Goal: Task Accomplishment & Management: Use online tool/utility

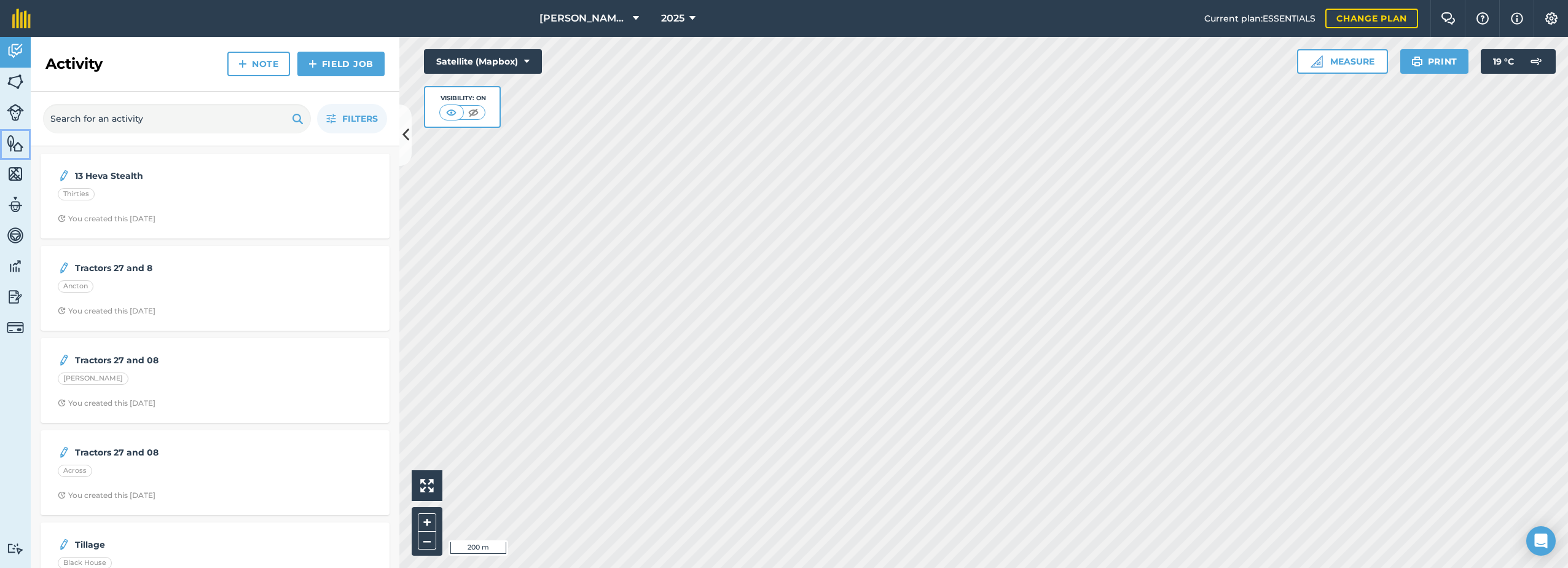
click at [16, 150] on img at bounding box center [14, 143] width 17 height 18
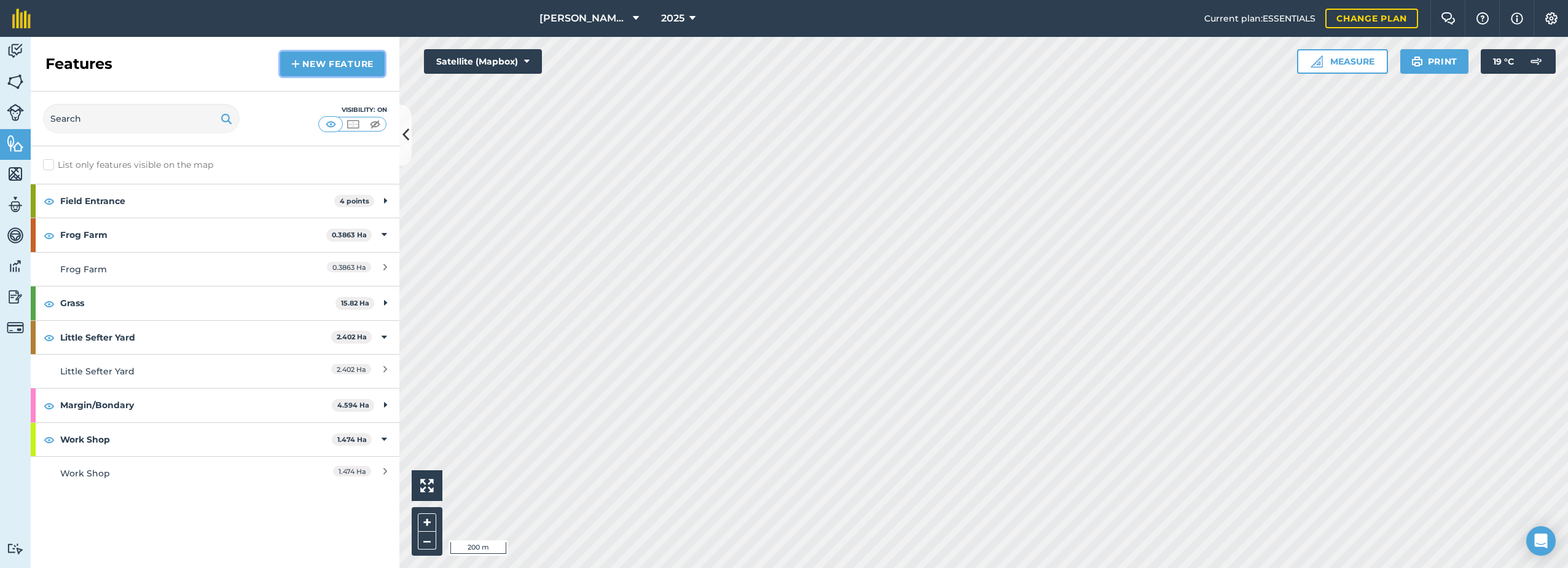
click at [320, 61] on link "New feature" at bounding box center [332, 63] width 105 height 24
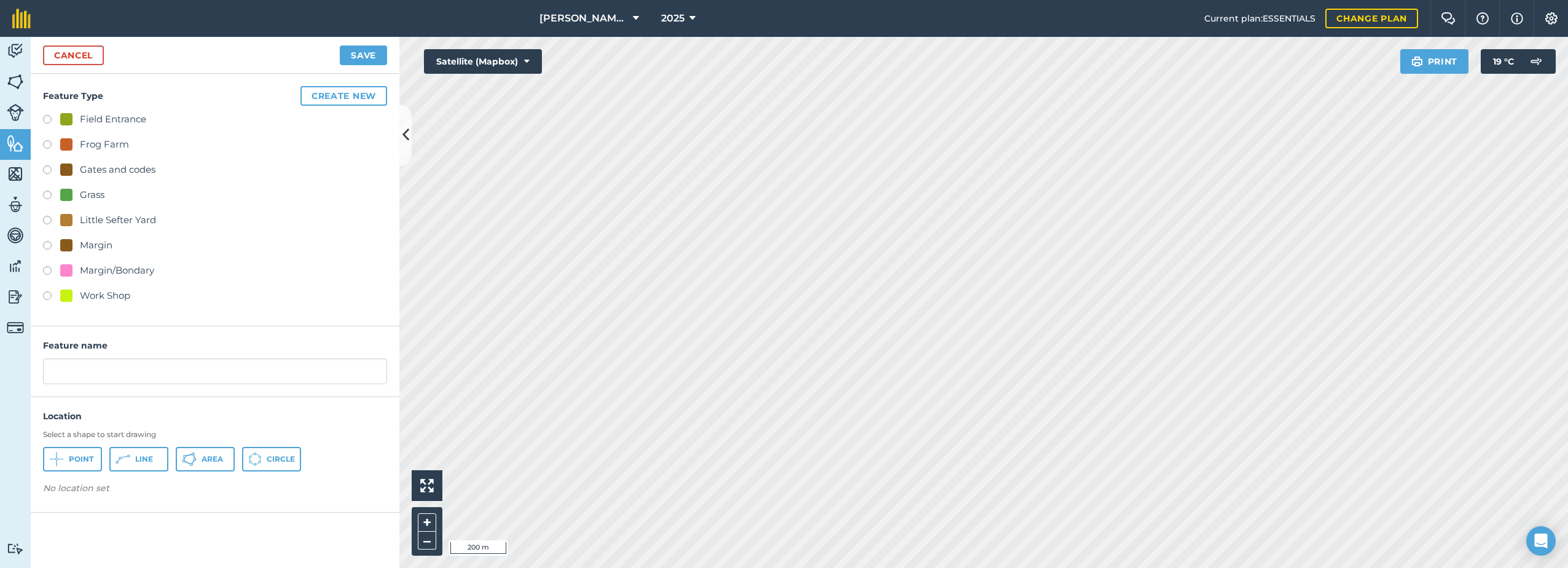
click at [46, 120] on label at bounding box center [51, 121] width 17 height 13
radio input "true"
type input "Field Entrance 5"
click at [67, 461] on button "Point" at bounding box center [72, 459] width 59 height 24
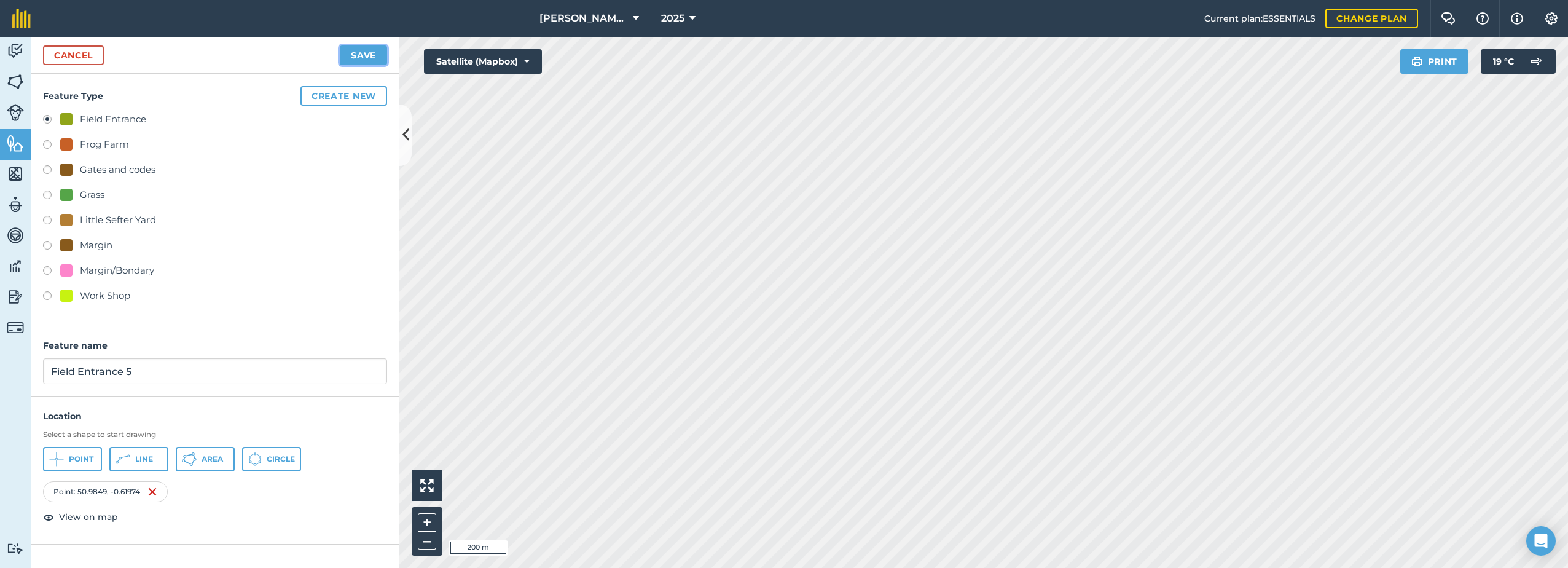
click at [366, 51] on button "Save" at bounding box center [363, 55] width 47 height 20
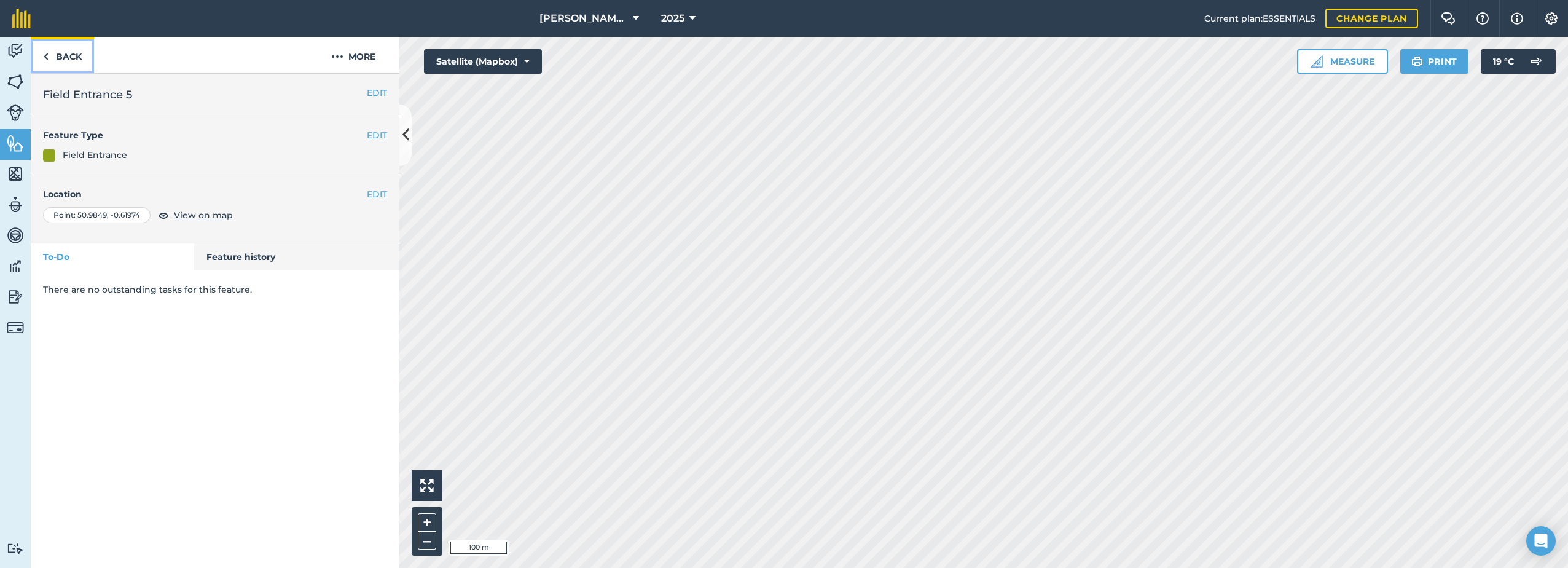
click at [49, 56] on link "Back" at bounding box center [62, 55] width 63 height 36
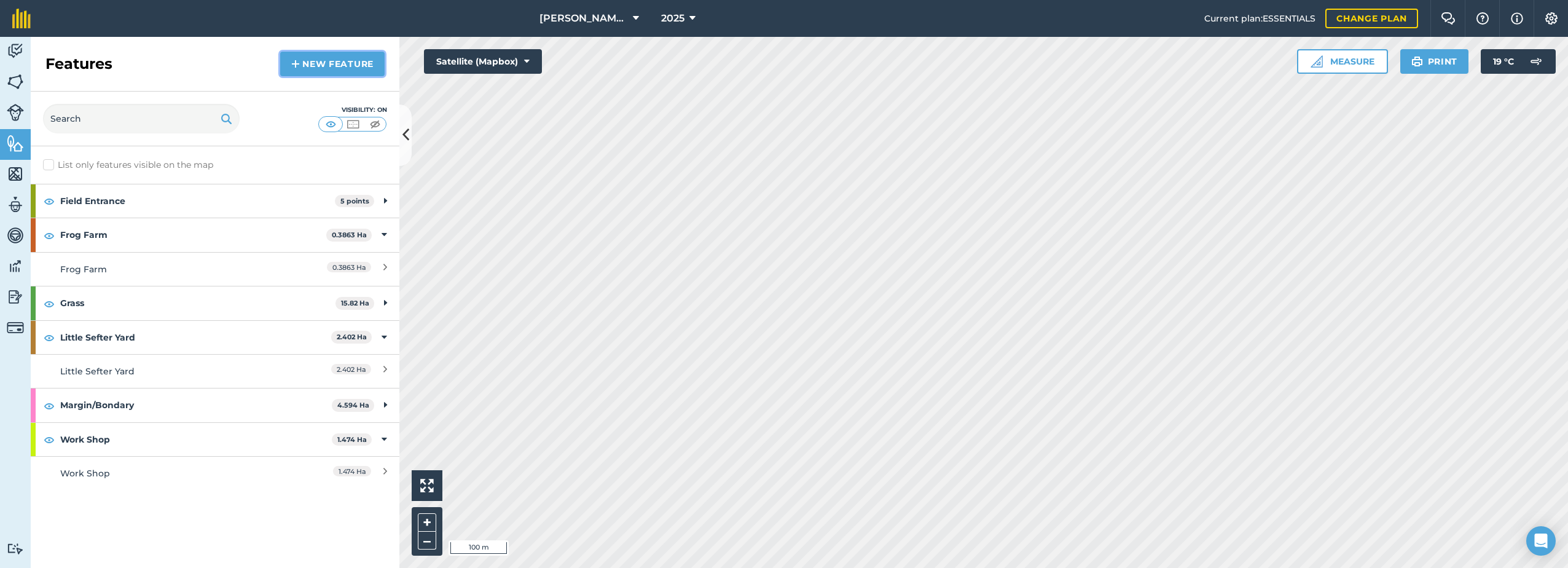
click at [314, 75] on link "New feature" at bounding box center [332, 63] width 105 height 24
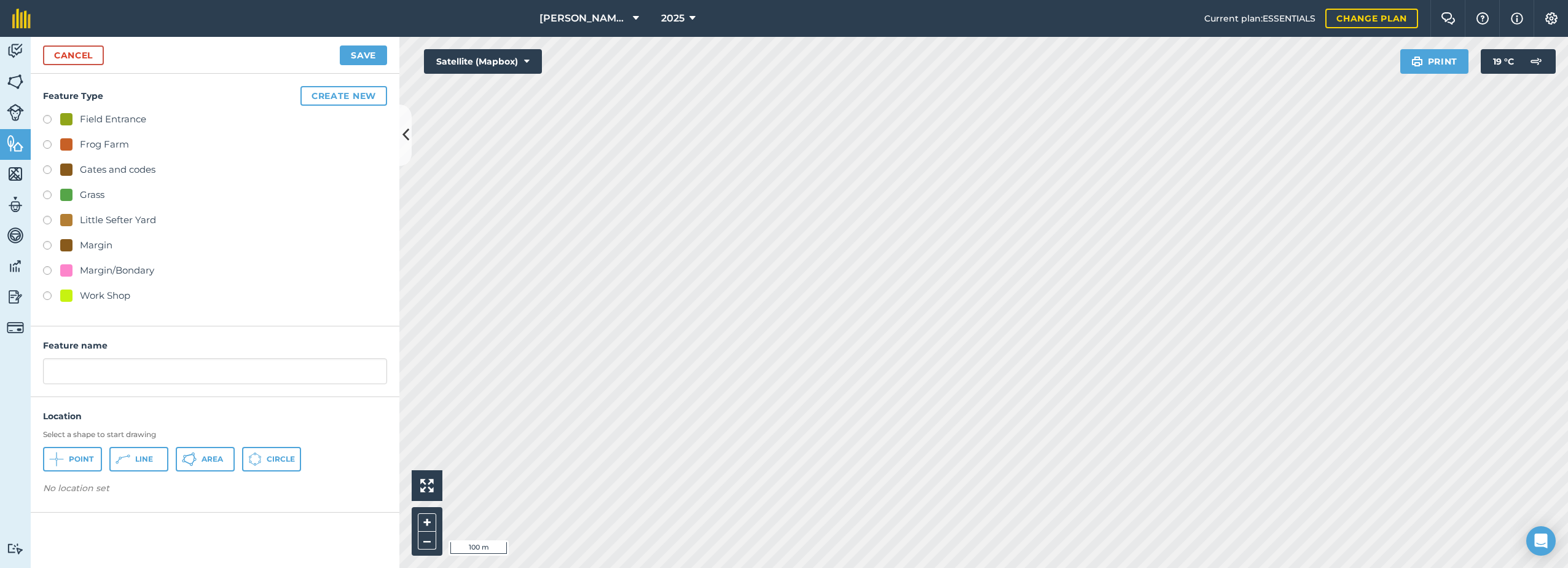
click at [67, 118] on div at bounding box center [67, 119] width 13 height 13
radio input "true"
type input "Field Entrance 6"
click at [73, 462] on span "Point" at bounding box center [80, 459] width 24 height 10
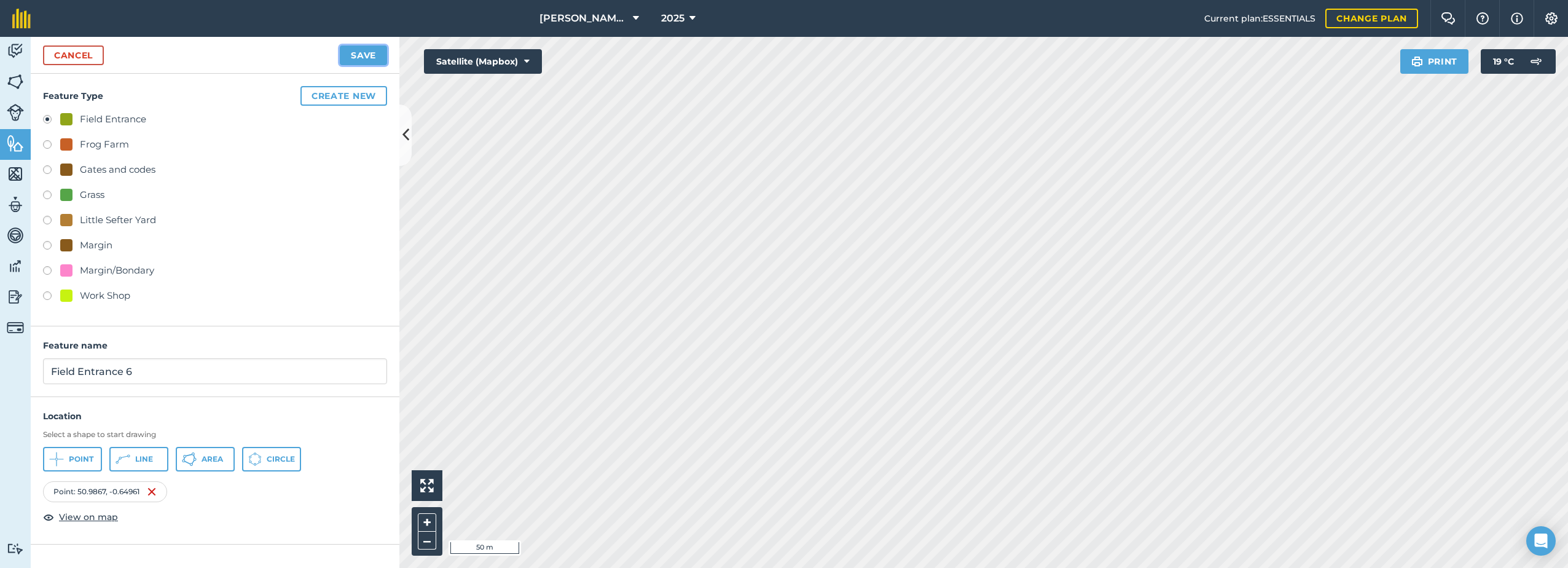
click at [347, 56] on button "Save" at bounding box center [363, 55] width 47 height 20
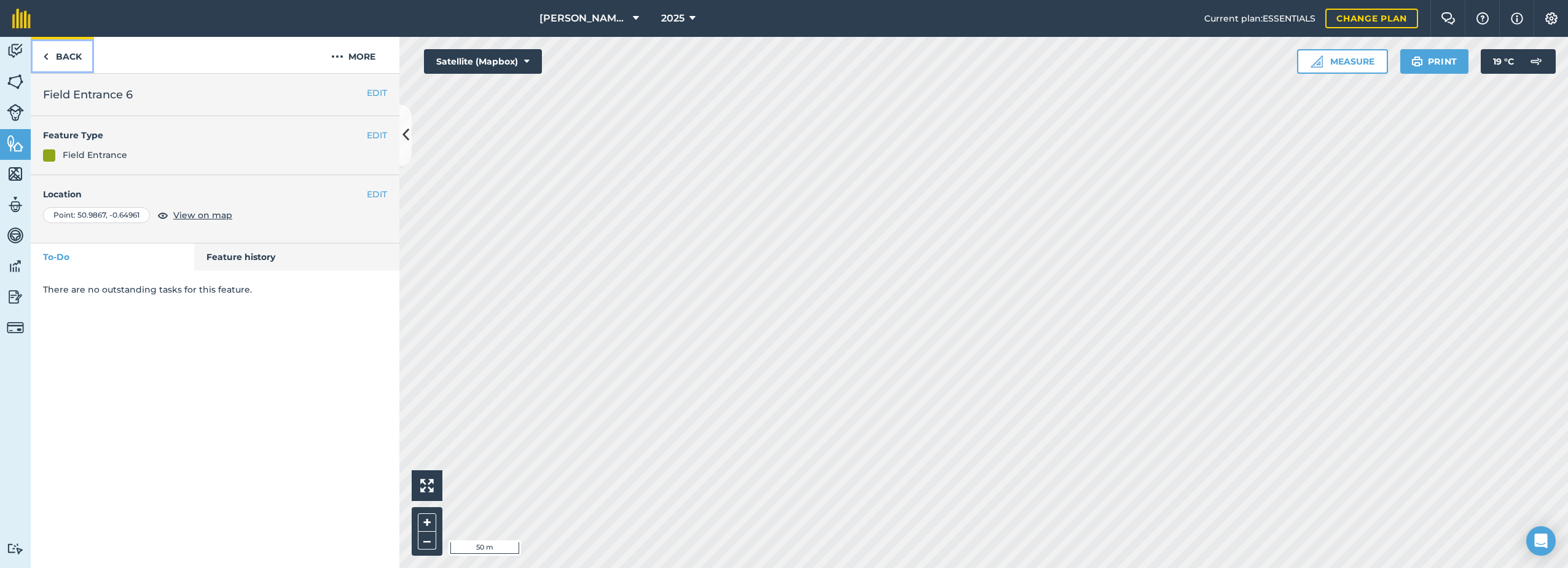
click at [68, 55] on link "Back" at bounding box center [62, 55] width 63 height 36
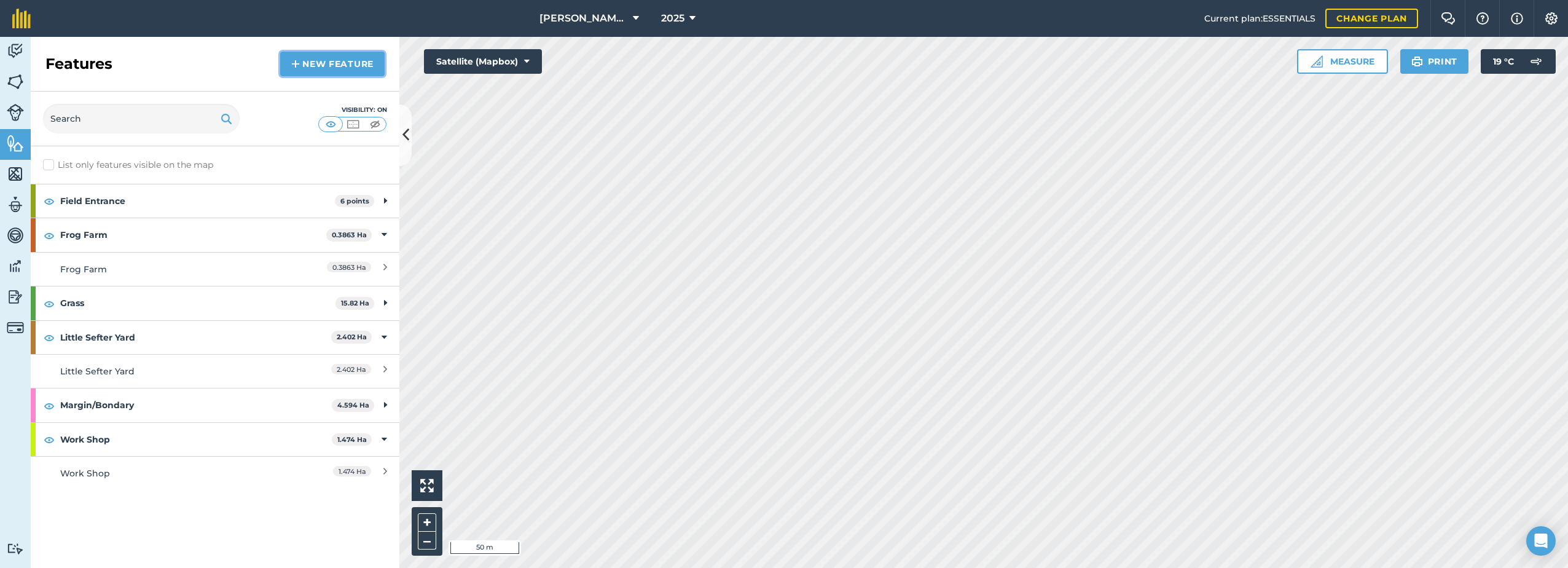
click at [308, 69] on link "New feature" at bounding box center [332, 63] width 105 height 24
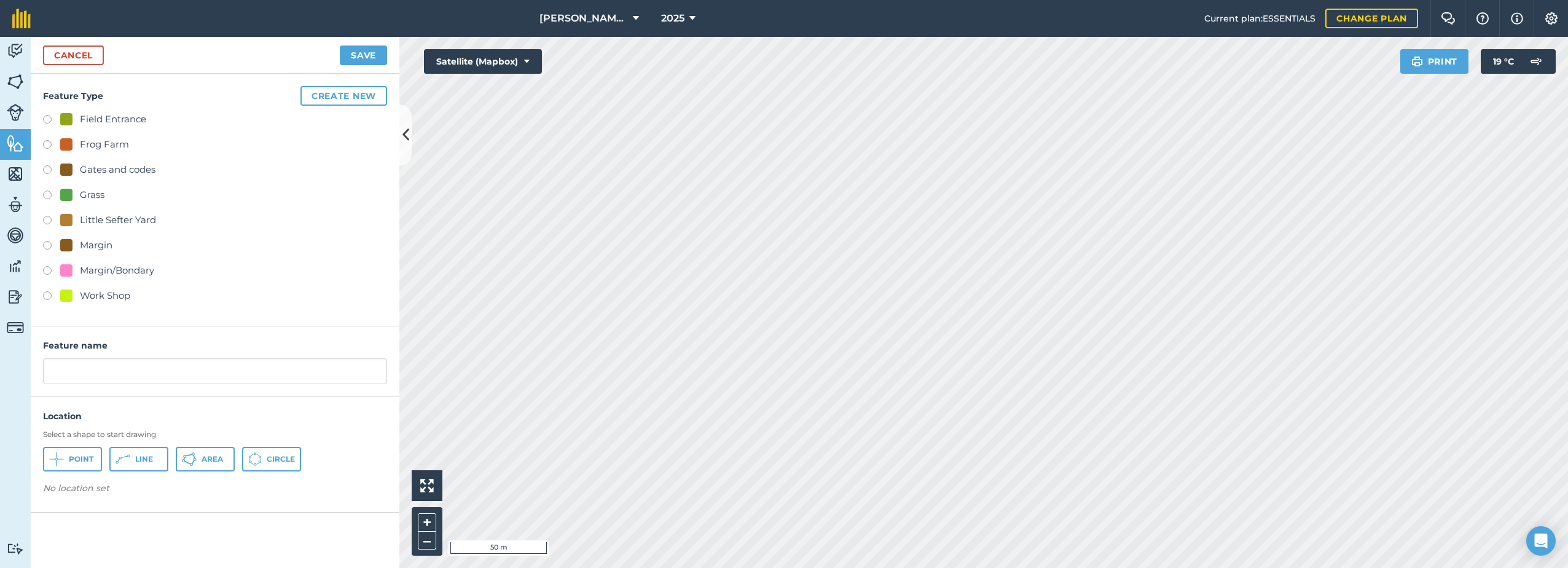
click at [58, 115] on label at bounding box center [51, 121] width 17 height 13
radio input "true"
type input "Field Entrance 7"
drag, startPoint x: 77, startPoint y: 462, endPoint x: 169, endPoint y: 447, distance: 93.2
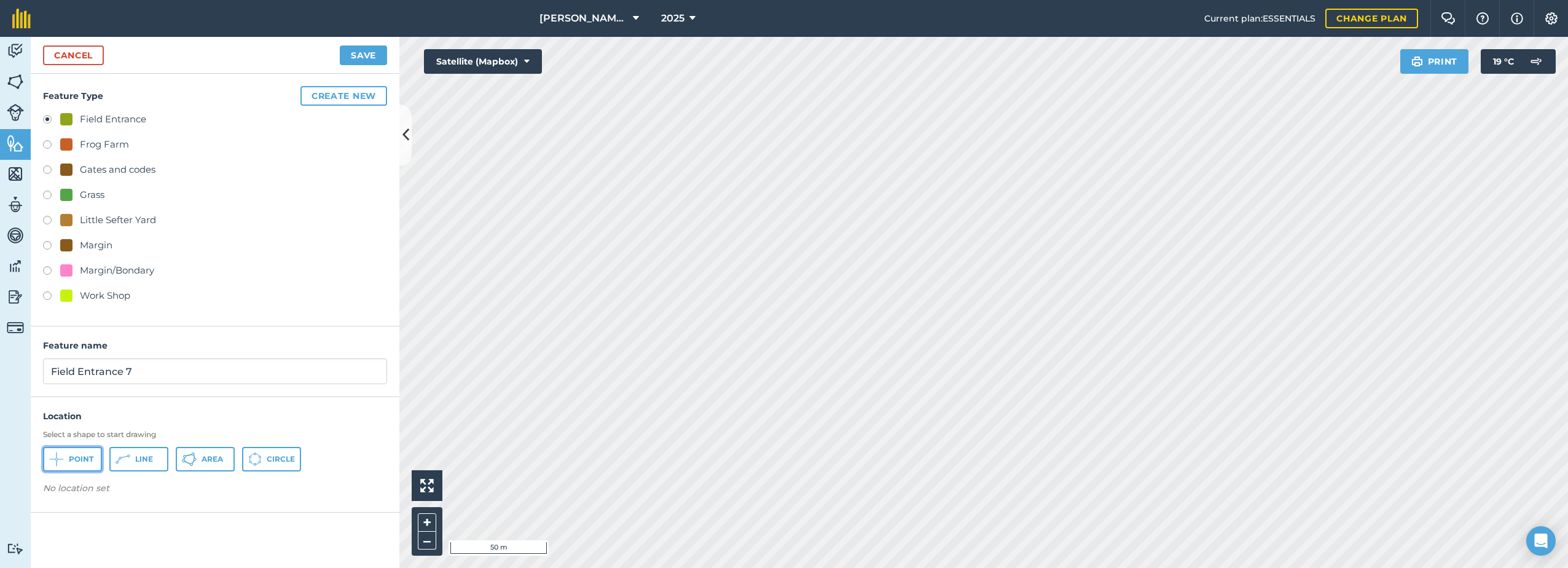
click at [80, 461] on span "Point" at bounding box center [80, 459] width 24 height 10
click at [368, 57] on button "Save" at bounding box center [363, 55] width 47 height 20
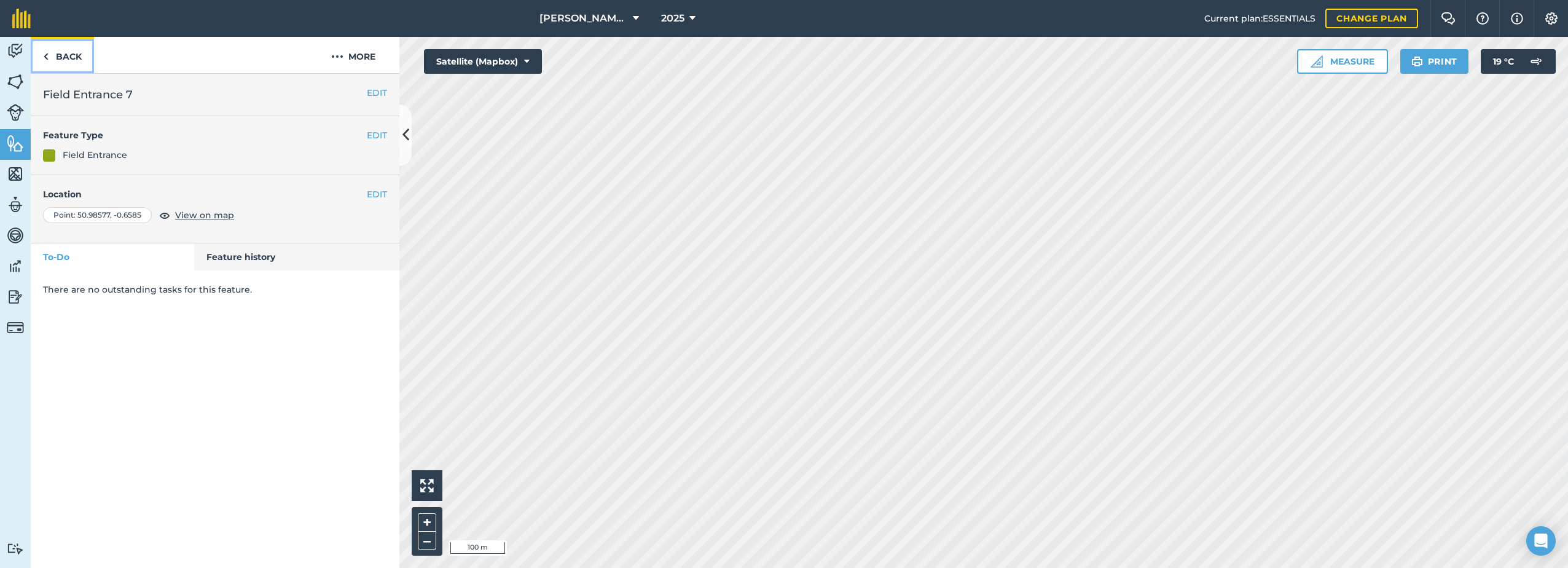
click at [82, 58] on link "Back" at bounding box center [62, 55] width 63 height 36
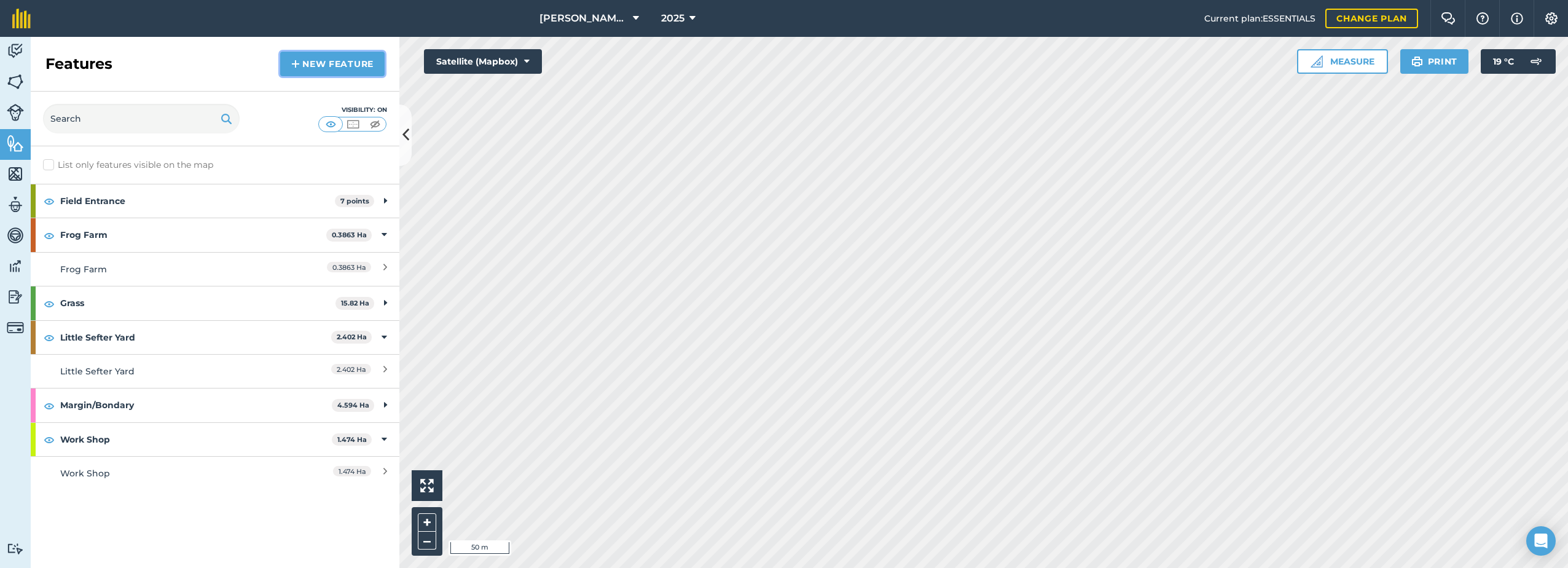
click at [305, 73] on link "New feature" at bounding box center [332, 63] width 105 height 24
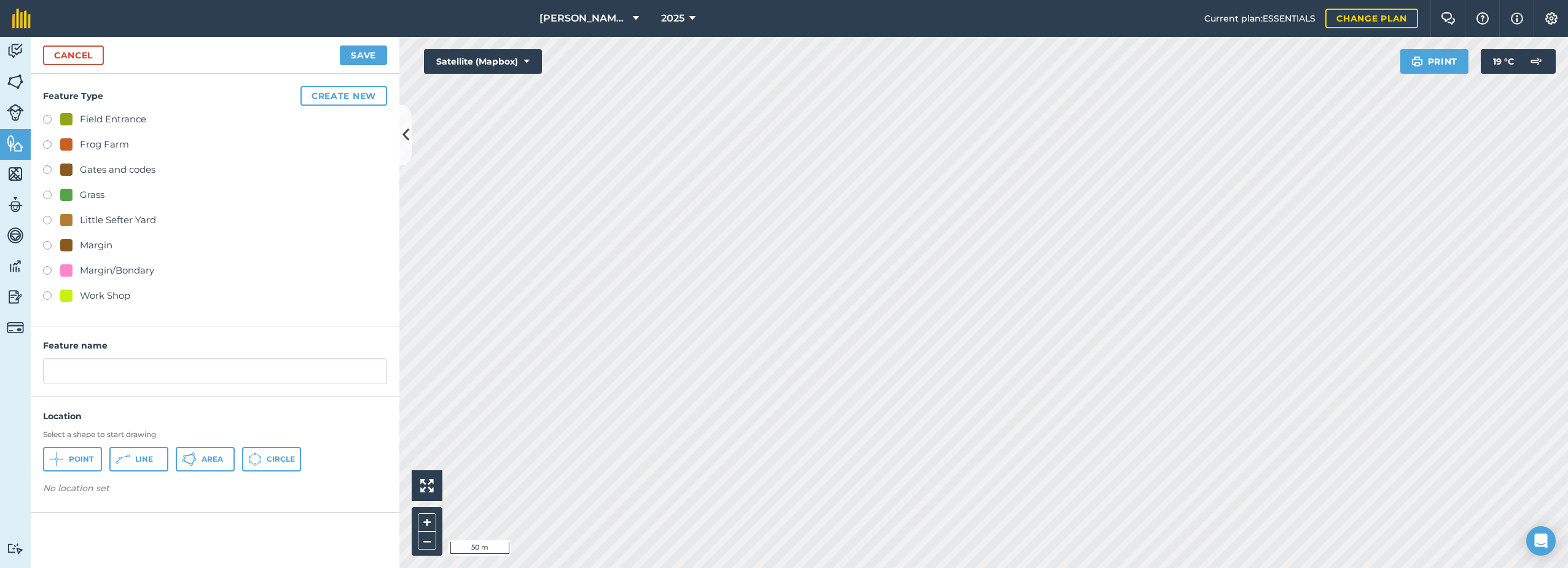
click at [51, 119] on label at bounding box center [51, 121] width 17 height 13
radio input "true"
type input "Field Entrance 8"
click at [80, 457] on span "Point" at bounding box center [80, 459] width 24 height 10
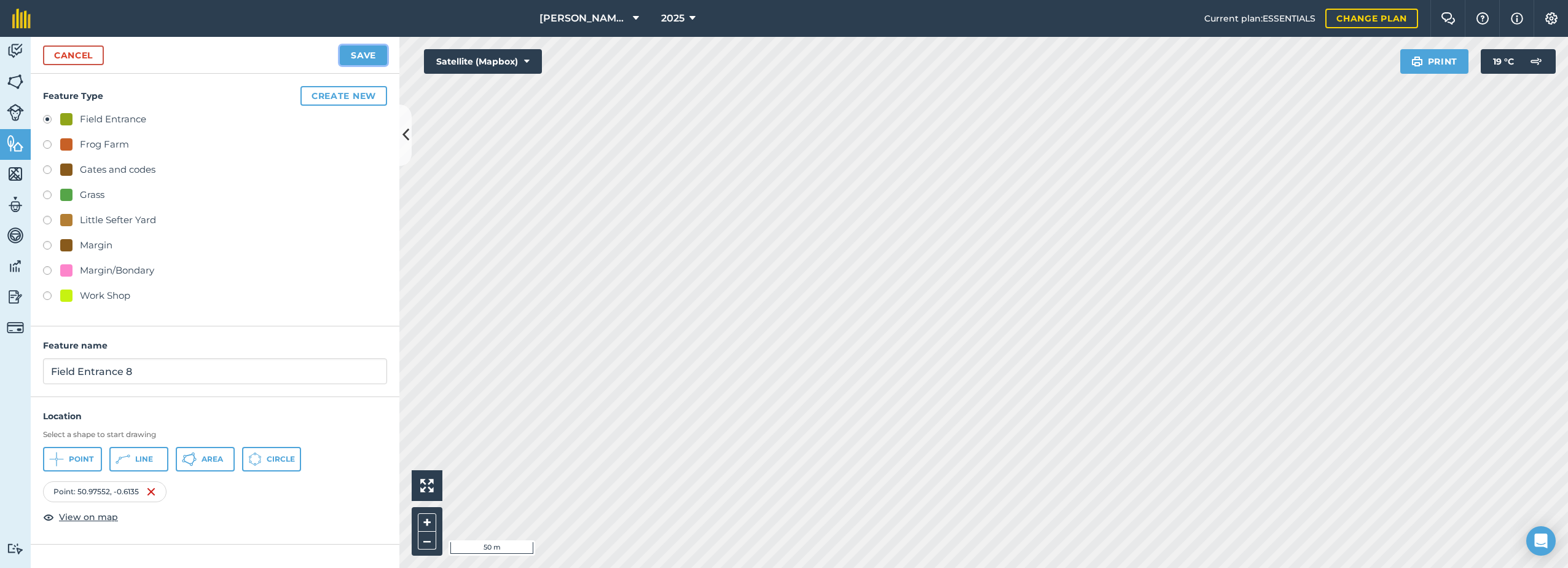
click at [355, 55] on button "Save" at bounding box center [363, 55] width 47 height 20
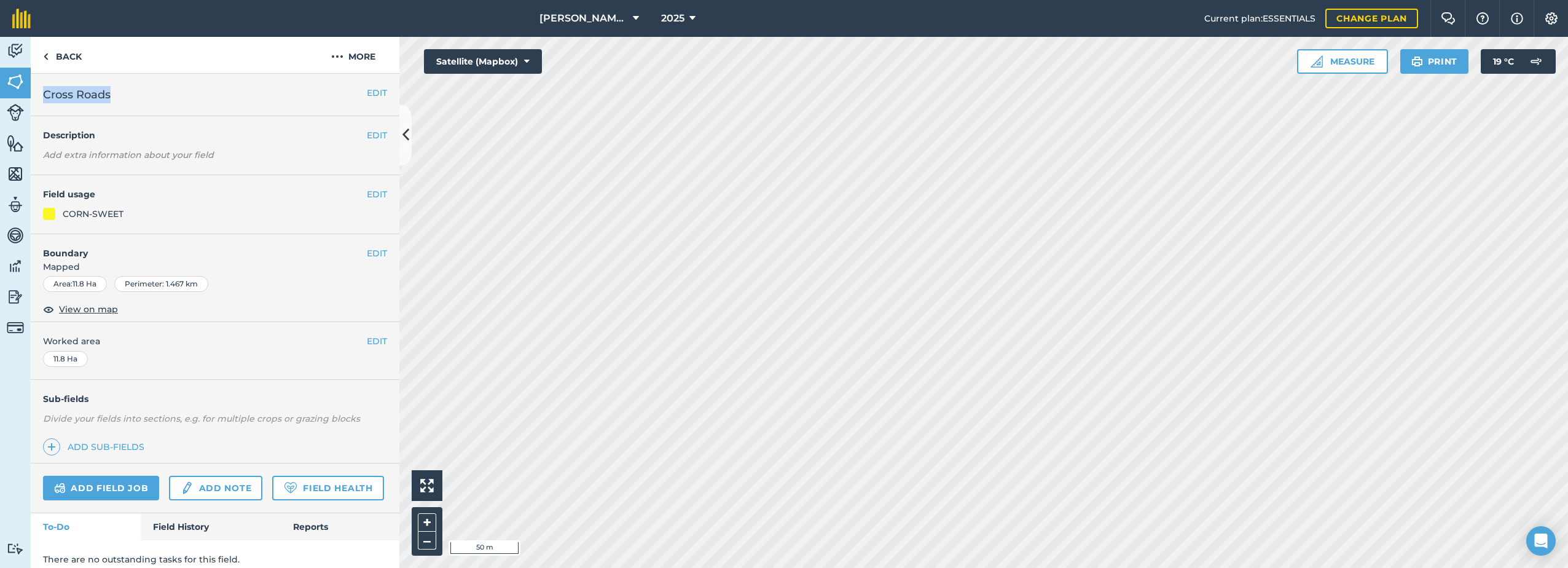
drag, startPoint x: 129, startPoint y: 90, endPoint x: 45, endPoint y: 94, distance: 84.1
click at [45, 94] on h2 "Cross Roads" at bounding box center [205, 94] width 324 height 17
copy span "Cross Roads"
click at [338, 58] on img at bounding box center [338, 56] width 13 height 14
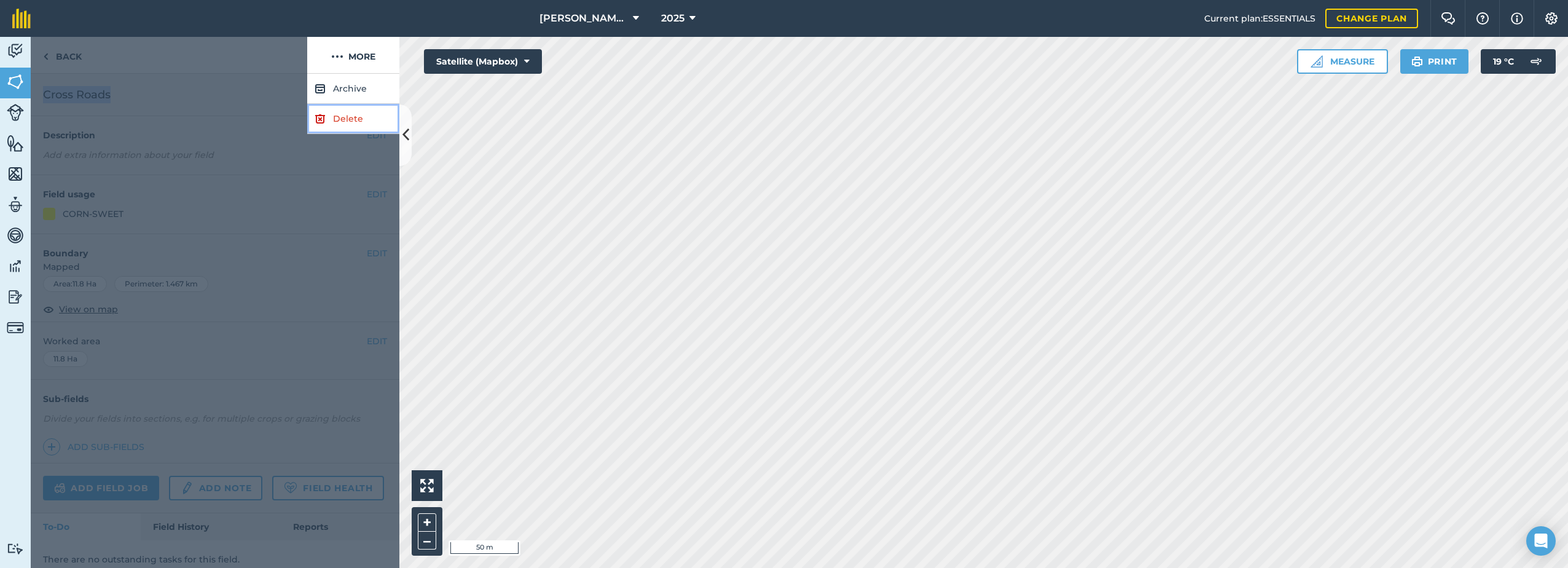
click at [319, 122] on img at bounding box center [320, 118] width 11 height 14
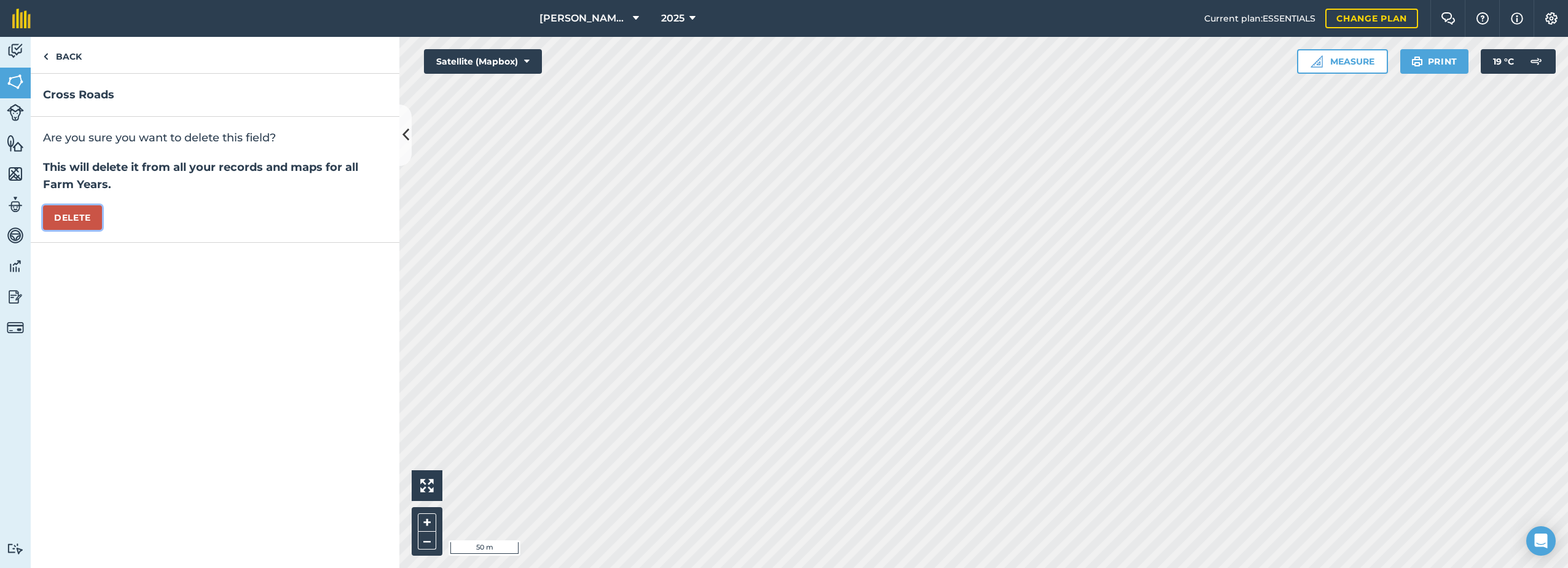
click at [89, 210] on button "Delete" at bounding box center [72, 217] width 59 height 24
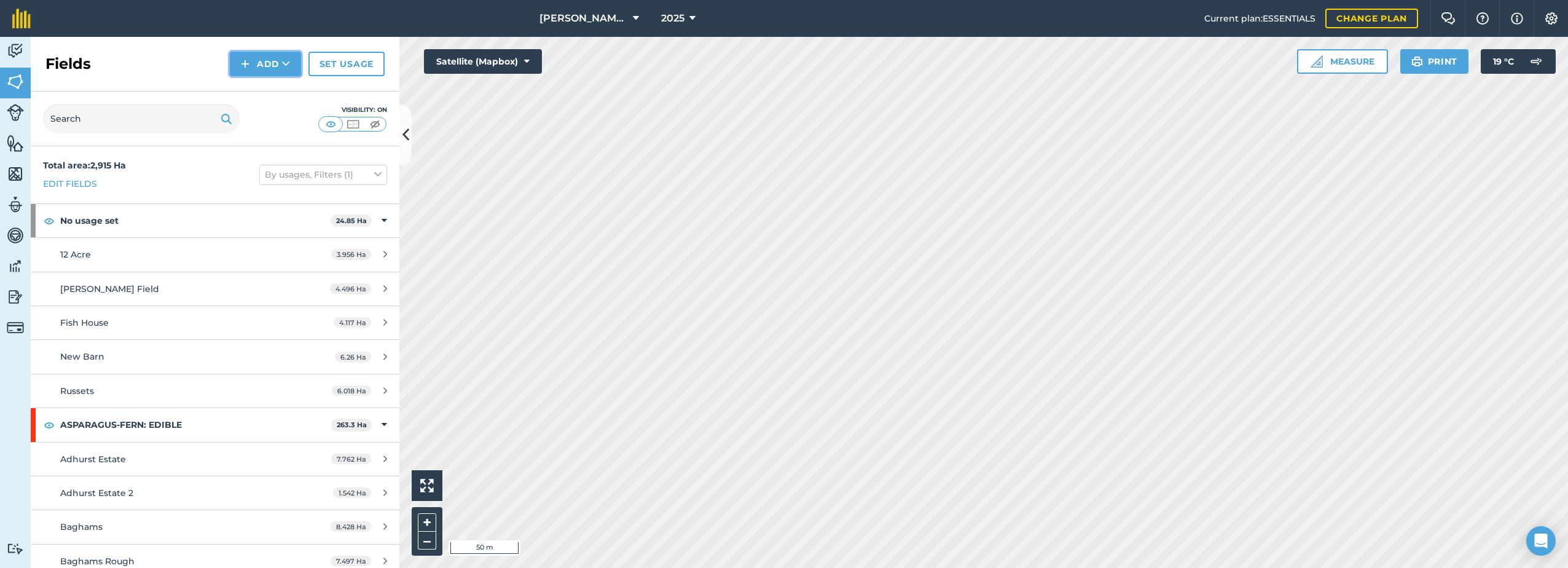
click at [248, 67] on img at bounding box center [246, 64] width 9 height 14
click at [278, 92] on link "Draw" at bounding box center [265, 91] width 68 height 27
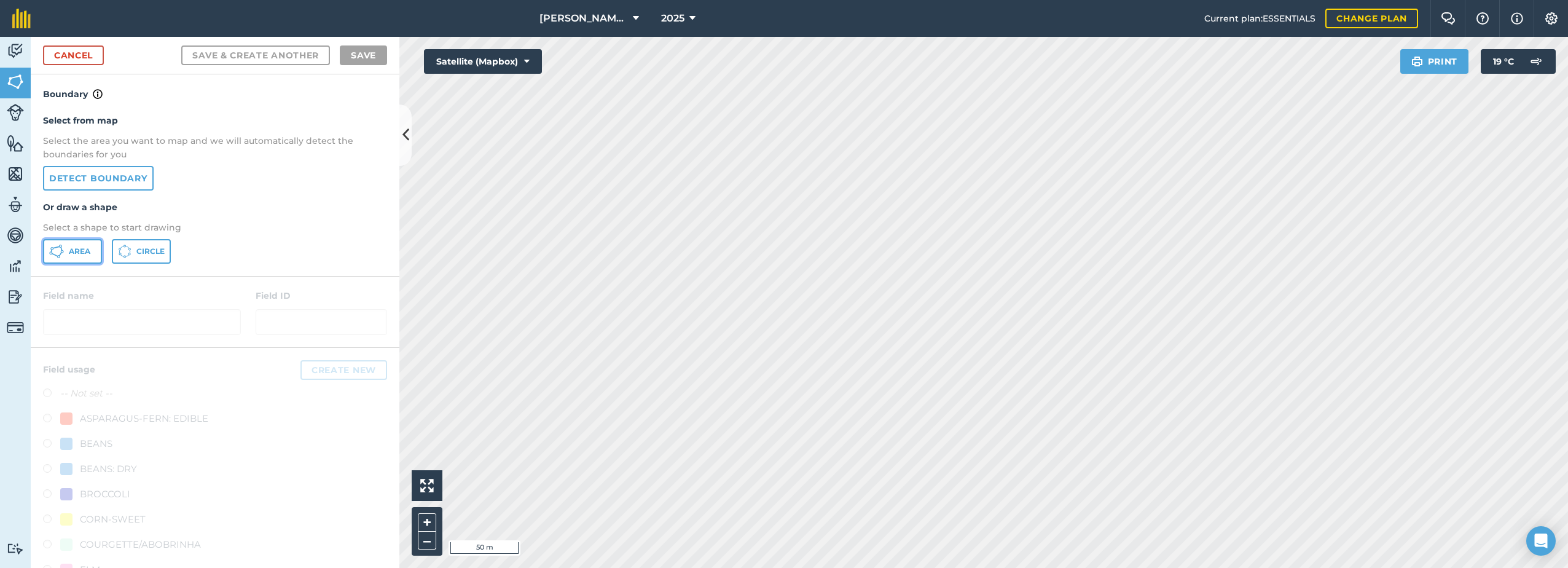
click at [77, 255] on span "Area" at bounding box center [79, 251] width 22 height 10
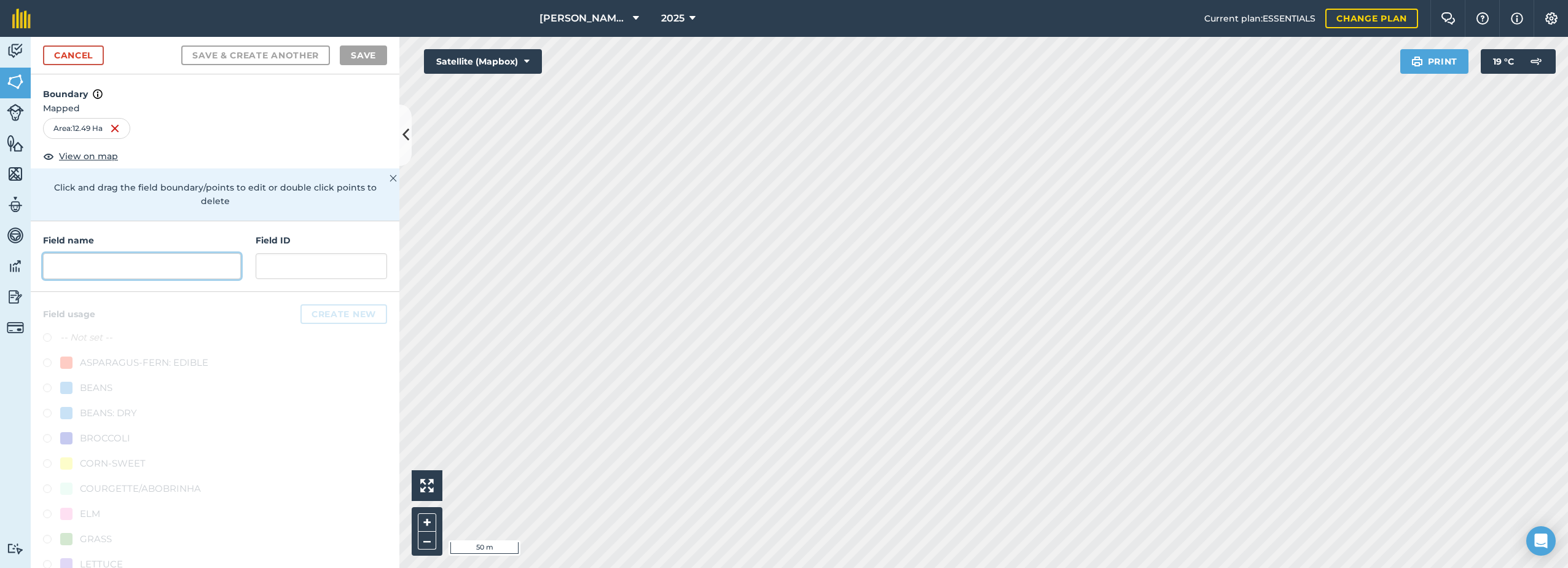
click at [103, 272] on input "text" at bounding box center [142, 265] width 198 height 26
paste input "Cross Roads"
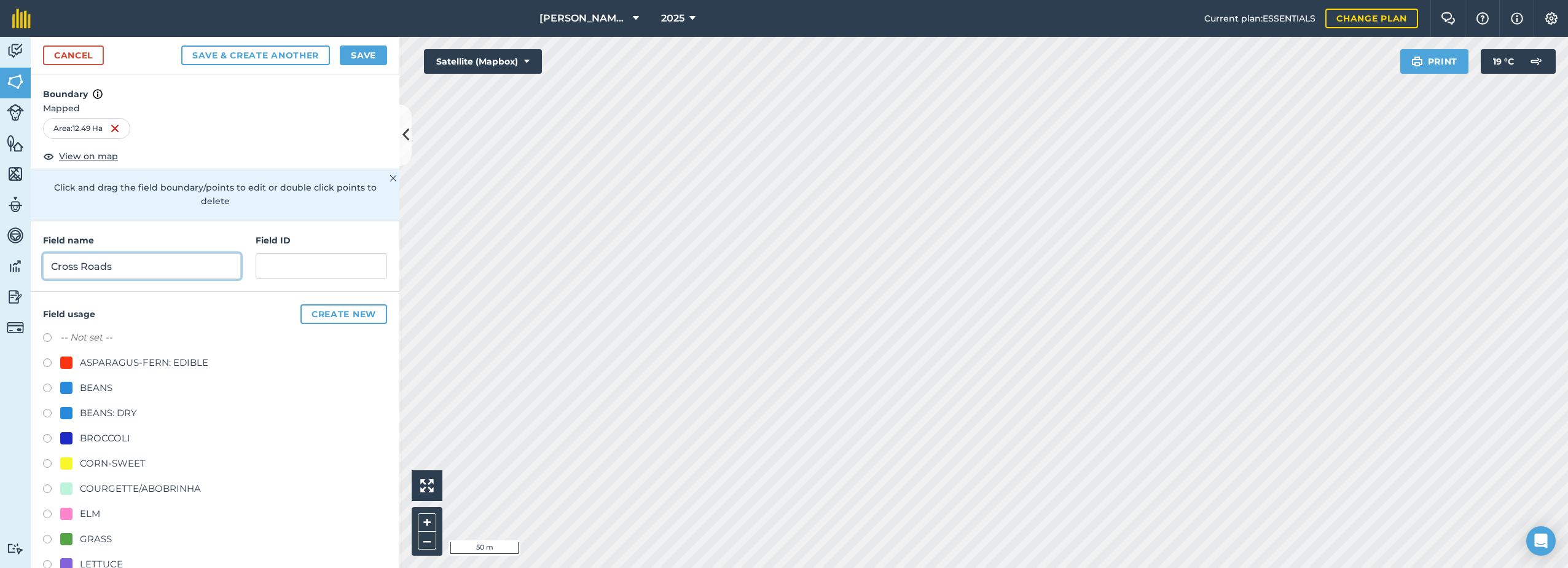
type input "Cross Roads"
click at [363, 51] on button "Save" at bounding box center [363, 55] width 47 height 20
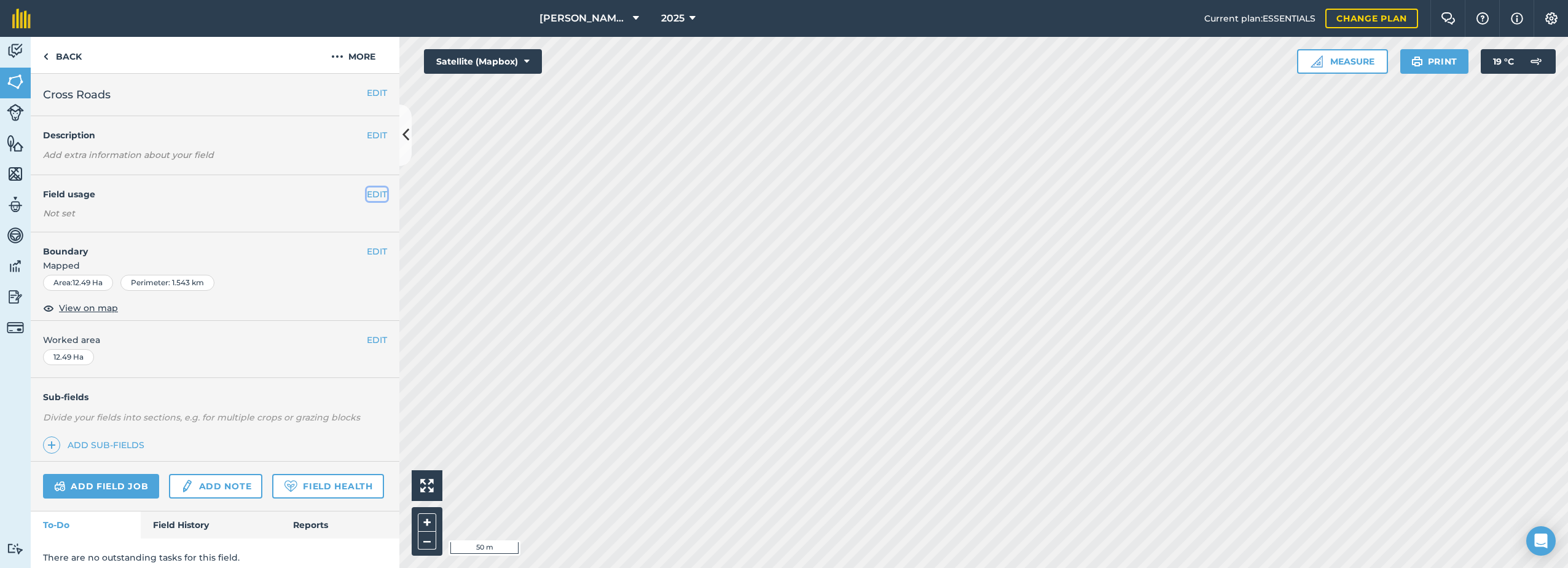
click at [366, 195] on button "EDIT" at bounding box center [376, 194] width 20 height 14
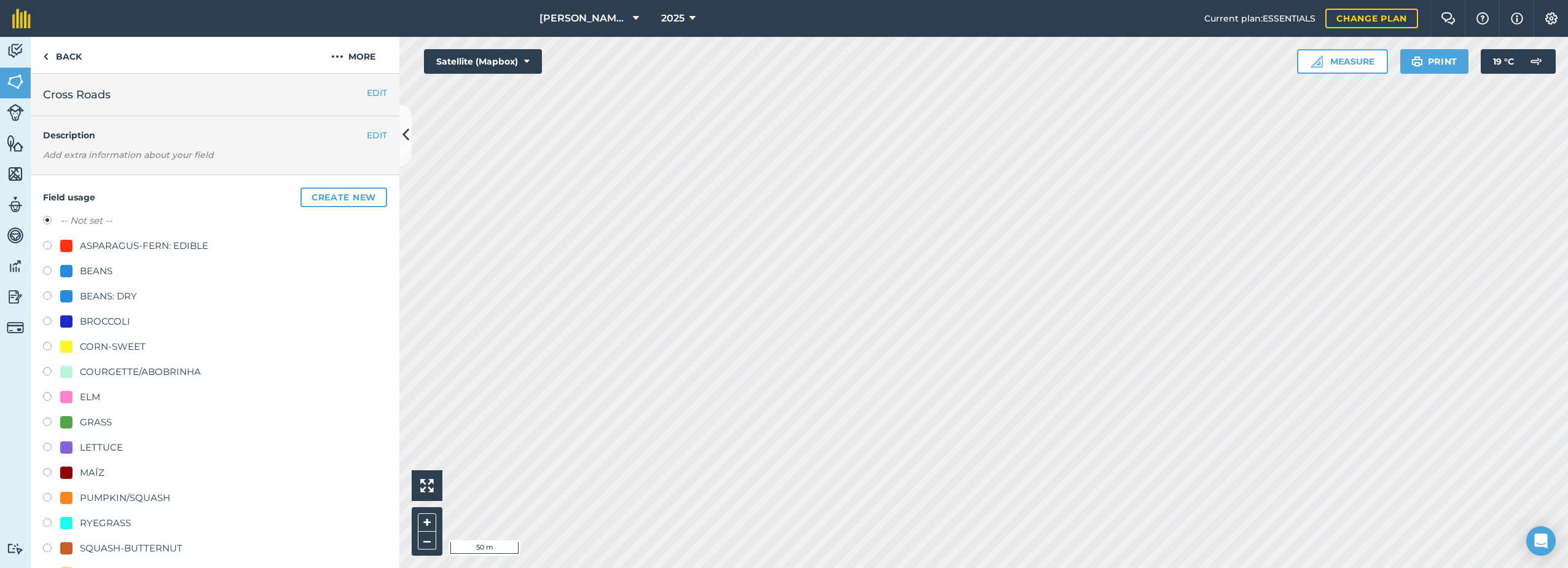
click at [100, 342] on div "CORN-SWEET" at bounding box center [112, 347] width 66 height 14
radio input "true"
radio input "false"
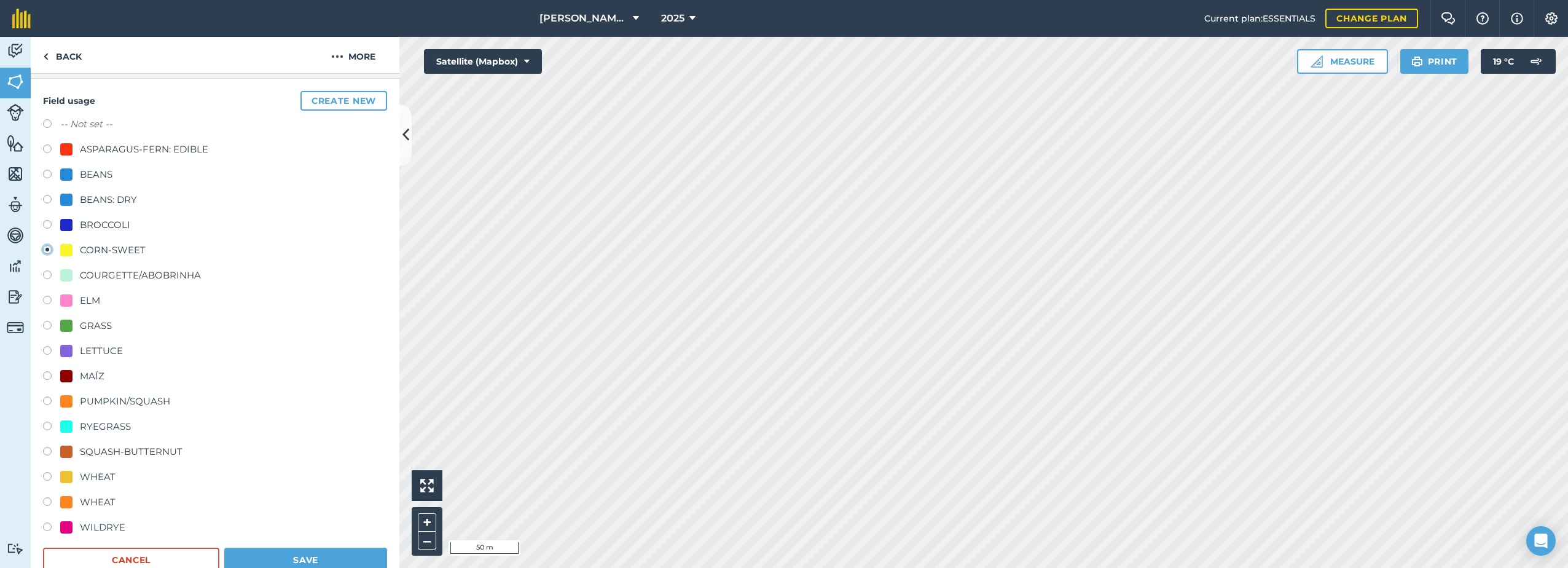
scroll to position [492, 0]
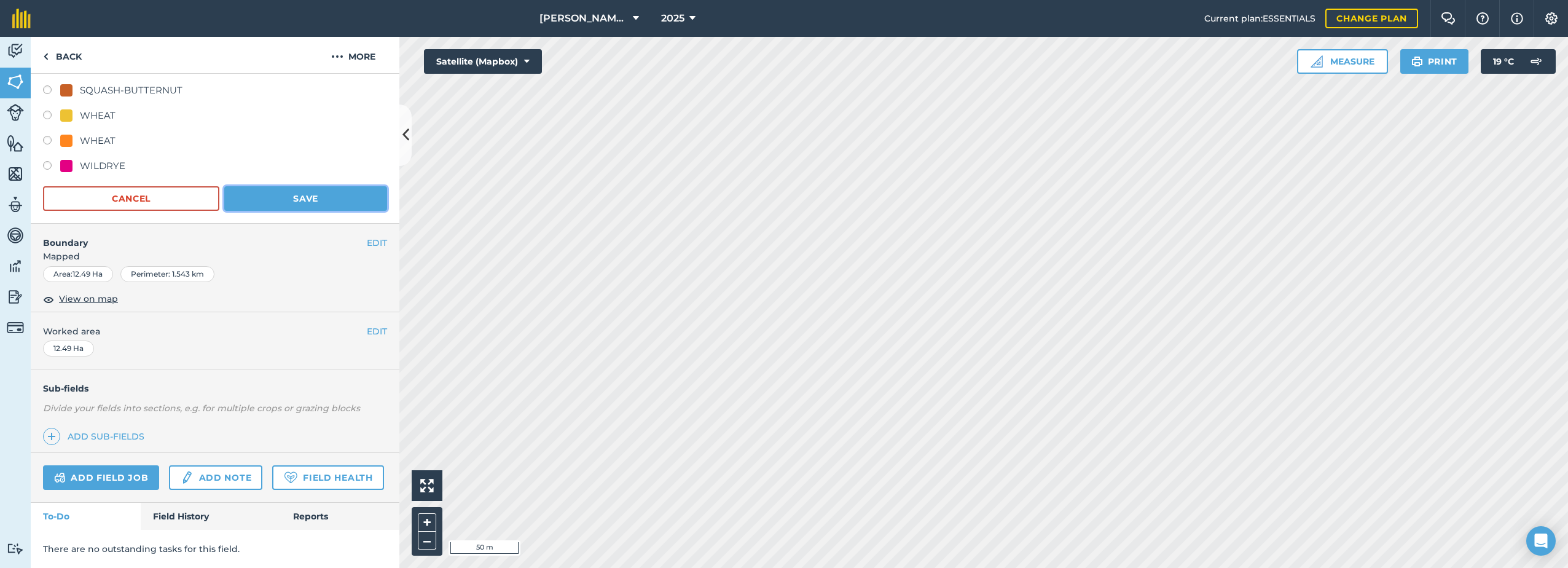
click at [300, 186] on button "Save" at bounding box center [305, 198] width 162 height 24
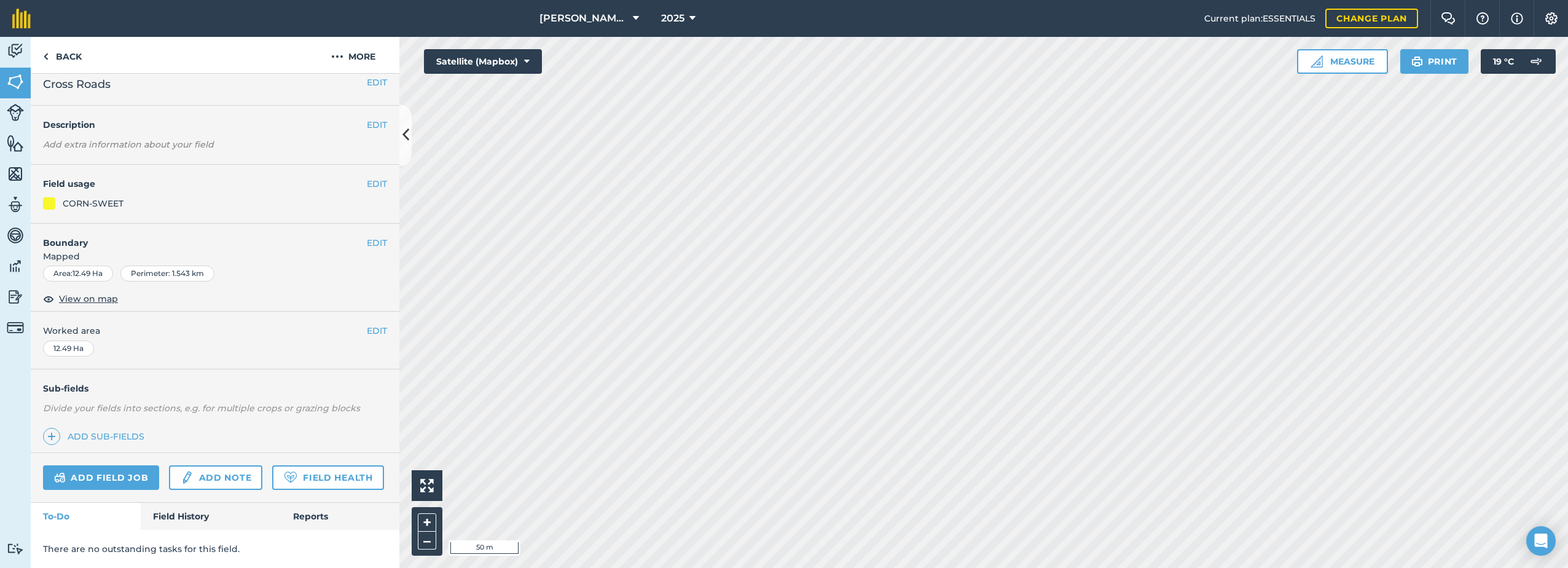
scroll to position [45, 0]
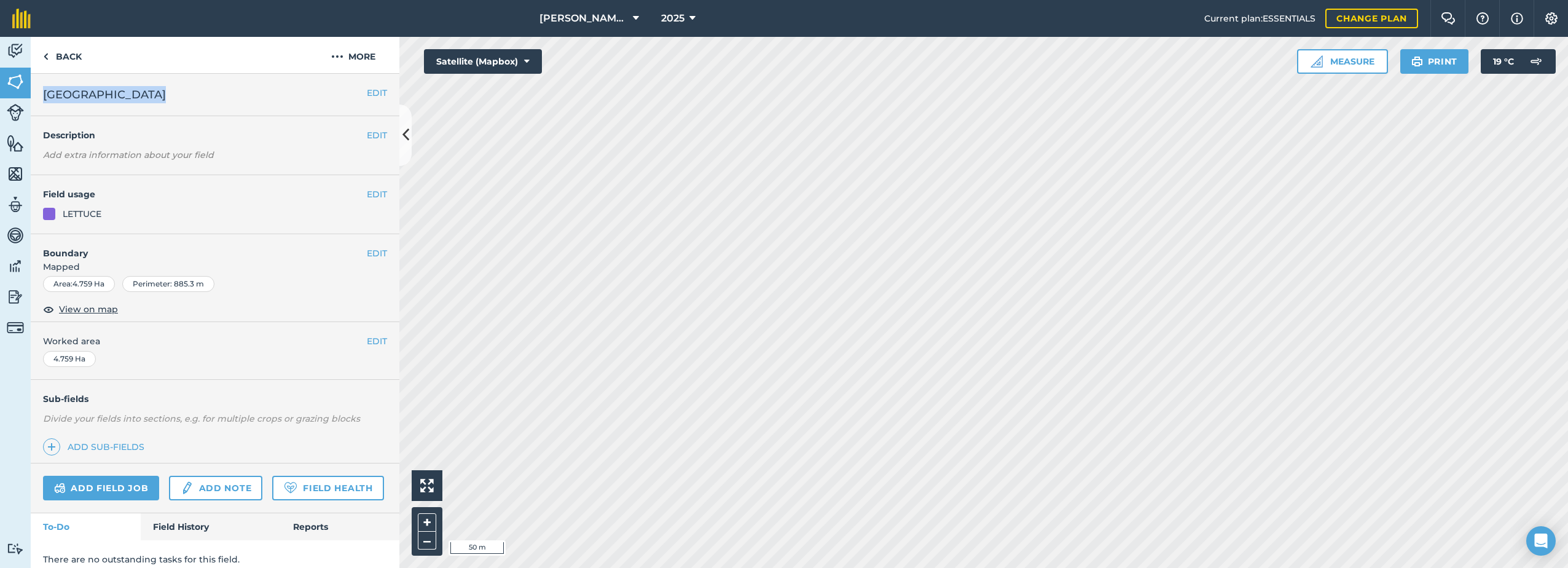
drag, startPoint x: 139, startPoint y: 98, endPoint x: 33, endPoint y: 105, distance: 106.2
click at [33, 105] on div "EDIT [GEOGRAPHIC_DATA]" at bounding box center [215, 95] width 368 height 42
copy span "[GEOGRAPHIC_DATA]"
click at [343, 54] on img at bounding box center [338, 56] width 13 height 14
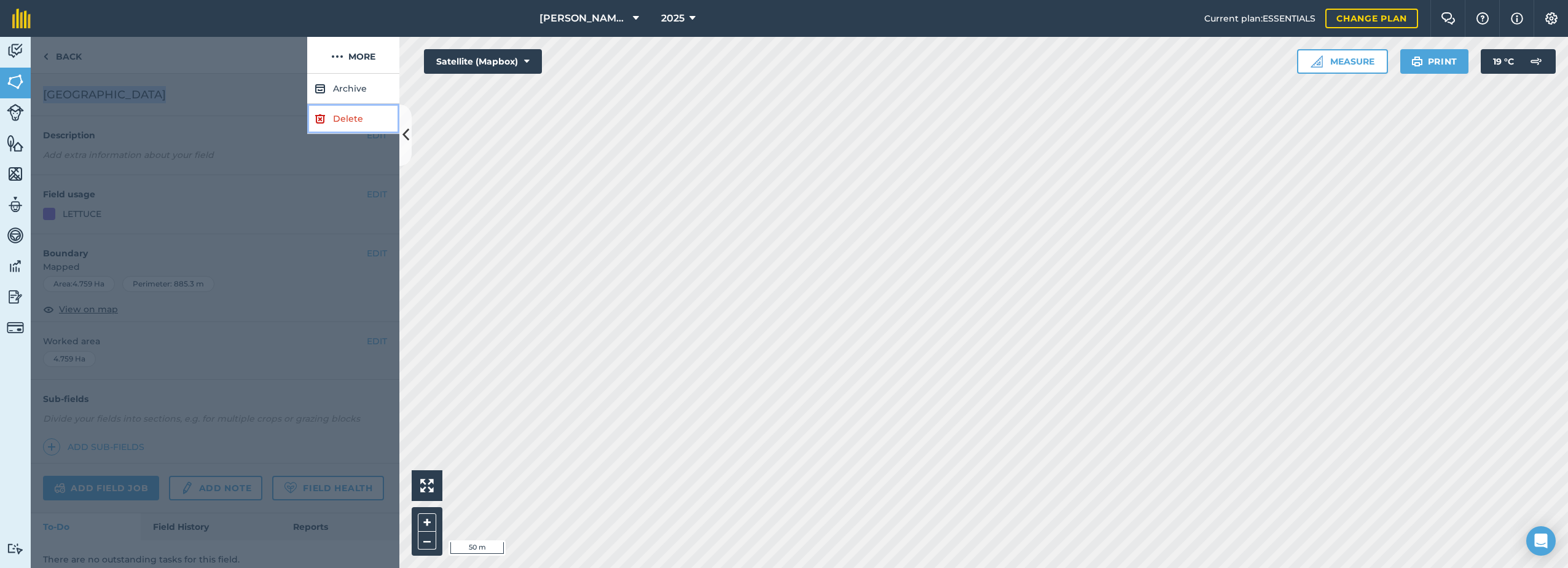
click at [349, 116] on link "Delete" at bounding box center [353, 118] width 92 height 30
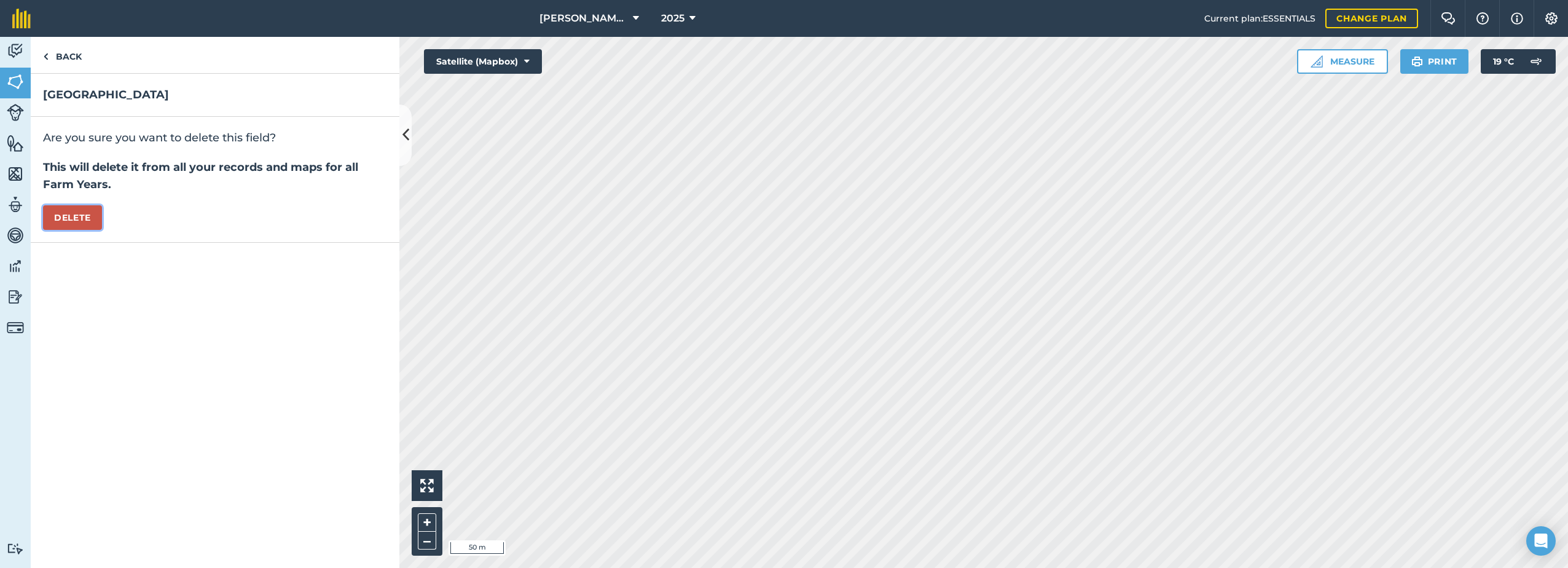
click at [73, 213] on button "Delete" at bounding box center [72, 217] width 59 height 24
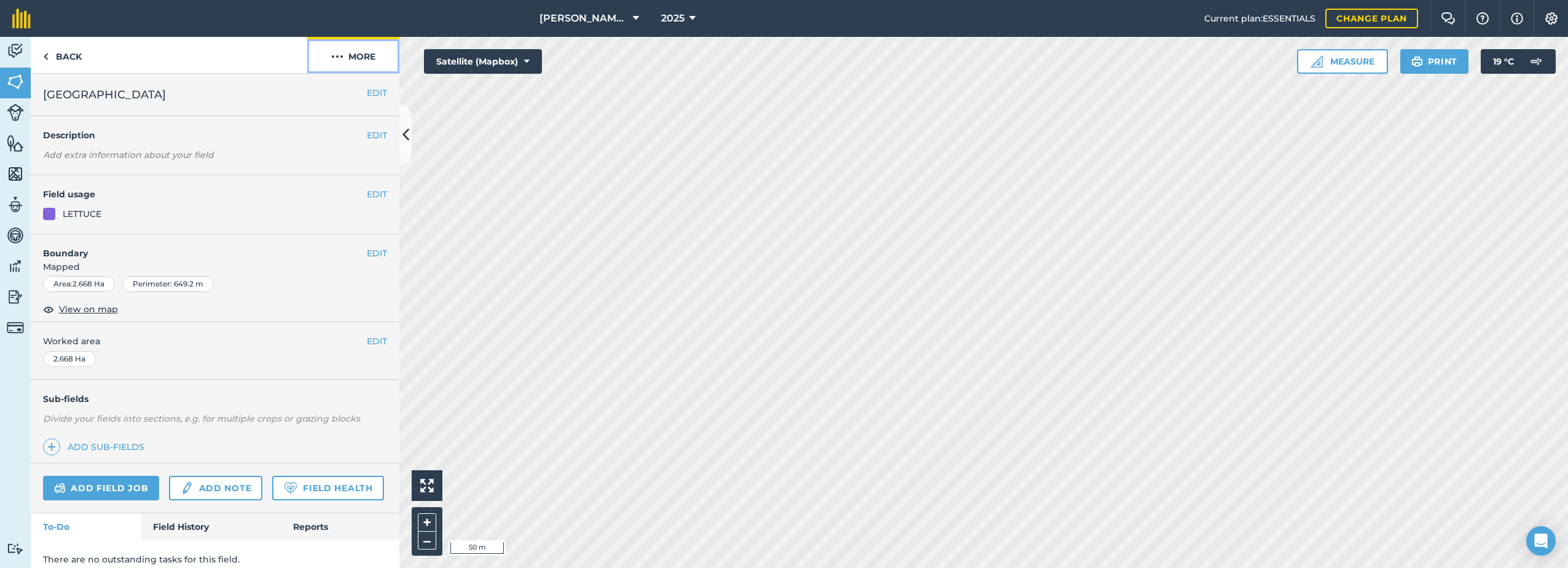
click at [341, 61] on img at bounding box center [338, 56] width 13 height 14
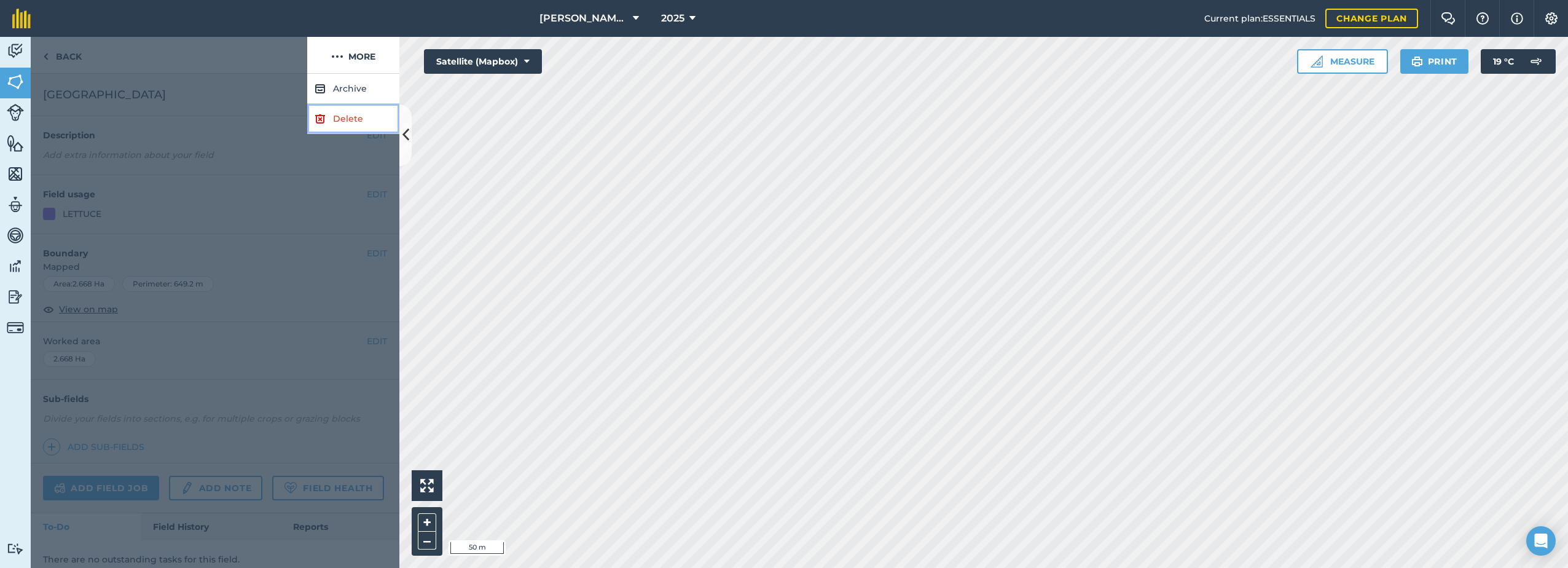
click at [336, 120] on link "Delete" at bounding box center [353, 118] width 92 height 30
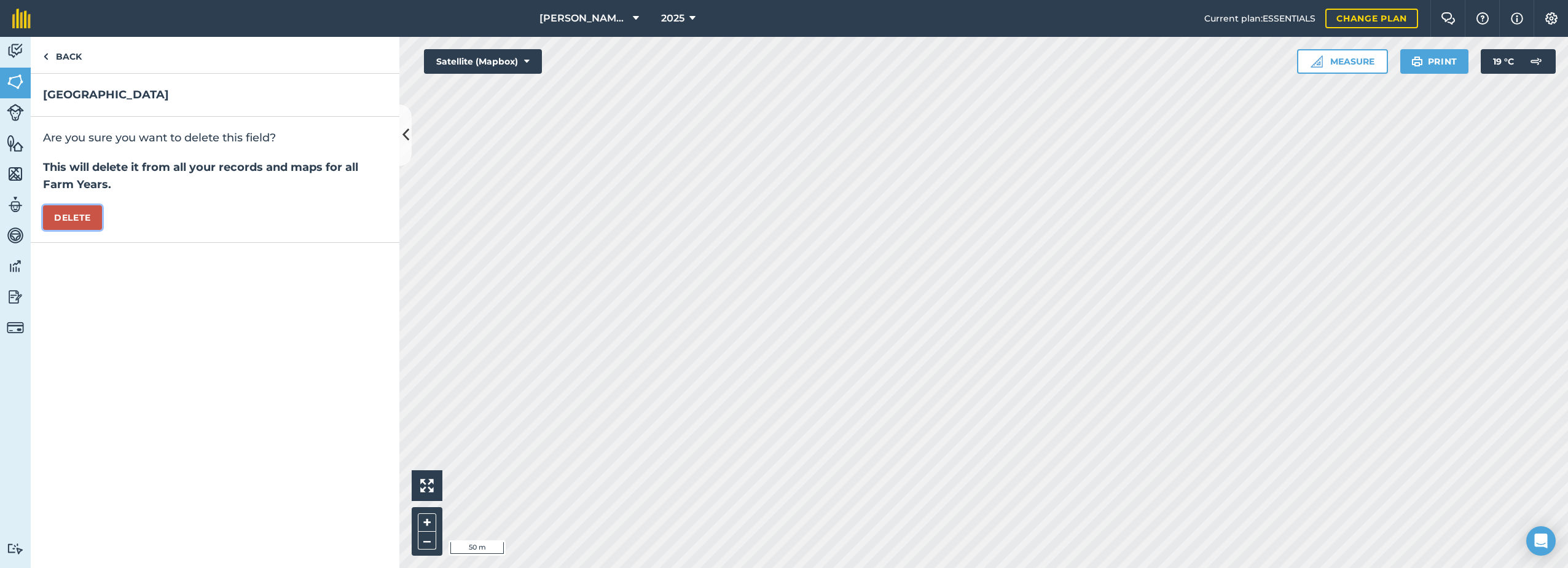
click at [79, 219] on button "Delete" at bounding box center [72, 217] width 59 height 24
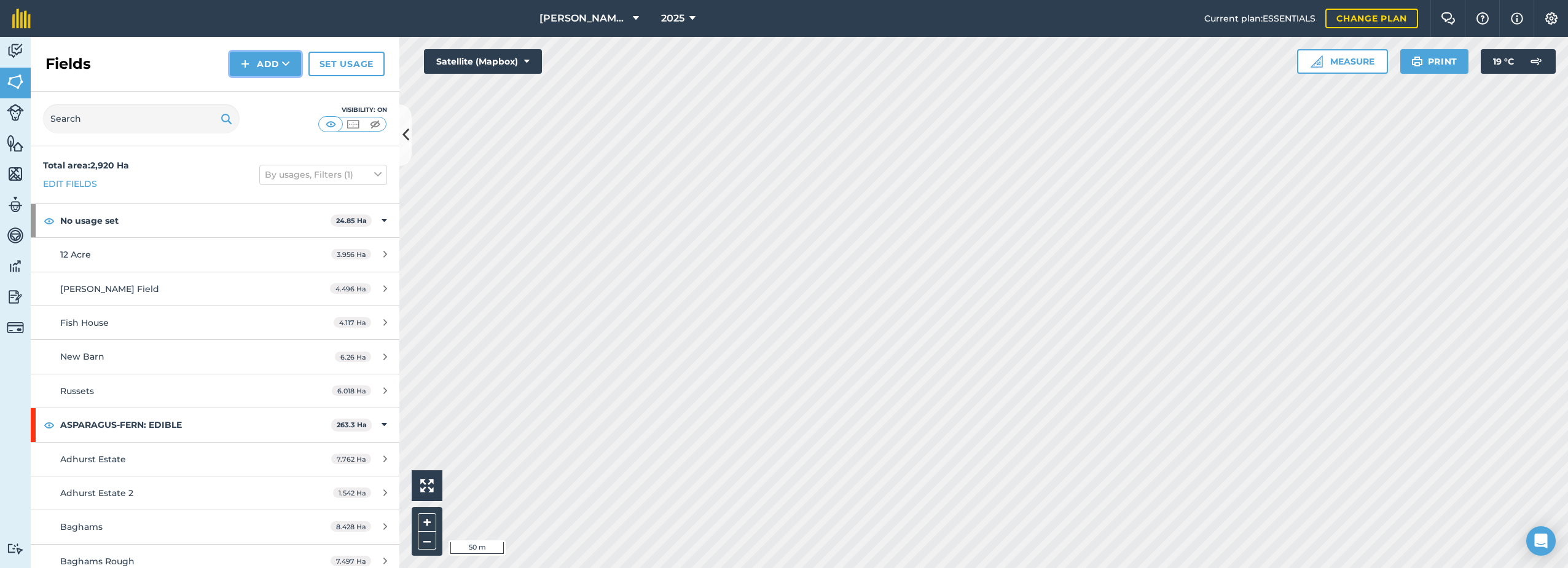
click at [251, 70] on button "Add" at bounding box center [265, 63] width 71 height 24
click at [258, 93] on link "Draw" at bounding box center [265, 91] width 68 height 27
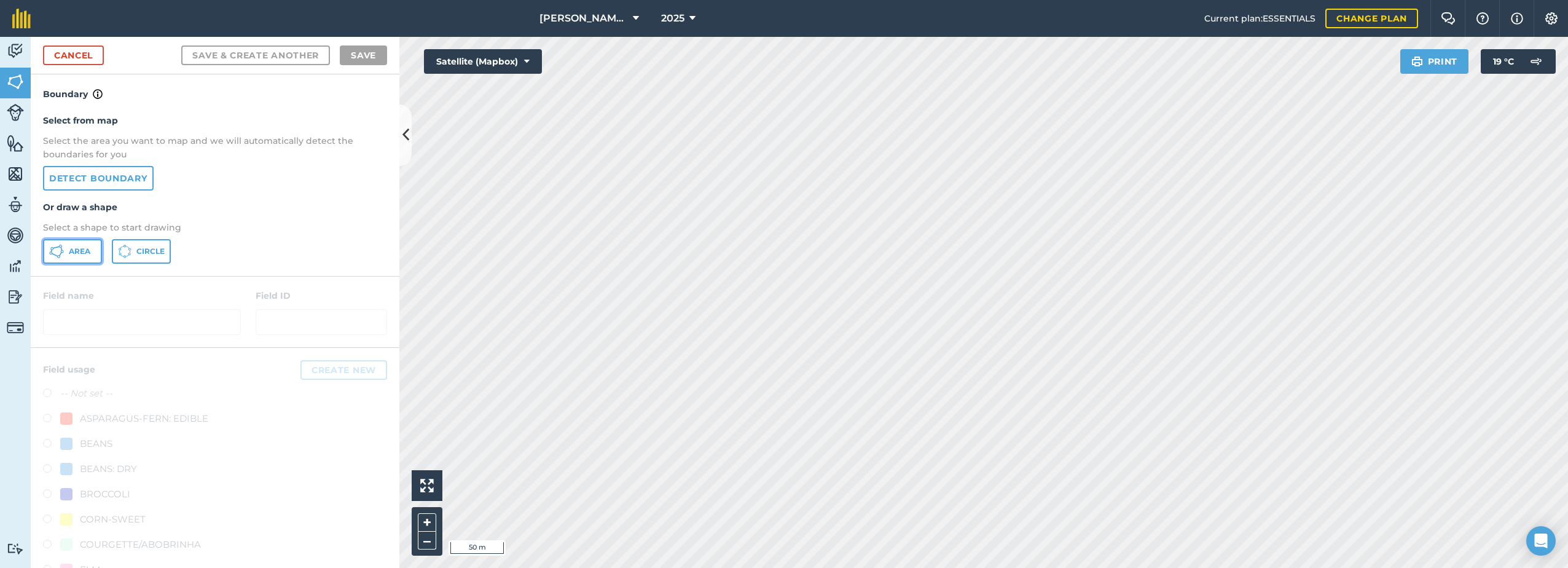
click at [48, 252] on button "Area" at bounding box center [72, 251] width 59 height 24
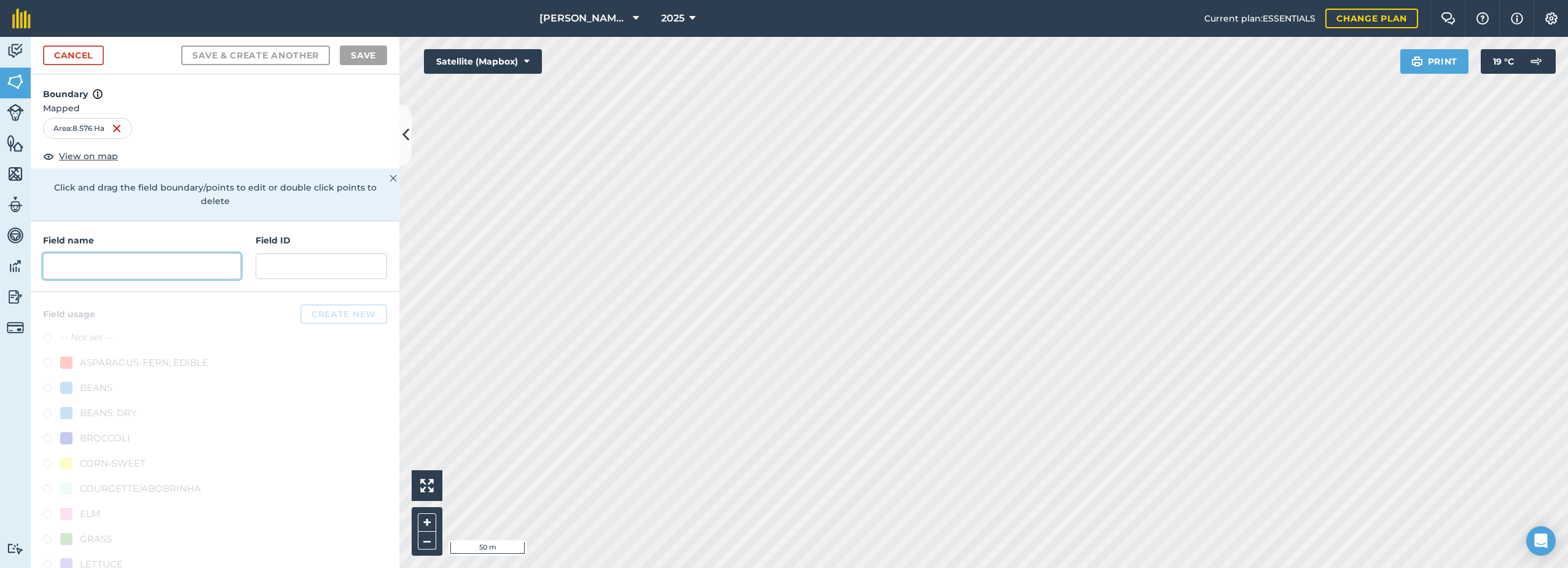
click at [67, 269] on input "text" at bounding box center [142, 265] width 198 height 26
paste input "[GEOGRAPHIC_DATA]"
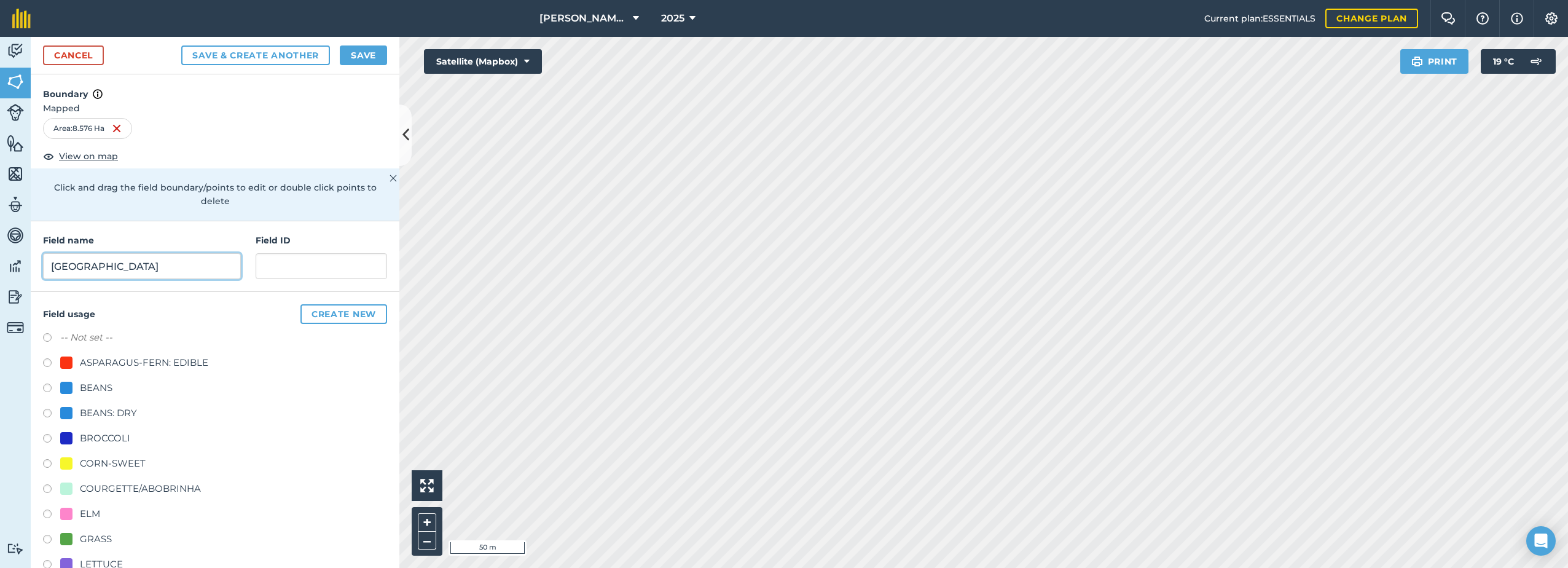
type input "[GEOGRAPHIC_DATA]"
click at [77, 436] on div "BROCCOLI" at bounding box center [96, 438] width 70 height 14
radio input "true"
click at [357, 54] on button "Save" at bounding box center [363, 55] width 47 height 20
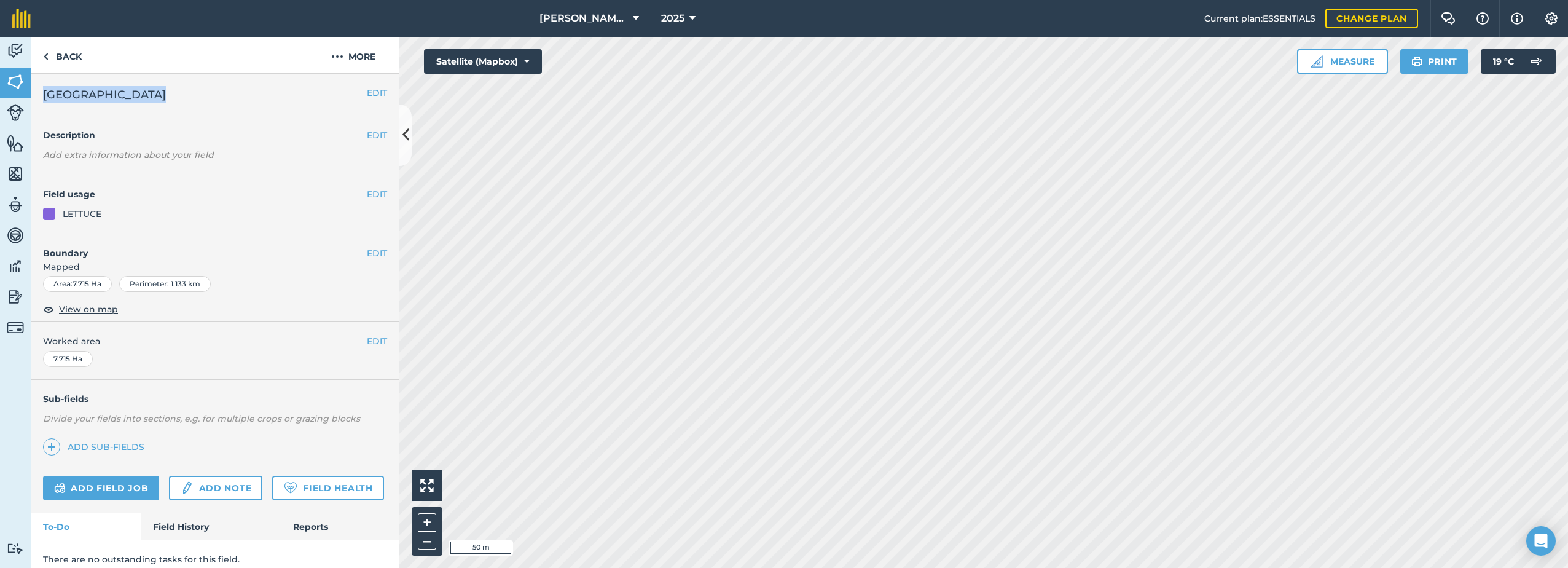
drag, startPoint x: 149, startPoint y: 99, endPoint x: 42, endPoint y: 101, distance: 107.0
click at [42, 101] on div "EDIT [GEOGRAPHIC_DATA]" at bounding box center [215, 95] width 368 height 42
drag, startPoint x: 42, startPoint y: 101, endPoint x: 100, endPoint y: 97, distance: 58.1
copy span "[GEOGRAPHIC_DATA]"
click at [342, 53] on img at bounding box center [338, 56] width 13 height 14
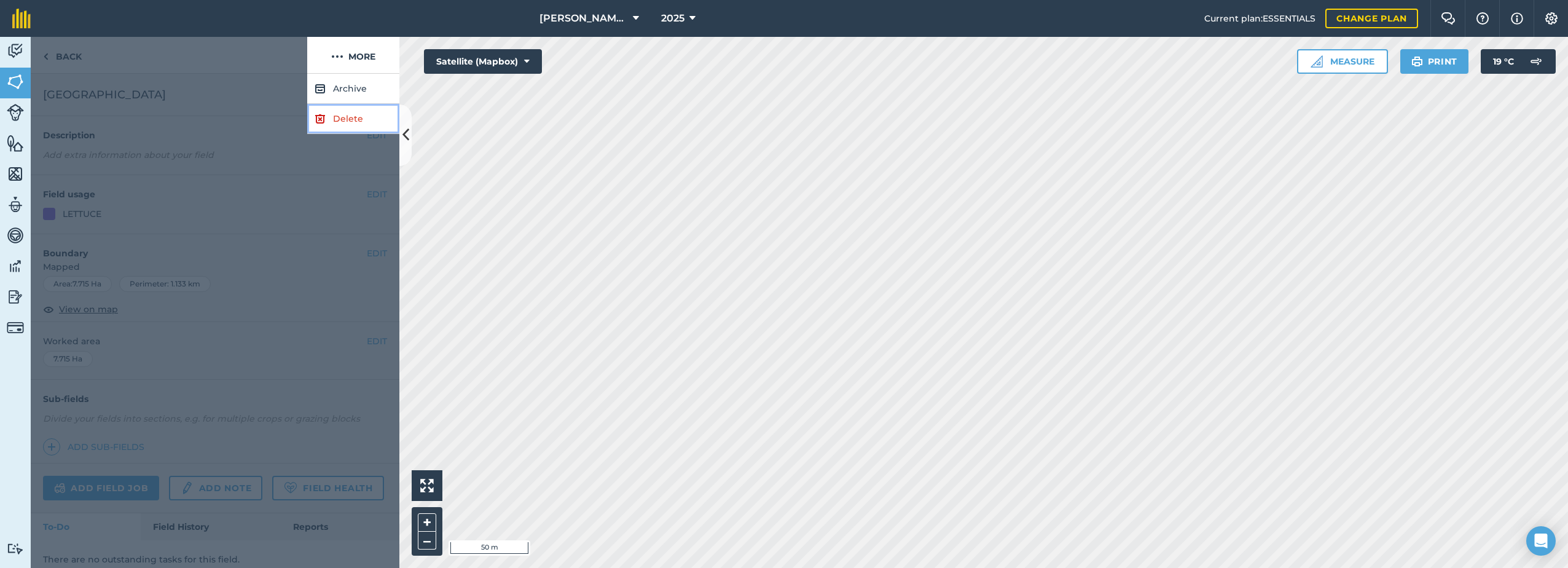
click at [338, 123] on link "Delete" at bounding box center [353, 118] width 92 height 30
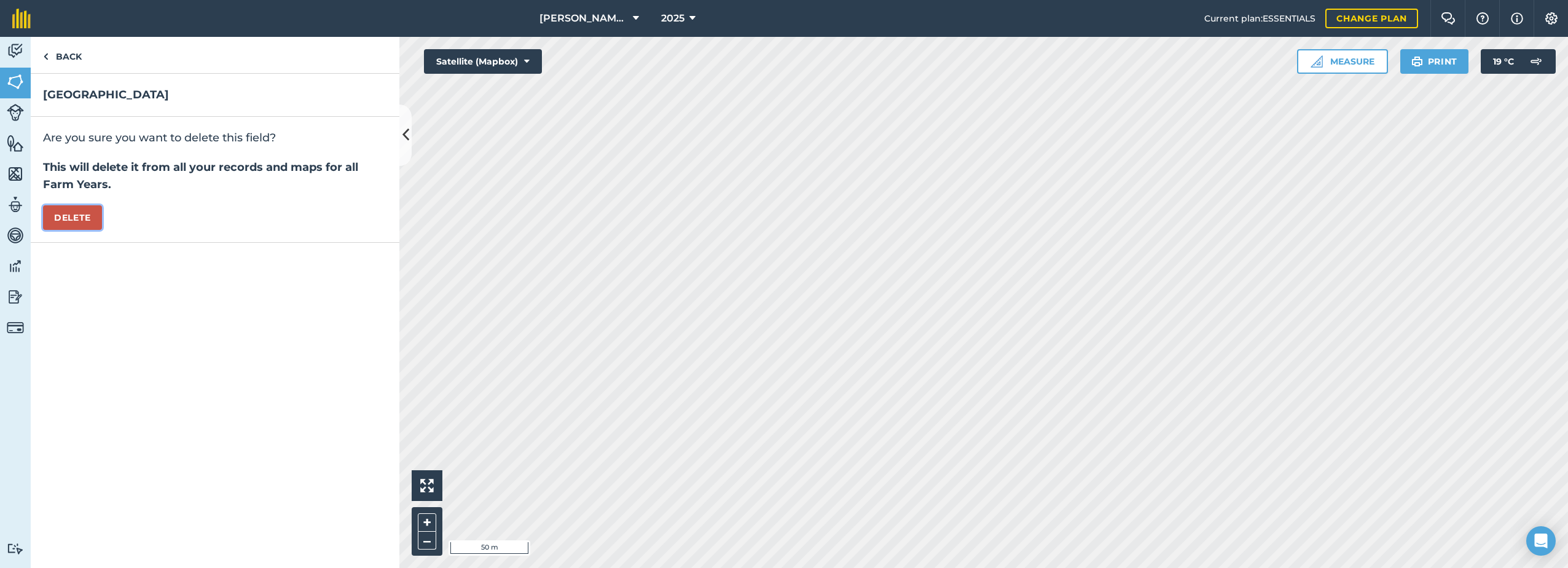
click at [70, 224] on button "Delete" at bounding box center [72, 217] width 59 height 24
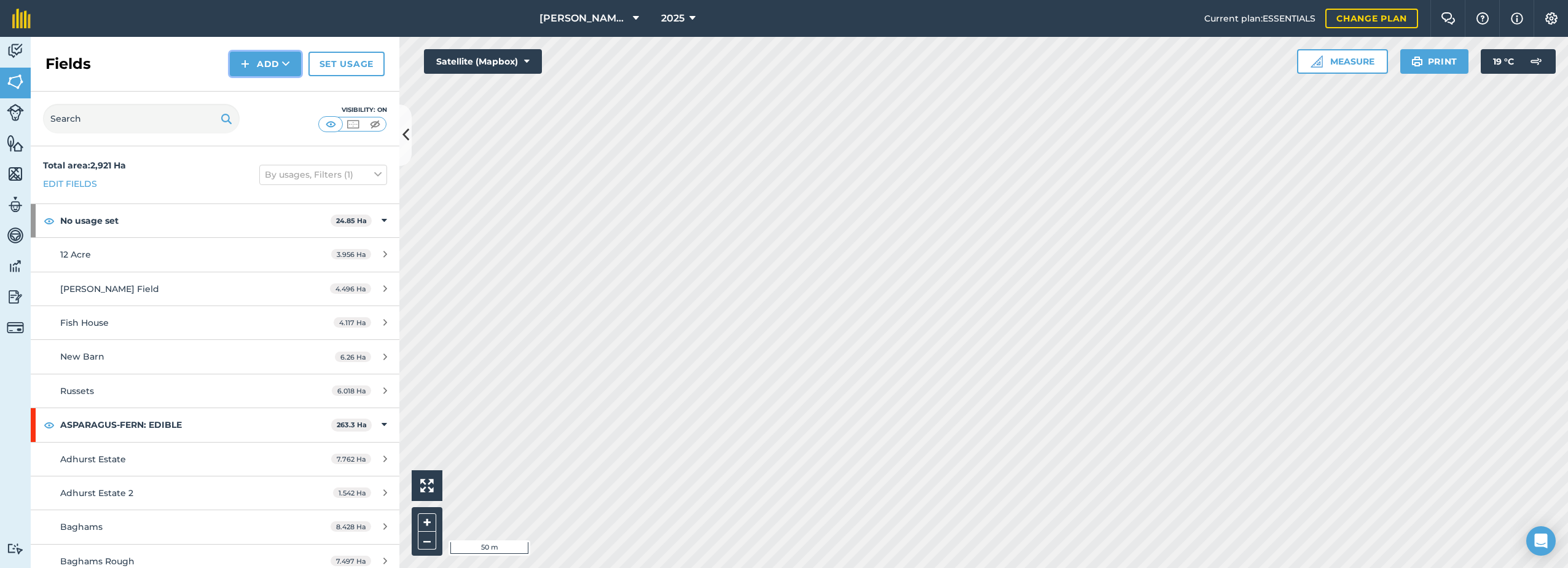
click at [268, 70] on button "Add" at bounding box center [265, 63] width 71 height 24
click at [272, 87] on link "Draw" at bounding box center [265, 91] width 68 height 27
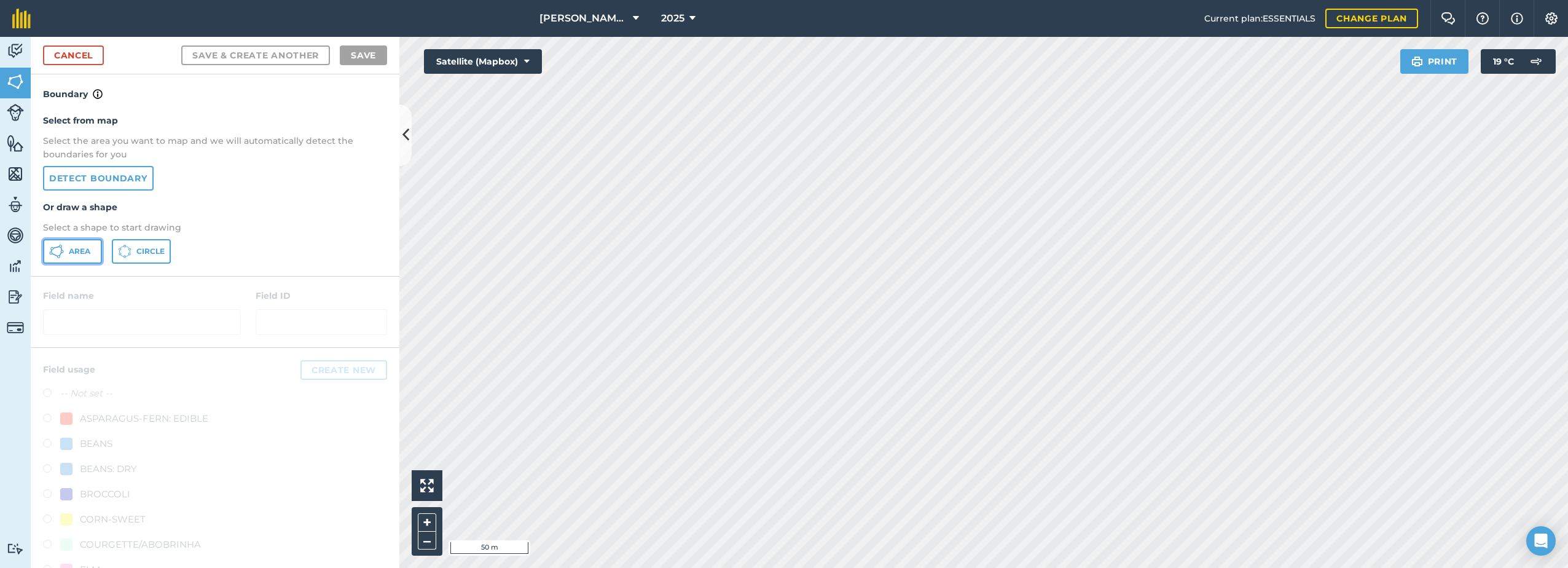
click at [70, 251] on span "Area" at bounding box center [79, 251] width 22 height 10
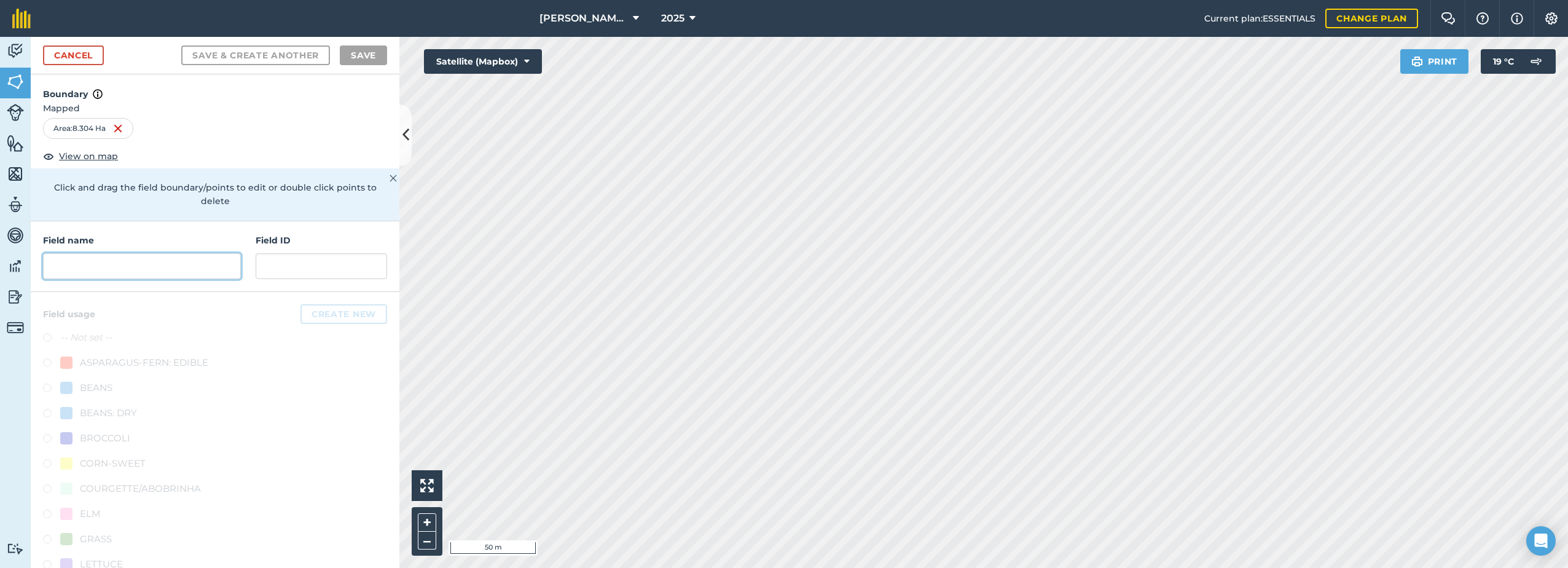
click at [114, 267] on input "text" at bounding box center [142, 265] width 198 height 26
paste input "[GEOGRAPHIC_DATA]"
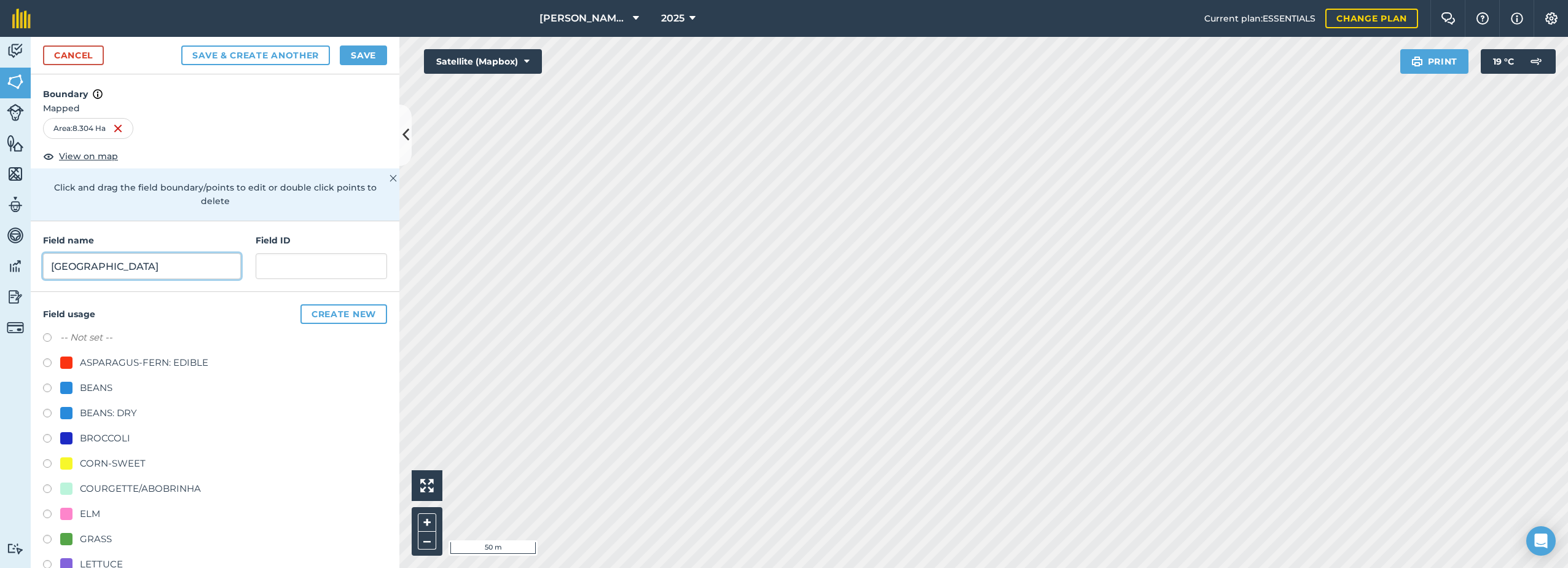
type input "[GEOGRAPHIC_DATA]"
click at [91, 437] on div "BROCCOLI" at bounding box center [105, 438] width 51 height 14
radio input "true"
click at [358, 54] on button "Save" at bounding box center [363, 55] width 47 height 20
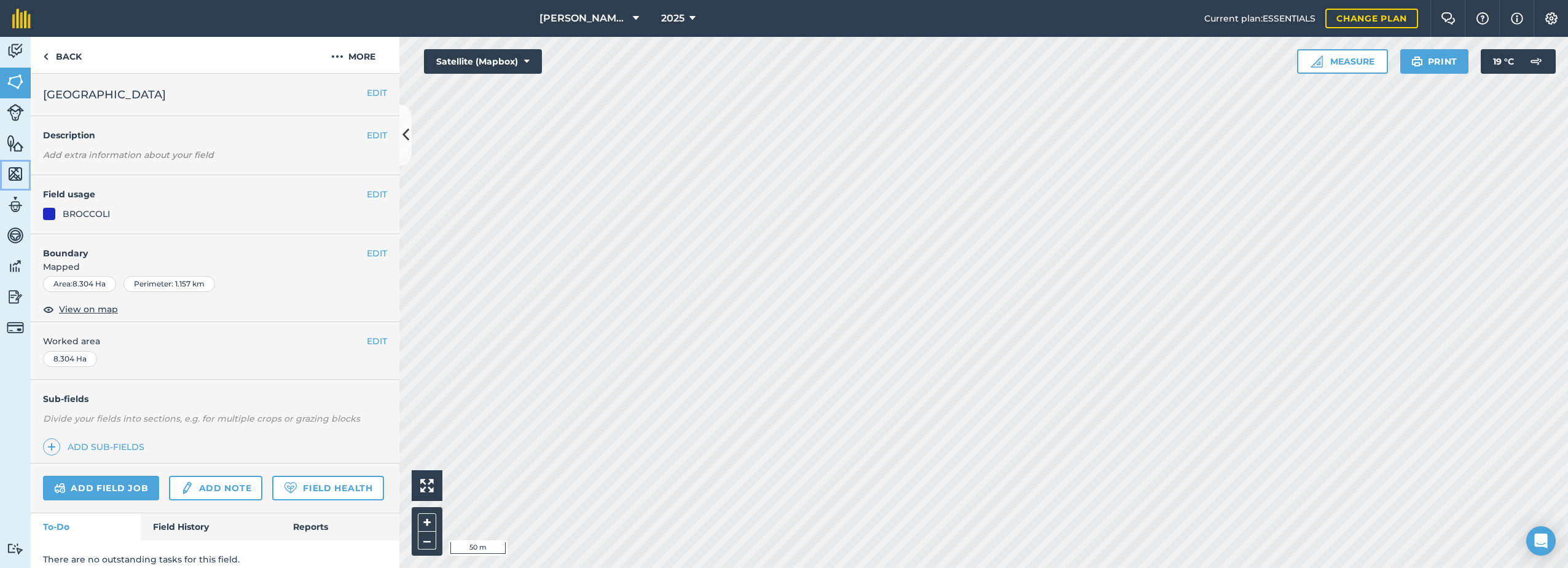
click at [19, 178] on img at bounding box center [14, 173] width 17 height 18
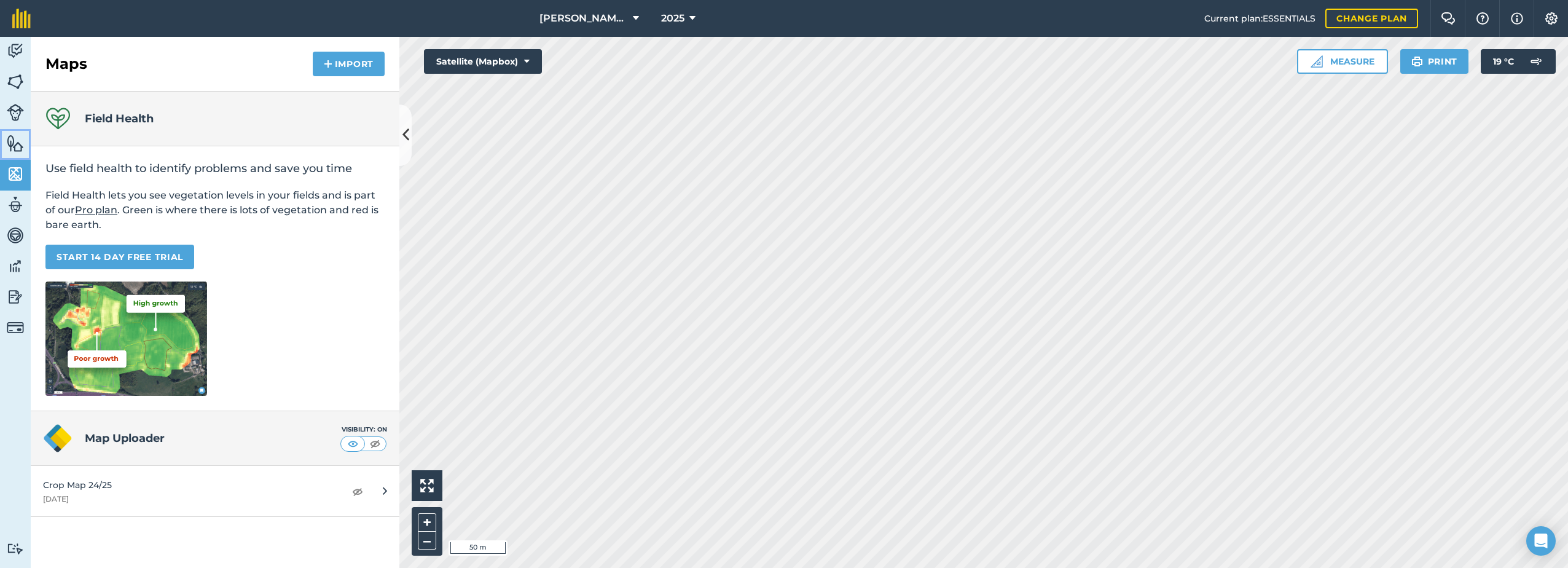
click at [18, 145] on img at bounding box center [14, 143] width 17 height 18
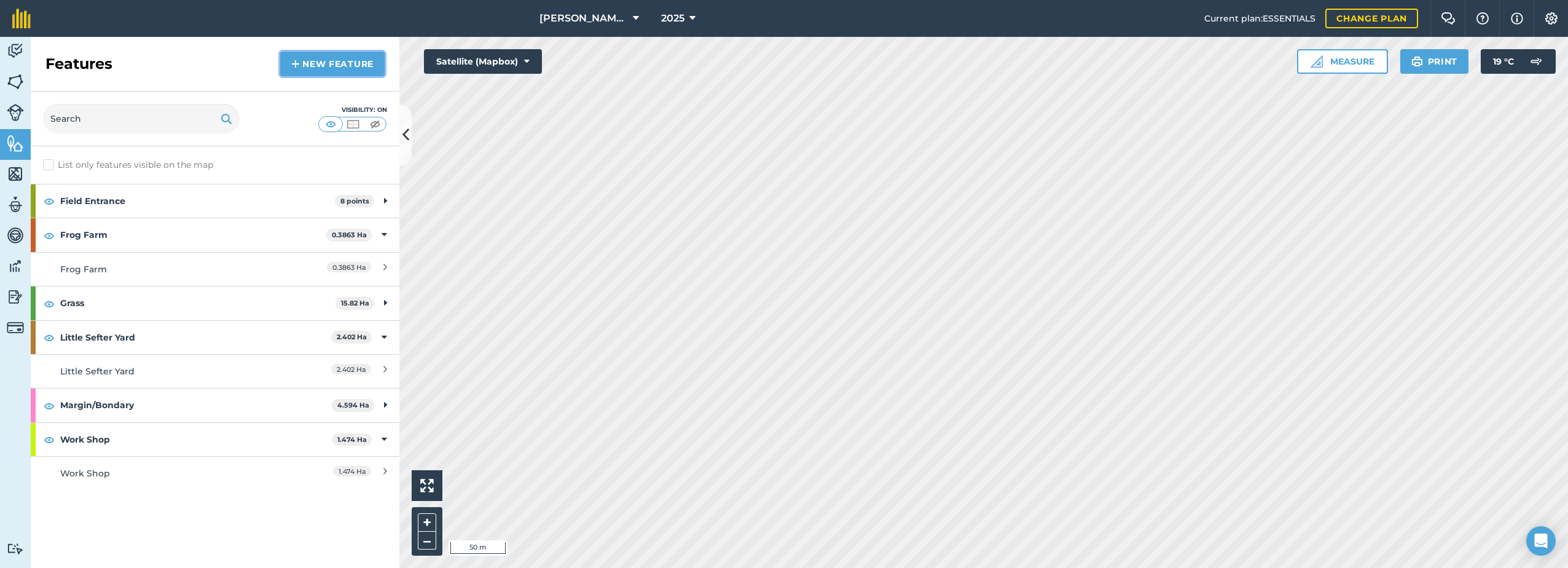
click at [312, 62] on link "New feature" at bounding box center [332, 63] width 105 height 24
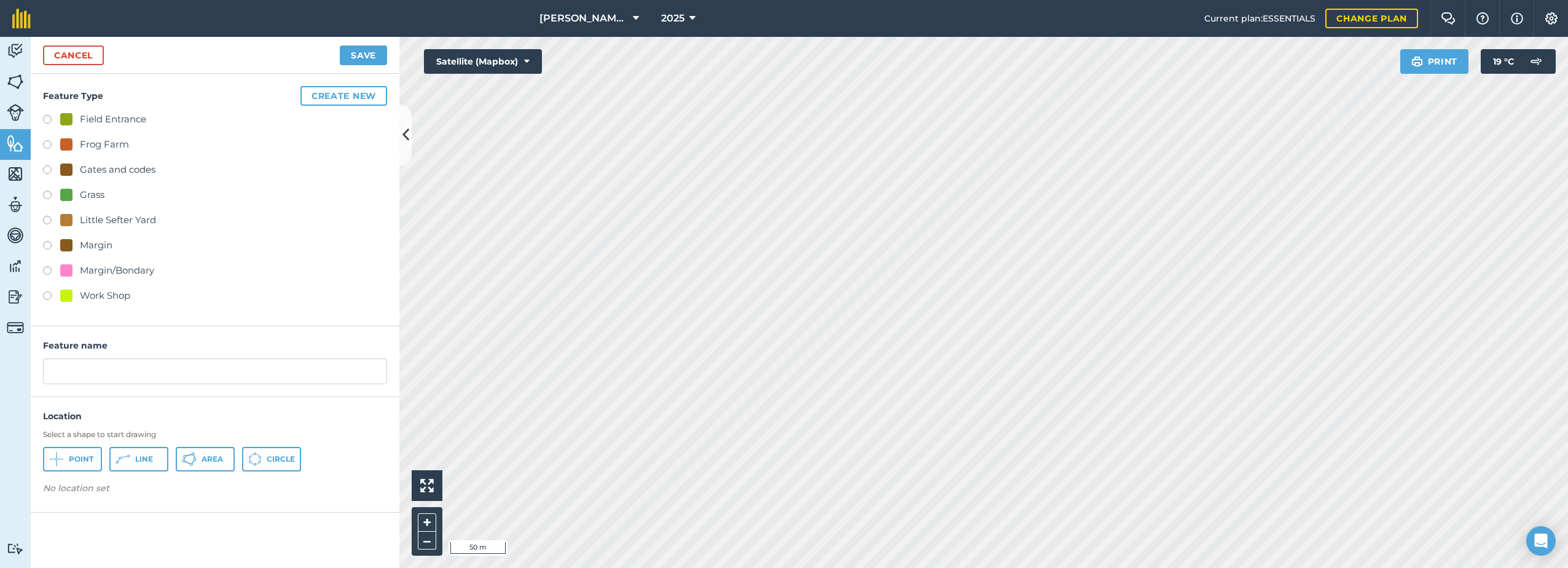
click at [74, 114] on div "Field Entrance" at bounding box center [103, 119] width 86 height 14
radio input "true"
type input "Field Entrance 9"
click at [57, 464] on icon at bounding box center [56, 463] width 1 height 5
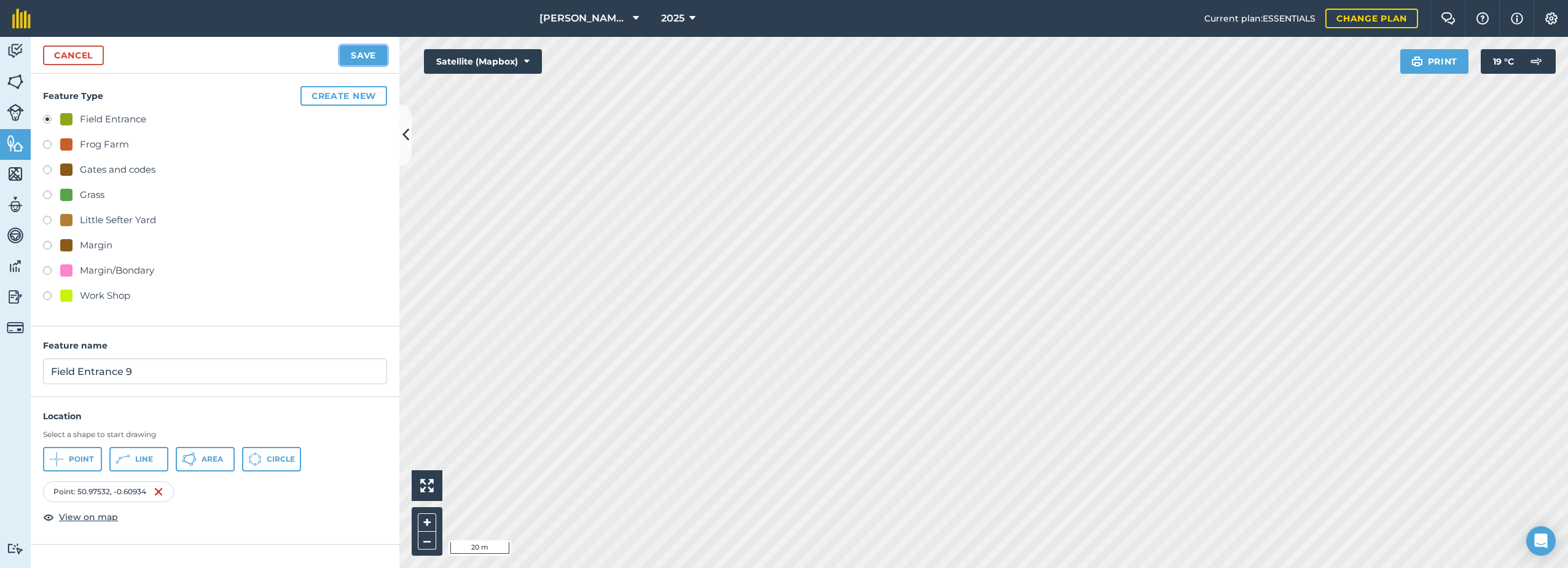
click at [348, 55] on button "Save" at bounding box center [363, 55] width 47 height 20
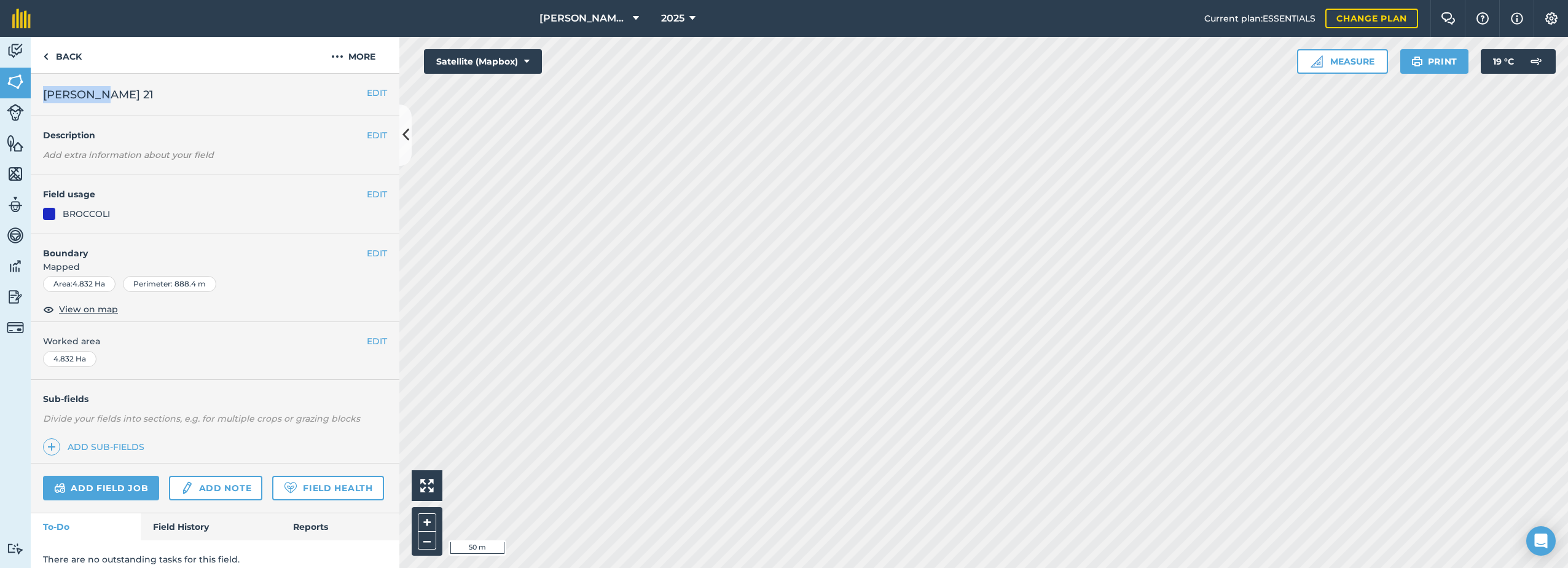
drag, startPoint x: 105, startPoint y: 98, endPoint x: 45, endPoint y: 99, distance: 60.0
click at [45, 99] on h2 "[PERSON_NAME] 21" at bounding box center [205, 94] width 324 height 17
copy span "[PERSON_NAME] 21"
click at [344, 61] on button "More" at bounding box center [353, 55] width 92 height 36
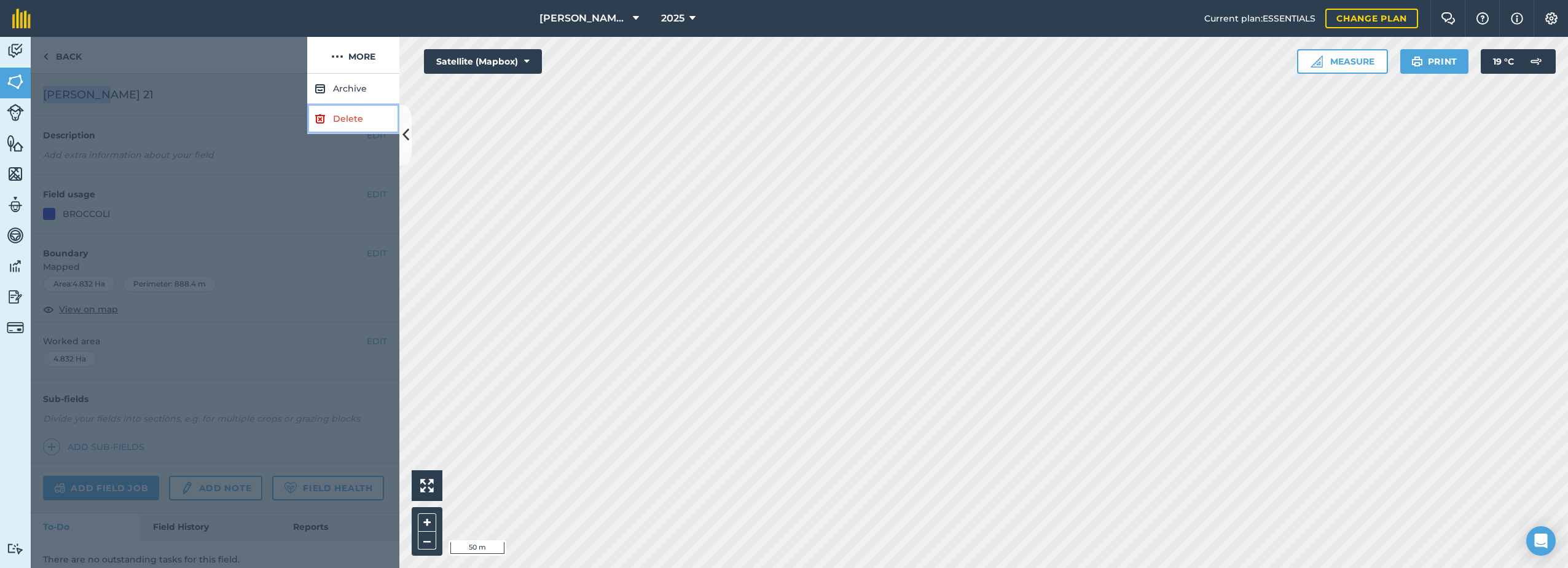
click at [332, 121] on link "Delete" at bounding box center [353, 118] width 92 height 30
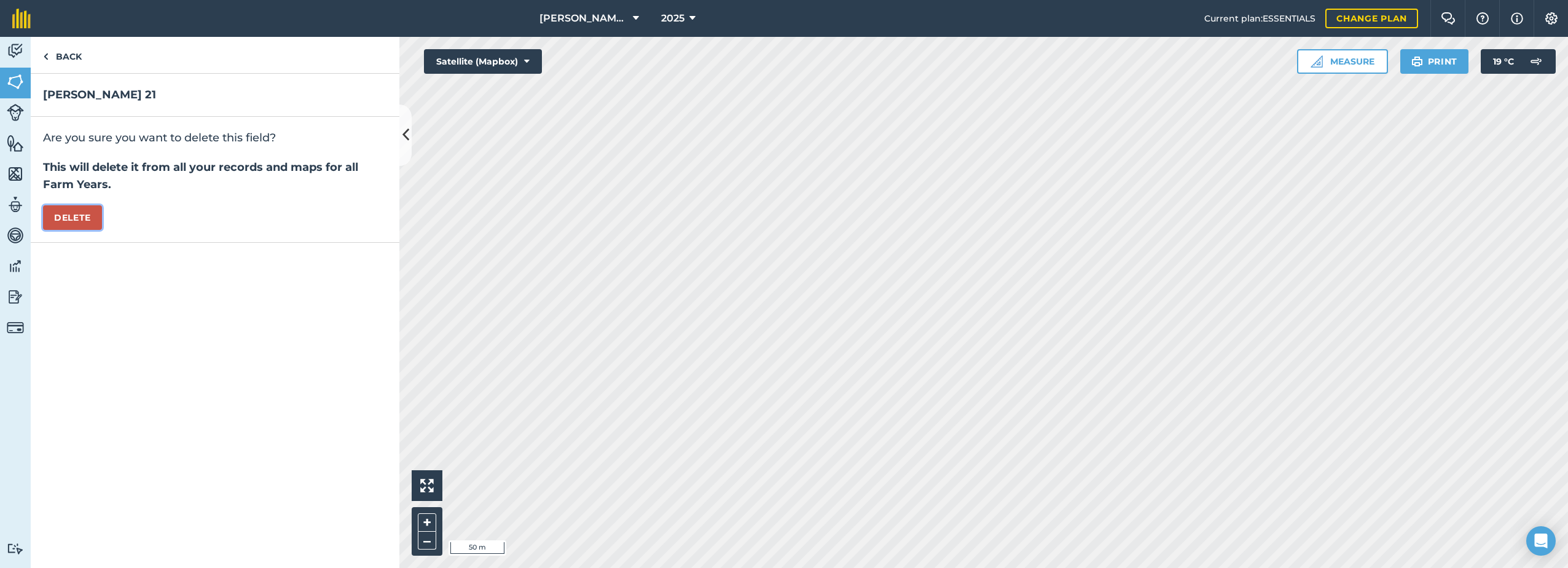
click at [57, 222] on button "Delete" at bounding box center [72, 217] width 59 height 24
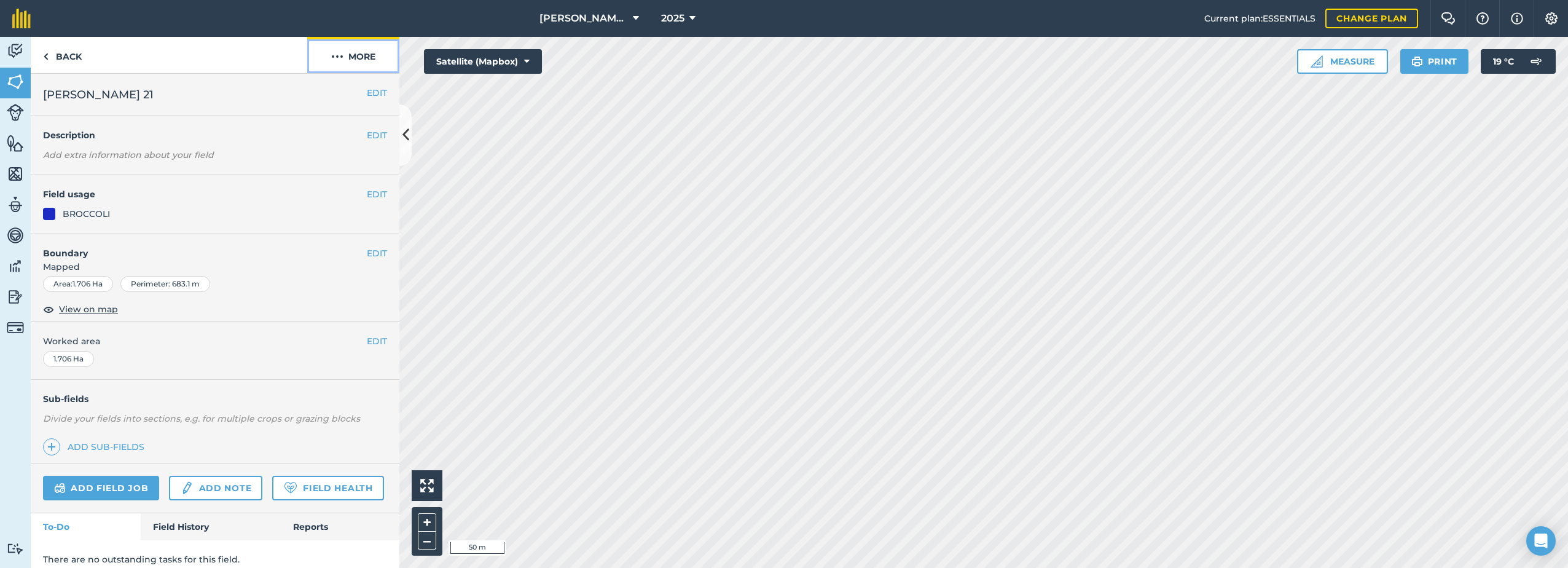
click at [345, 53] on button "More" at bounding box center [353, 55] width 92 height 36
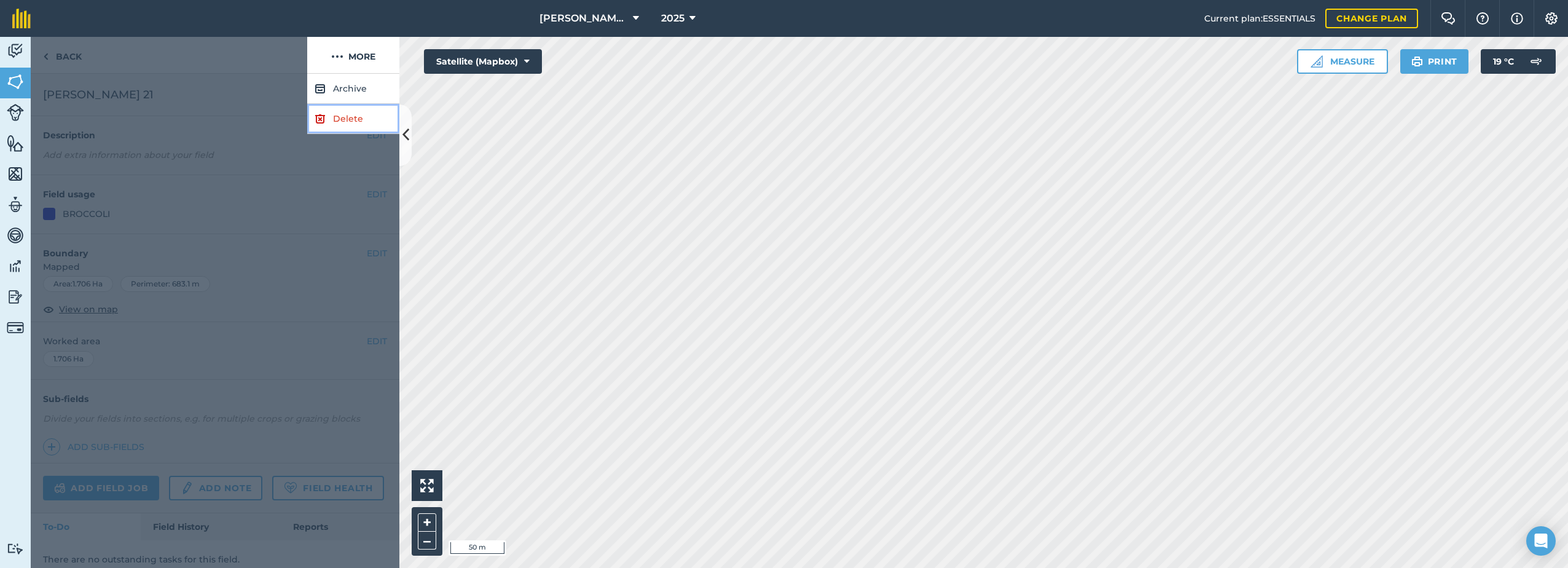
click at [335, 110] on link "Delete" at bounding box center [353, 118] width 92 height 30
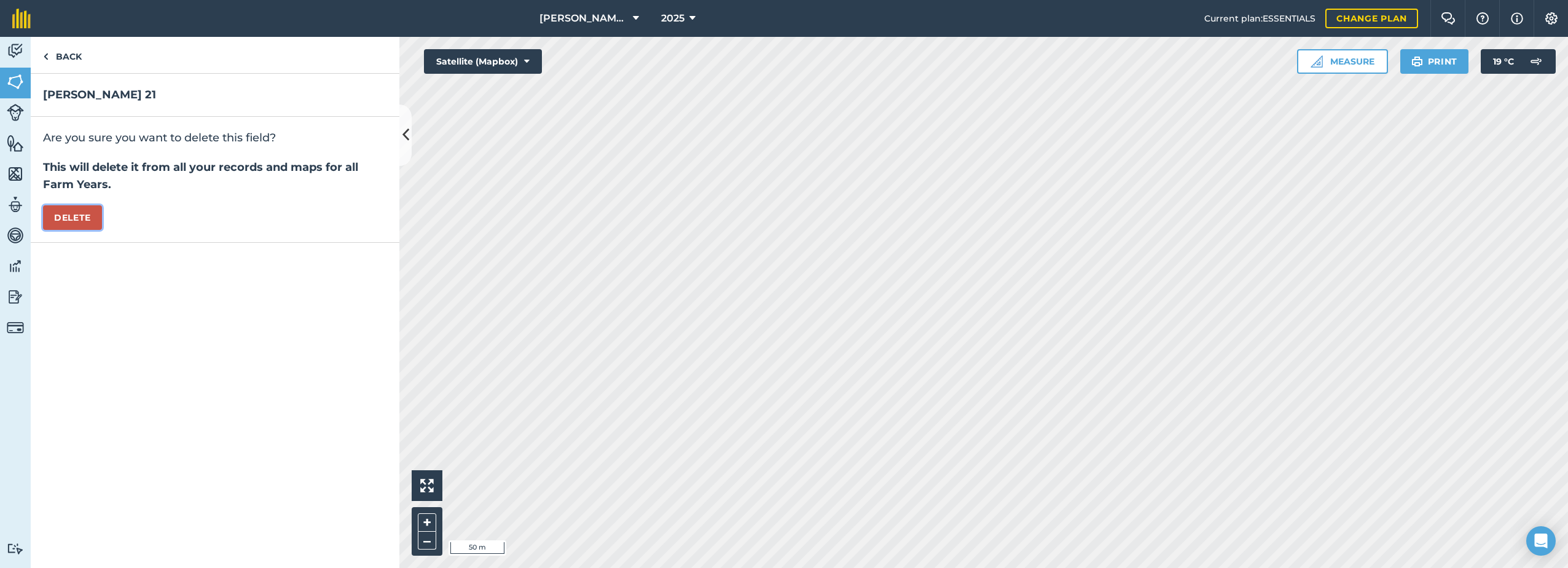
click at [70, 224] on button "Delete" at bounding box center [72, 217] width 59 height 24
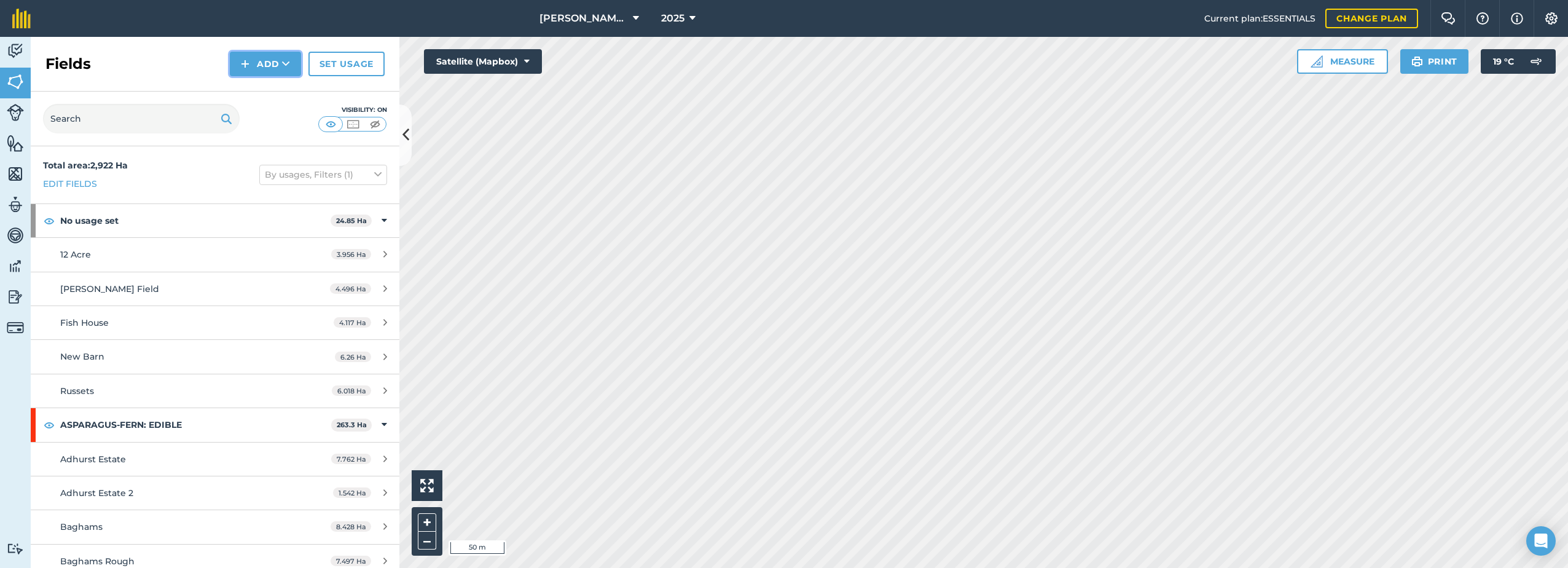
click at [270, 70] on button "Add" at bounding box center [265, 63] width 71 height 24
click at [267, 88] on link "Draw" at bounding box center [265, 91] width 68 height 27
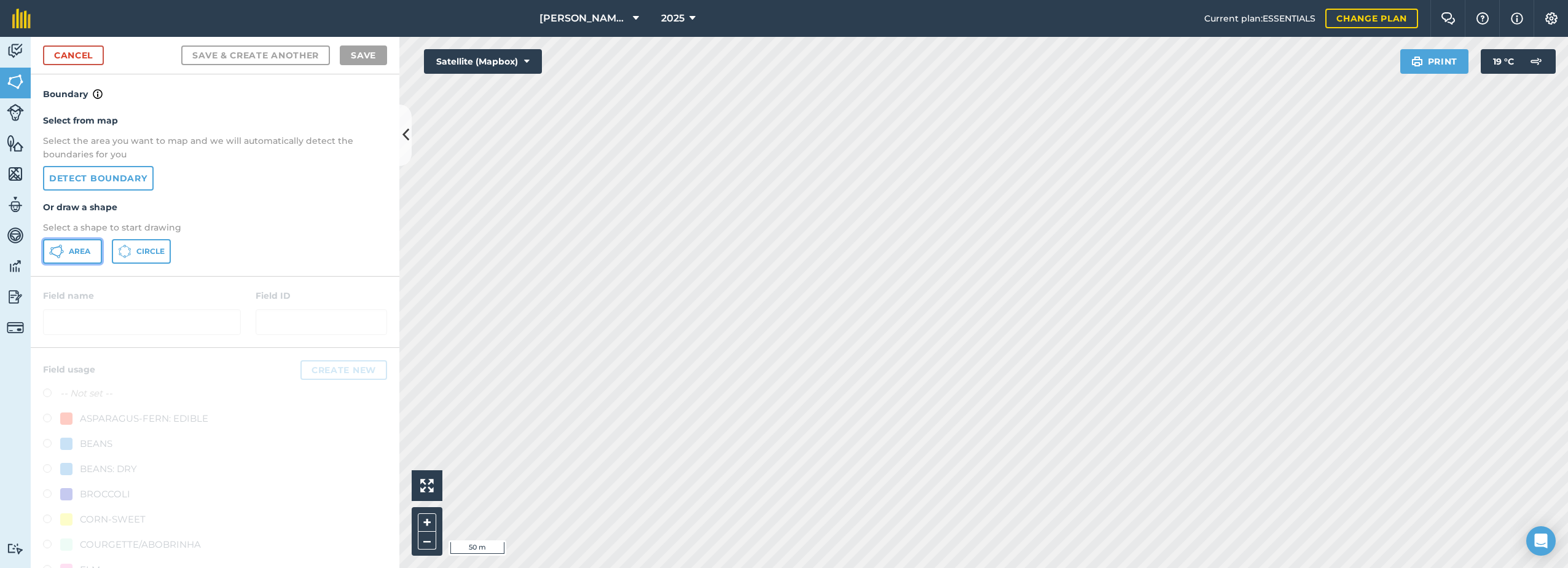
click at [67, 255] on button "Area" at bounding box center [72, 251] width 59 height 24
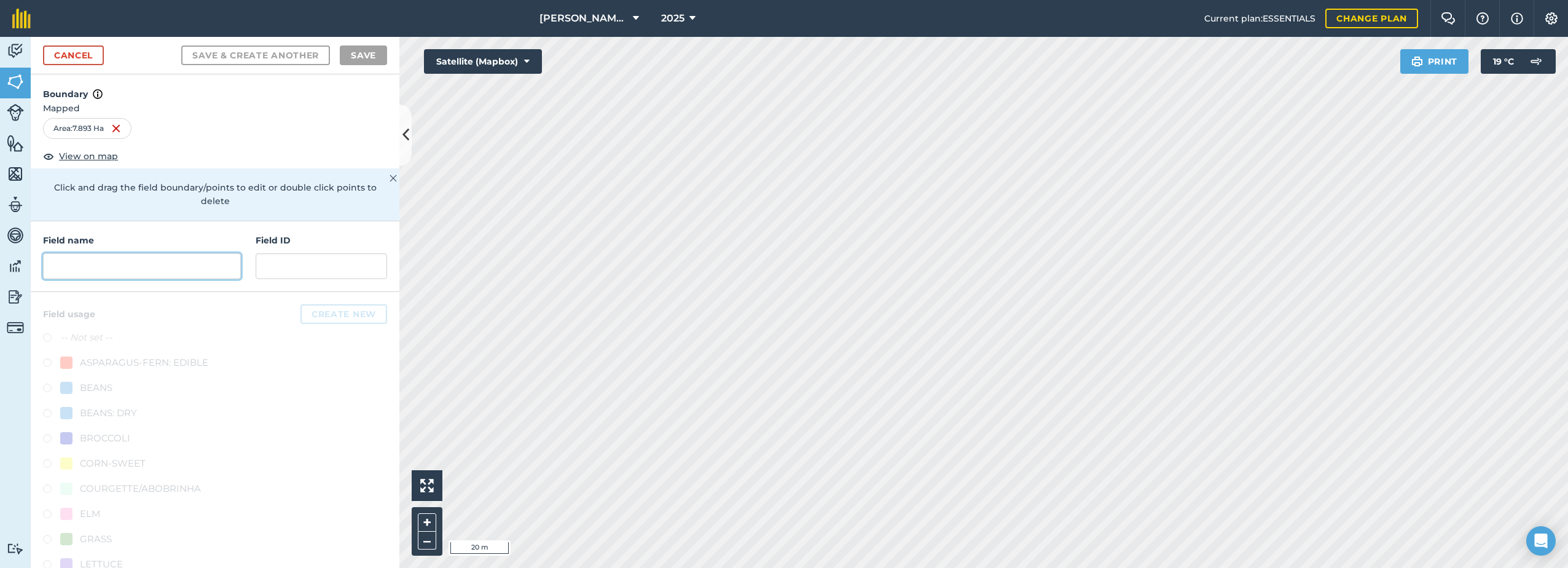
click at [132, 266] on input "text" at bounding box center [142, 265] width 198 height 26
paste input "[PERSON_NAME] 21"
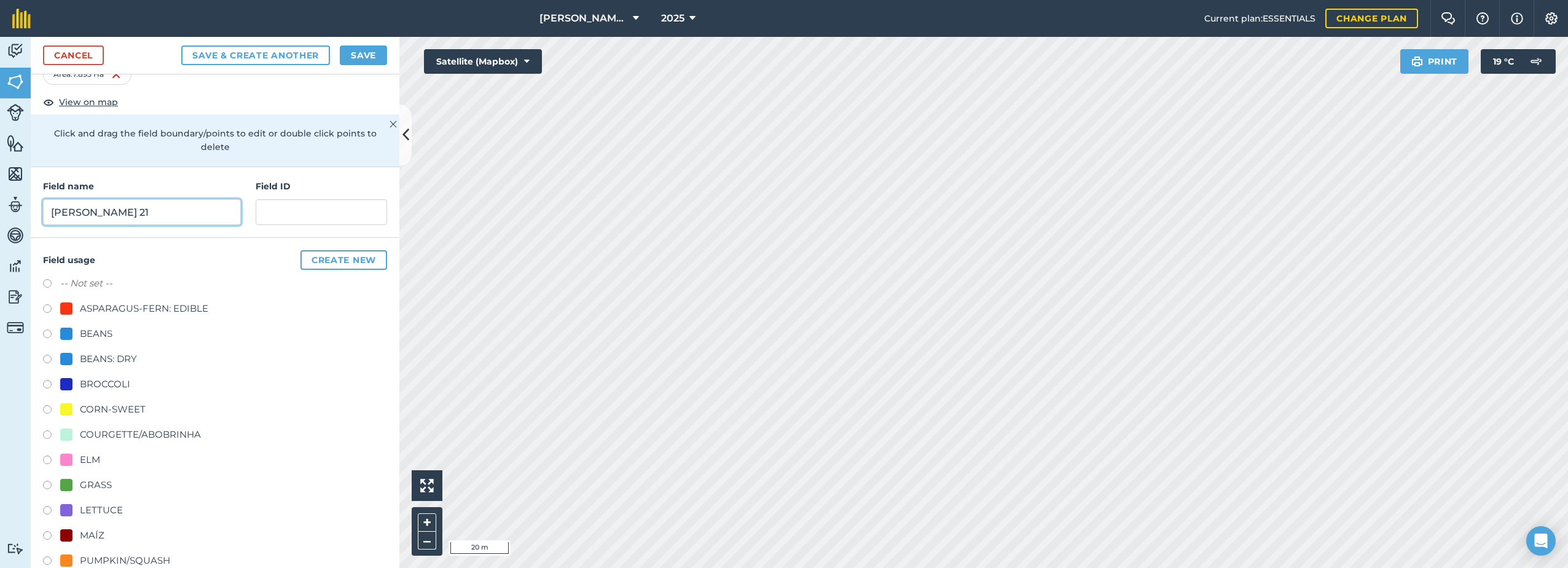
scroll to position [61, 0]
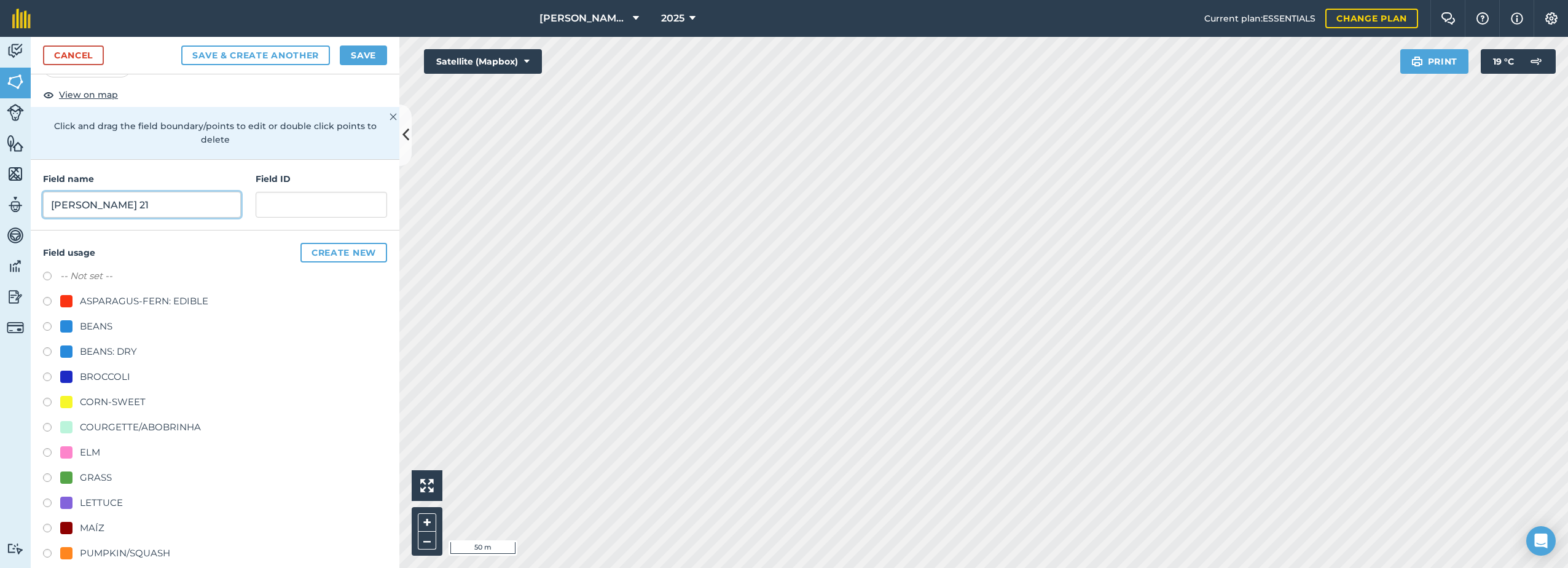
type input "[PERSON_NAME] 21"
click at [93, 377] on div "BROCCOLI" at bounding box center [105, 377] width 51 height 14
radio input "true"
click at [365, 60] on button "Save" at bounding box center [363, 55] width 47 height 20
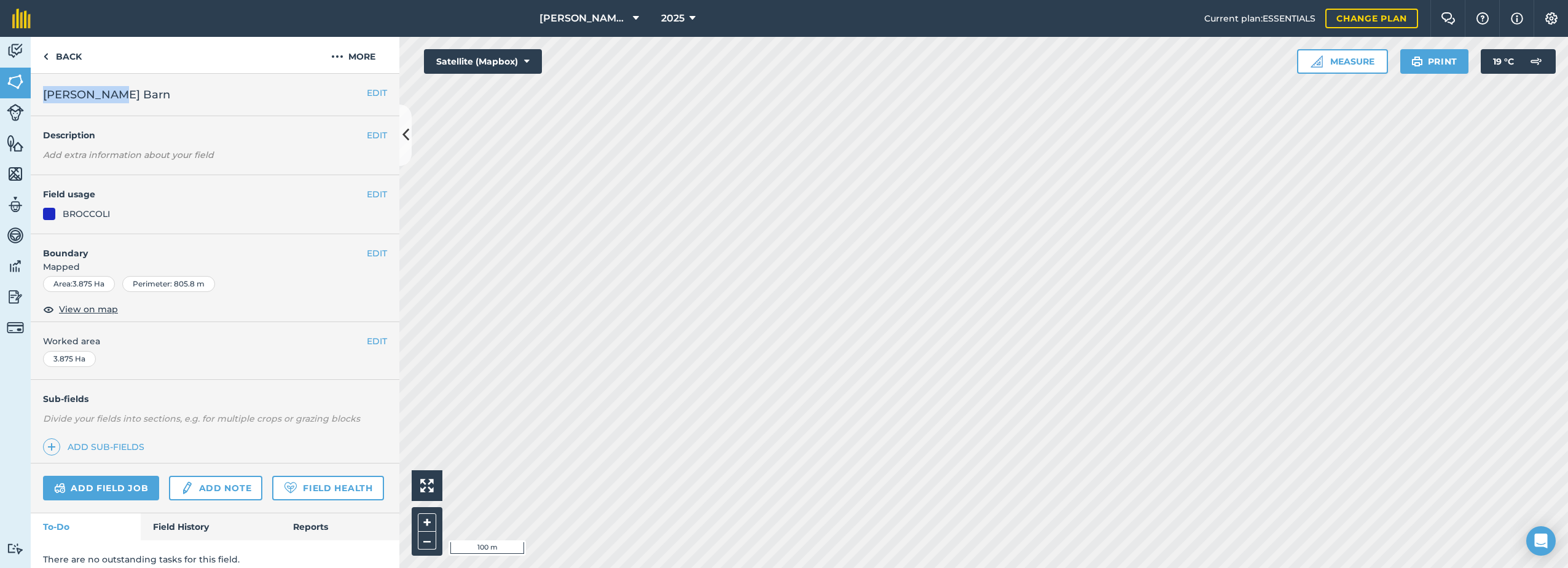
drag, startPoint x: 115, startPoint y: 94, endPoint x: 43, endPoint y: 100, distance: 72.2
click at [43, 100] on h2 "[PERSON_NAME] Barn" at bounding box center [205, 94] width 324 height 17
drag, startPoint x: 43, startPoint y: 100, endPoint x: 51, endPoint y: 98, distance: 8.2
copy span "[PERSON_NAME] Barn"
click at [341, 59] on img at bounding box center [338, 56] width 13 height 14
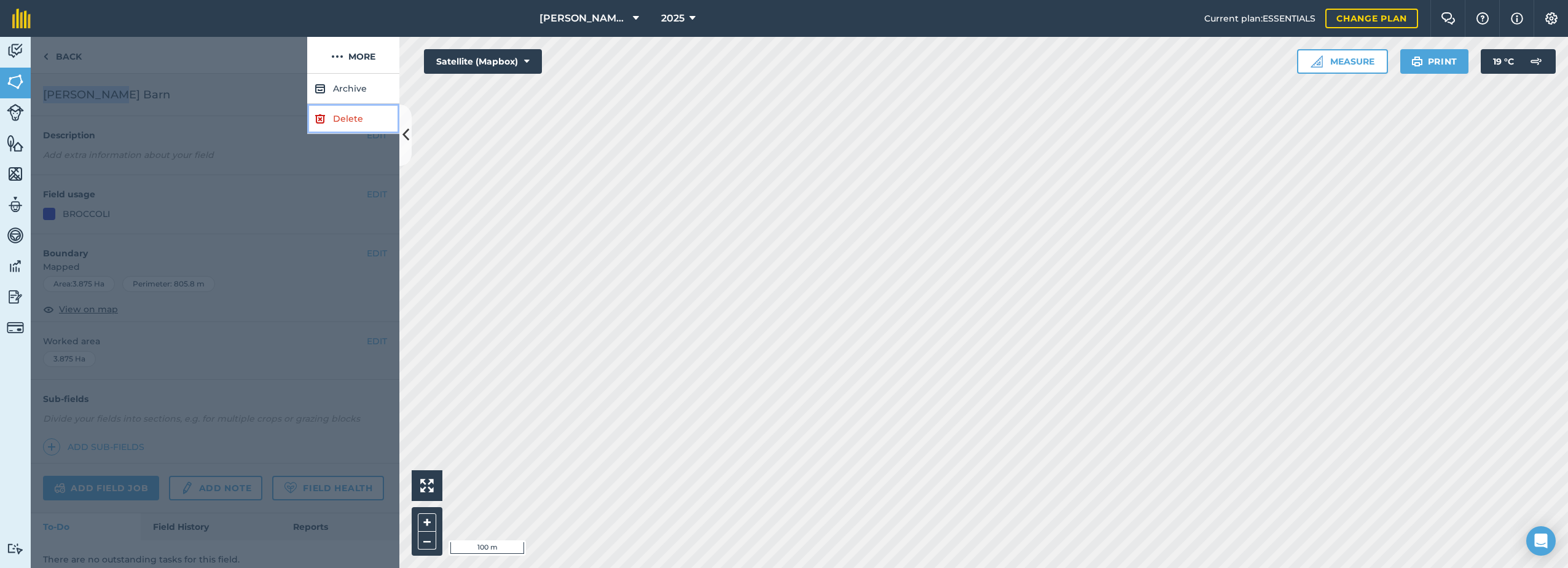
click at [340, 117] on link "Delete" at bounding box center [353, 118] width 92 height 30
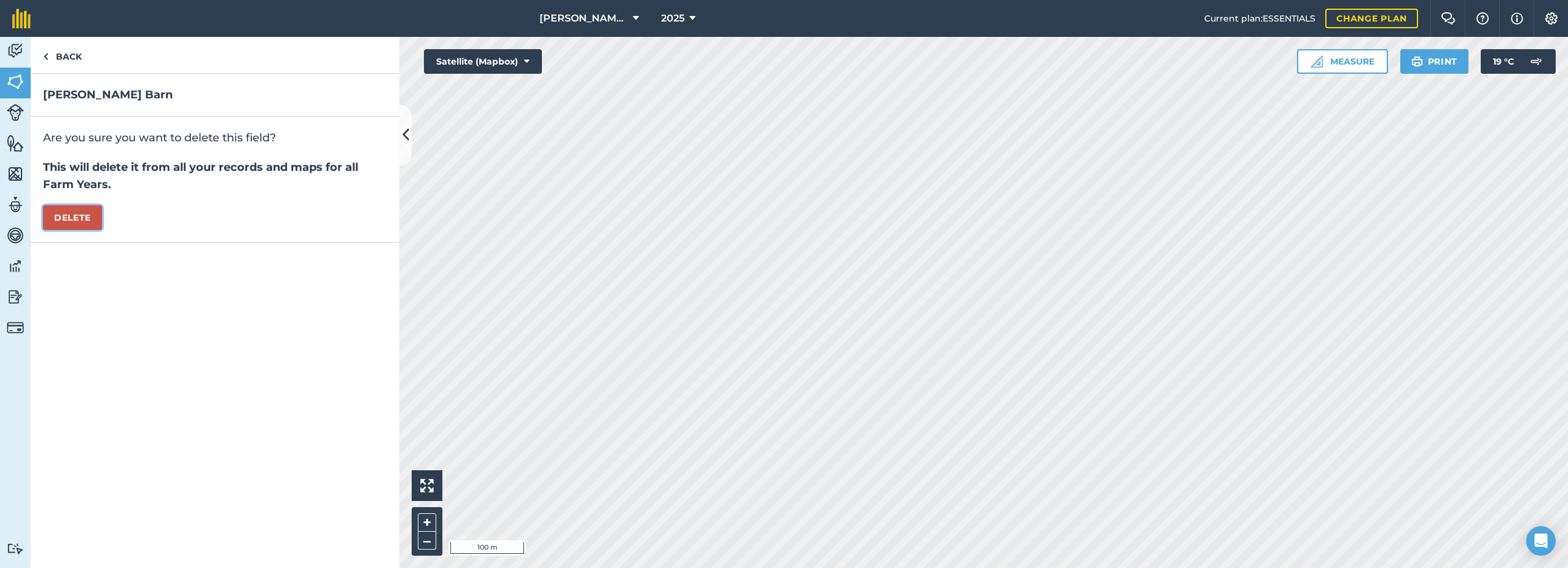
drag, startPoint x: 95, startPoint y: 213, endPoint x: 174, endPoint y: 215, distance: 79.0
click at [99, 212] on button "Delete" at bounding box center [72, 217] width 59 height 24
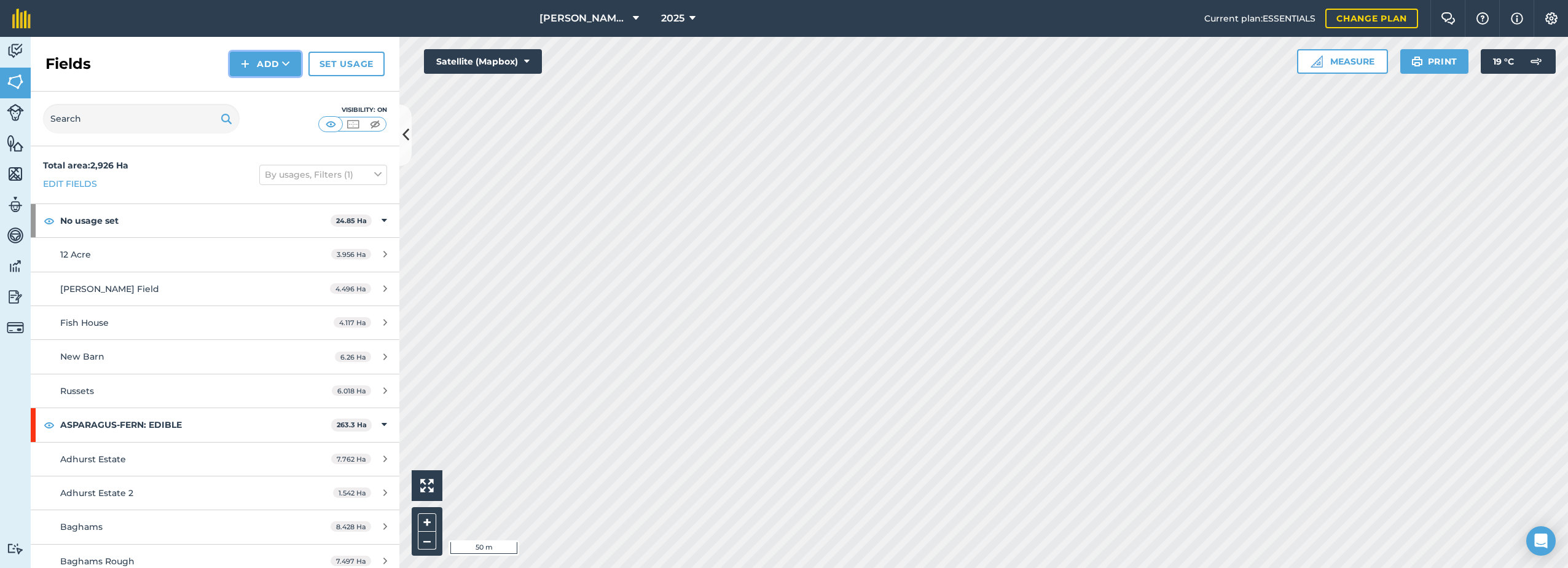
click at [275, 61] on button "Add" at bounding box center [265, 63] width 71 height 24
click at [264, 90] on link "Draw" at bounding box center [265, 91] width 68 height 27
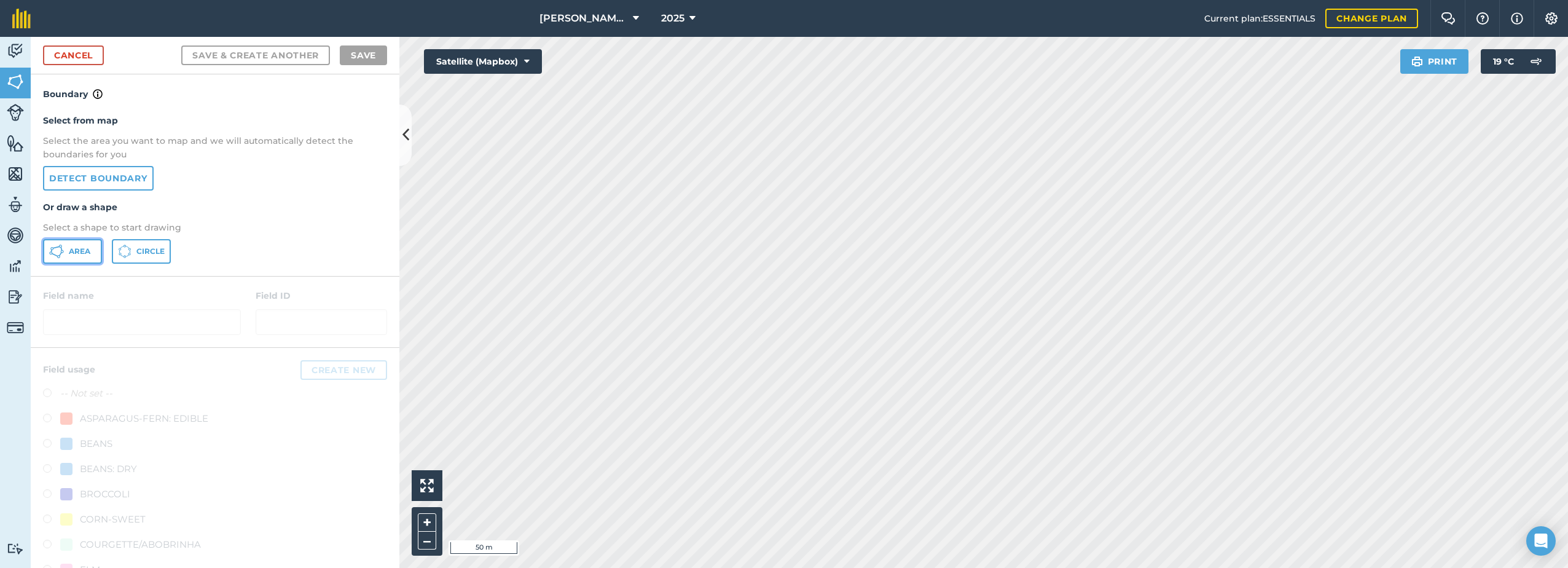
click at [69, 251] on button "Area" at bounding box center [72, 251] width 59 height 24
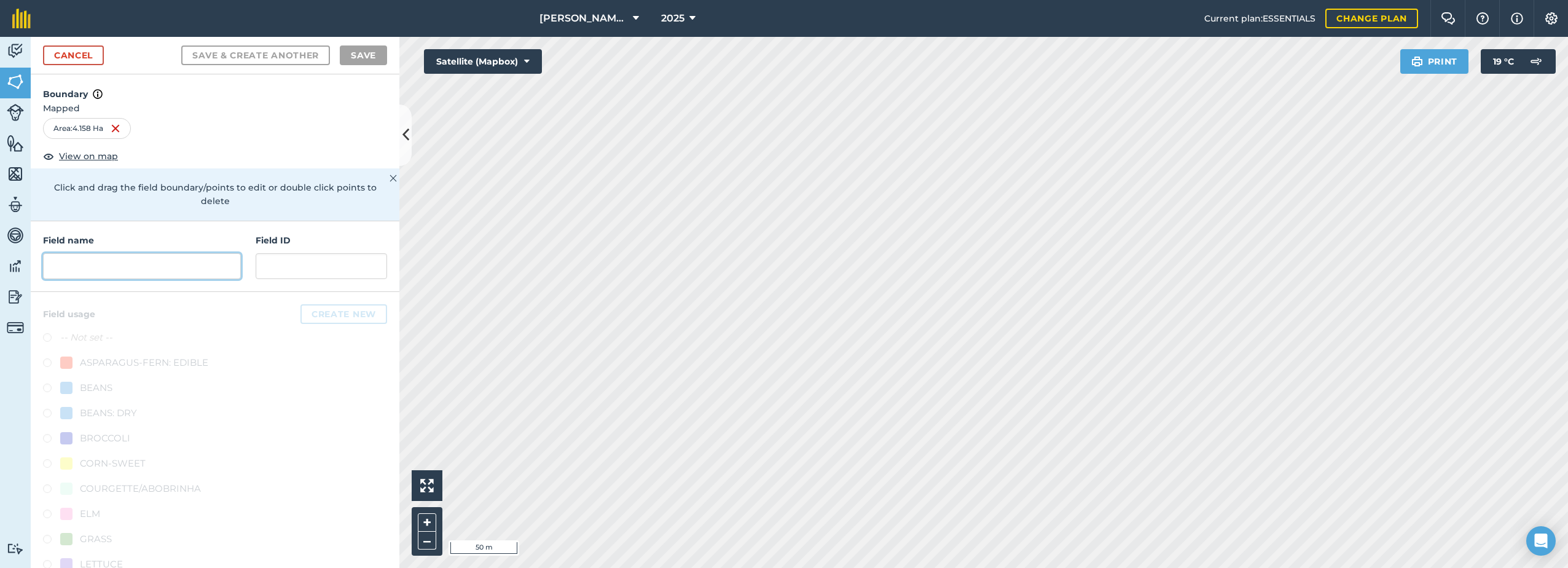
click at [88, 275] on input "text" at bounding box center [142, 265] width 198 height 26
paste input "[PERSON_NAME] Barn"
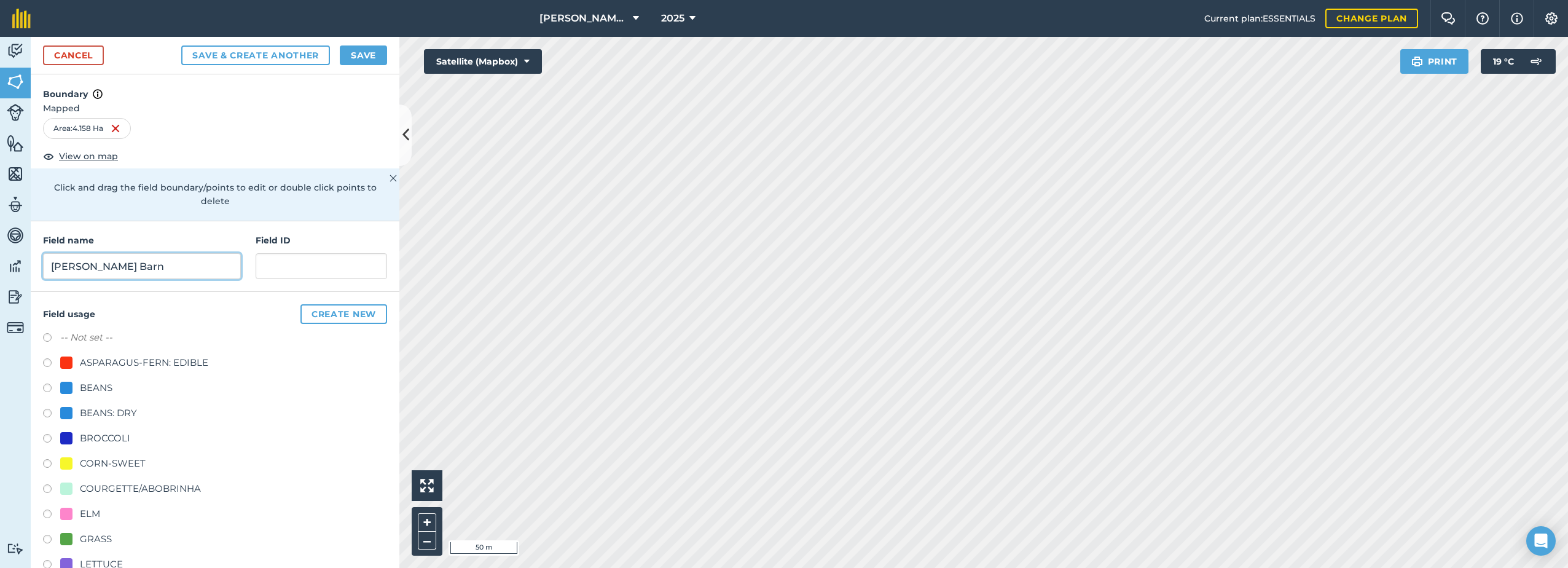
type input "[PERSON_NAME] Barn"
click at [56, 437] on label at bounding box center [51, 440] width 17 height 13
radio input "true"
click at [370, 55] on button "Save" at bounding box center [363, 55] width 47 height 20
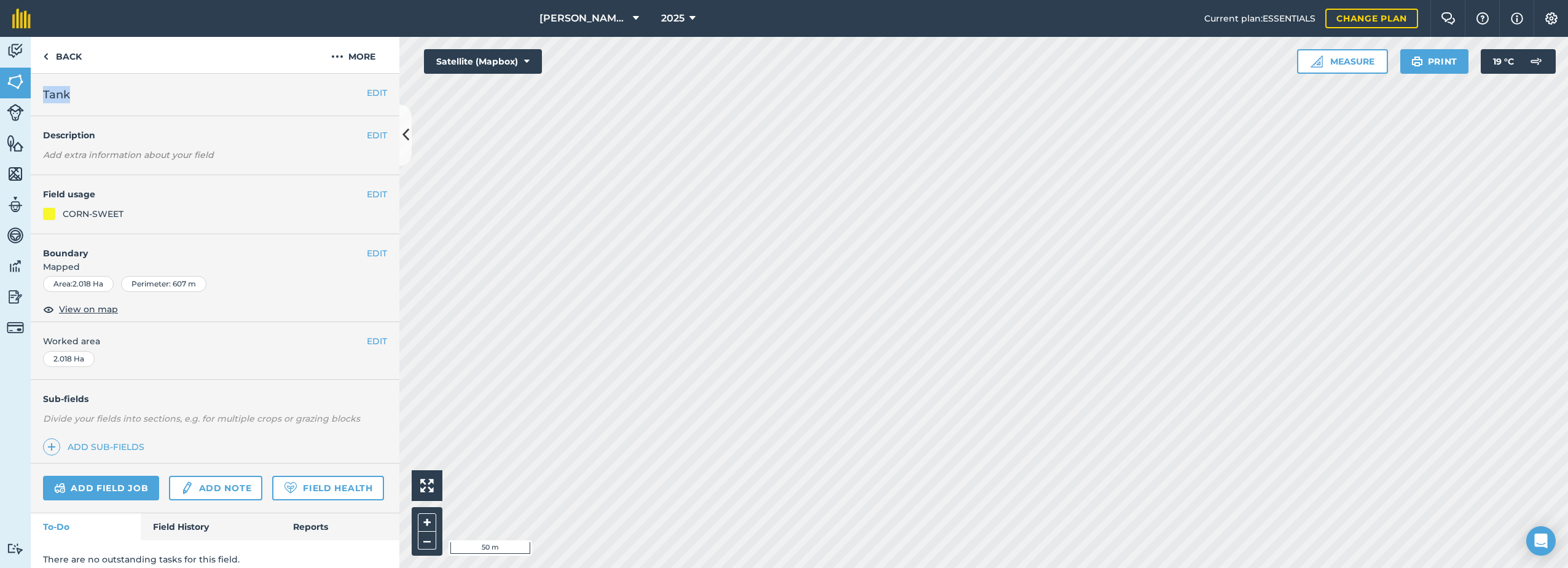
drag, startPoint x: 77, startPoint y: 95, endPoint x: 43, endPoint y: 92, distance: 34.1
click at [43, 92] on h2 "Tank" at bounding box center [205, 94] width 324 height 17
copy span "Tank"
click at [359, 57] on button "More" at bounding box center [353, 55] width 92 height 36
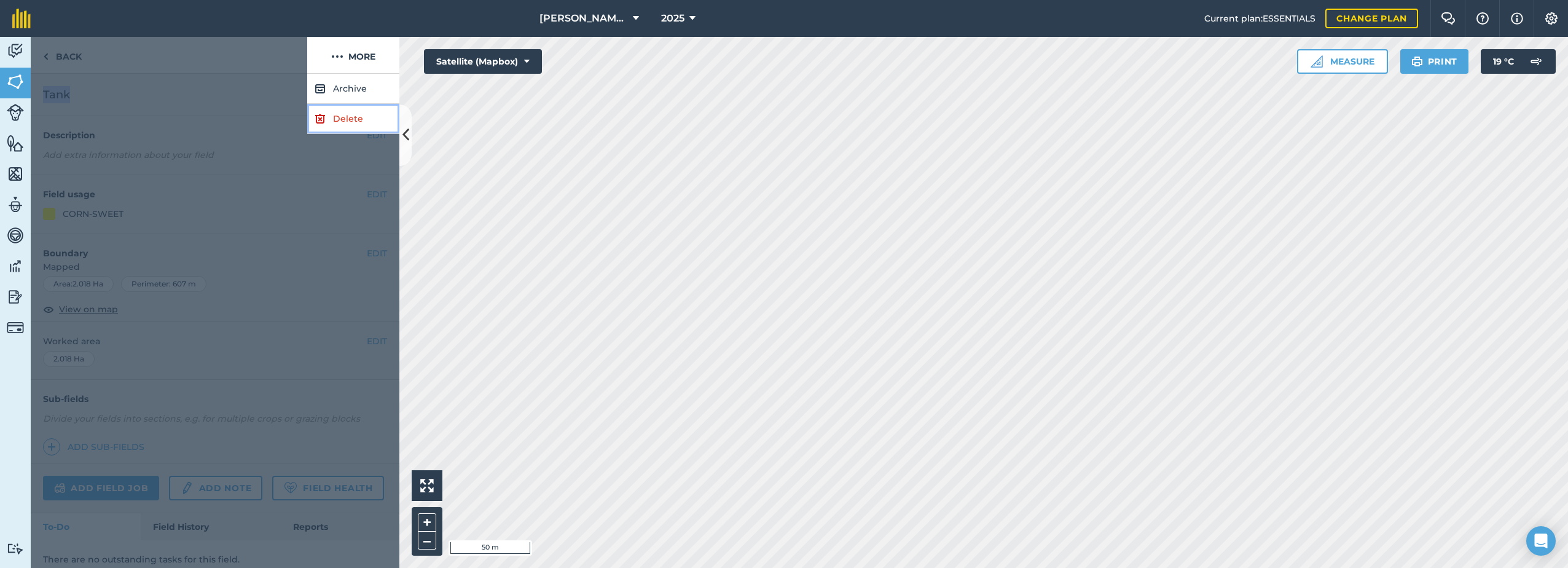
click at [345, 120] on link "Delete" at bounding box center [353, 118] width 92 height 30
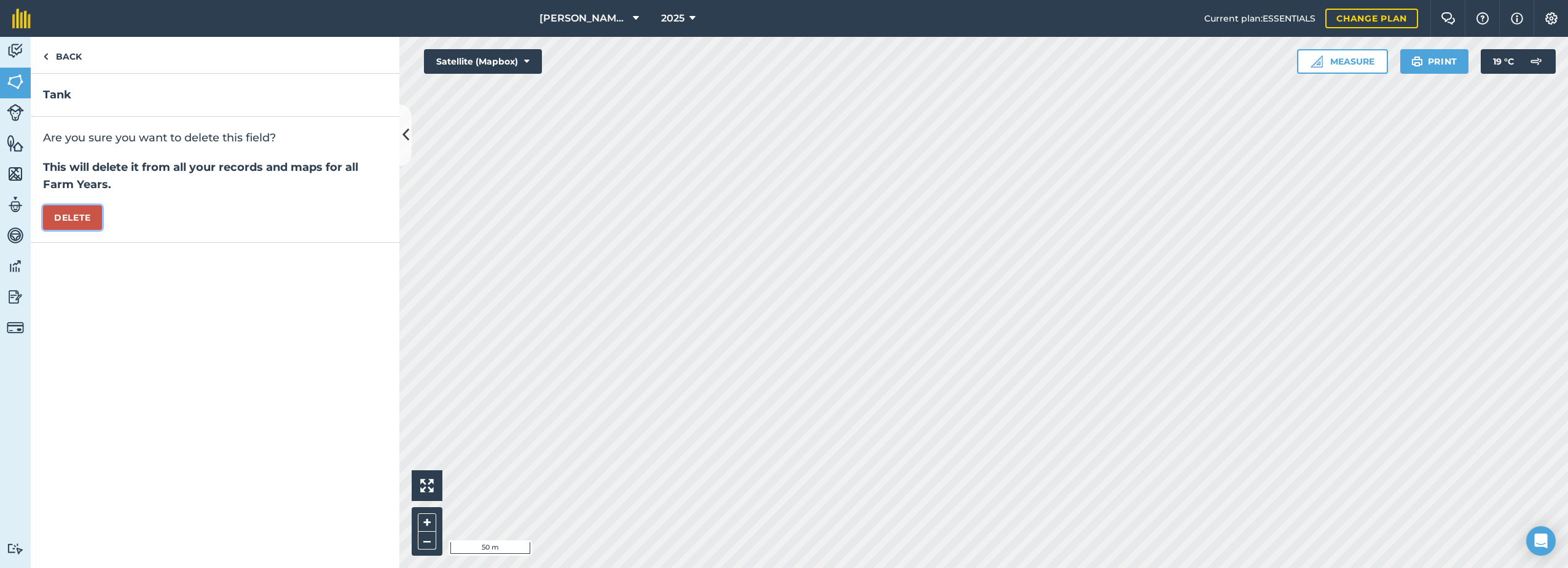
click at [93, 218] on button "Delete" at bounding box center [72, 217] width 59 height 24
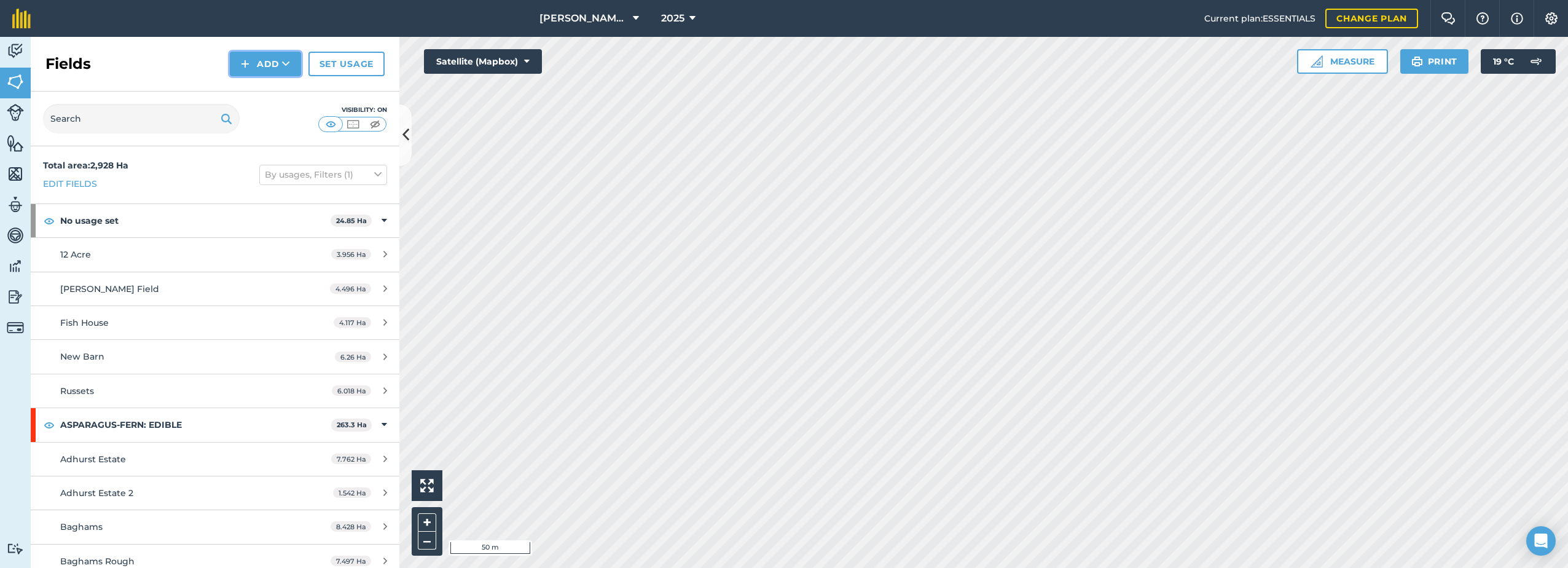
drag, startPoint x: 256, startPoint y: 67, endPoint x: 253, endPoint y: 77, distance: 10.4
click at [256, 69] on button "Add" at bounding box center [265, 63] width 71 height 24
click at [256, 91] on link "Draw" at bounding box center [265, 91] width 68 height 27
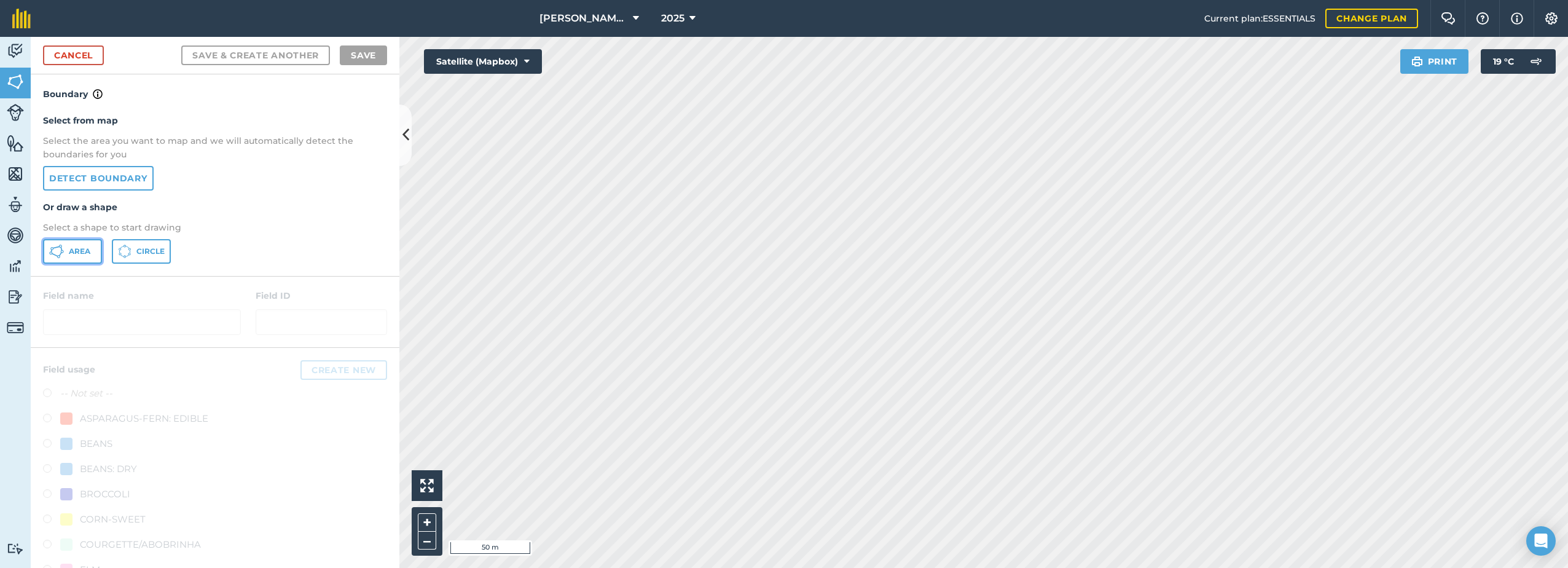
click at [63, 254] on icon at bounding box center [56, 251] width 14 height 14
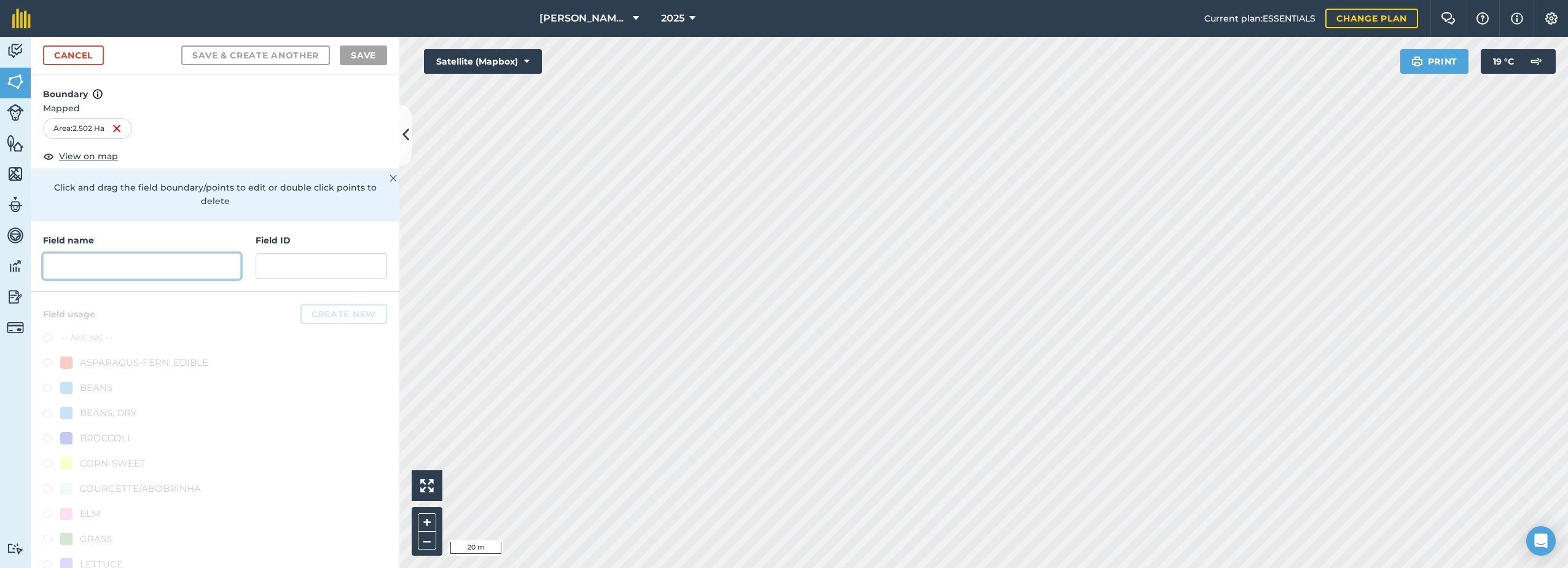
click at [144, 266] on input "text" at bounding box center [142, 265] width 198 height 26
paste input "Tank"
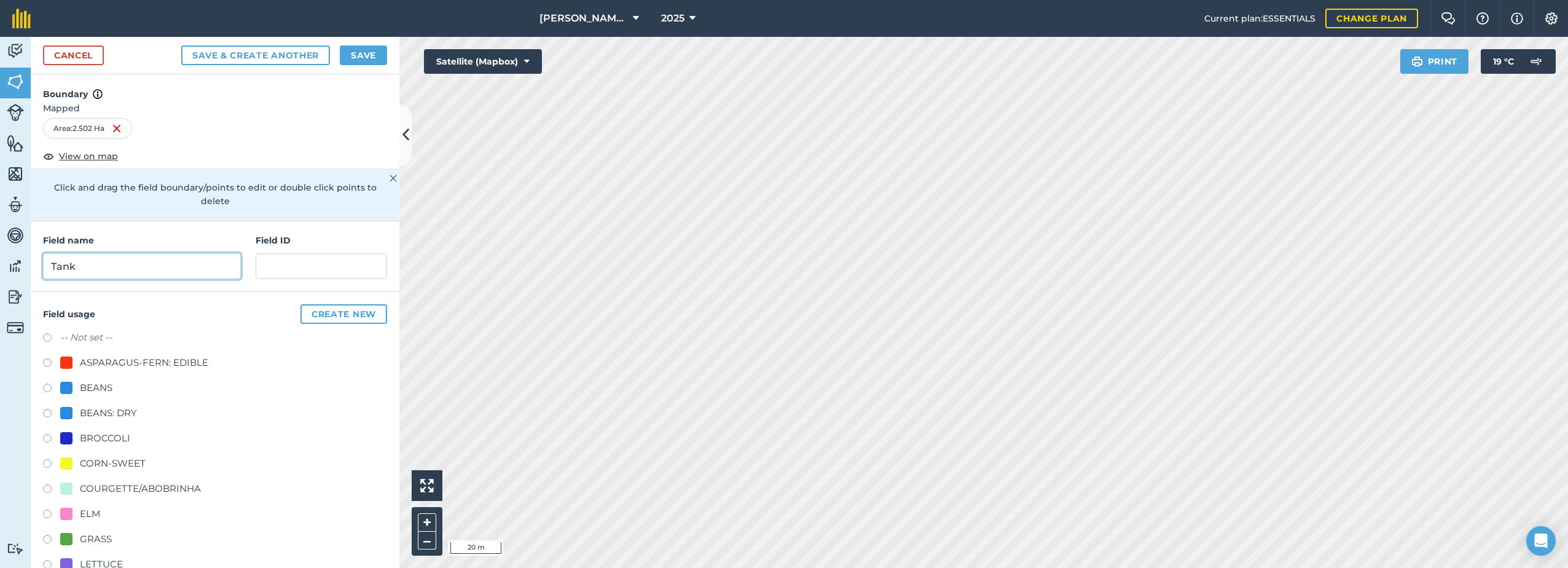
type input "Tank"
click at [72, 467] on div at bounding box center [67, 463] width 13 height 13
radio input "true"
click at [368, 53] on button "Save" at bounding box center [363, 55] width 47 height 20
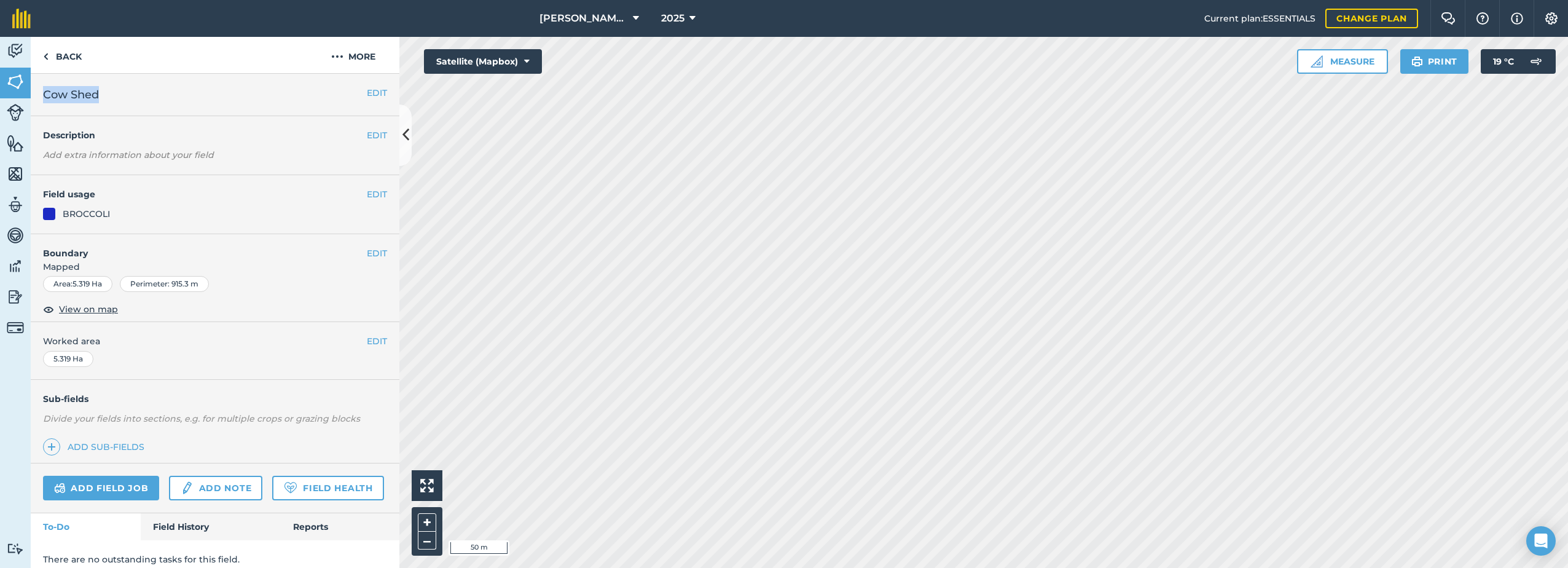
drag, startPoint x: 99, startPoint y: 100, endPoint x: 38, endPoint y: 101, distance: 61.0
click at [38, 101] on div "EDIT Cow Shed" at bounding box center [215, 95] width 368 height 42
drag, startPoint x: 38, startPoint y: 101, endPoint x: 89, endPoint y: 92, distance: 51.8
copy span "Cow Shed"
click at [341, 51] on img at bounding box center [338, 56] width 13 height 14
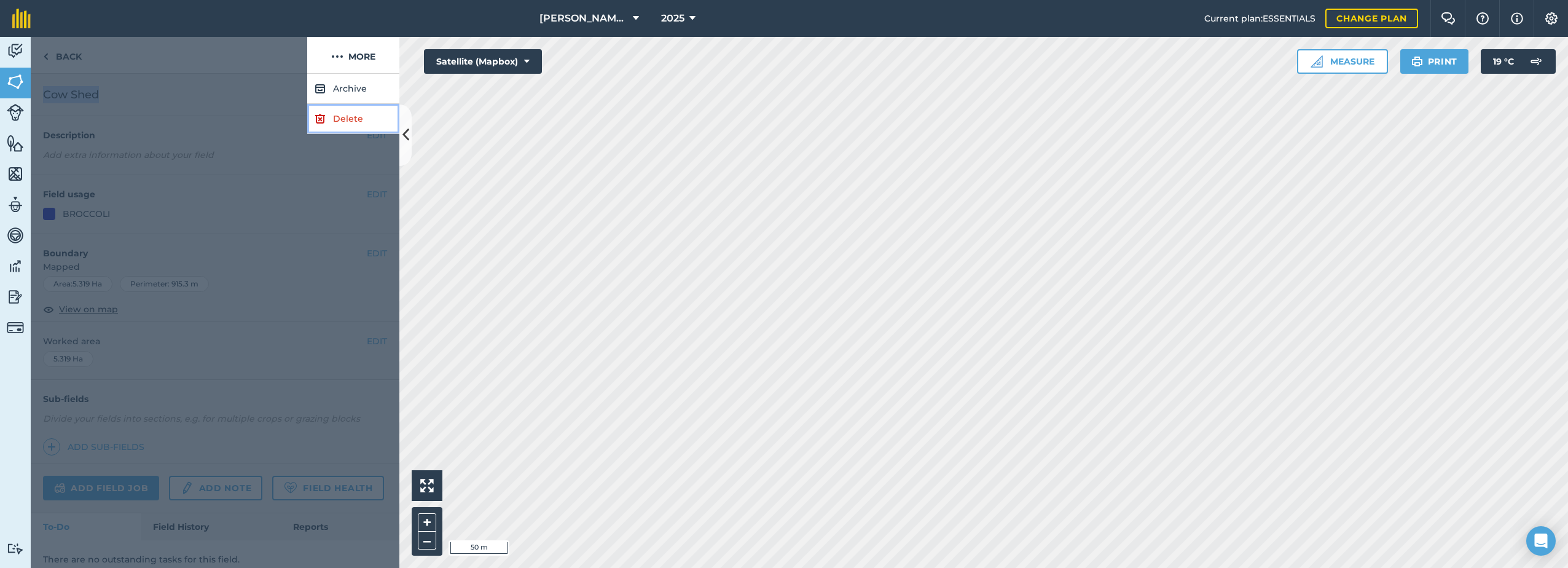
click at [322, 122] on img at bounding box center [320, 118] width 11 height 14
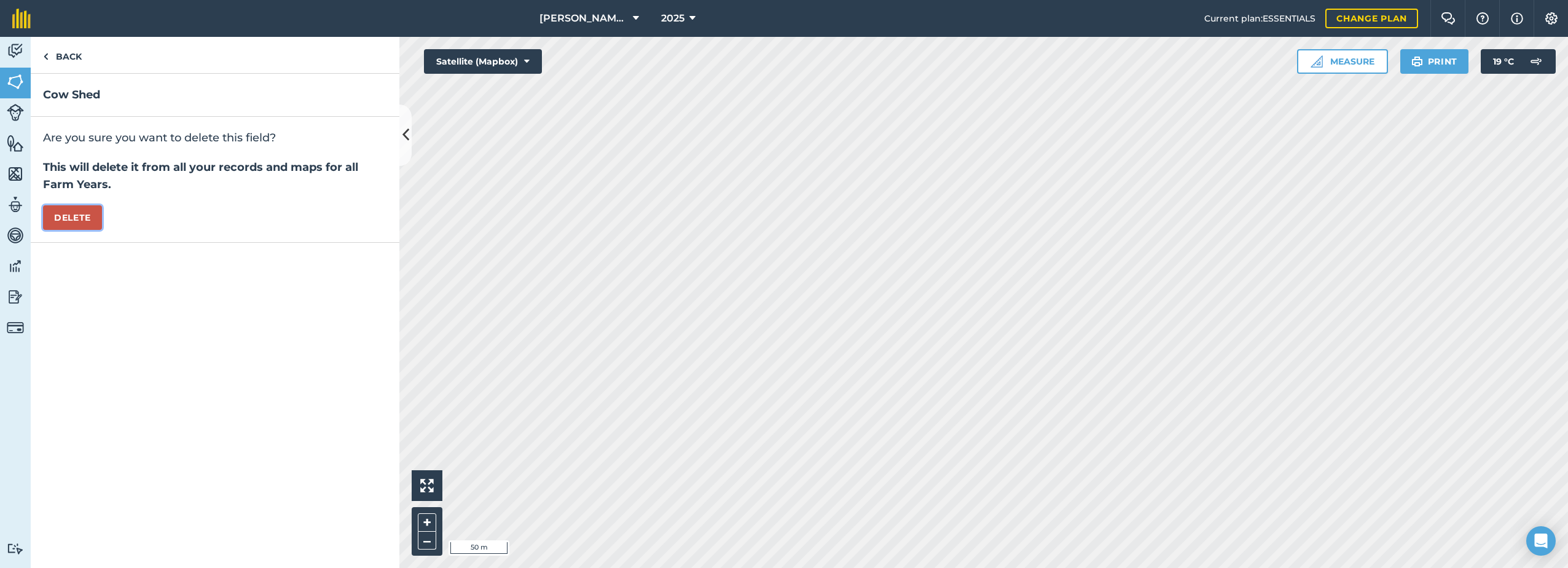
drag, startPoint x: 89, startPoint y: 221, endPoint x: 124, endPoint y: 215, distance: 35.5
click at [93, 220] on button "Delete" at bounding box center [72, 217] width 59 height 24
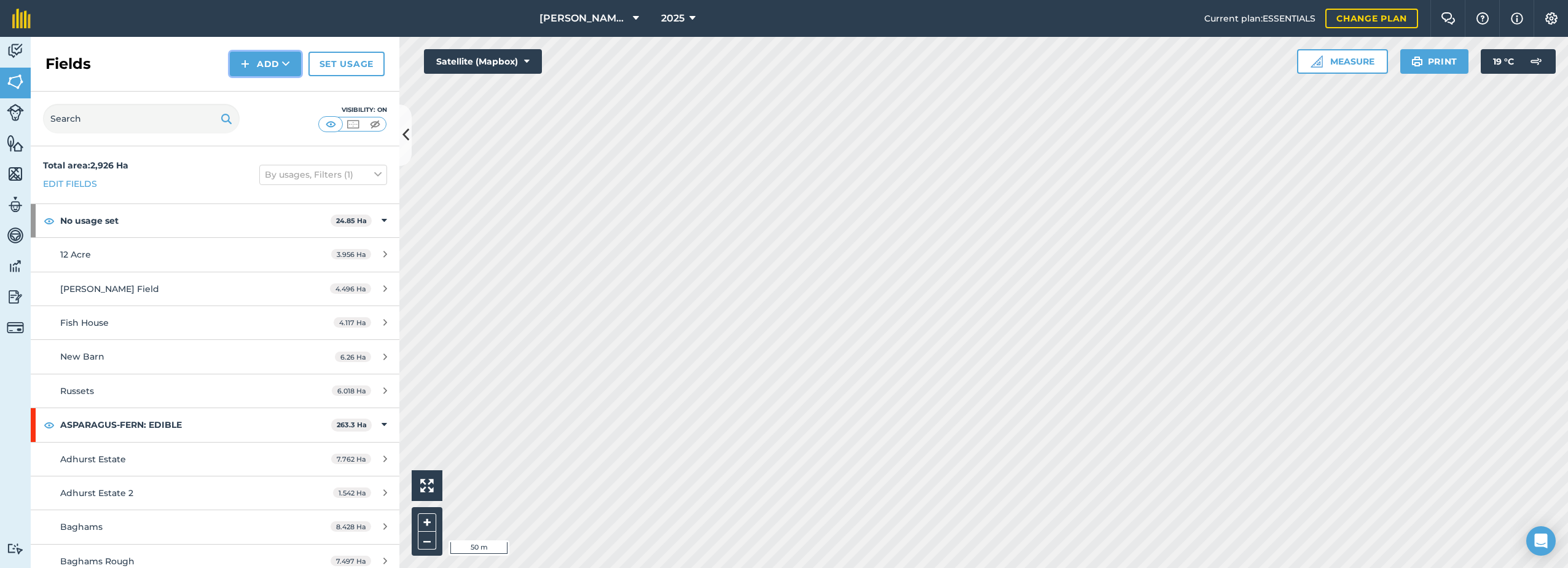
drag, startPoint x: 257, startPoint y: 63, endPoint x: 265, endPoint y: 74, distance: 13.6
click at [261, 64] on button "Add" at bounding box center [265, 63] width 71 height 24
click at [267, 92] on link "Draw" at bounding box center [265, 91] width 68 height 27
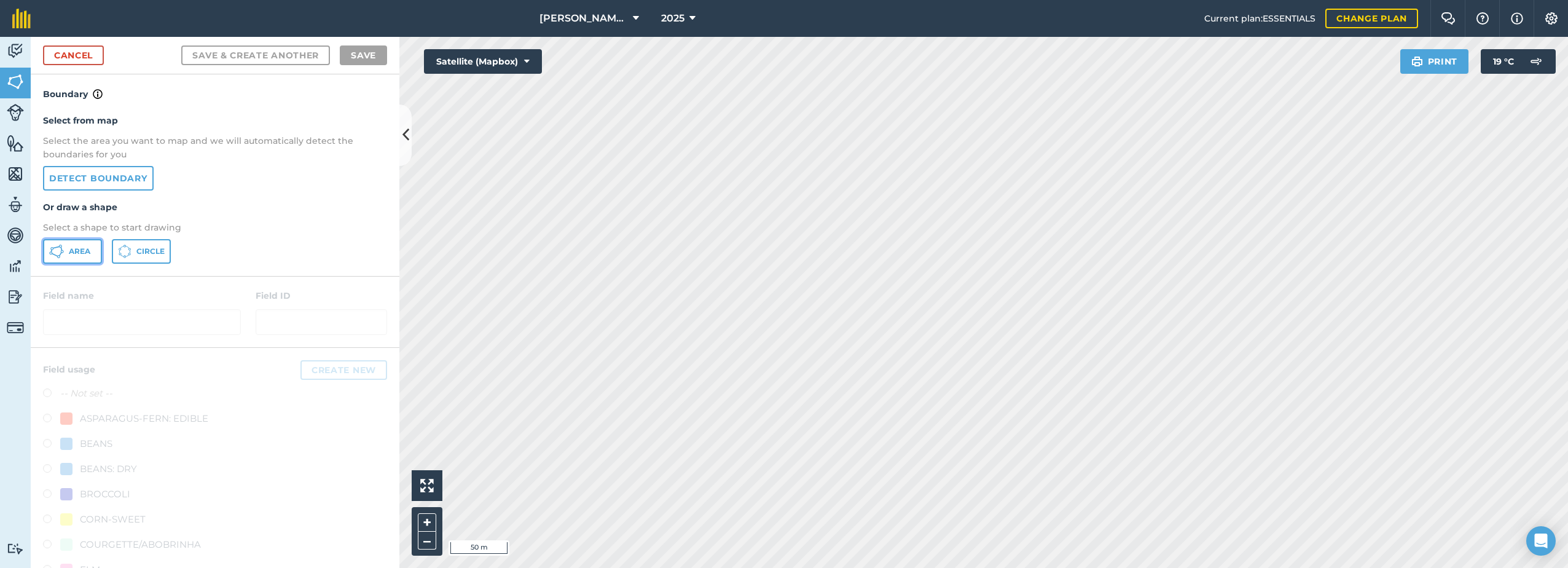
click at [70, 253] on span "Area" at bounding box center [79, 251] width 22 height 10
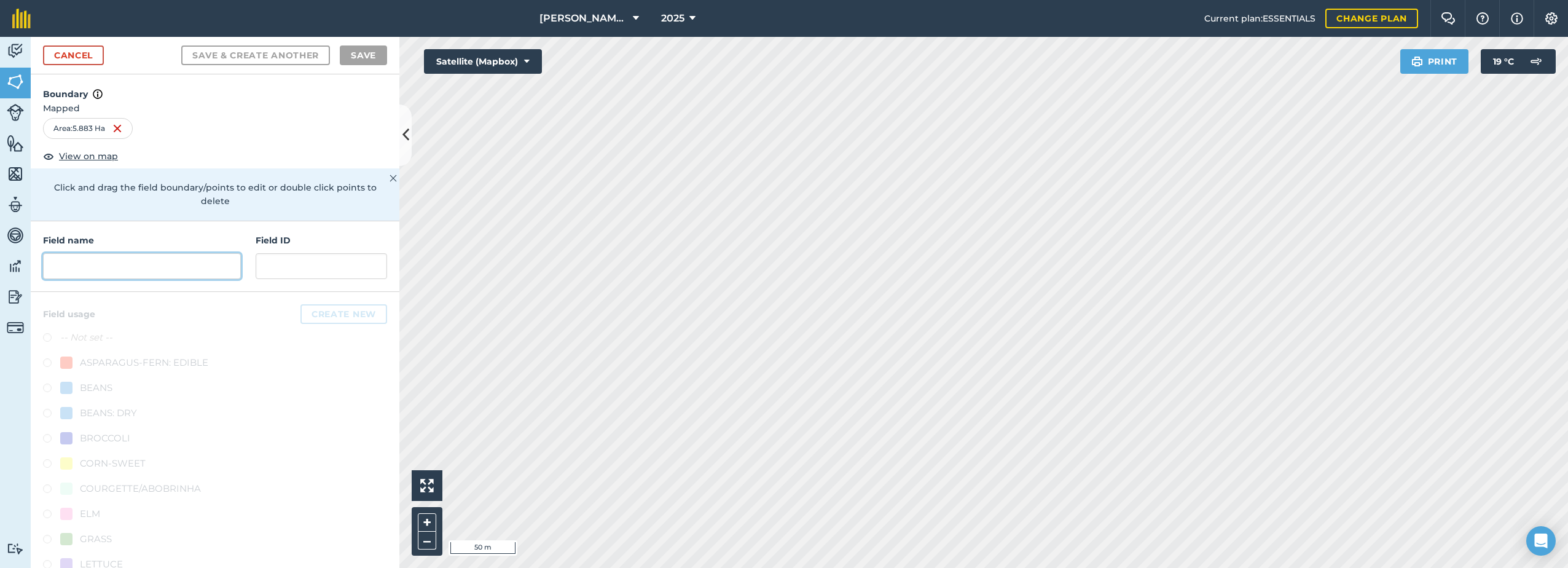
click at [139, 275] on input "text" at bounding box center [142, 265] width 198 height 26
paste input "Cow Shed"
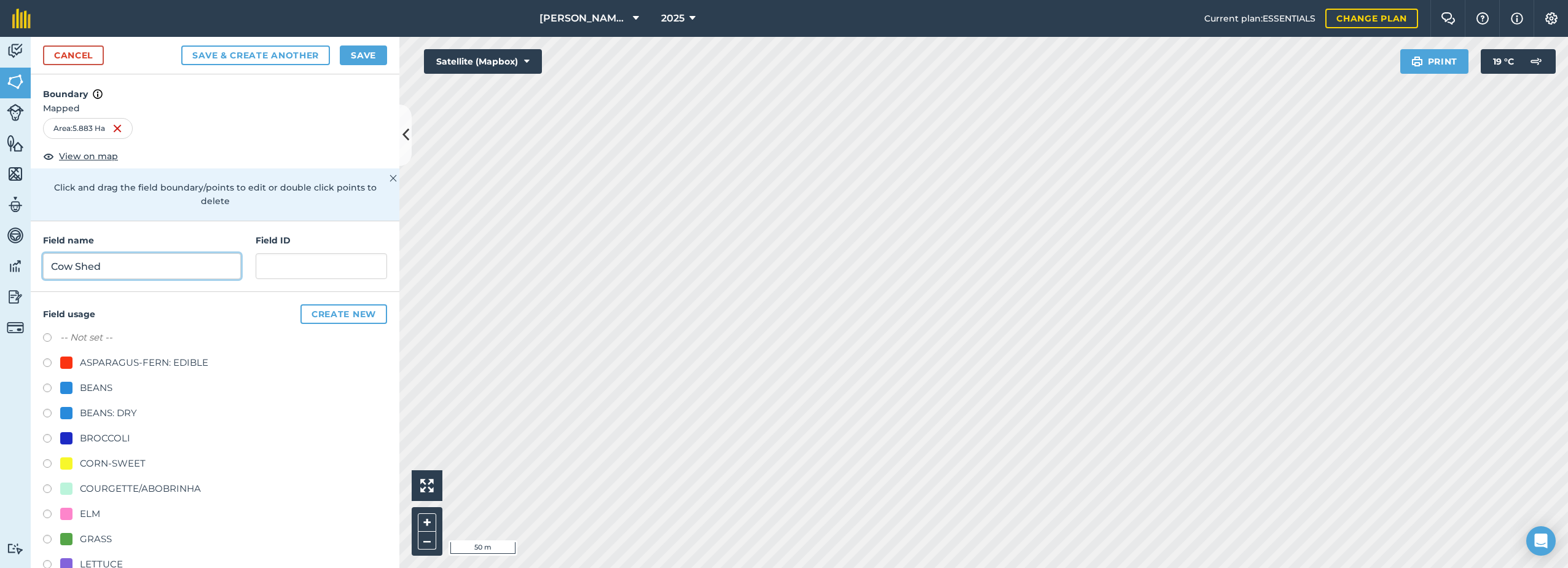
type input "Cow Shed"
click at [88, 438] on div "BROCCOLI" at bounding box center [105, 438] width 51 height 14
radio input "true"
click at [370, 59] on button "Save" at bounding box center [363, 55] width 47 height 20
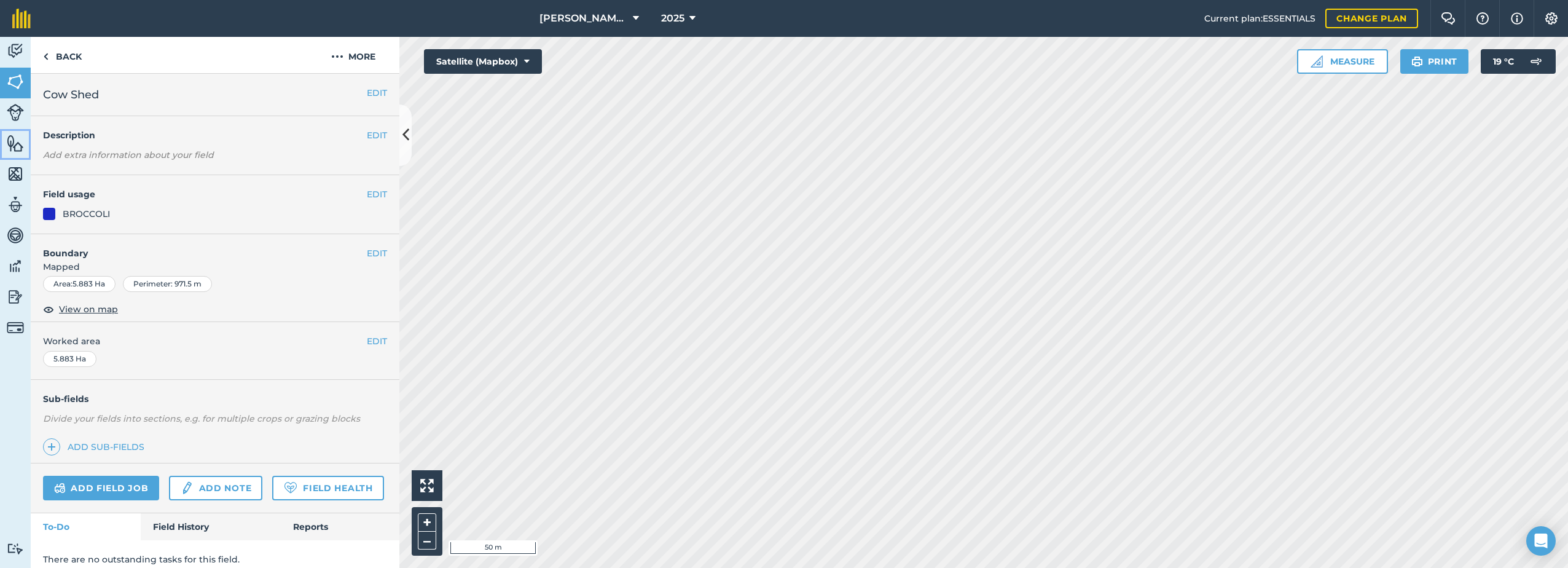
drag, startPoint x: 9, startPoint y: 145, endPoint x: 14, endPoint y: 150, distance: 7.1
click at [11, 145] on img at bounding box center [14, 143] width 17 height 18
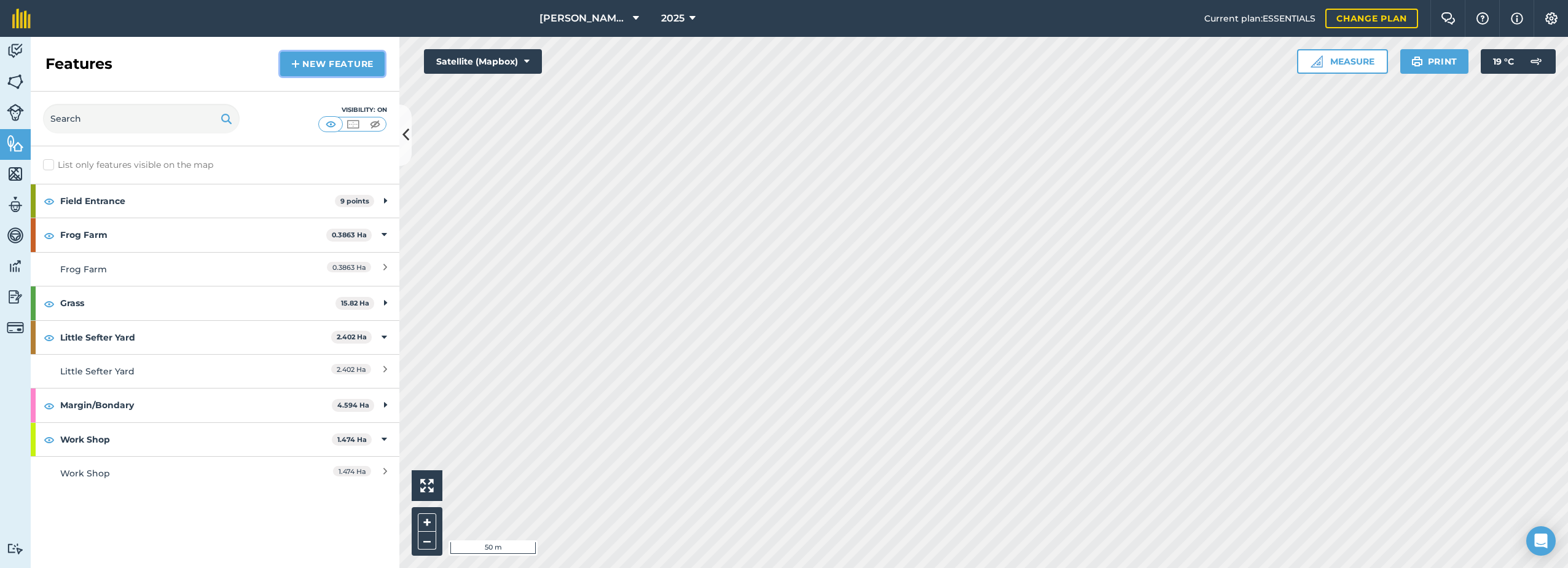
click at [303, 57] on link "New feature" at bounding box center [332, 63] width 105 height 24
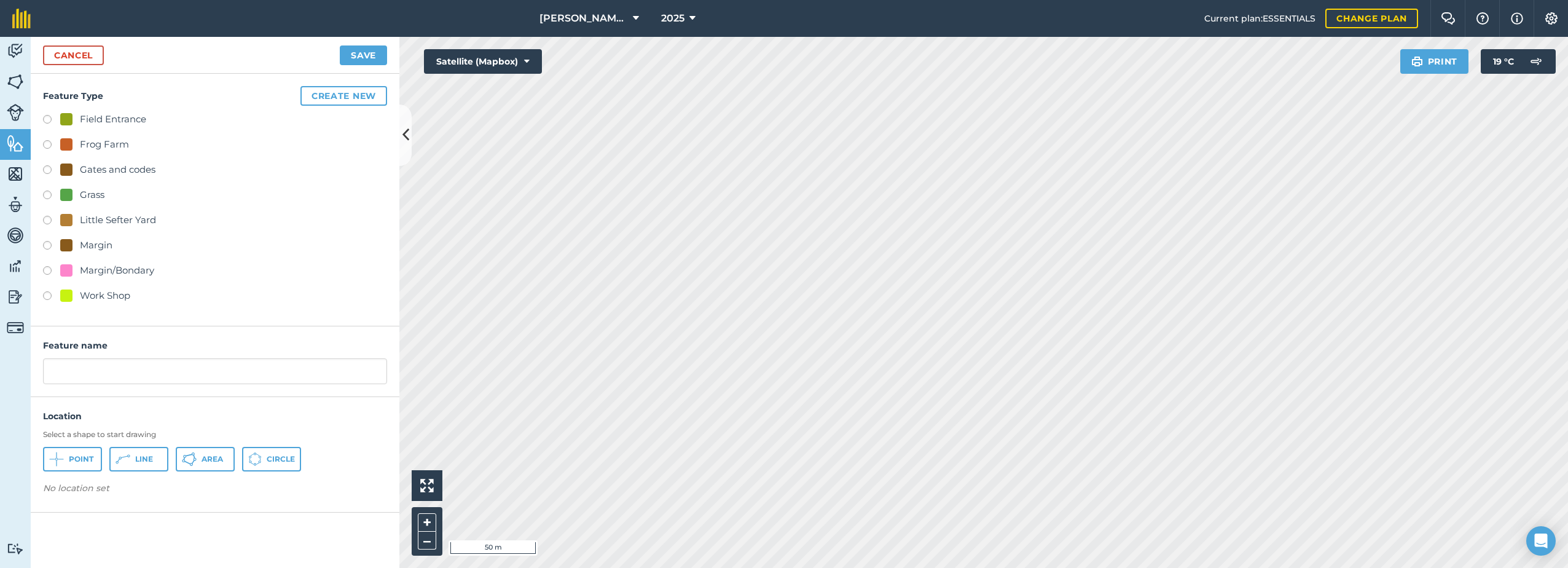
drag, startPoint x: 74, startPoint y: 118, endPoint x: 100, endPoint y: 128, distance: 27.9
click at [75, 118] on div "Field Entrance" at bounding box center [103, 119] width 86 height 14
radio input "true"
type input "Field Entrance 10"
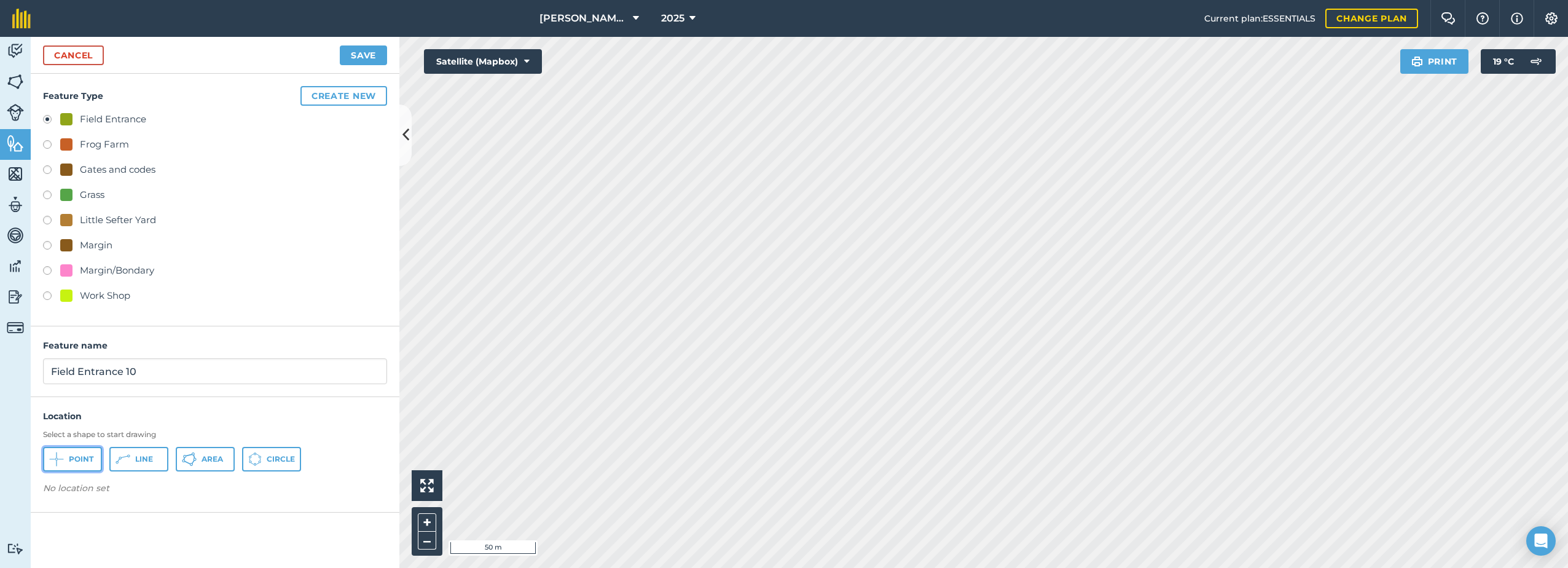
drag, startPoint x: 74, startPoint y: 458, endPoint x: 106, endPoint y: 456, distance: 32.1
click at [79, 458] on span "Point" at bounding box center [80, 459] width 24 height 10
click at [357, 52] on button "Save" at bounding box center [363, 55] width 47 height 20
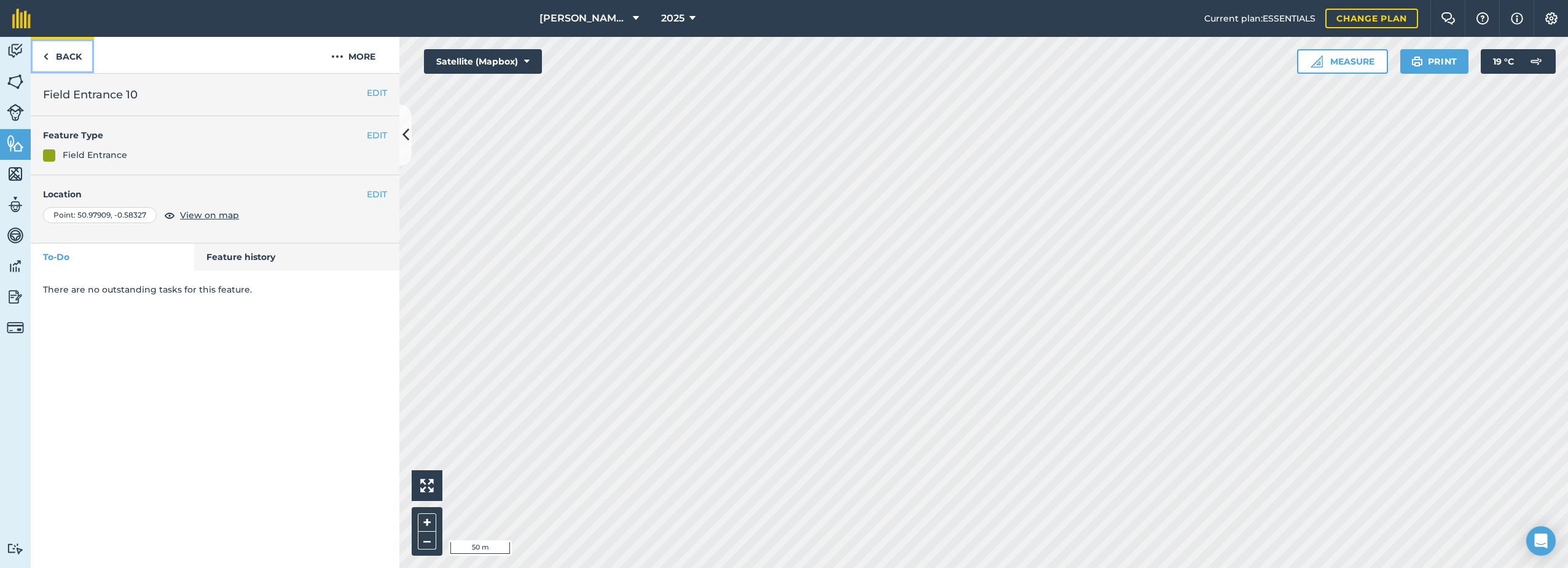
click at [51, 53] on link "Back" at bounding box center [62, 55] width 63 height 36
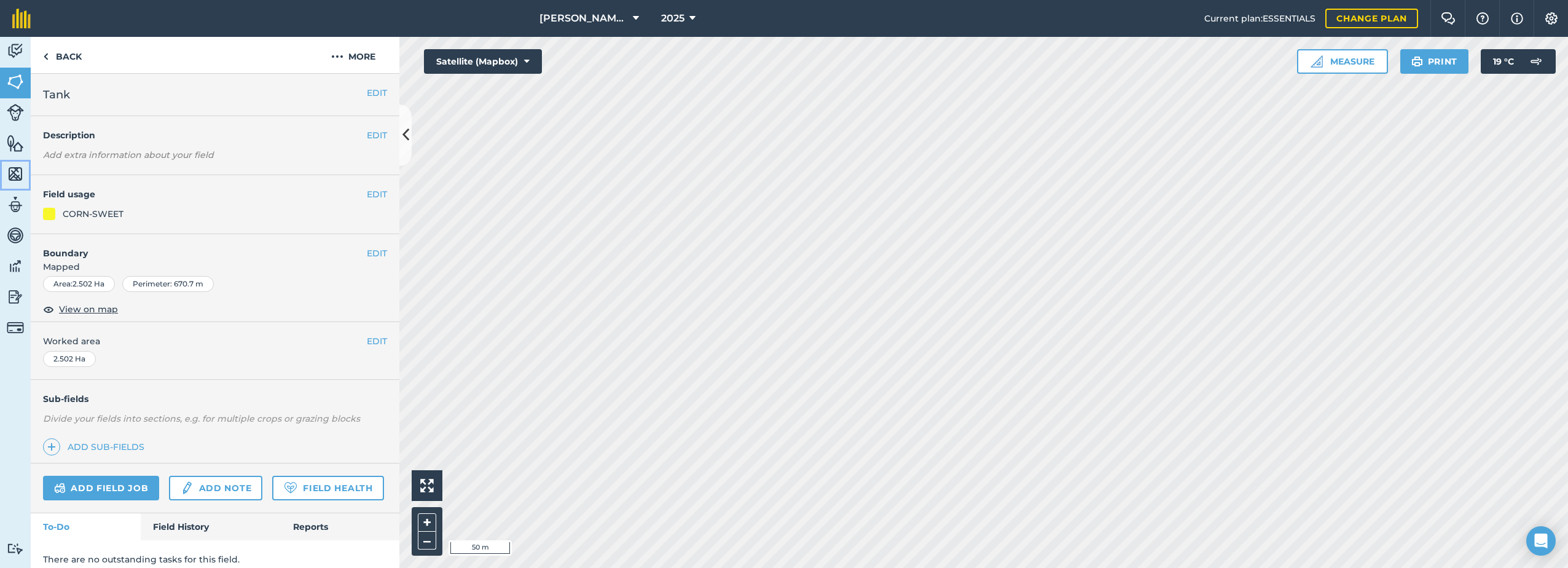
click at [14, 174] on img at bounding box center [14, 173] width 17 height 18
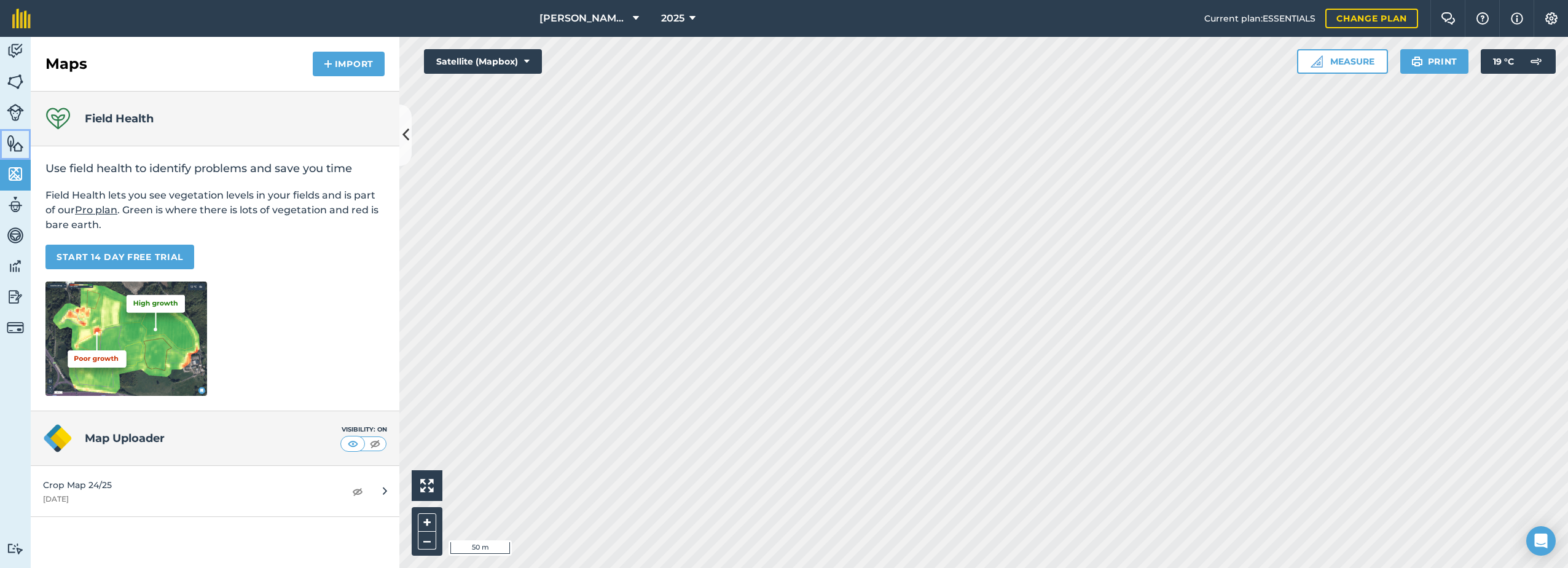
click at [12, 148] on img at bounding box center [14, 143] width 17 height 18
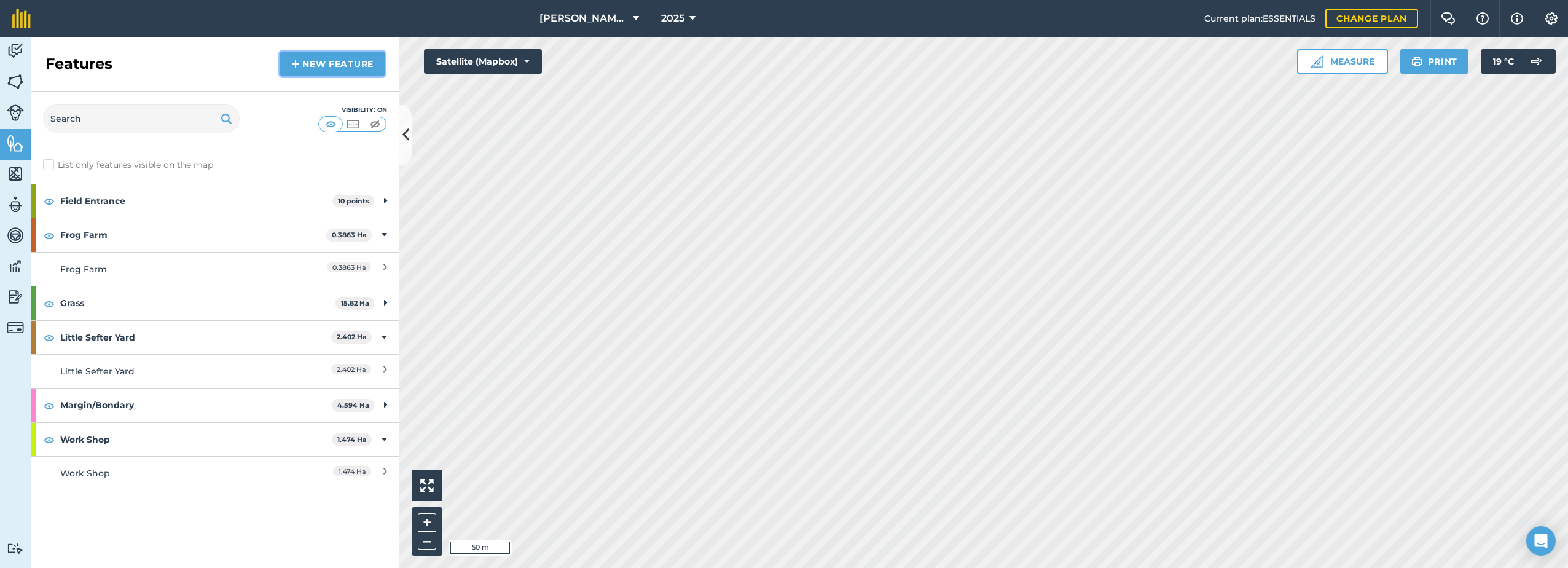
click at [301, 61] on link "New feature" at bounding box center [332, 63] width 105 height 24
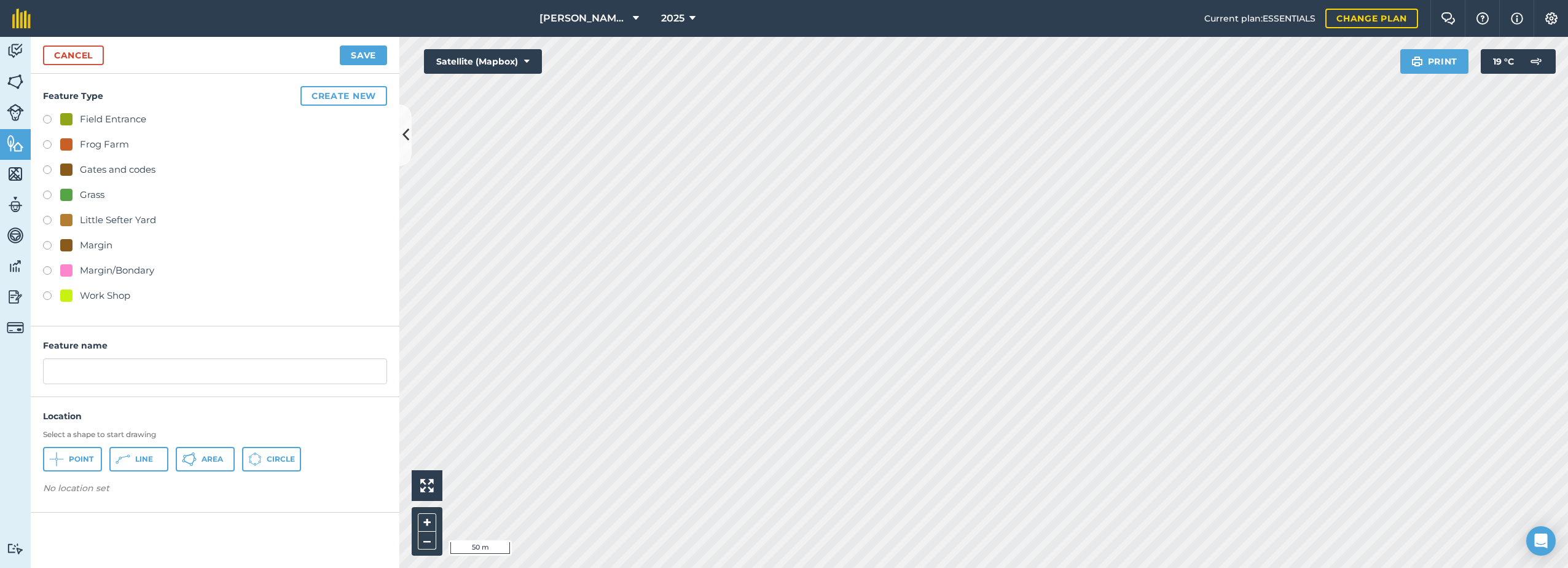
drag, startPoint x: 107, startPoint y: 114, endPoint x: 126, endPoint y: 126, distance: 22.5
click at [107, 115] on div "Field Entrance" at bounding box center [113, 119] width 67 height 14
radio input "true"
type input "Field Entrance 10"
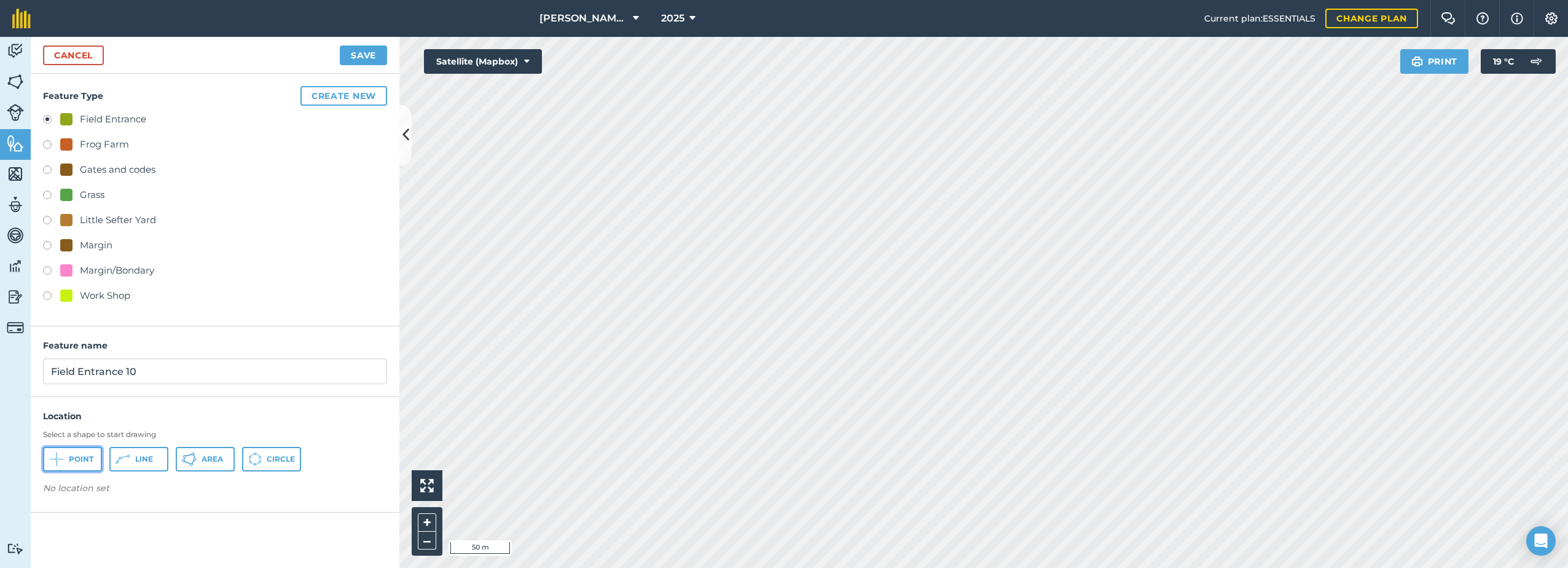
drag, startPoint x: 60, startPoint y: 461, endPoint x: 71, endPoint y: 459, distance: 11.2
click at [62, 461] on icon at bounding box center [56, 459] width 14 height 14
click at [357, 55] on button "Save" at bounding box center [363, 55] width 47 height 20
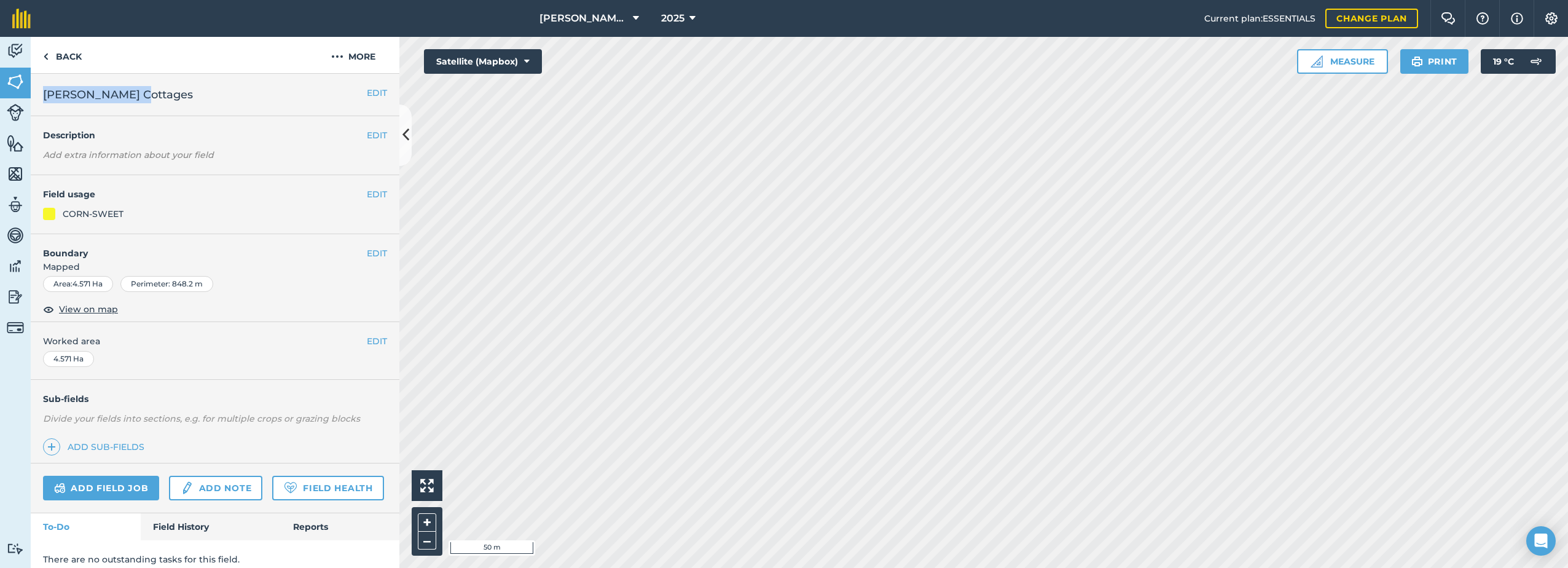
drag, startPoint x: 141, startPoint y: 95, endPoint x: 34, endPoint y: 108, distance: 107.8
click at [34, 108] on div "EDIT [PERSON_NAME] Cottages" at bounding box center [215, 95] width 368 height 42
drag, startPoint x: 34, startPoint y: 108, endPoint x: 116, endPoint y: 98, distance: 82.6
copy span "[PERSON_NAME] Cottages"
drag, startPoint x: 347, startPoint y: 49, endPoint x: 345, endPoint y: 59, distance: 10.2
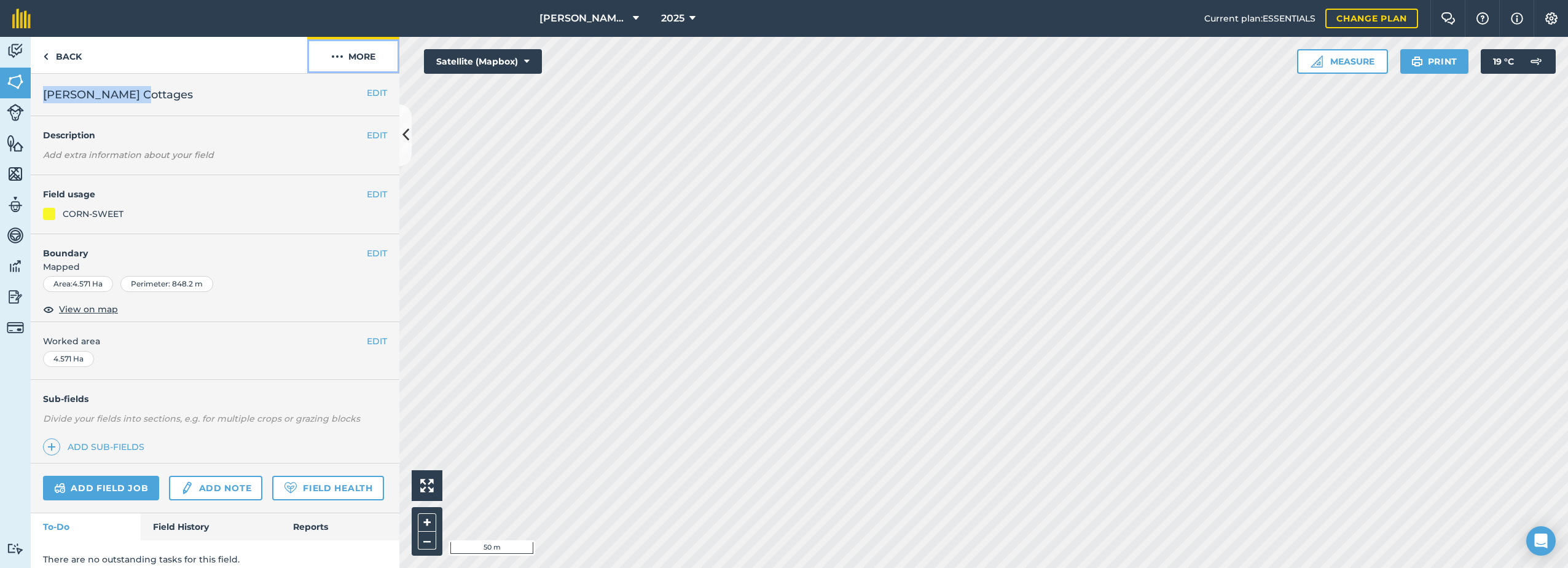
click at [348, 51] on button "More" at bounding box center [353, 55] width 92 height 36
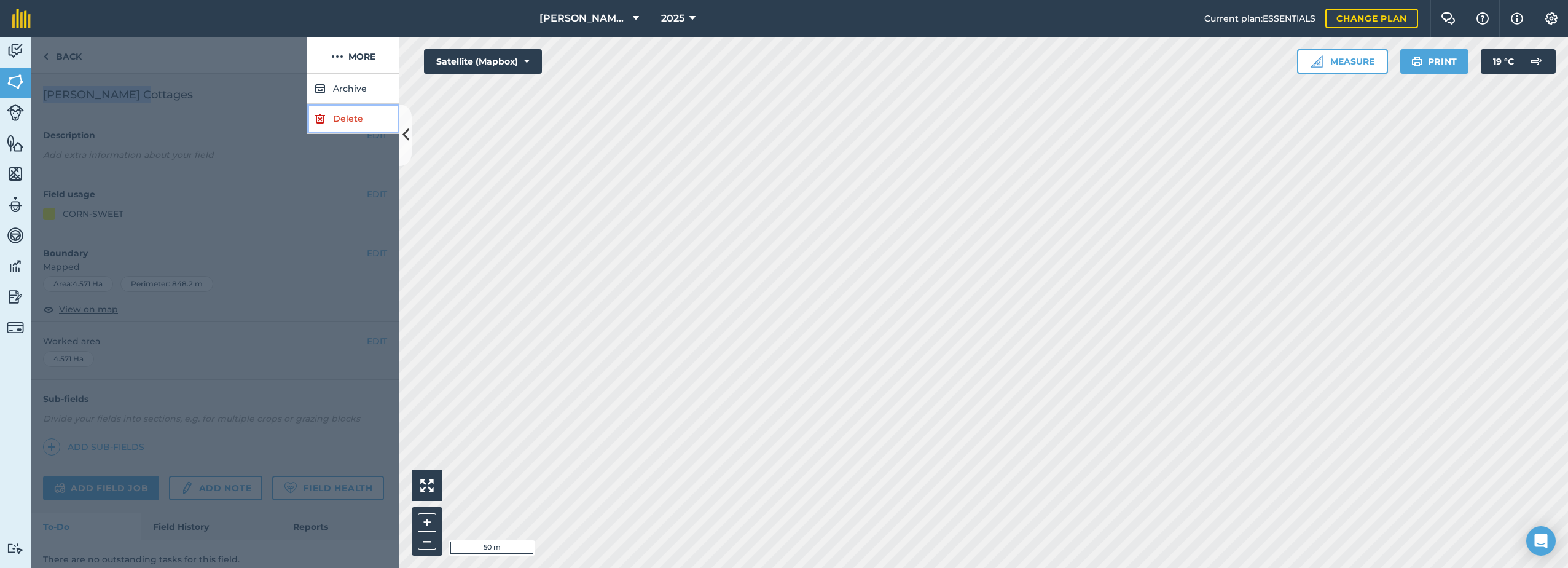
click at [329, 122] on link "Delete" at bounding box center [353, 118] width 92 height 30
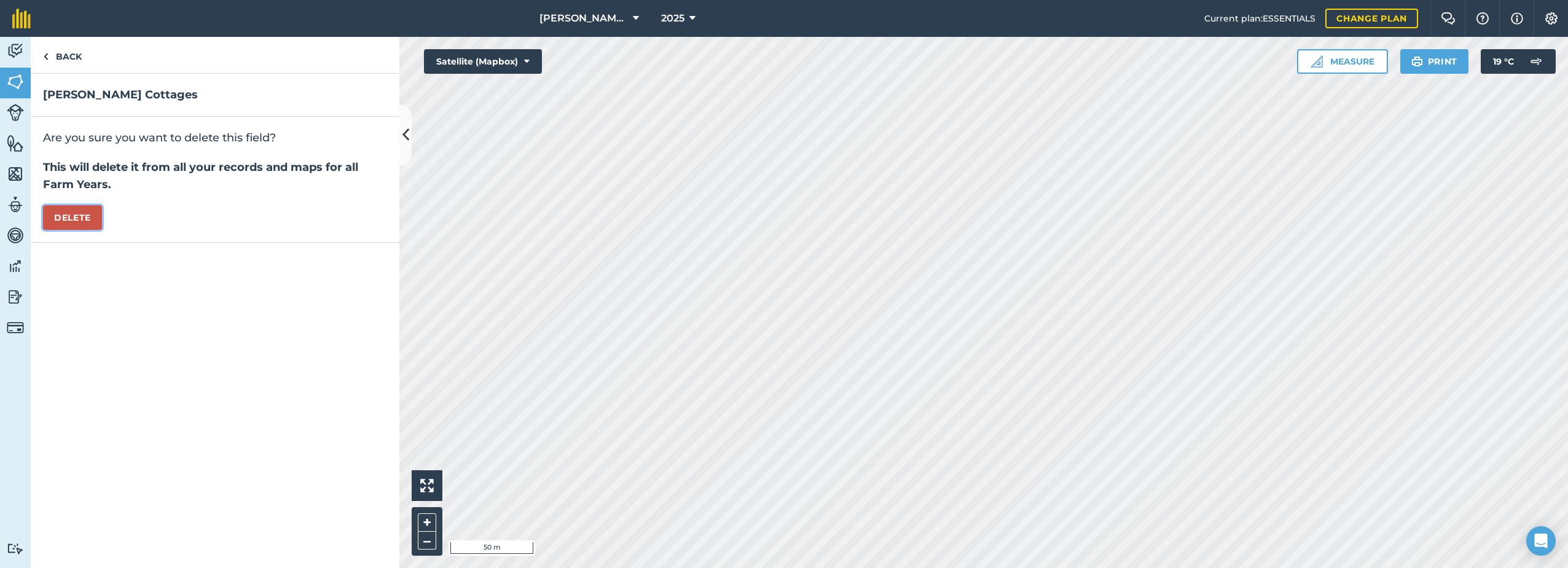
click at [81, 210] on button "Delete" at bounding box center [72, 217] width 59 height 24
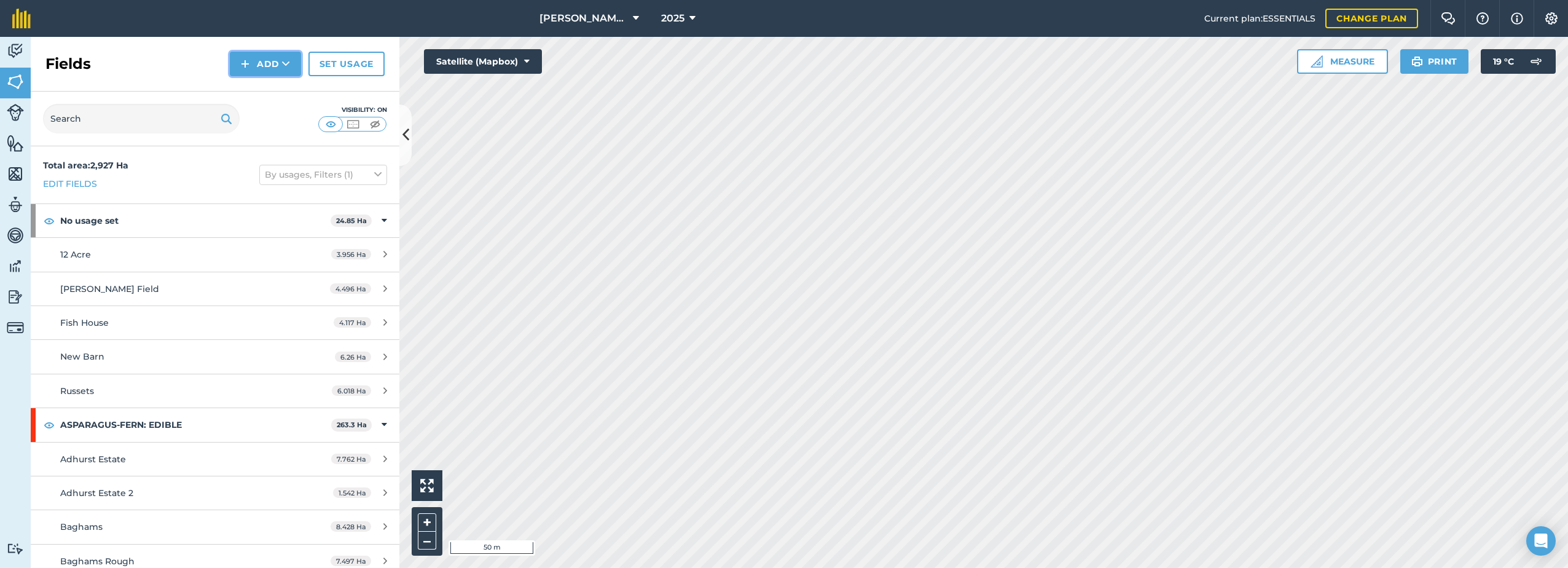
click at [267, 63] on button "Add" at bounding box center [265, 63] width 71 height 24
click at [258, 88] on link "Draw" at bounding box center [265, 91] width 68 height 27
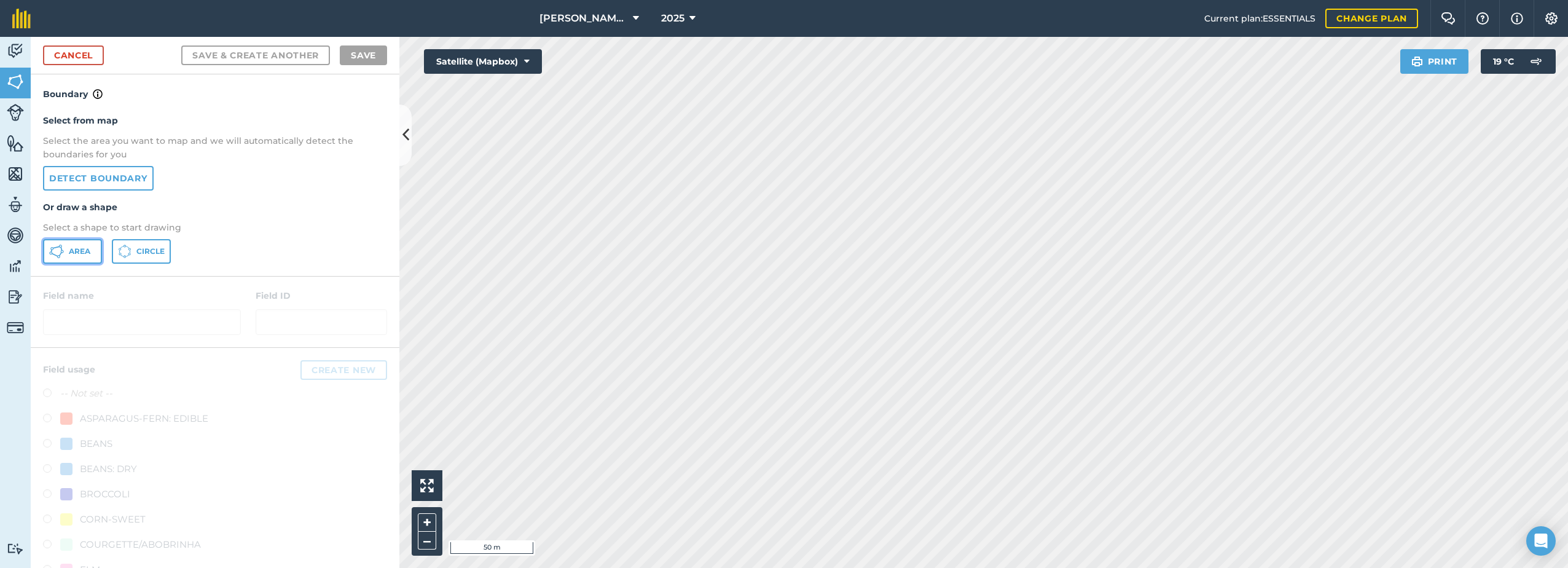
click at [59, 250] on icon at bounding box center [56, 251] width 14 height 14
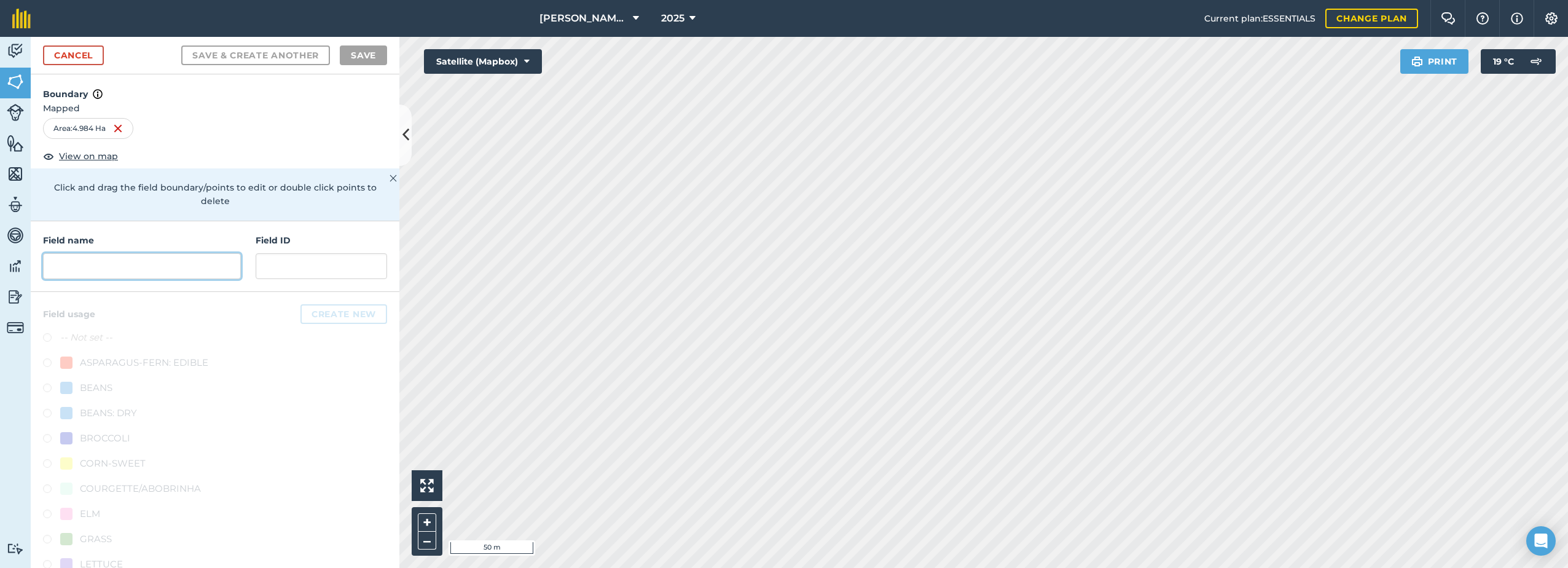
paste input "[PERSON_NAME] Cottages"
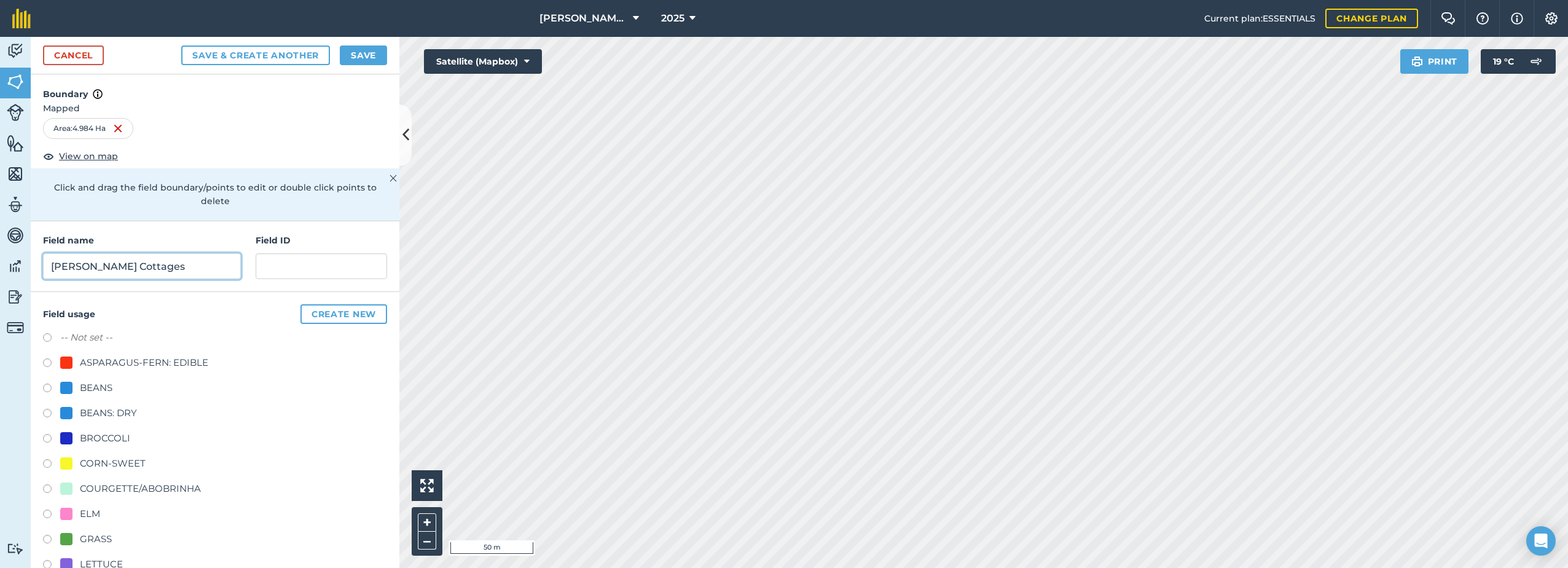
type input "[PERSON_NAME] Cottages"
click at [88, 462] on div "CORN-SWEET" at bounding box center [112, 463] width 66 height 14
radio input "true"
click at [366, 56] on button "Save" at bounding box center [363, 55] width 47 height 20
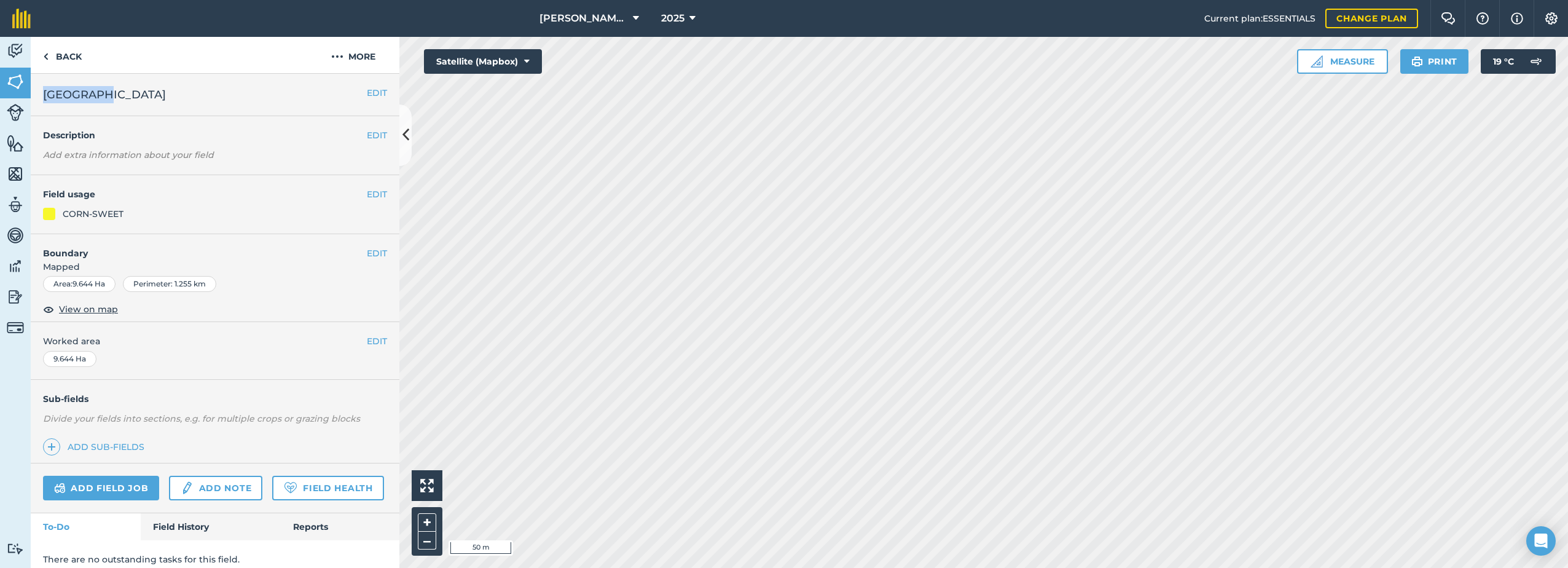
drag, startPoint x: 113, startPoint y: 94, endPoint x: 42, endPoint y: 98, distance: 71.1
click at [42, 98] on div "EDIT Hoe Field" at bounding box center [215, 95] width 368 height 42
drag, startPoint x: 42, startPoint y: 98, endPoint x: 88, endPoint y: 97, distance: 46.0
copy span "[GEOGRAPHIC_DATA]"
click at [342, 61] on img at bounding box center [338, 56] width 13 height 14
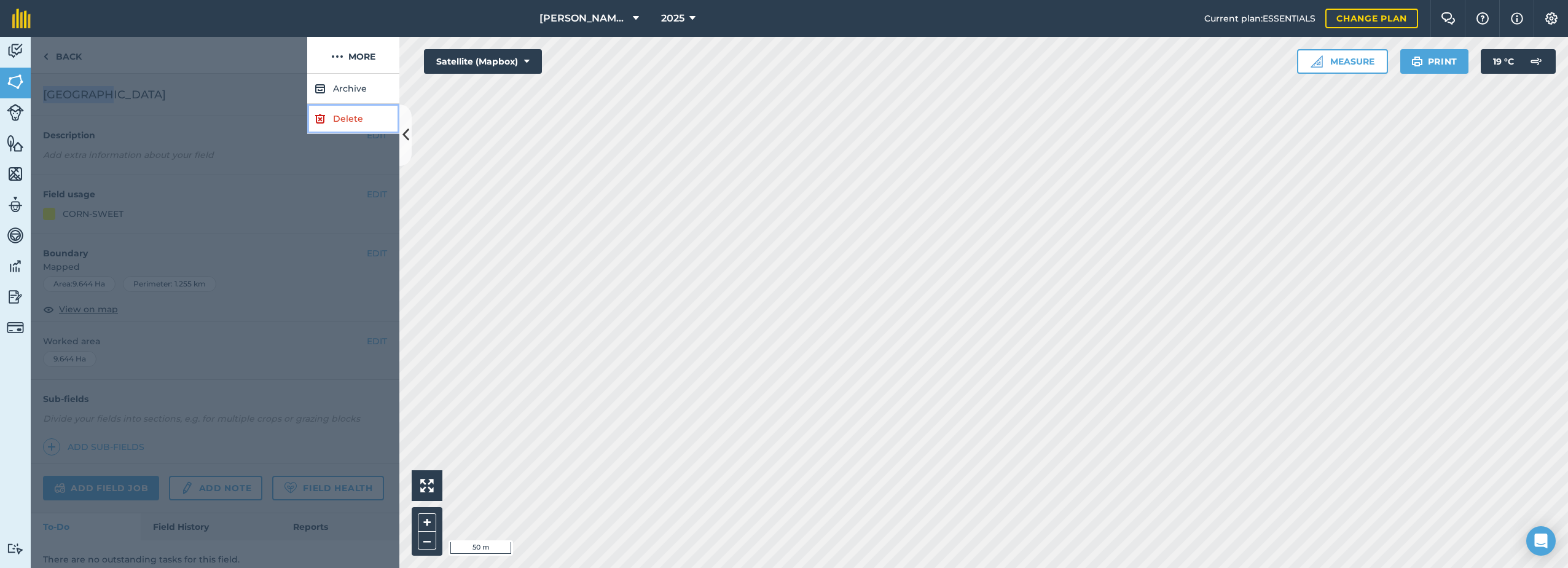
click at [322, 116] on img at bounding box center [320, 118] width 11 height 14
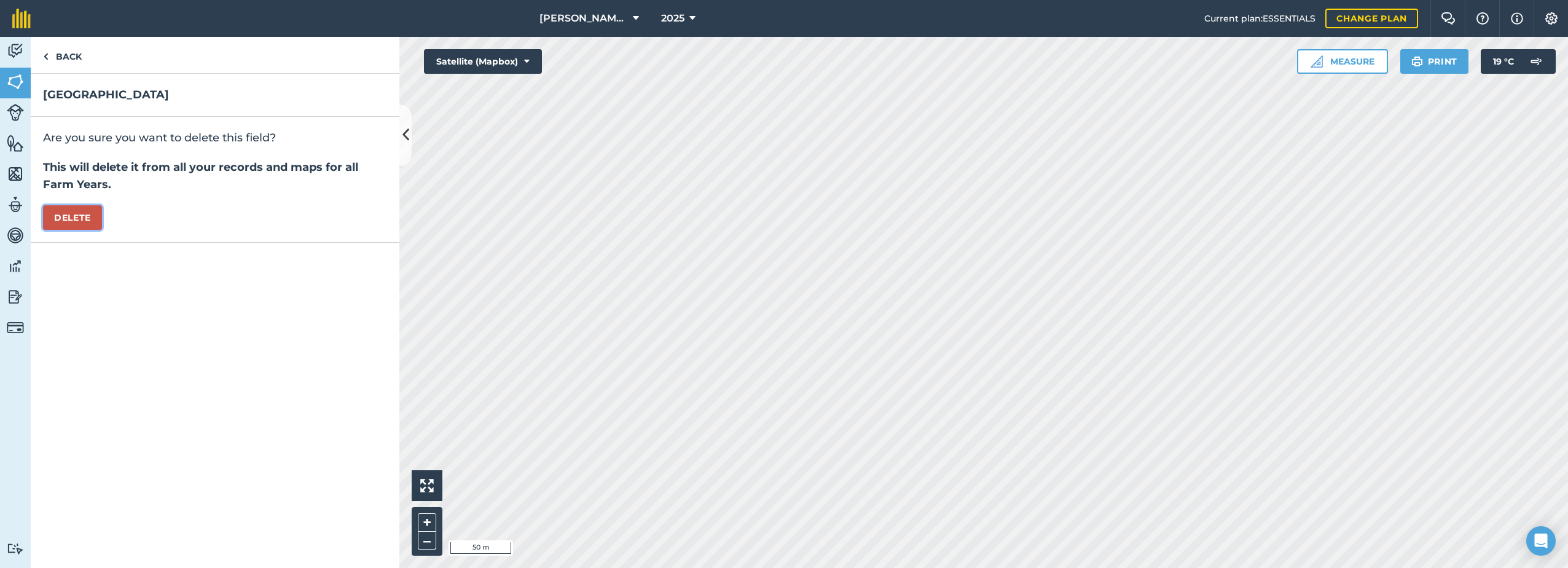
click at [69, 220] on button "Delete" at bounding box center [72, 217] width 59 height 24
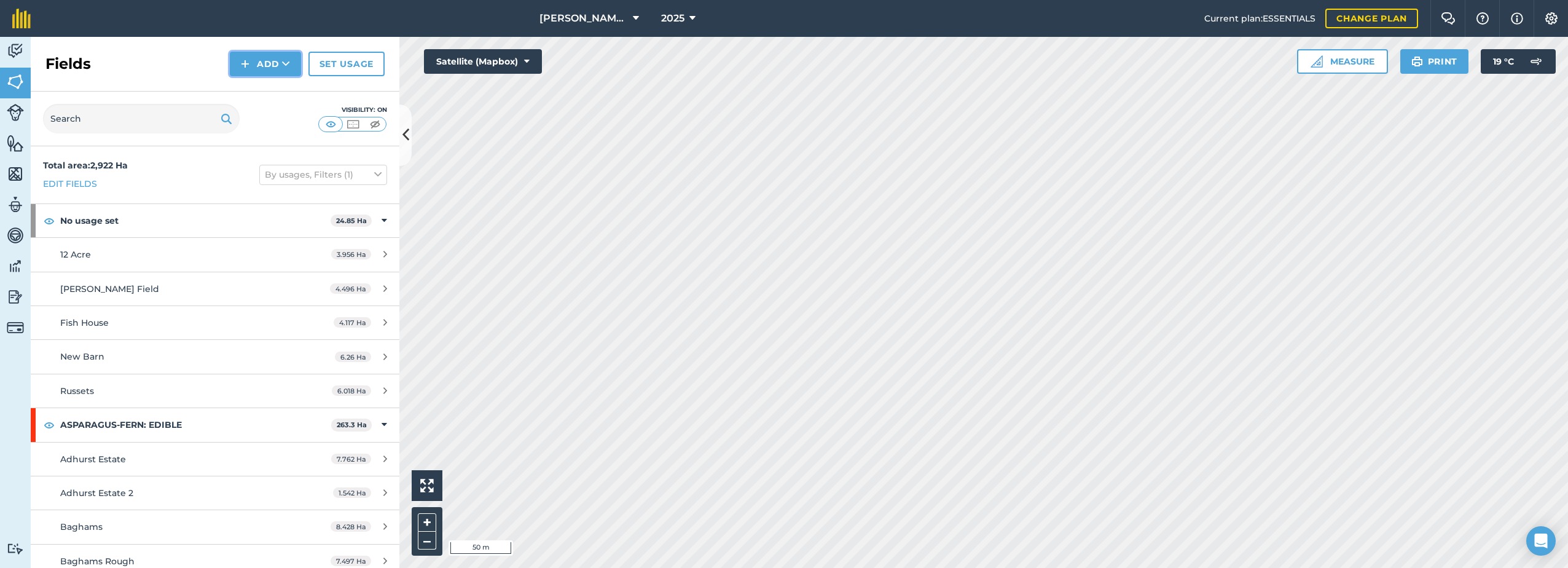
click at [254, 68] on button "Add" at bounding box center [265, 63] width 71 height 24
click at [272, 90] on link "Draw" at bounding box center [265, 91] width 68 height 27
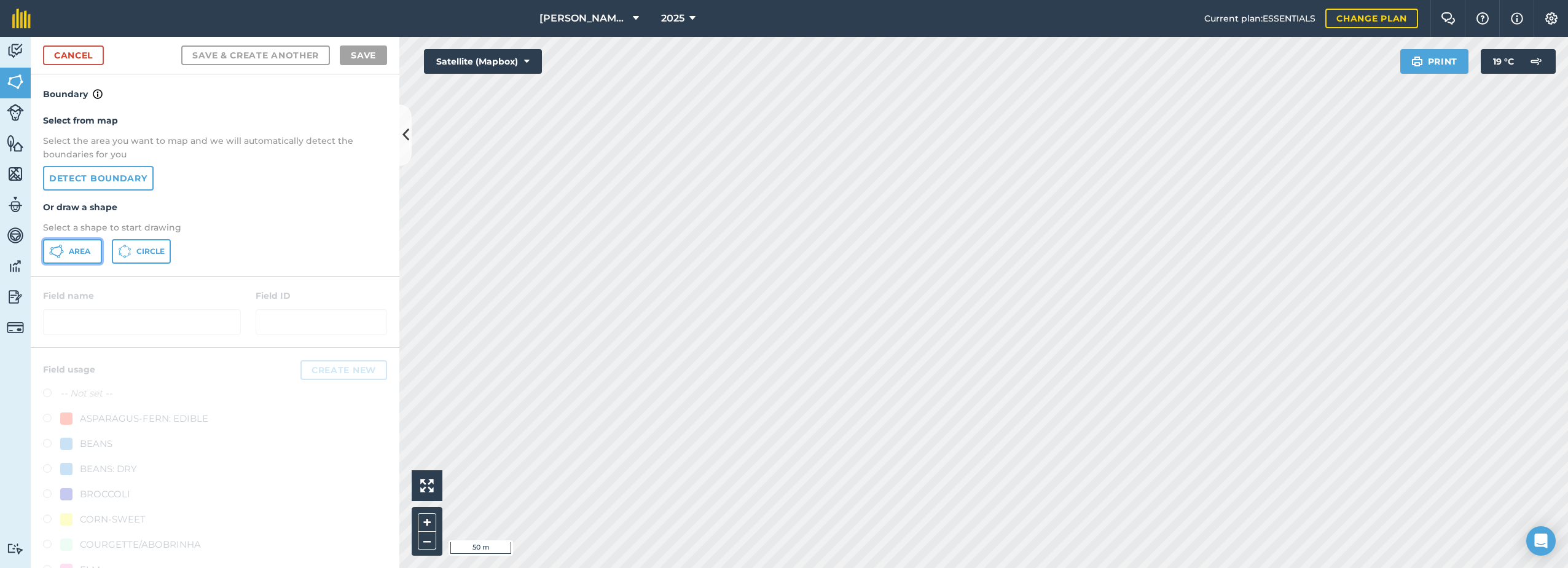
click at [70, 250] on span "Area" at bounding box center [79, 251] width 22 height 10
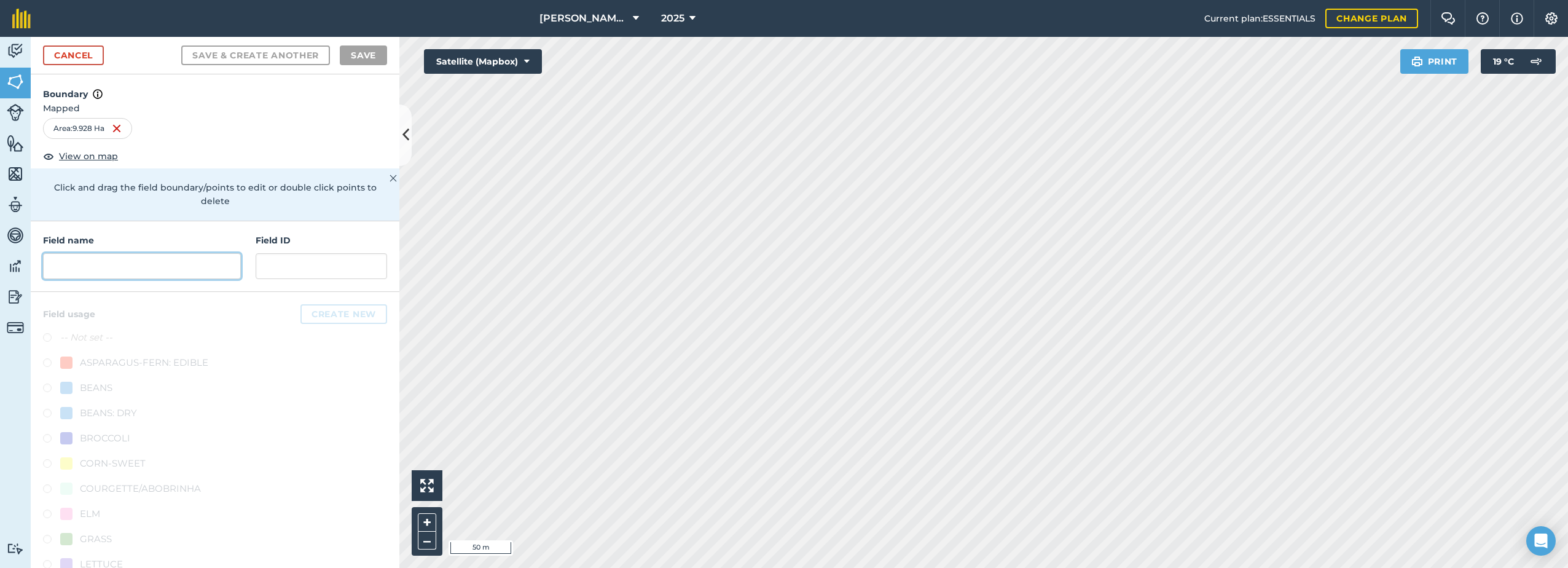
paste input "[GEOGRAPHIC_DATA]"
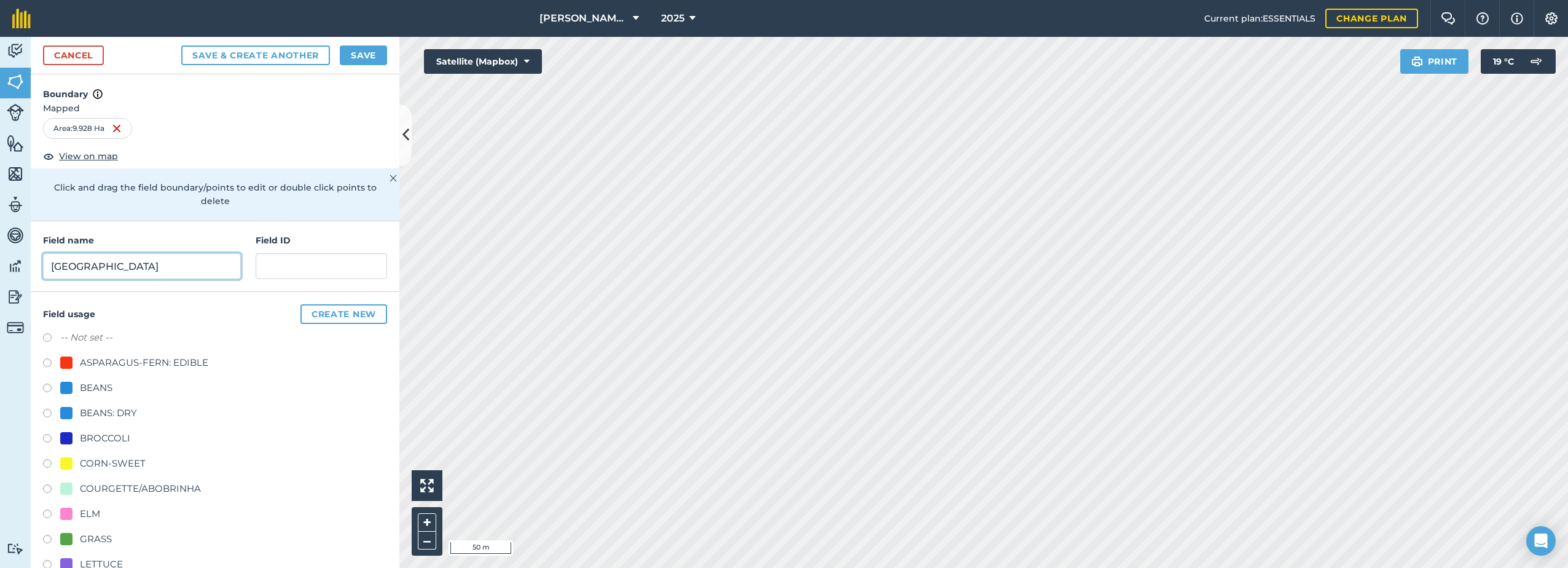
type input "[GEOGRAPHIC_DATA]"
click at [86, 460] on div "CORN-SWEET" at bounding box center [112, 463] width 66 height 14
radio input "true"
click at [369, 53] on button "Save" at bounding box center [363, 55] width 47 height 20
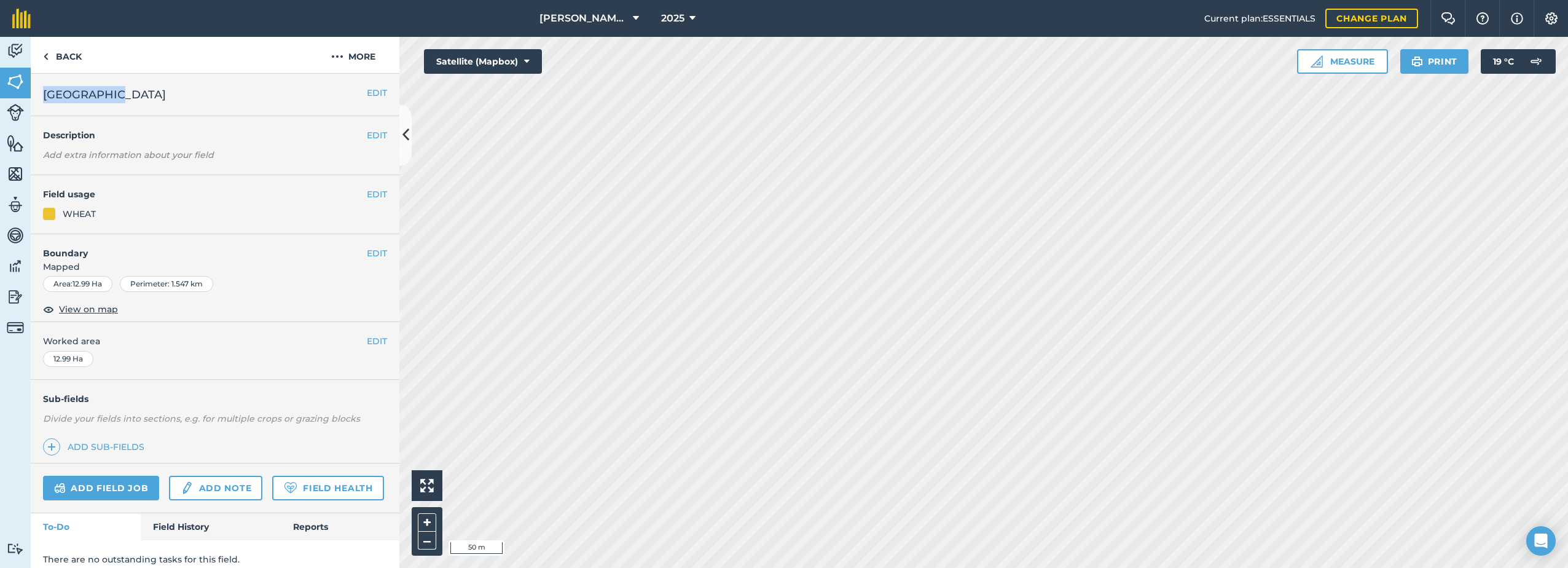
drag, startPoint x: 113, startPoint y: 97, endPoint x: 44, endPoint y: 101, distance: 69.1
click at [44, 101] on h2 "[GEOGRAPHIC_DATA]" at bounding box center [205, 94] width 324 height 17
drag, startPoint x: 44, startPoint y: 101, endPoint x: 45, endPoint y: 95, distance: 6.1
copy span "[GEOGRAPHIC_DATA]"
click at [336, 55] on img at bounding box center [338, 56] width 13 height 14
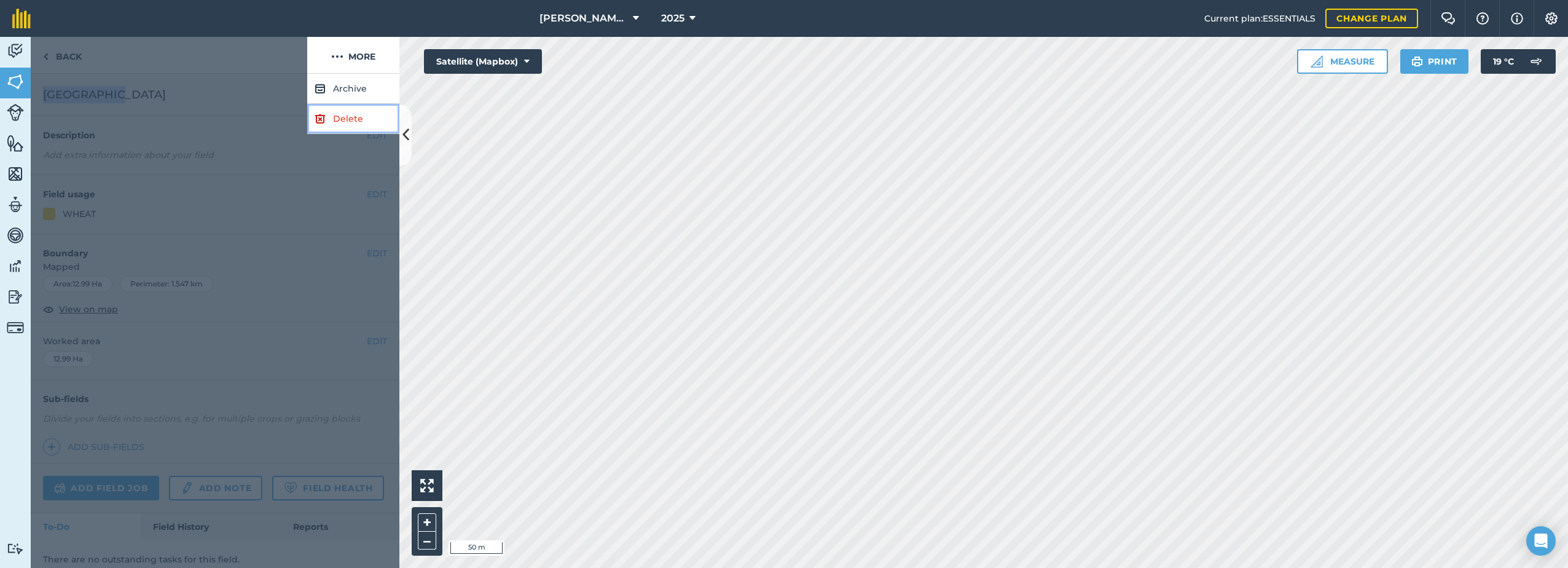
click at [326, 119] on link "Delete" at bounding box center [353, 118] width 92 height 30
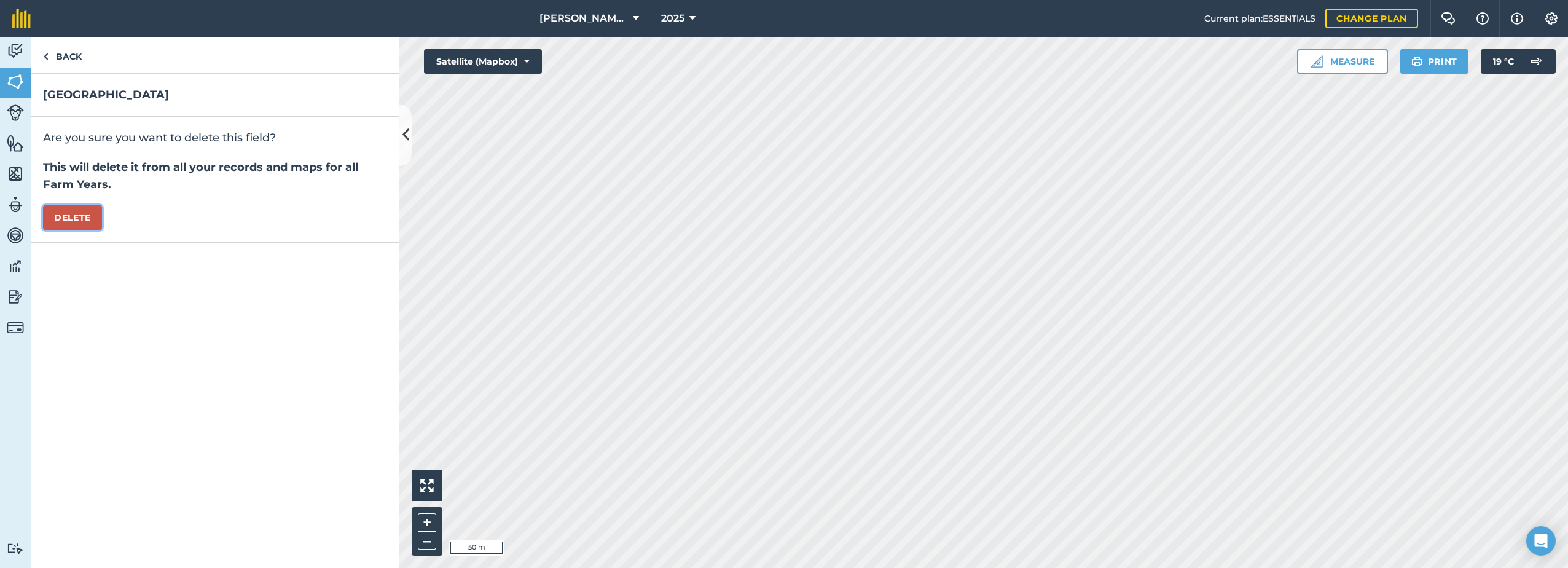
click at [92, 217] on button "Delete" at bounding box center [72, 217] width 59 height 24
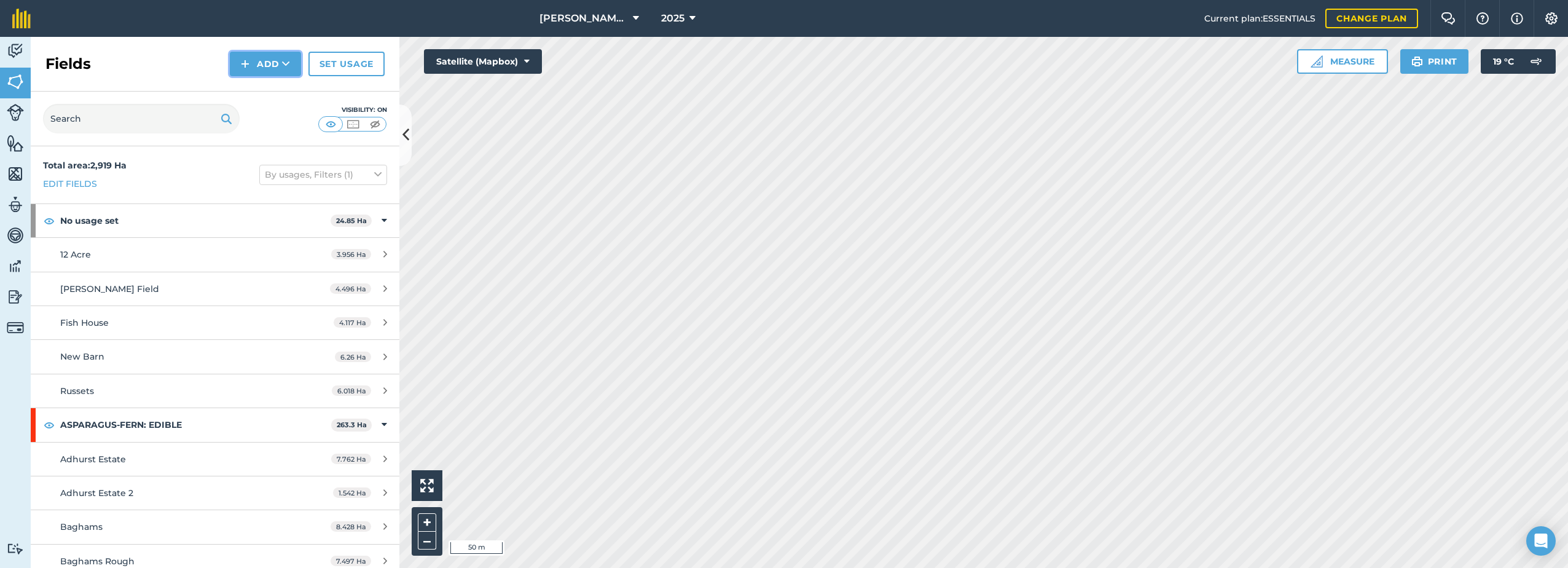
click at [269, 59] on button "Add" at bounding box center [265, 63] width 71 height 24
click at [260, 93] on link "Draw" at bounding box center [265, 91] width 68 height 27
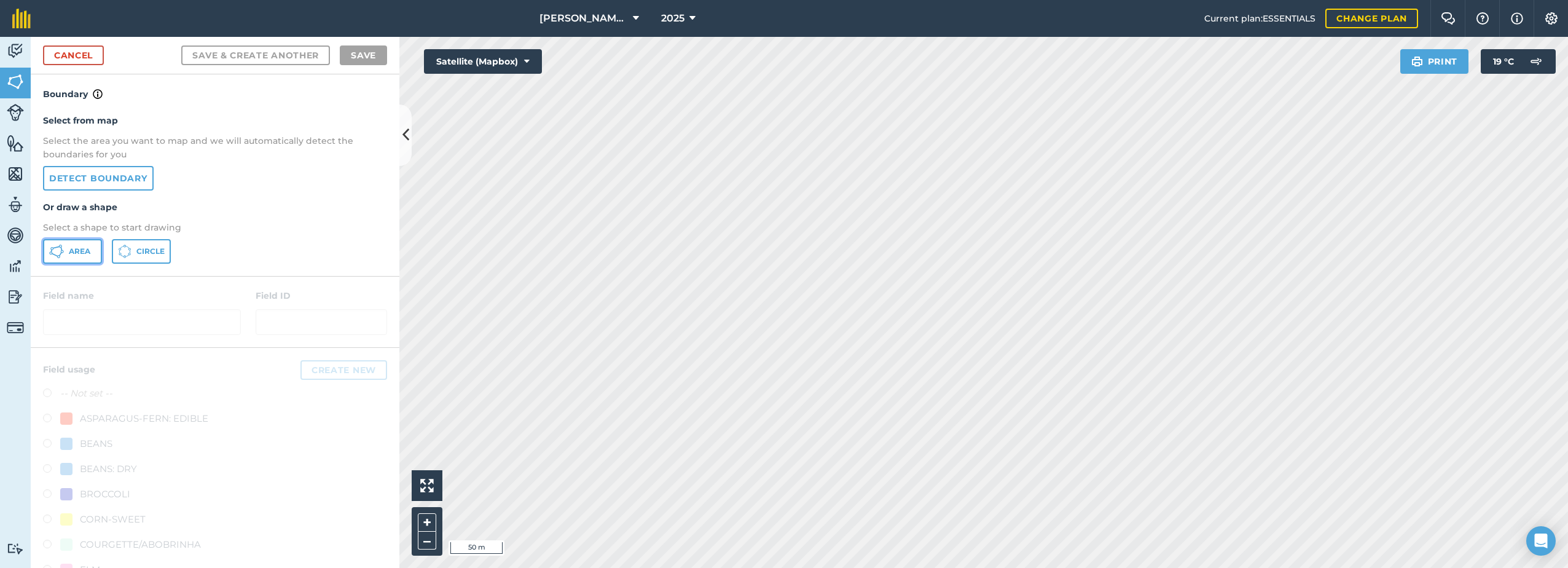
click at [72, 254] on span "Area" at bounding box center [79, 251] width 22 height 10
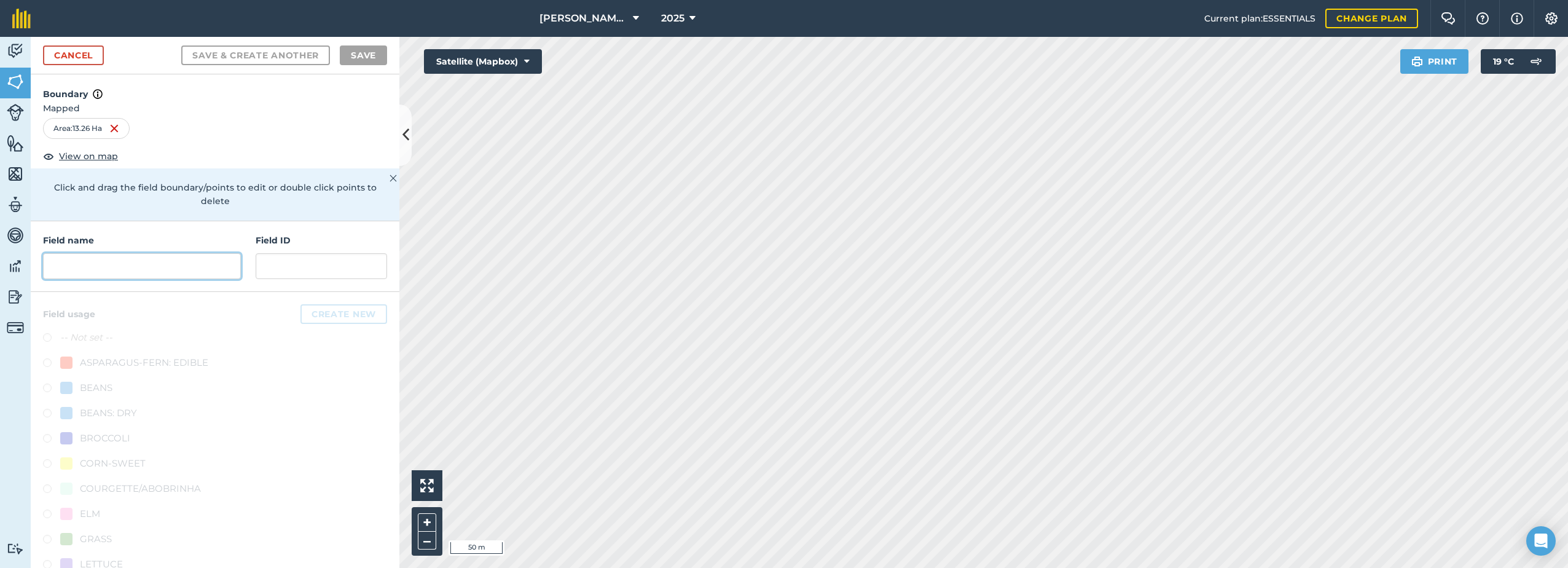
paste input "[GEOGRAPHIC_DATA]"
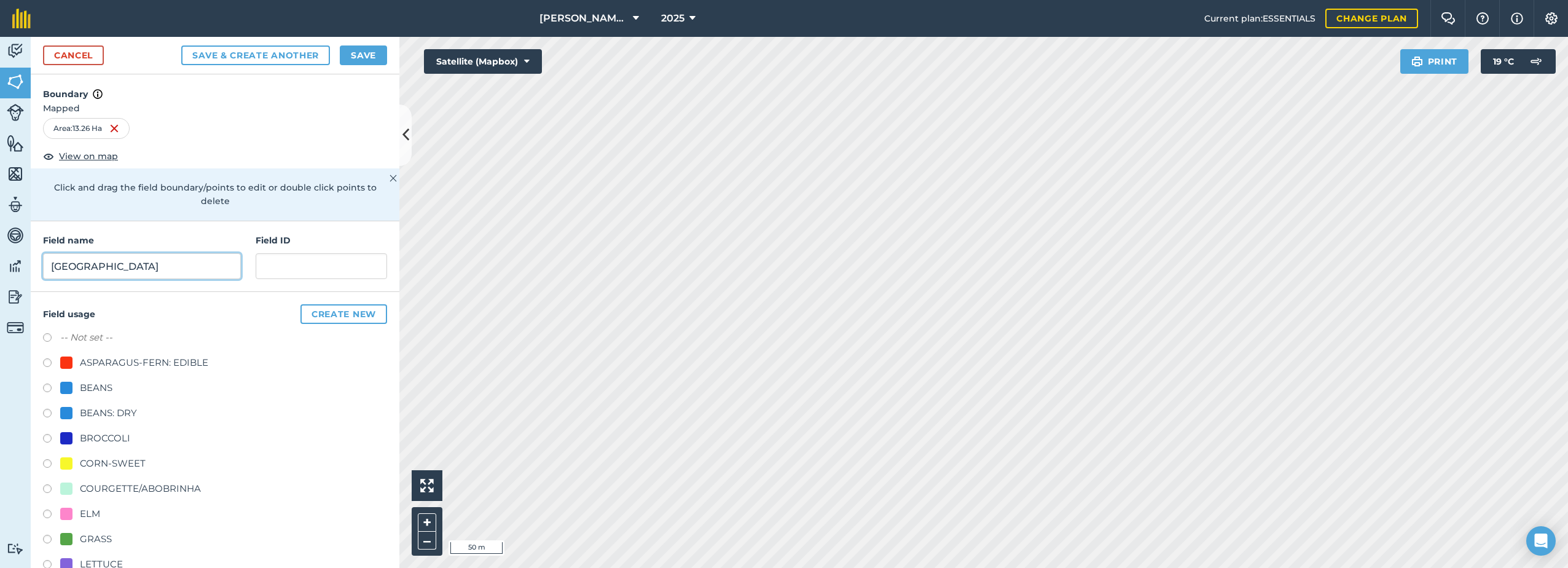
type input "[GEOGRAPHIC_DATA]"
click at [74, 467] on div "CORN-SWEET" at bounding box center [103, 463] width 86 height 14
radio input "true"
drag, startPoint x: 373, startPoint y: 56, endPoint x: 365, endPoint y: 70, distance: 16.1
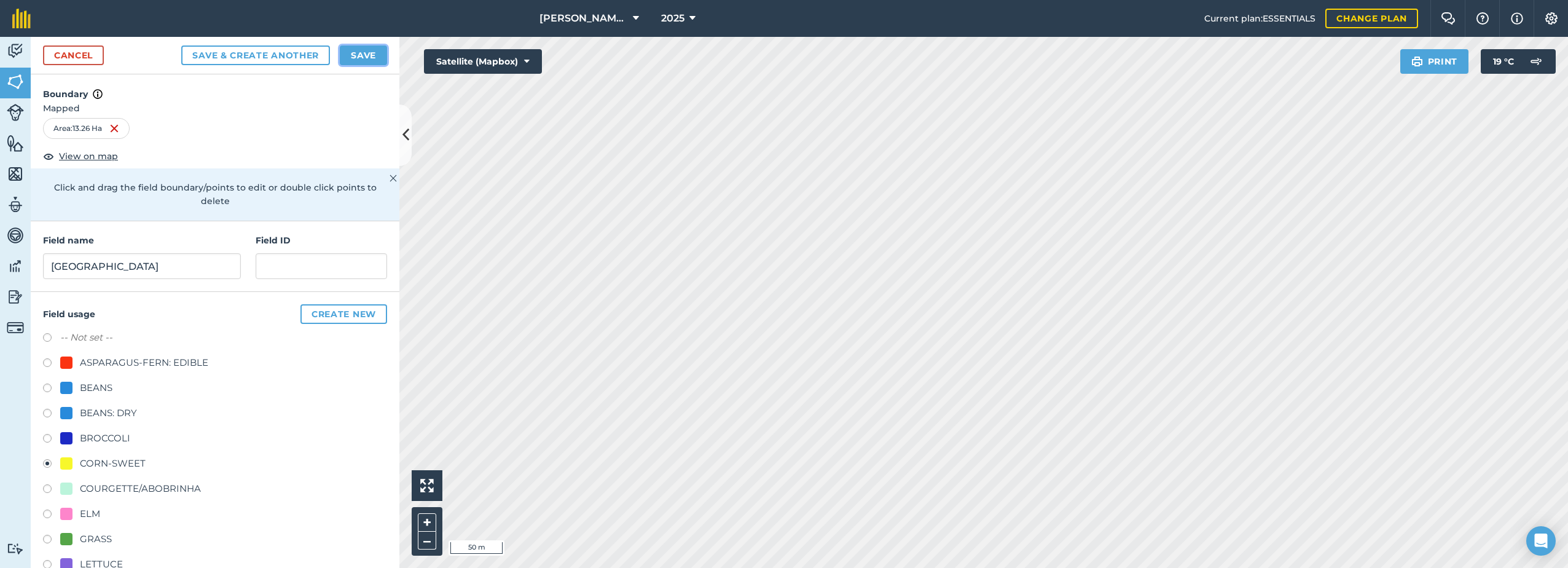
click at [372, 56] on button "Save" at bounding box center [363, 55] width 47 height 20
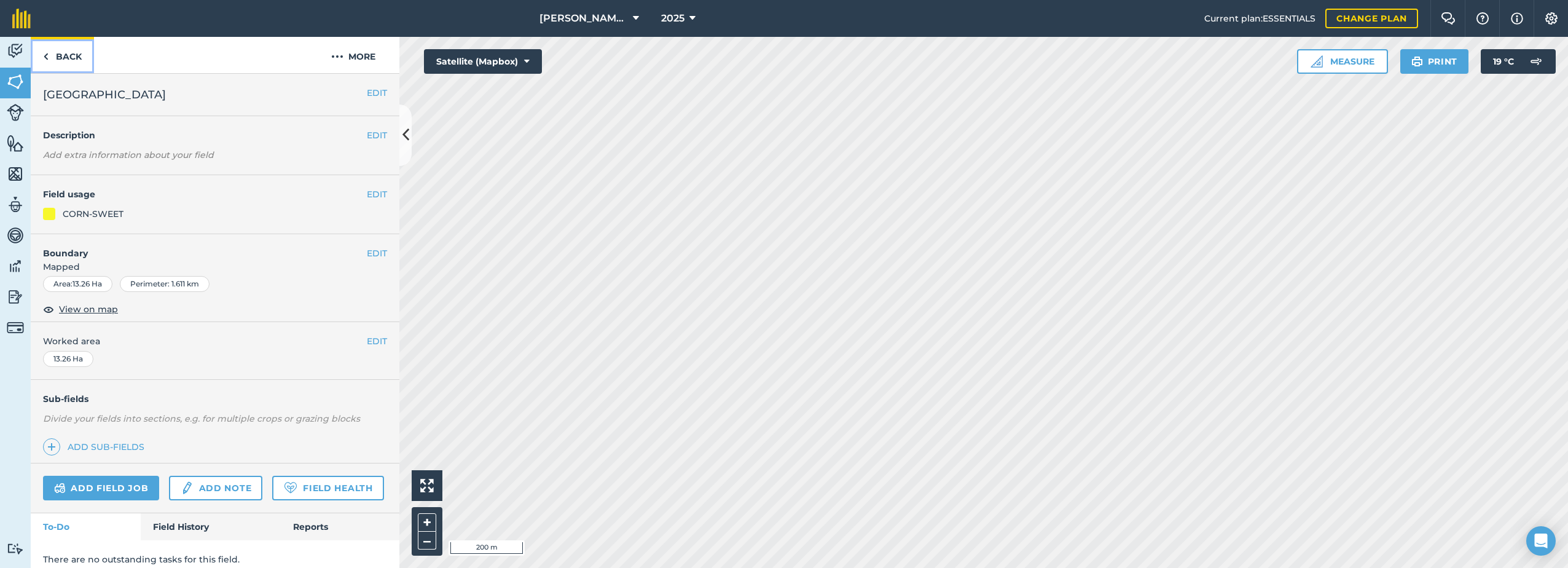
click at [53, 55] on link "Back" at bounding box center [62, 55] width 63 height 36
click at [18, 144] on img at bounding box center [14, 143] width 17 height 18
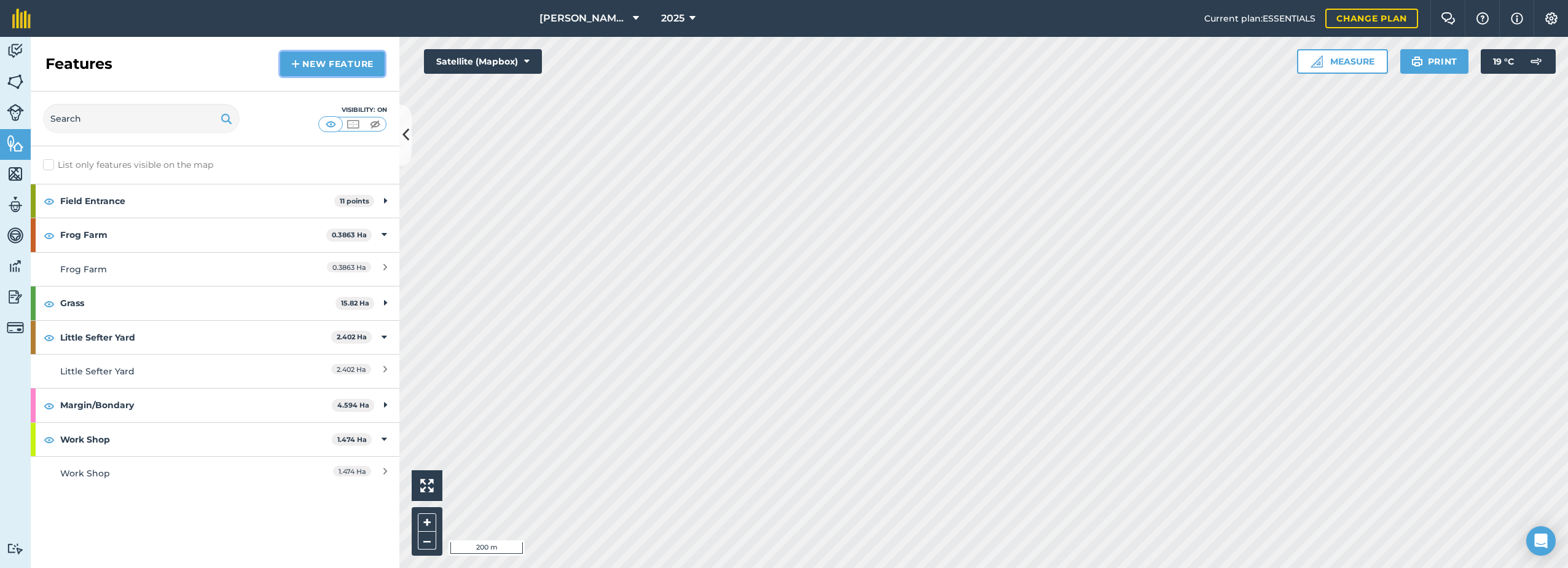
click at [334, 69] on link "New feature" at bounding box center [332, 63] width 105 height 24
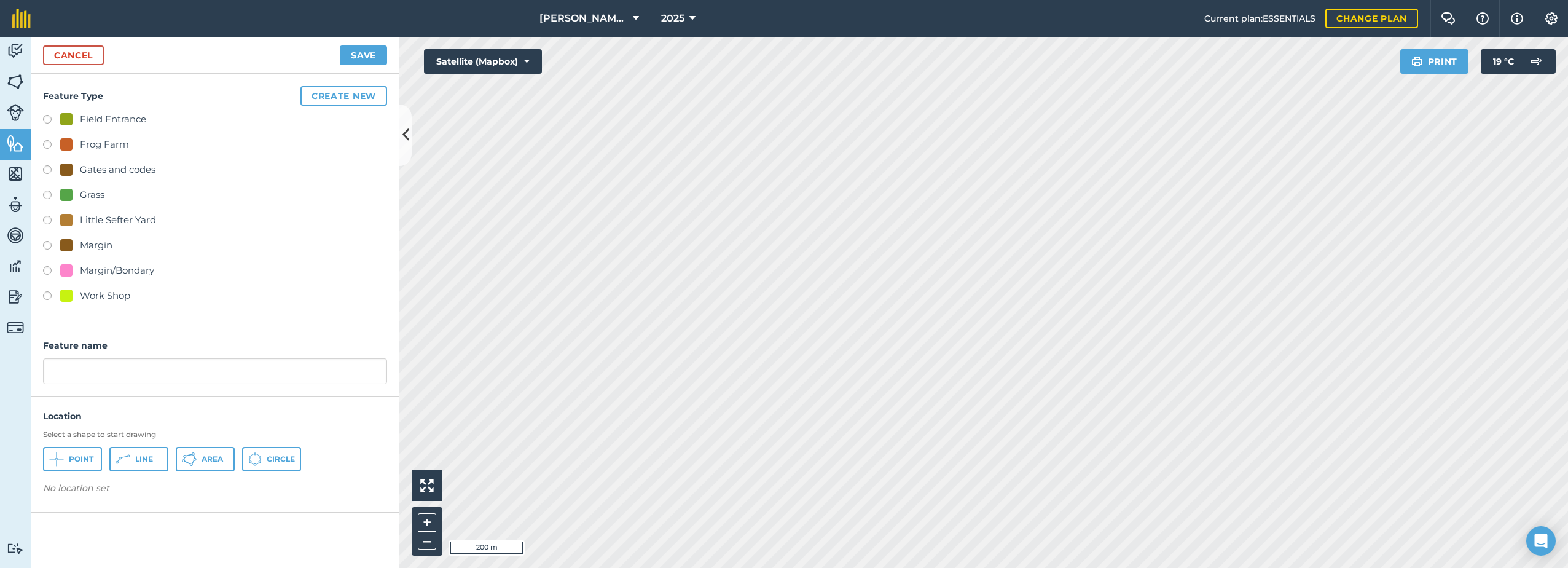
click at [48, 118] on label at bounding box center [51, 121] width 17 height 13
radio input "true"
type input "Field Entrance 10"
click at [72, 461] on span "Point" at bounding box center [80, 459] width 24 height 10
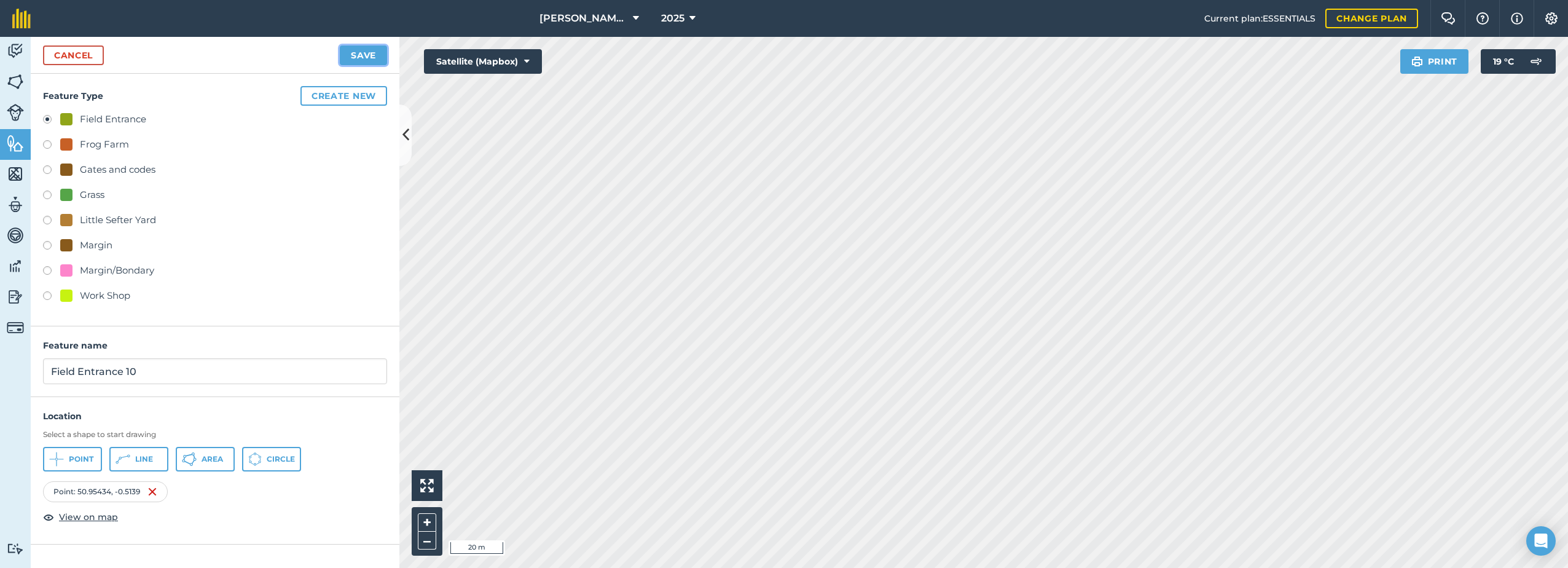
click at [363, 59] on button "Save" at bounding box center [363, 55] width 47 height 20
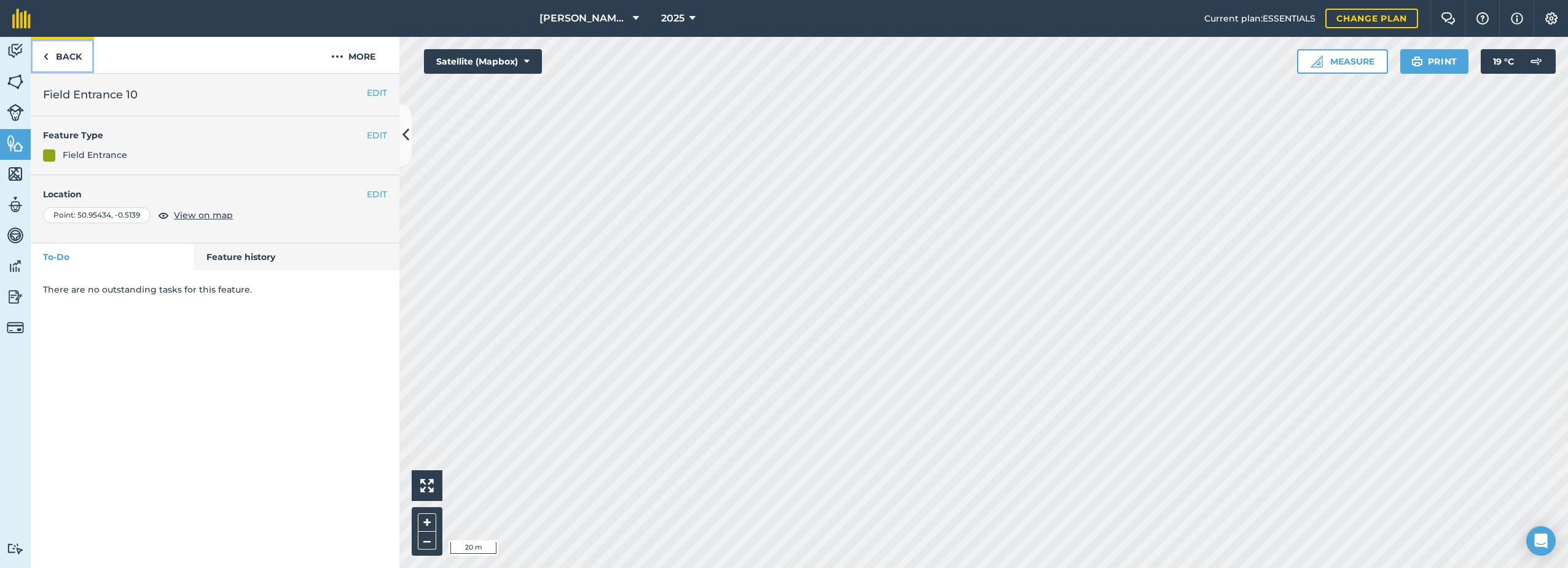
click at [62, 53] on link "Back" at bounding box center [62, 55] width 63 height 36
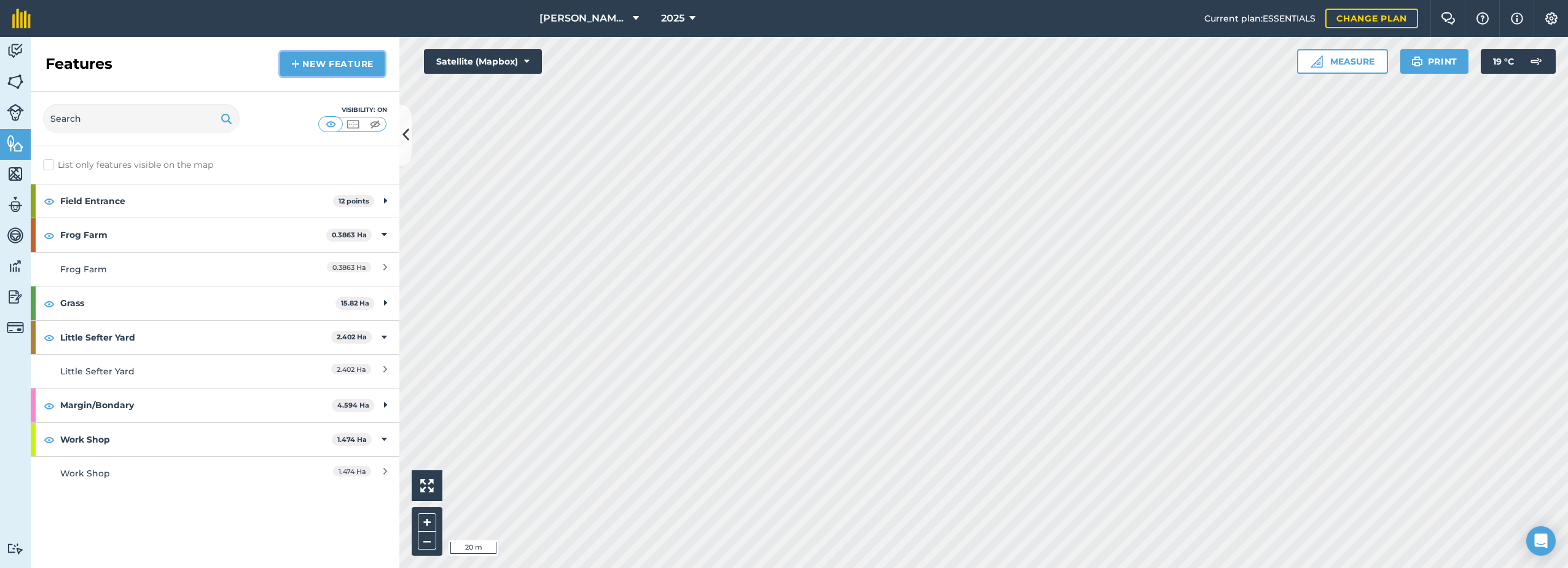
click at [304, 69] on link "New feature" at bounding box center [332, 63] width 105 height 24
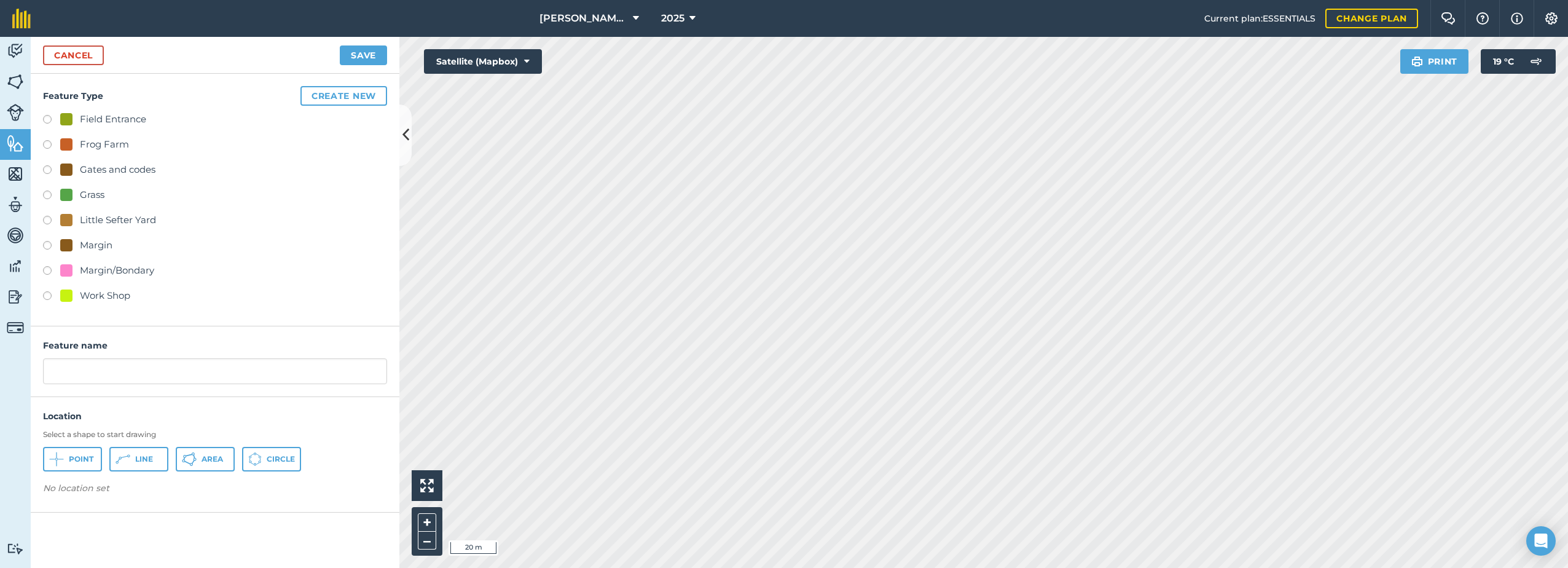
drag, startPoint x: 76, startPoint y: 114, endPoint x: 263, endPoint y: 186, distance: 200.4
click at [76, 114] on div "Field Entrance" at bounding box center [103, 119] width 86 height 14
click at [51, 459] on icon at bounding box center [51, 459] width 5 height 1
click at [360, 50] on button "Save" at bounding box center [363, 55] width 47 height 20
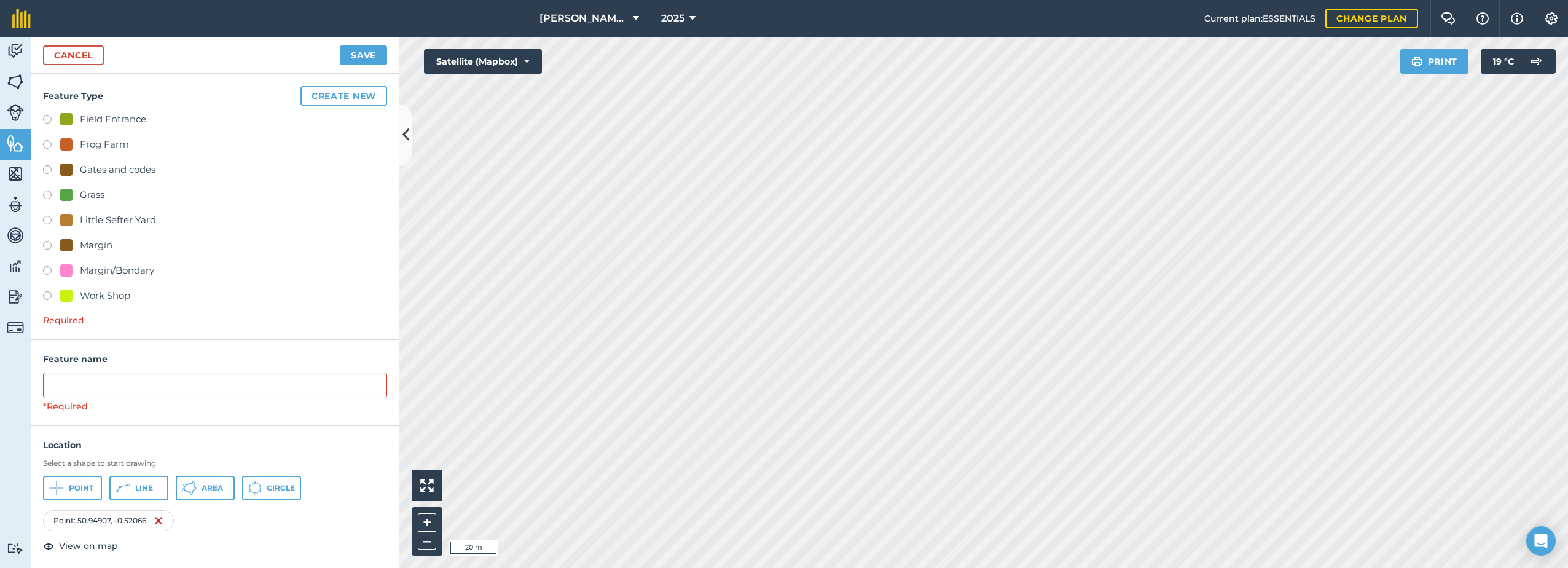
click at [48, 118] on label at bounding box center [51, 121] width 17 height 13
radio input "true"
type input "Field Entrance 10"
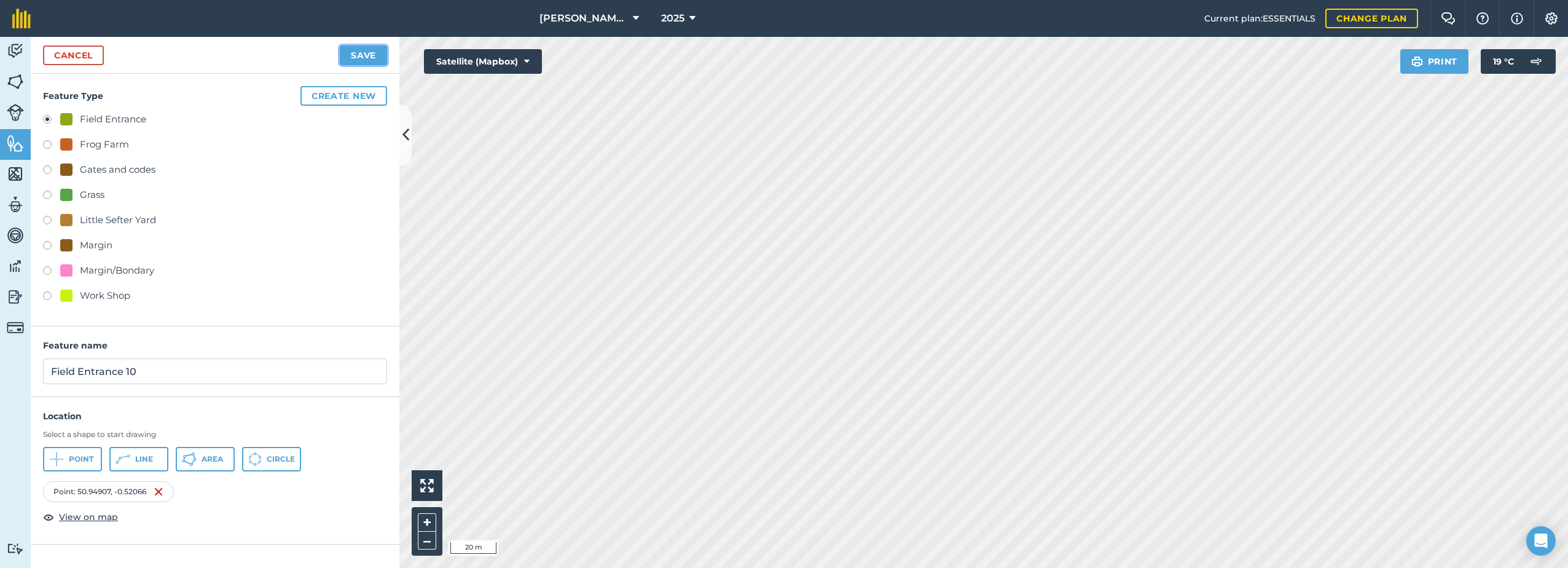
click at [368, 51] on button "Save" at bounding box center [363, 55] width 47 height 20
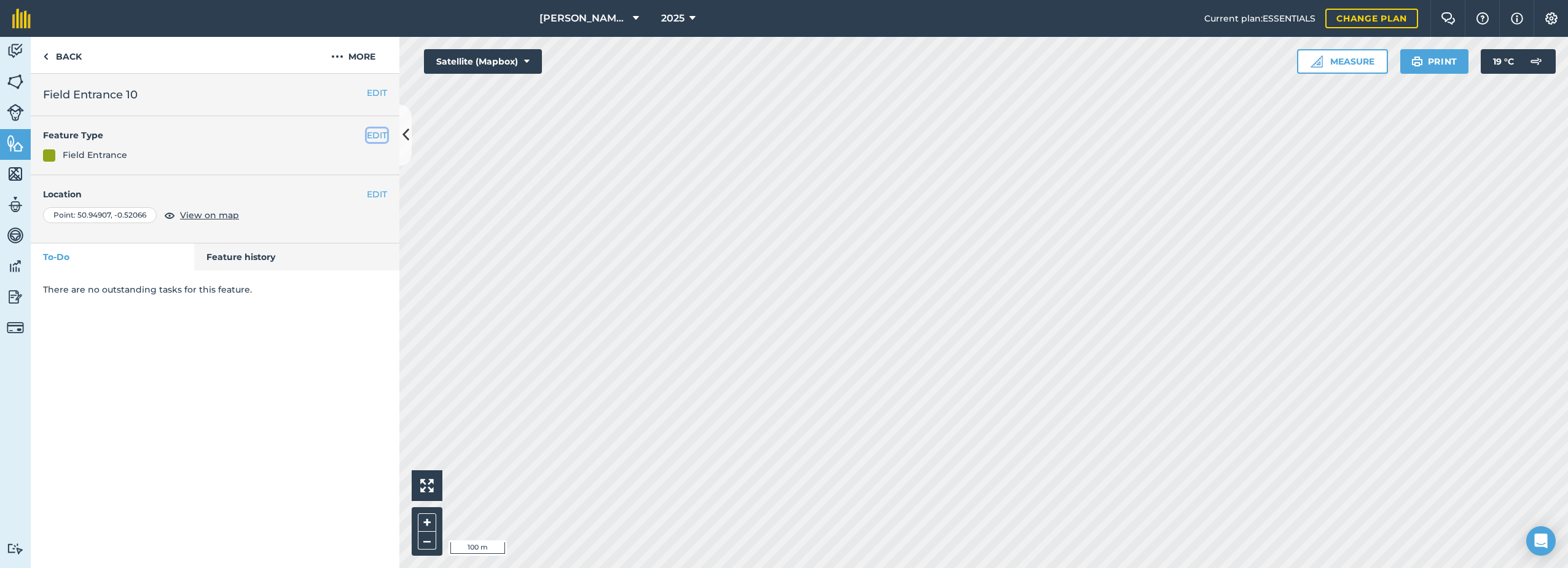
click at [374, 134] on button "EDIT" at bounding box center [376, 135] width 20 height 14
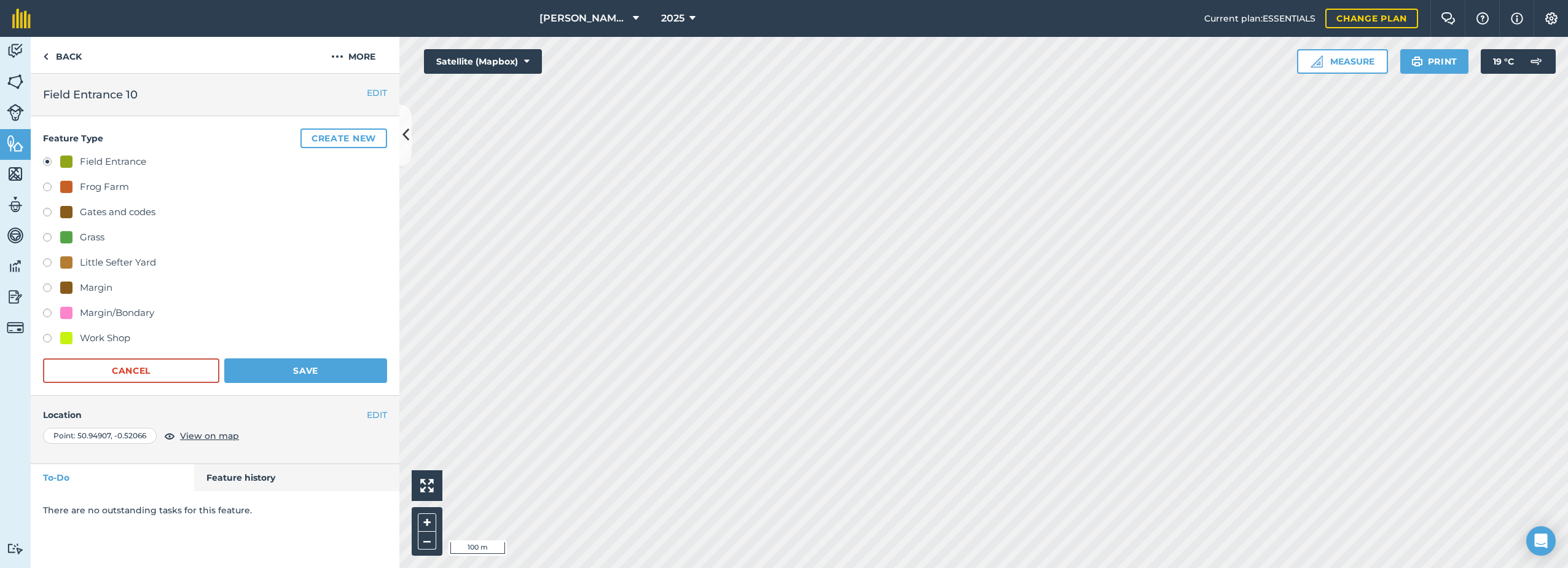
click at [94, 162] on div "Field Entrance" at bounding box center [113, 162] width 67 height 14
click at [376, 89] on button "EDIT" at bounding box center [376, 92] width 20 height 14
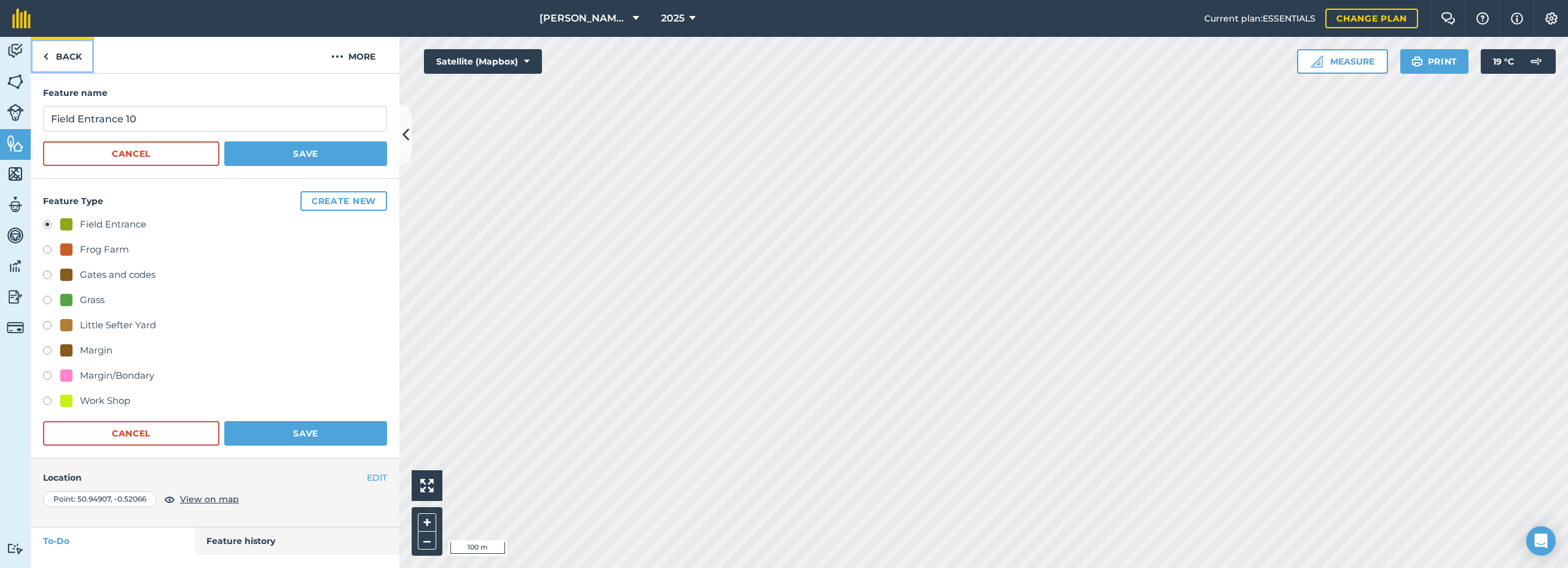
click at [62, 61] on link "Back" at bounding box center [62, 55] width 63 height 36
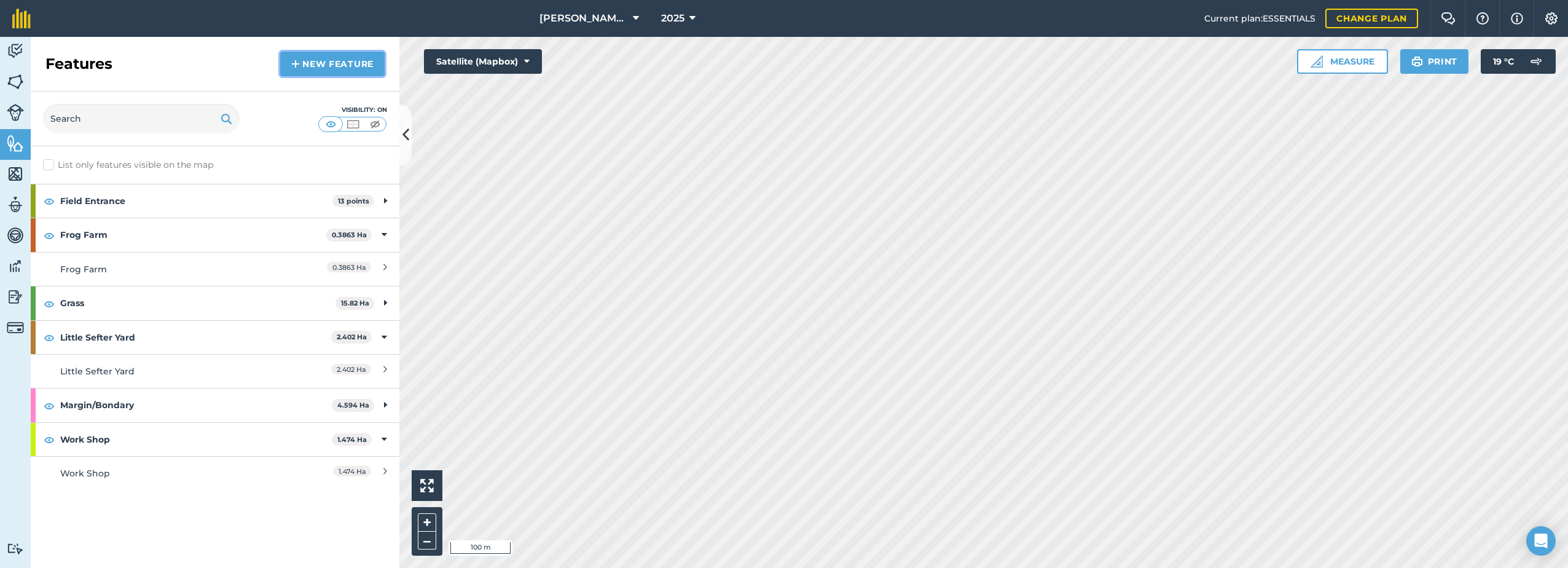
click at [337, 62] on link "New feature" at bounding box center [332, 63] width 105 height 24
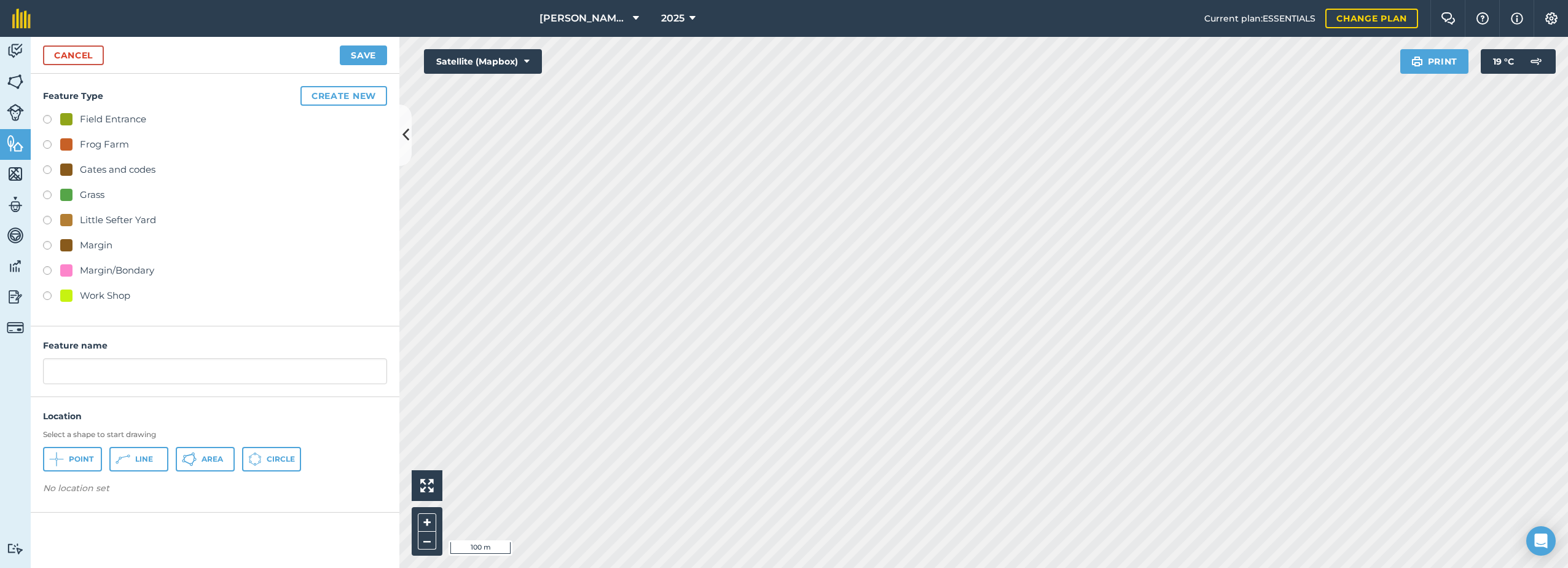
click at [84, 116] on div "Field Entrance" at bounding box center [113, 119] width 67 height 14
radio input "true"
type input "Field Entrance 10"
click at [65, 464] on button "Point" at bounding box center [72, 459] width 59 height 24
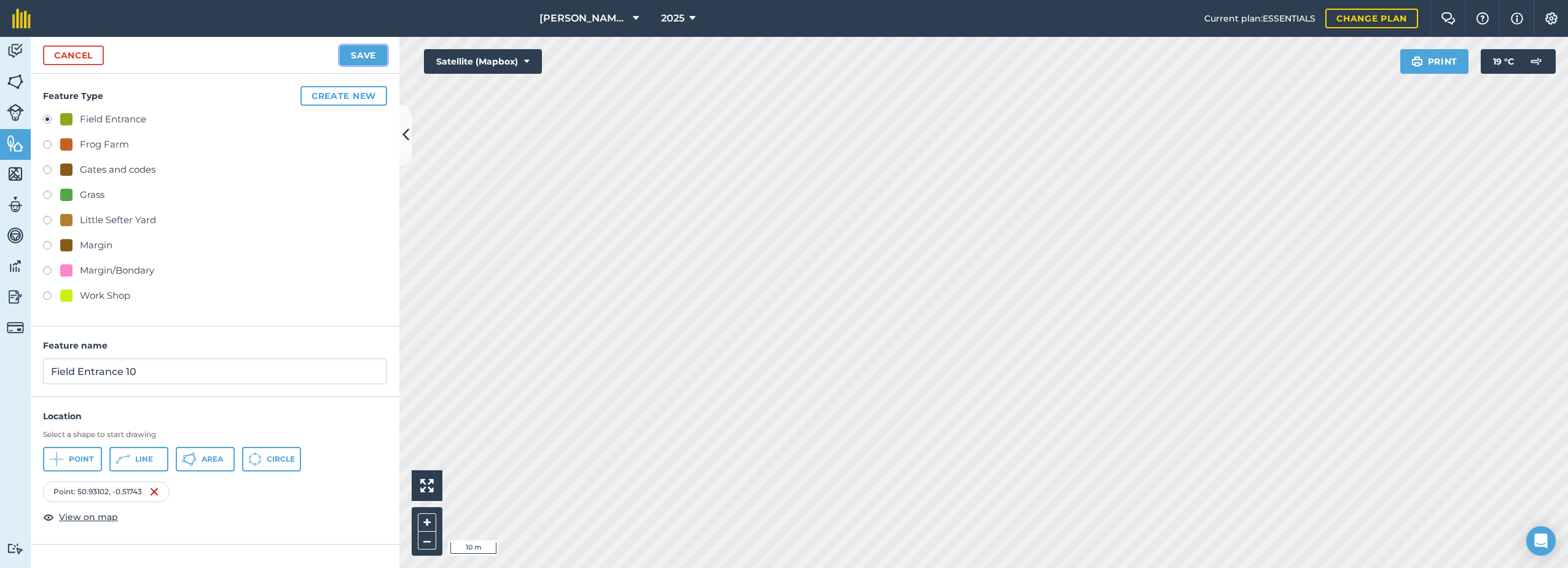
click at [352, 54] on button "Save" at bounding box center [363, 55] width 47 height 20
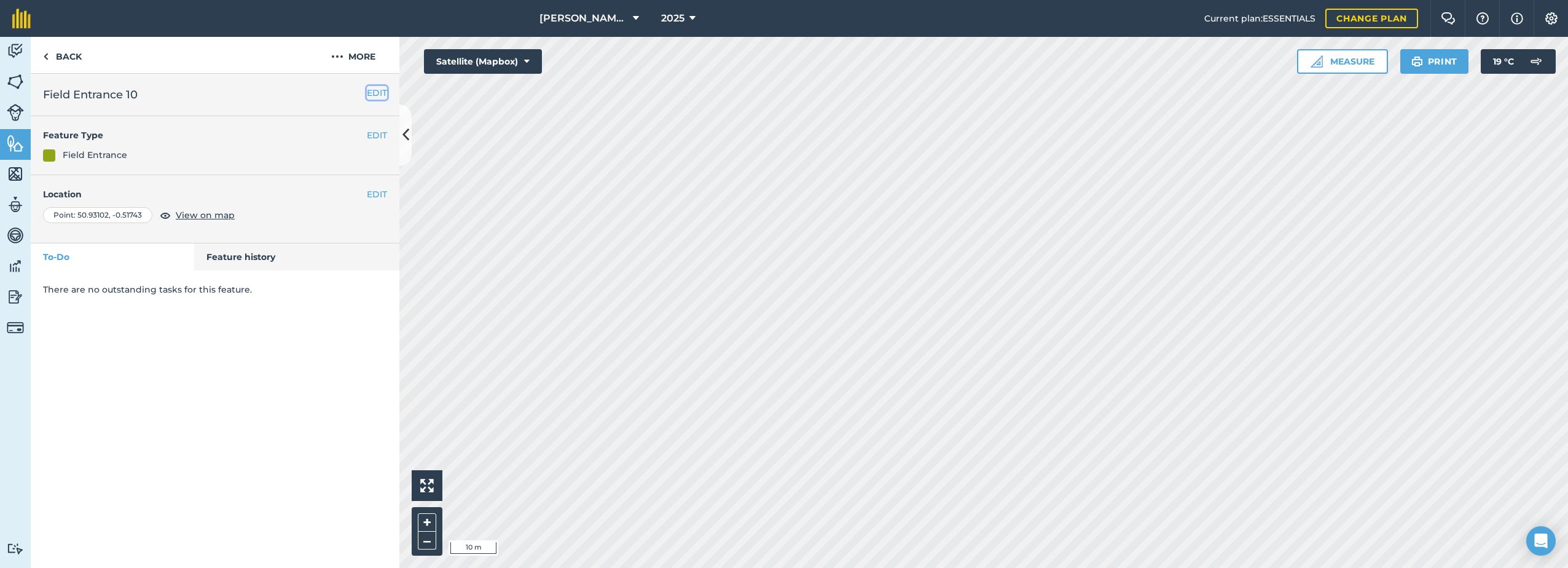
click at [370, 92] on button "EDIT" at bounding box center [376, 92] width 20 height 14
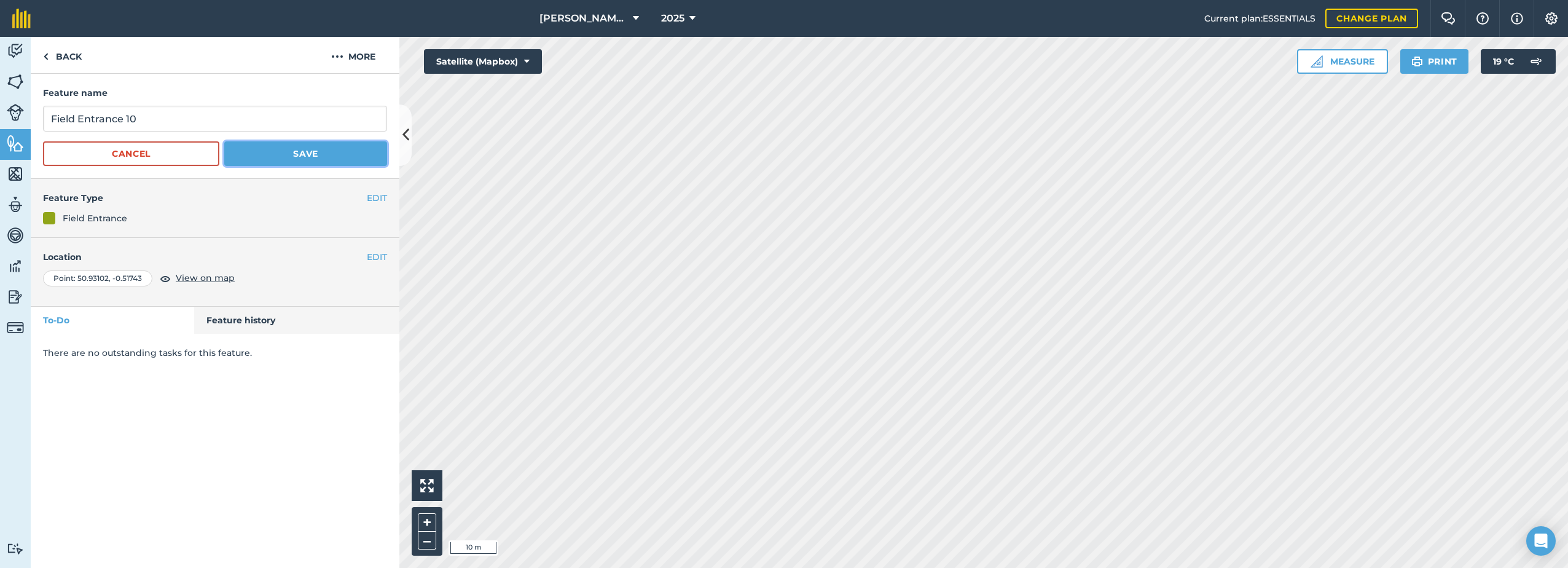
click at [302, 157] on button "Save" at bounding box center [305, 154] width 162 height 24
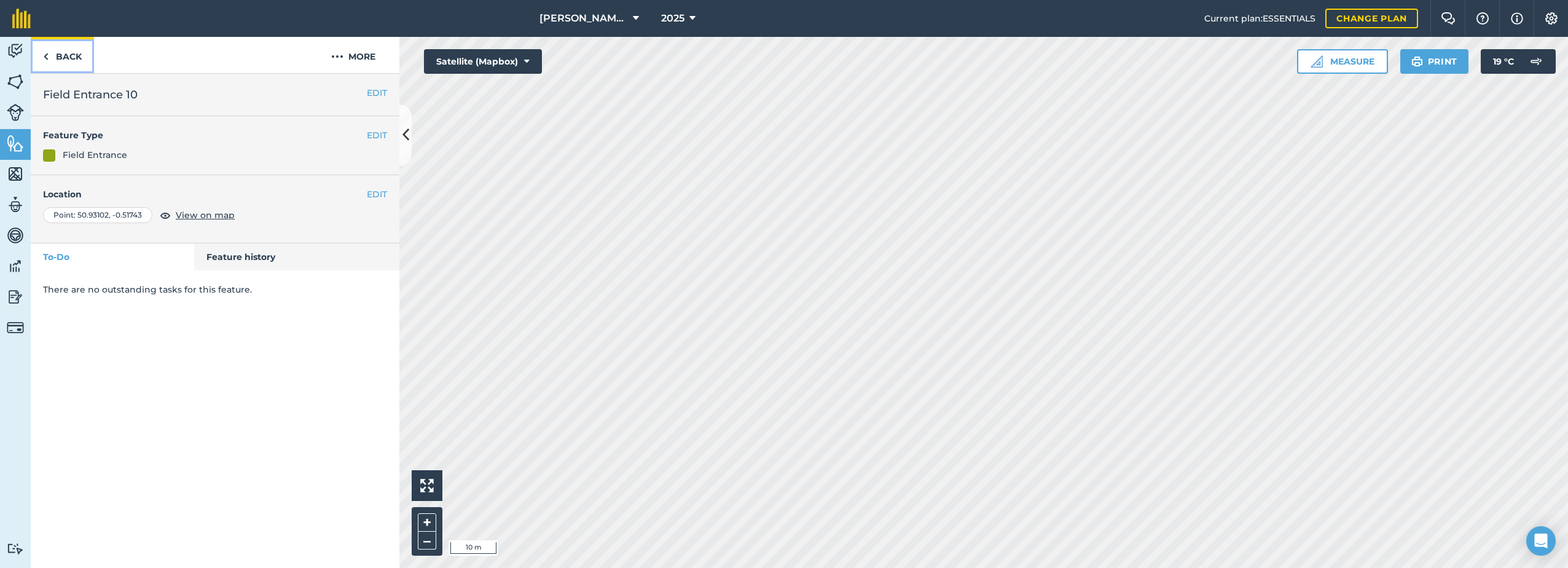
click at [72, 56] on link "Back" at bounding box center [62, 55] width 63 height 36
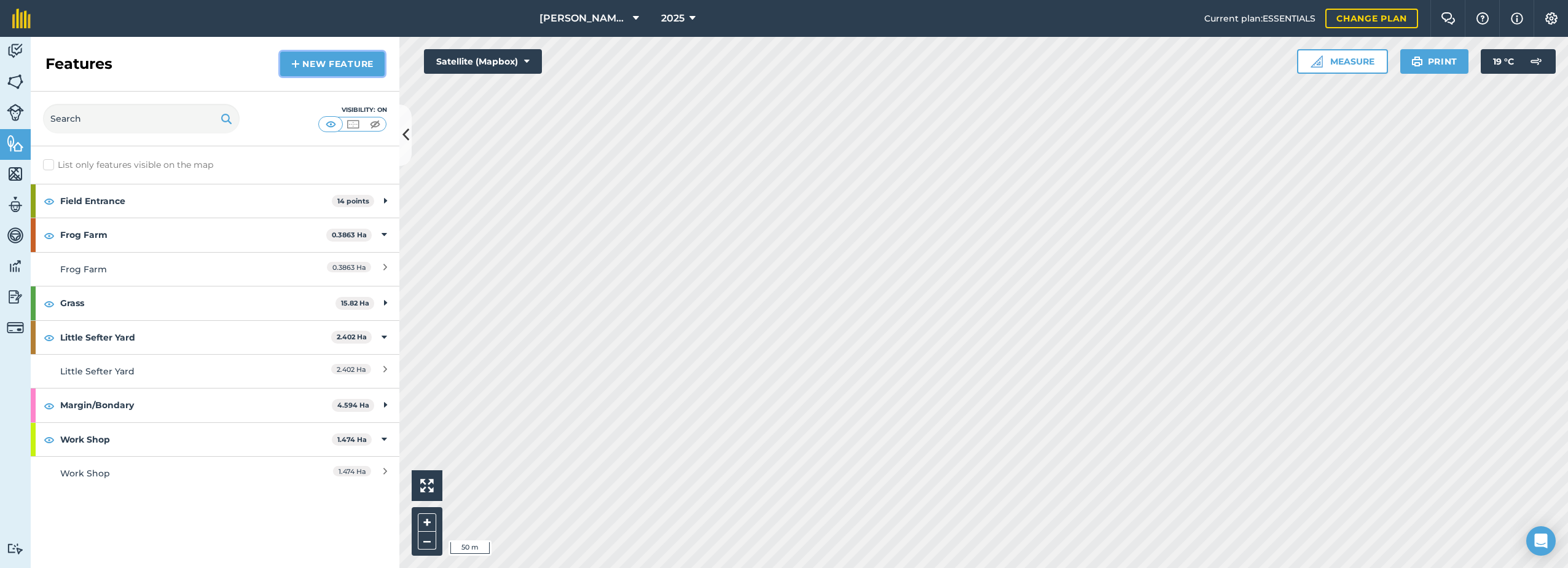
click at [324, 67] on link "New feature" at bounding box center [332, 63] width 105 height 24
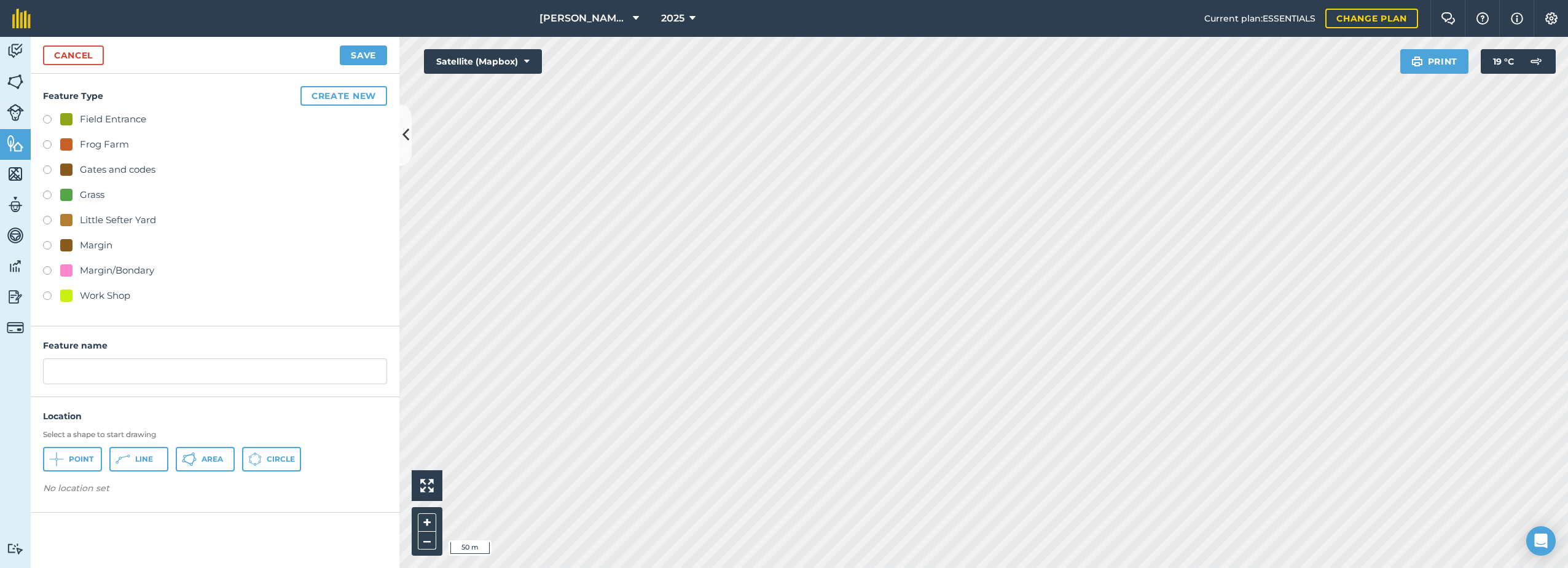
click at [79, 115] on div "Field Entrance" at bounding box center [103, 119] width 86 height 14
radio input "true"
type input "Field Entrance 10"
click at [79, 453] on button "Point" at bounding box center [72, 459] width 59 height 24
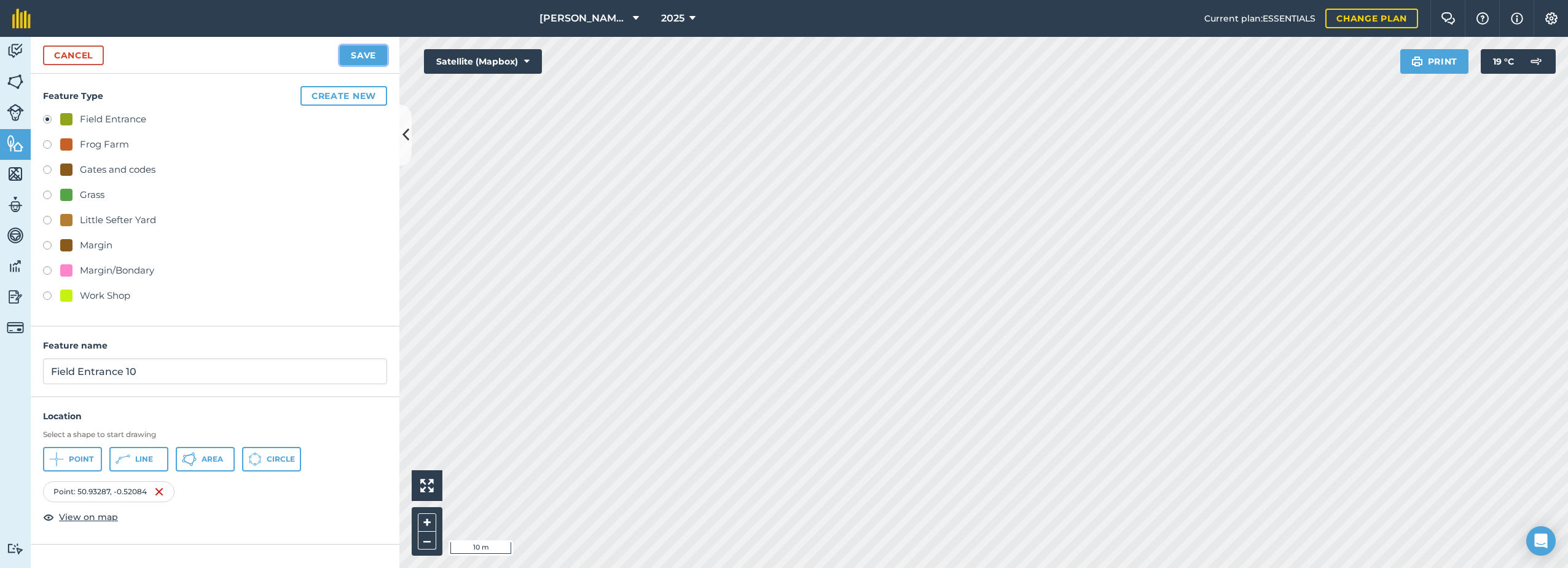
click at [362, 59] on button "Save" at bounding box center [363, 55] width 47 height 20
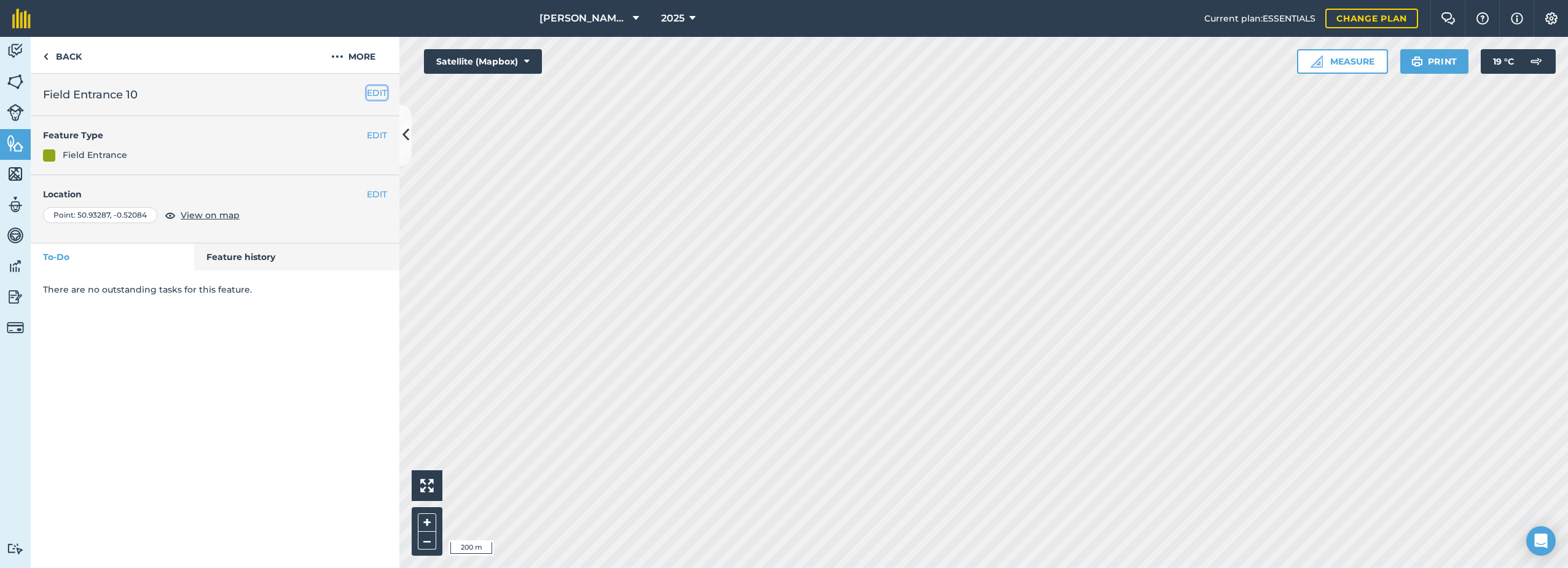
click at [374, 93] on button "EDIT" at bounding box center [376, 92] width 20 height 14
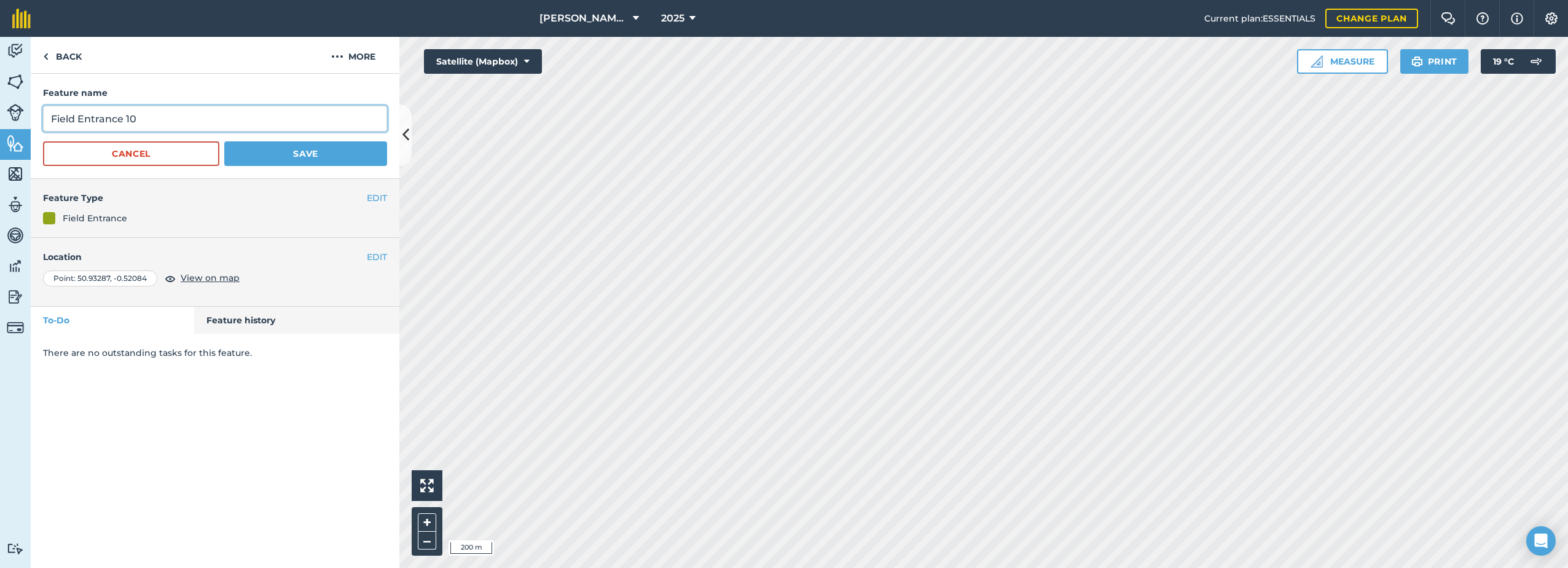
click at [182, 118] on input "Field Entrance 10" at bounding box center [215, 118] width 344 height 26
type input "Field Entrance"
click at [307, 150] on button "Save" at bounding box center [305, 154] width 162 height 24
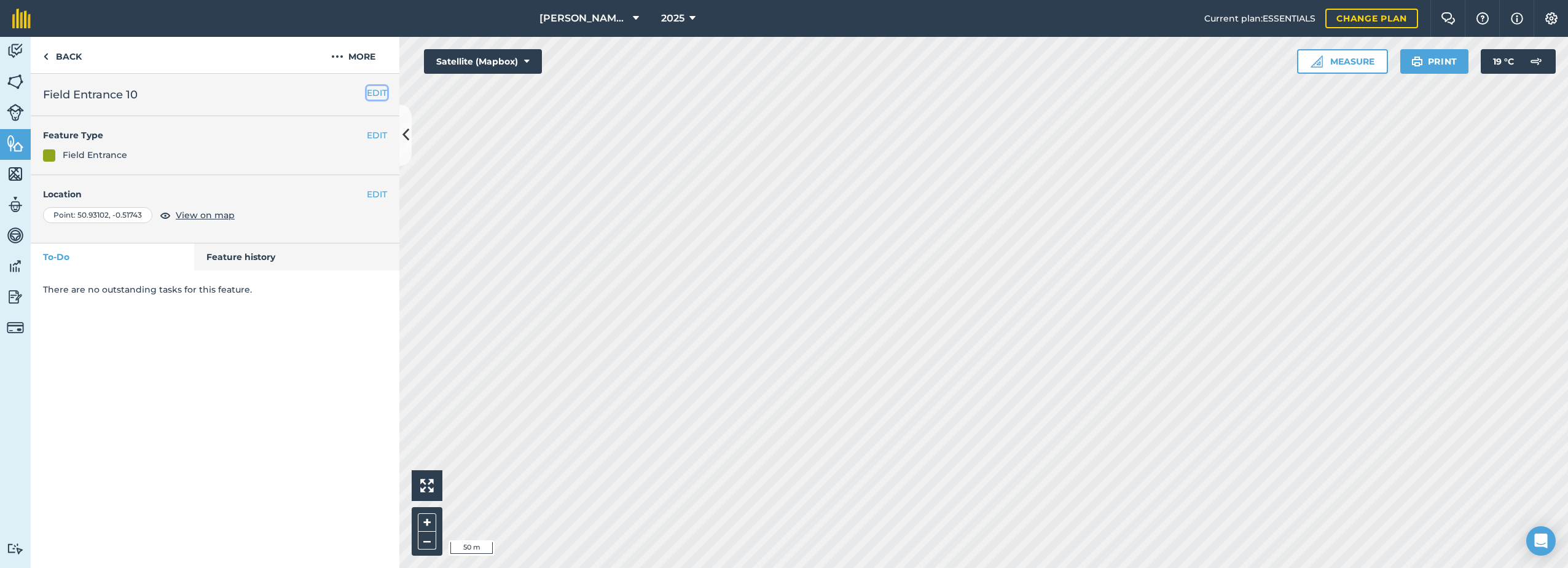
click at [376, 93] on button "EDIT" at bounding box center [376, 92] width 20 height 14
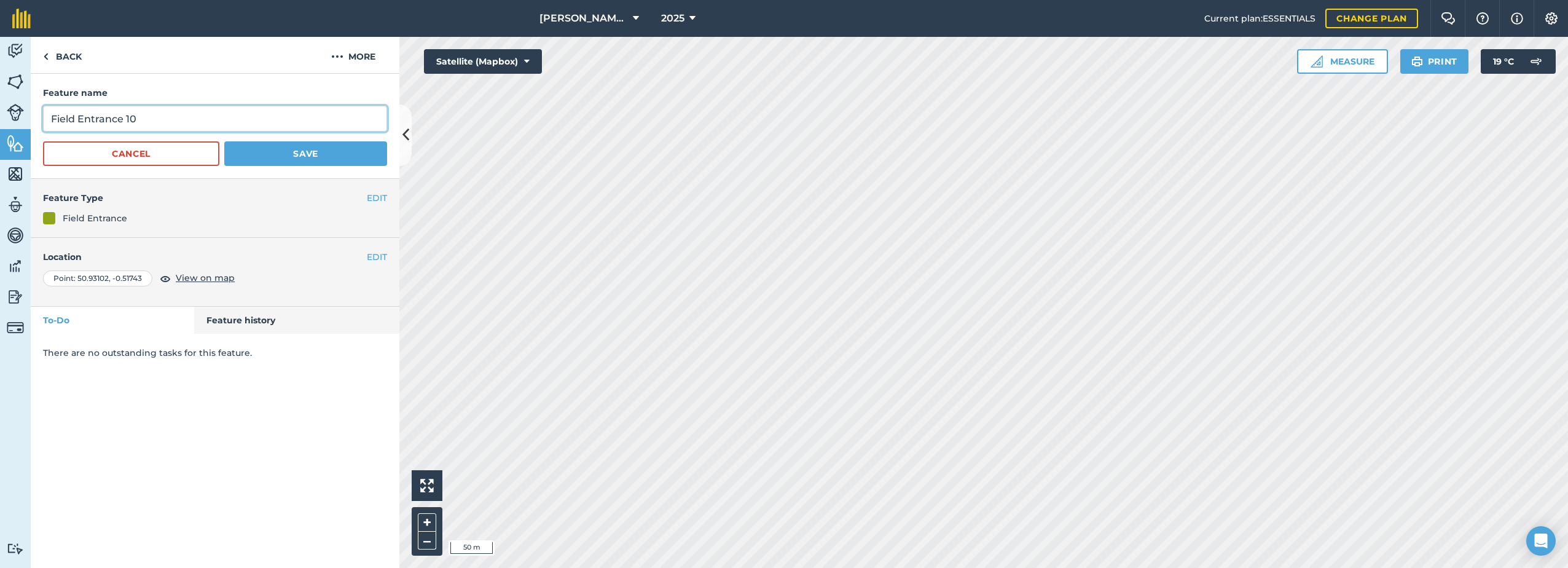
click at [154, 118] on input "Field Entrance 10" at bounding box center [215, 118] width 344 height 26
type input "Field Entrance"
click at [269, 157] on button "Save" at bounding box center [305, 154] width 162 height 24
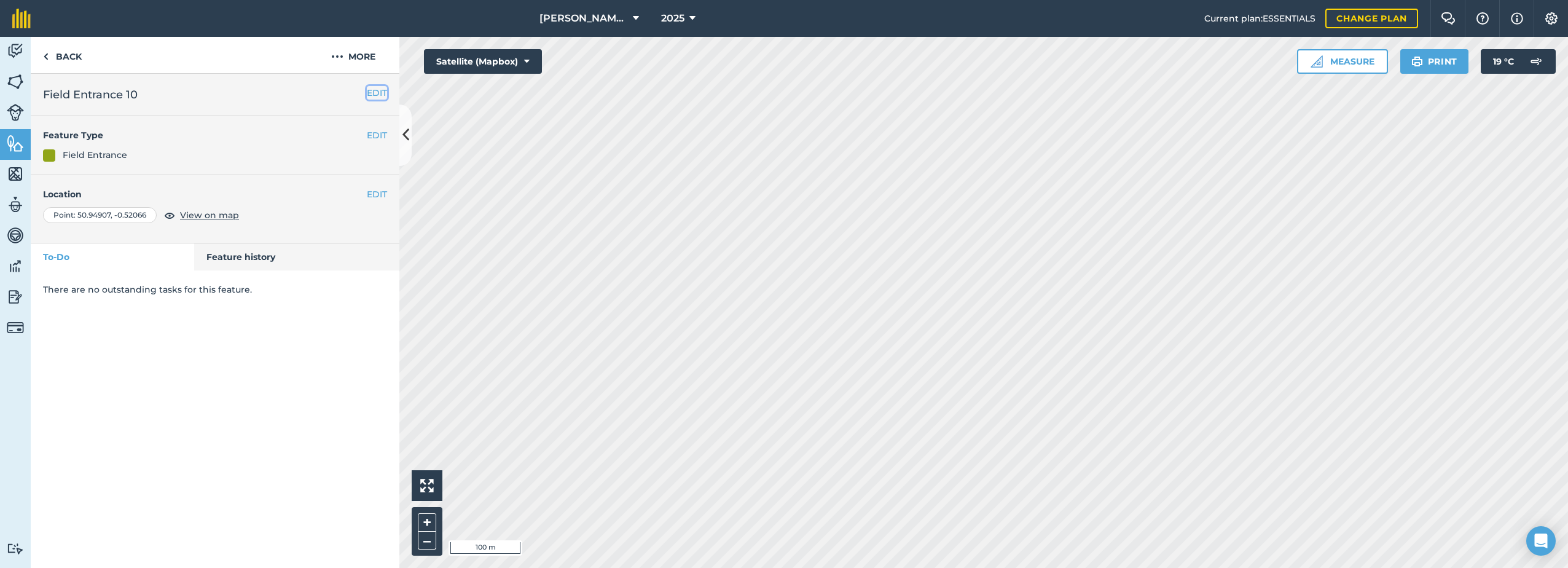
click at [384, 86] on button "EDIT" at bounding box center [376, 92] width 20 height 14
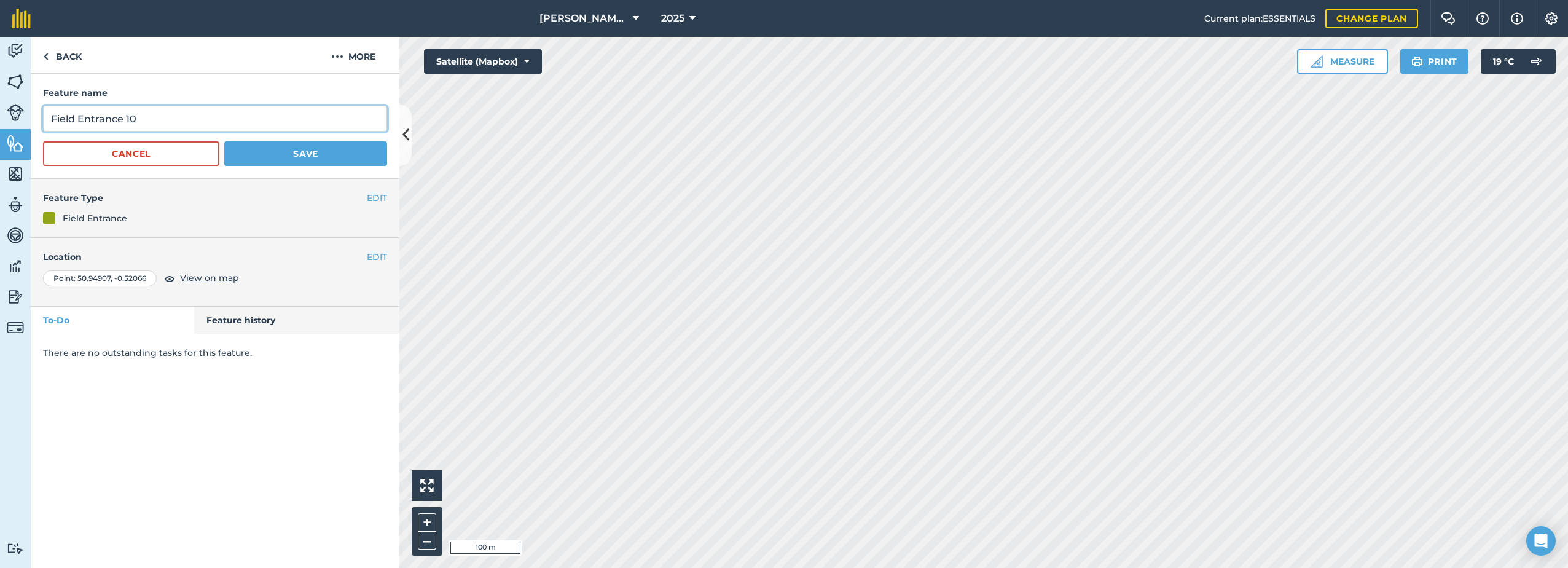
click at [162, 126] on input "Field Entrance 10" at bounding box center [215, 118] width 344 height 26
type input "Field Entrance"
click at [266, 150] on button "Save" at bounding box center [305, 154] width 162 height 24
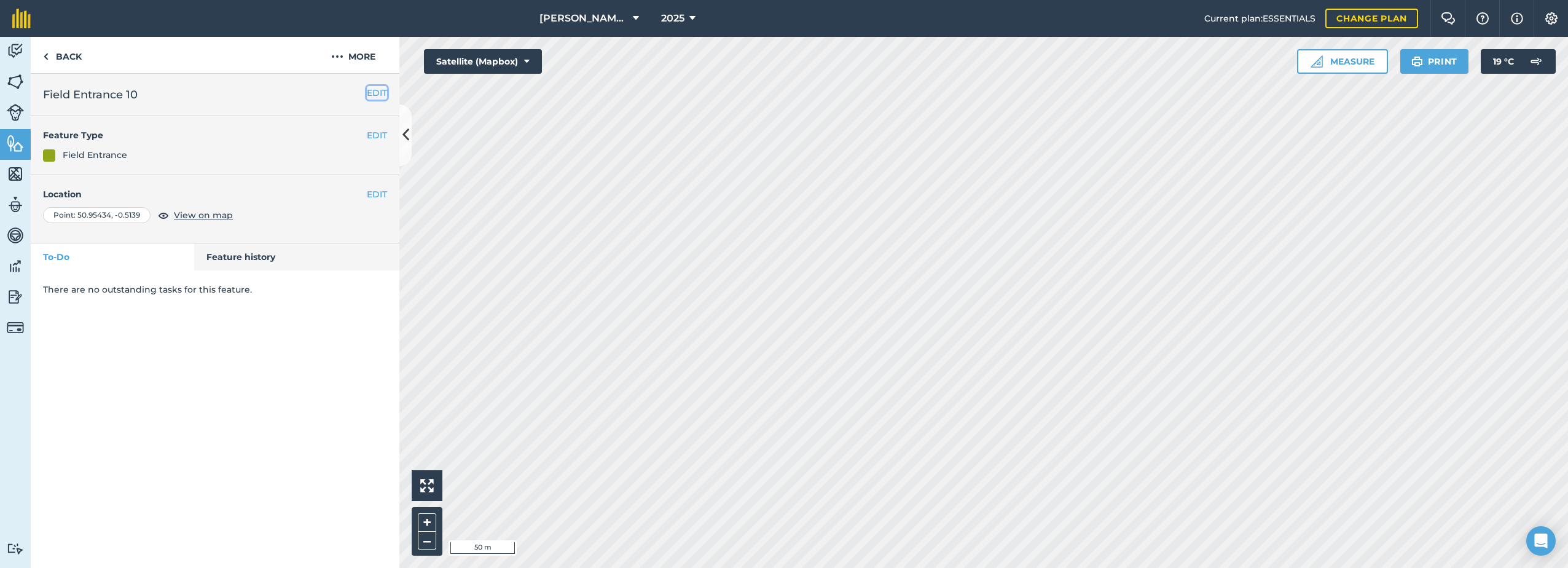
click at [368, 90] on button "EDIT" at bounding box center [376, 92] width 20 height 14
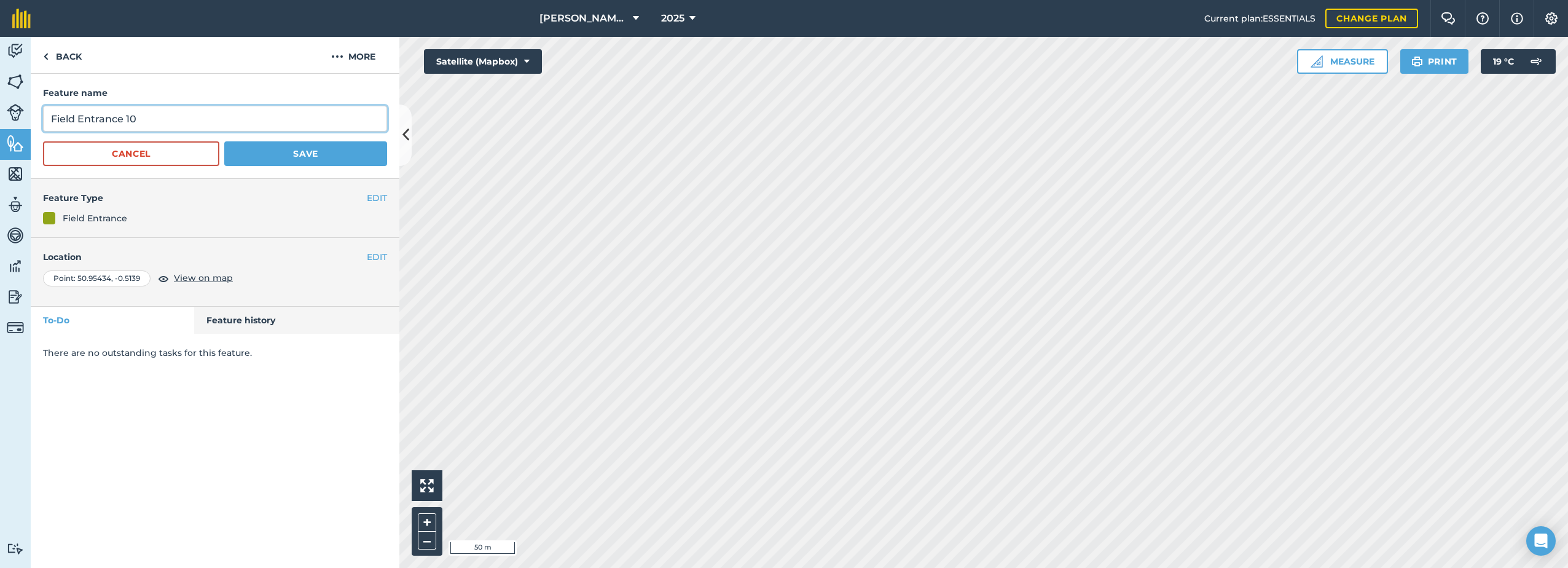
click at [200, 120] on input "Field Entrance 10" at bounding box center [215, 118] width 344 height 26
type input "Field Entrance"
click at [298, 156] on button "Save" at bounding box center [305, 154] width 162 height 24
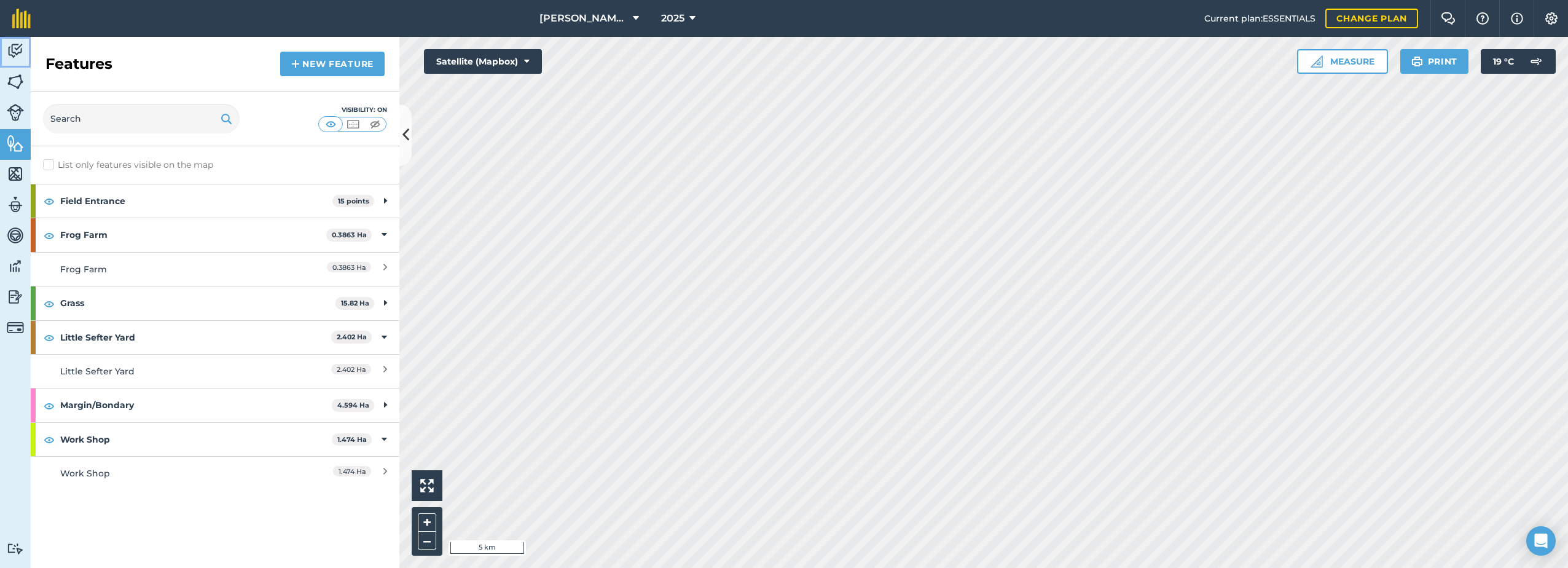
drag, startPoint x: 18, startPoint y: 48, endPoint x: 24, endPoint y: 61, distance: 14.3
click at [18, 48] on img at bounding box center [14, 51] width 17 height 18
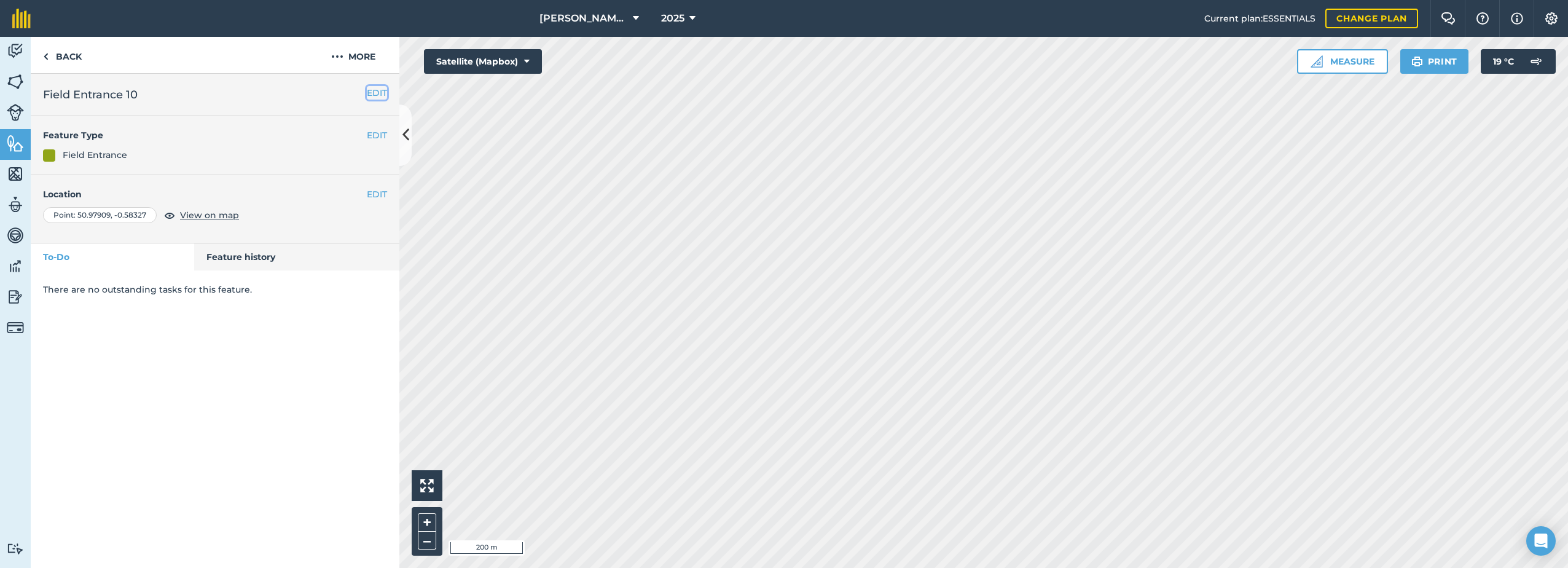
click at [373, 95] on button "EDIT" at bounding box center [376, 92] width 20 height 14
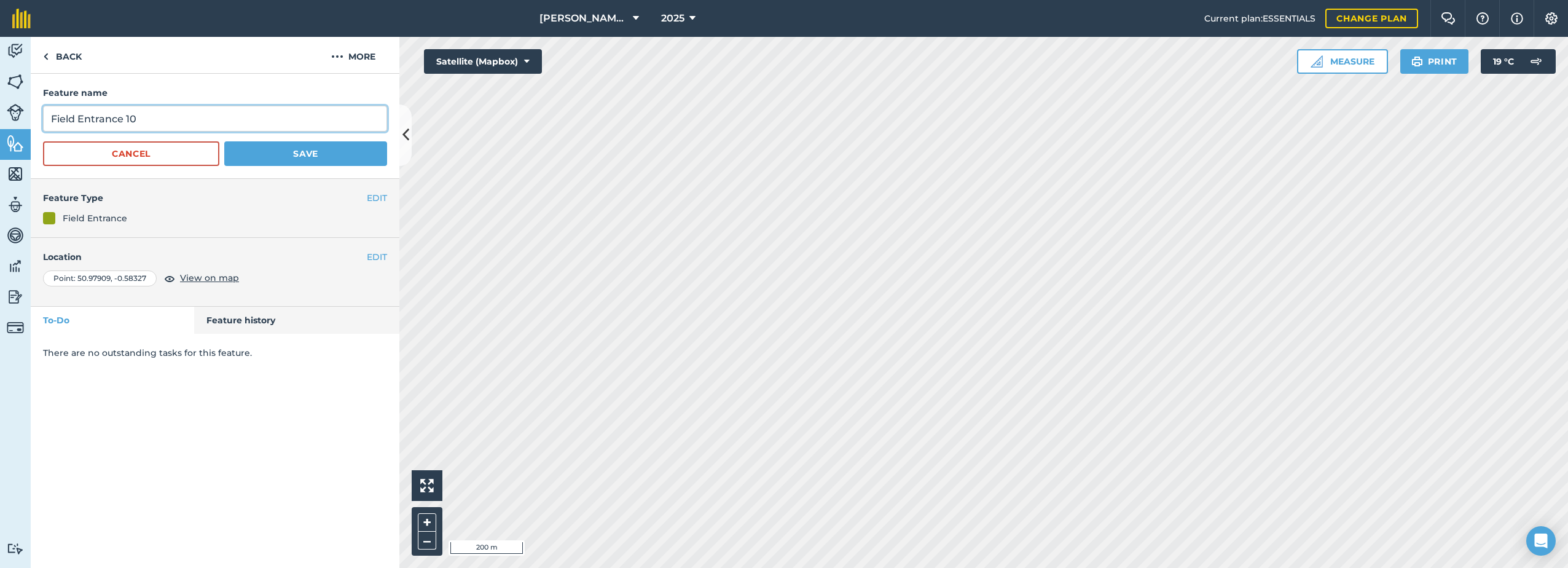
click at [172, 118] on input "Field Entrance 10" at bounding box center [215, 118] width 344 height 26
type input "Field Entrance"
click at [270, 152] on button "Save" at bounding box center [305, 154] width 162 height 24
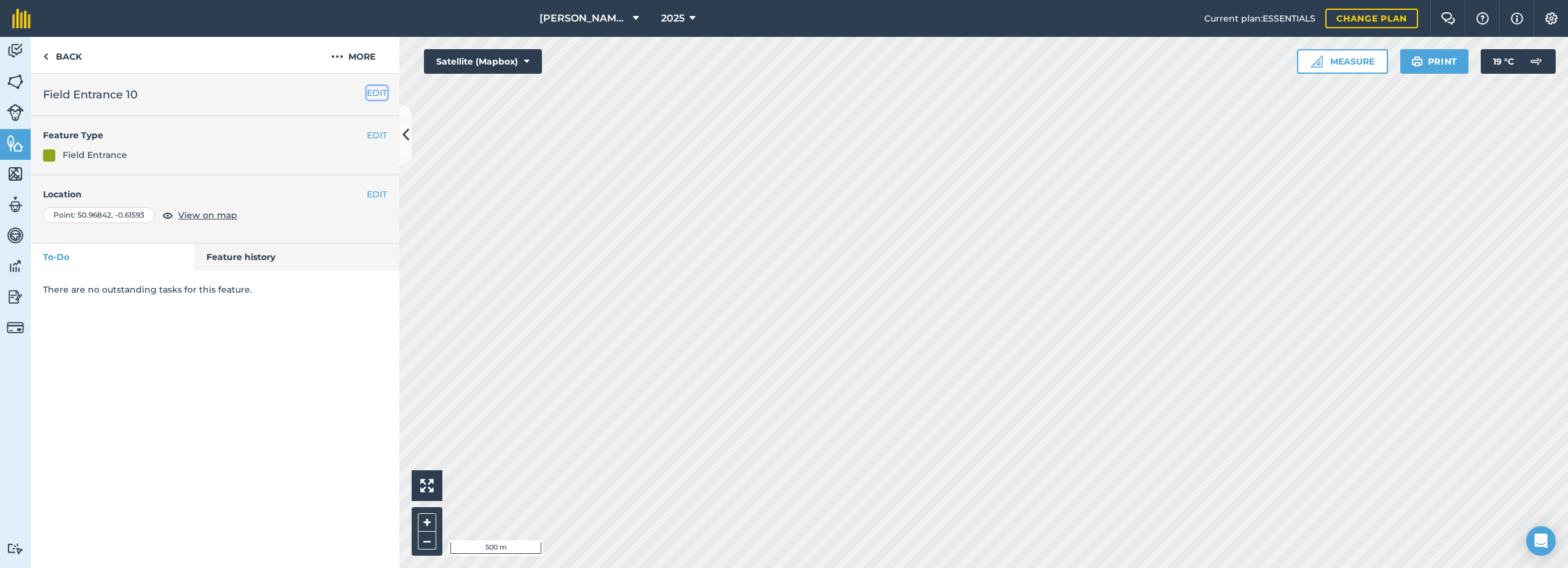
click at [375, 91] on button "EDIT" at bounding box center [376, 92] width 20 height 14
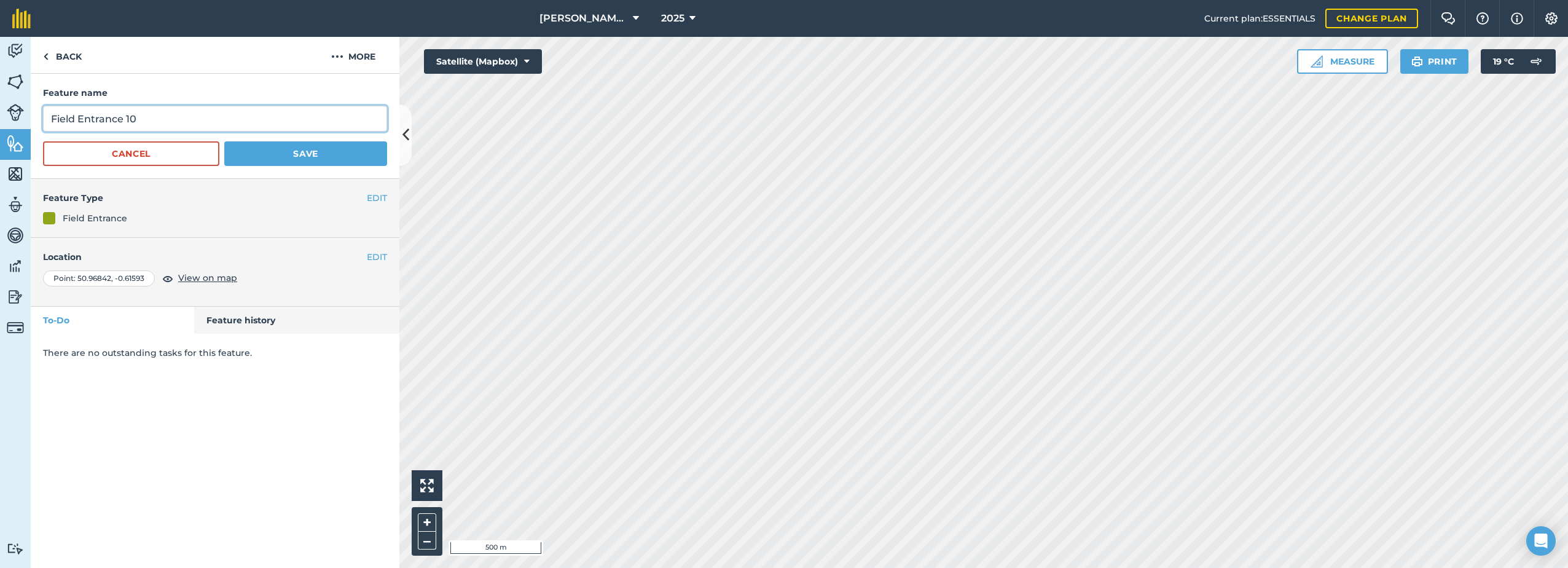
click at [172, 115] on input "Field Entrance 10" at bounding box center [215, 118] width 344 height 26
type input "Field Entrance"
drag, startPoint x: 260, startPoint y: 155, endPoint x: 293, endPoint y: 163, distance: 34.0
click at [261, 155] on button "Save" at bounding box center [305, 154] width 162 height 24
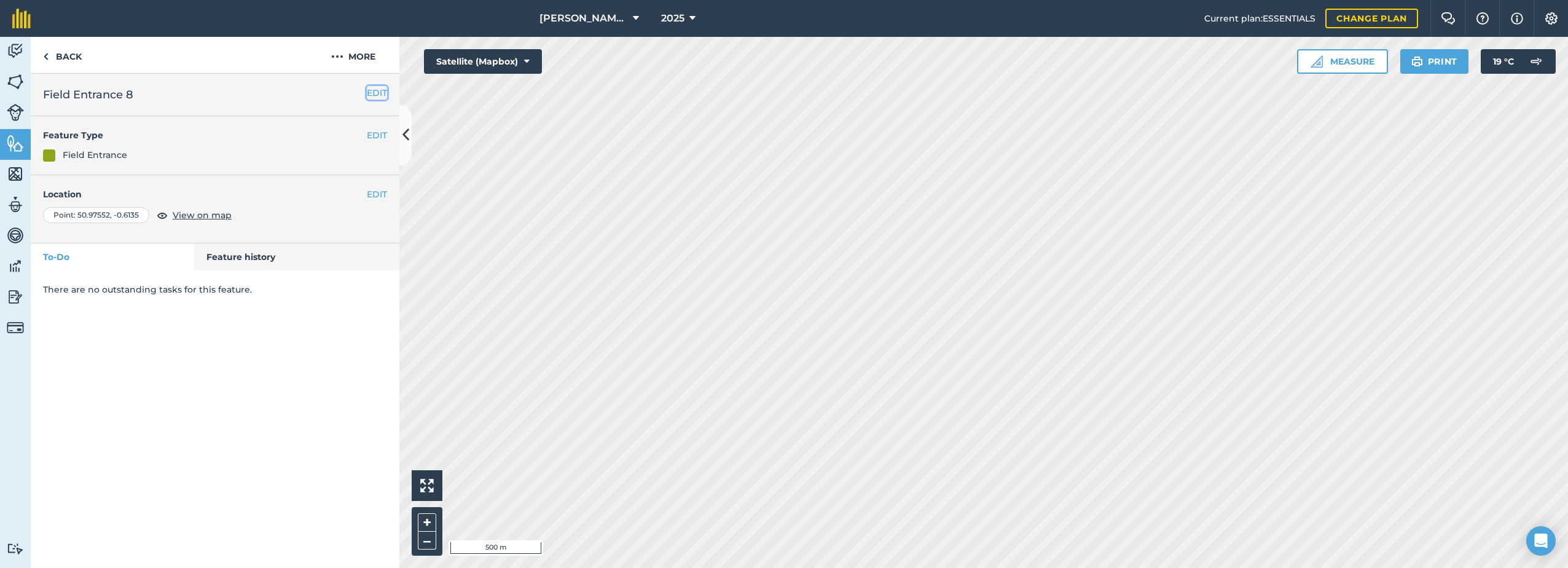
click at [379, 91] on button "EDIT" at bounding box center [376, 92] width 20 height 14
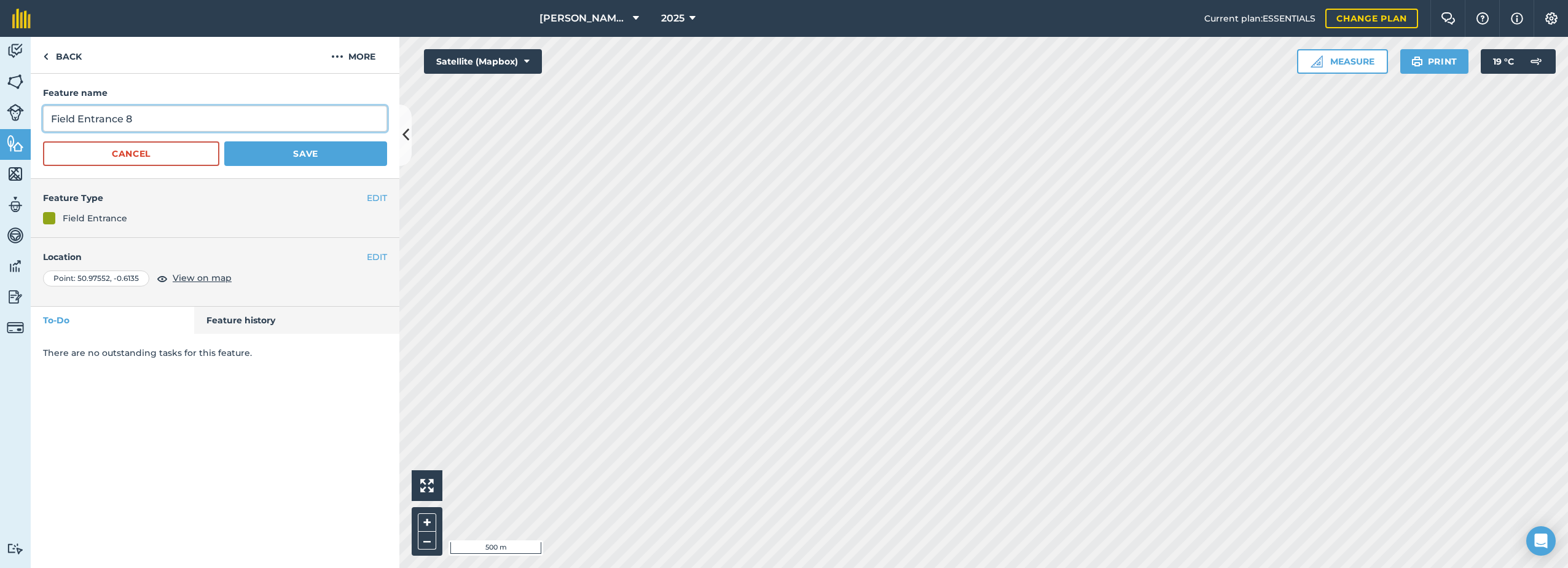
click at [161, 117] on input "Field Entrance 8" at bounding box center [215, 118] width 344 height 26
type input "Field Entrance"
drag, startPoint x: 292, startPoint y: 155, endPoint x: 298, endPoint y: 159, distance: 7.2
click at [292, 155] on button "Save" at bounding box center [305, 154] width 162 height 24
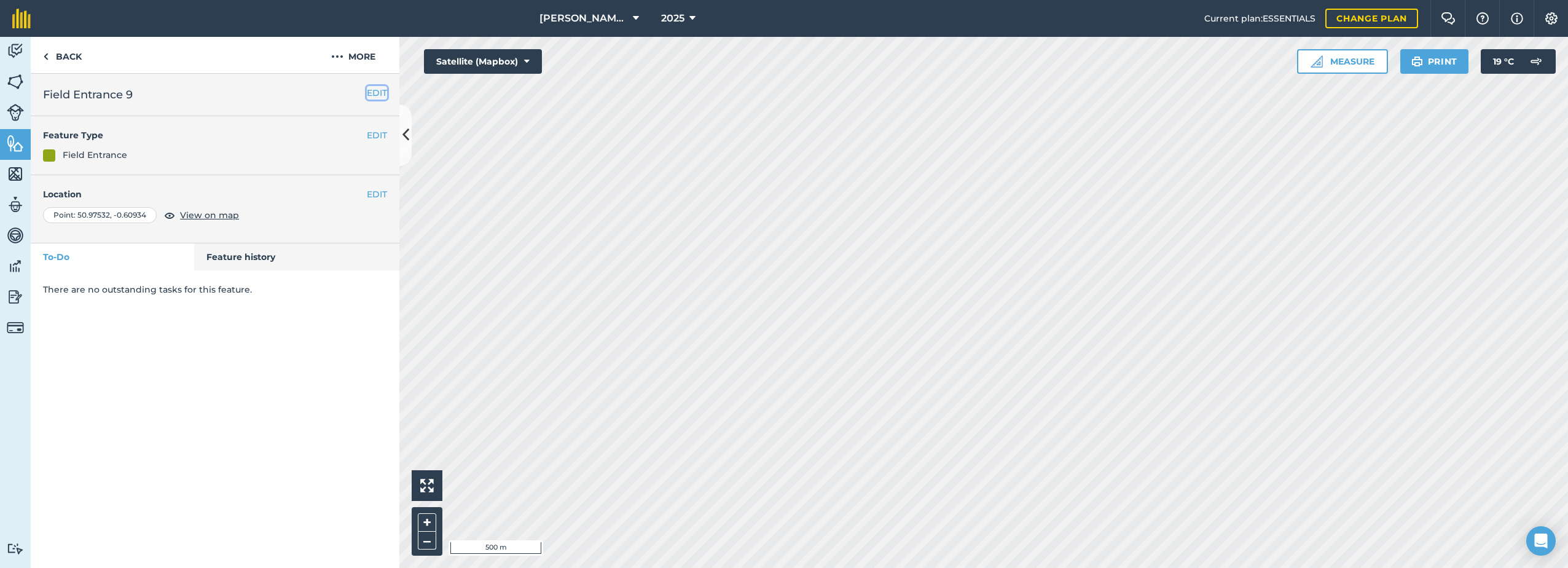
click at [383, 92] on button "EDIT" at bounding box center [376, 92] width 20 height 14
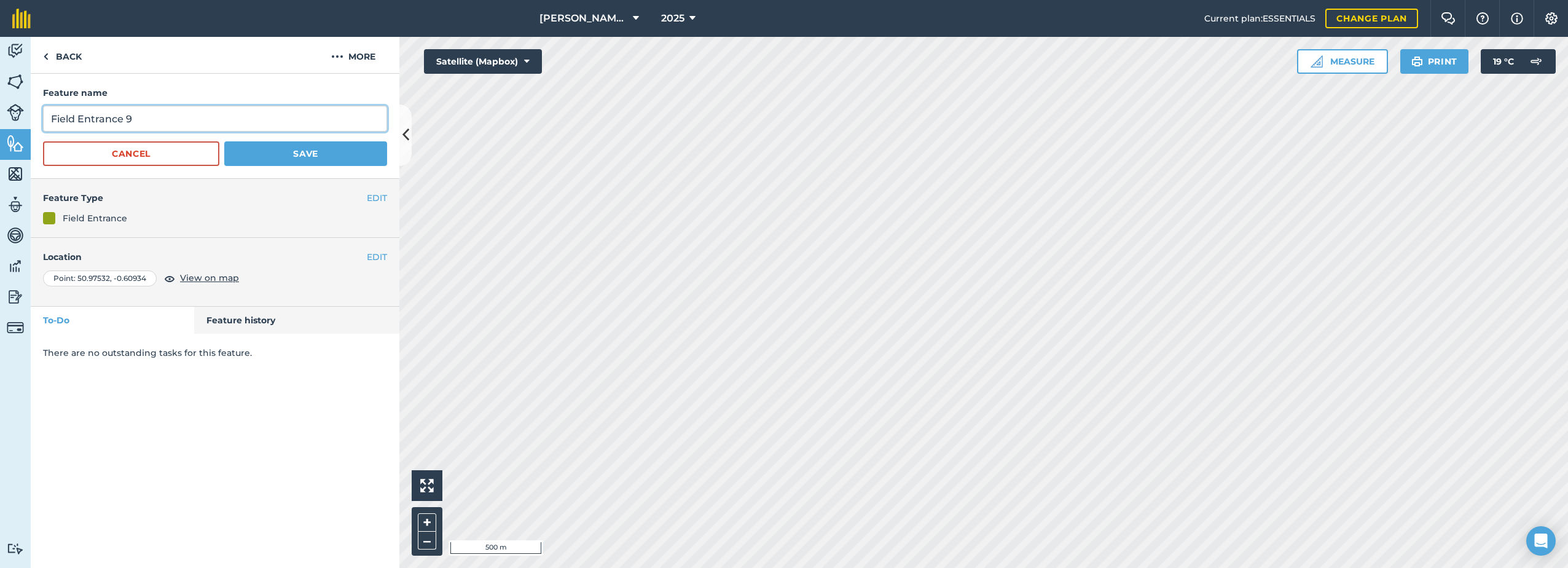
click at [201, 116] on input "Field Entrance 9" at bounding box center [215, 118] width 344 height 26
type input "Field Entrance"
click at [306, 155] on button "Save" at bounding box center [305, 154] width 162 height 24
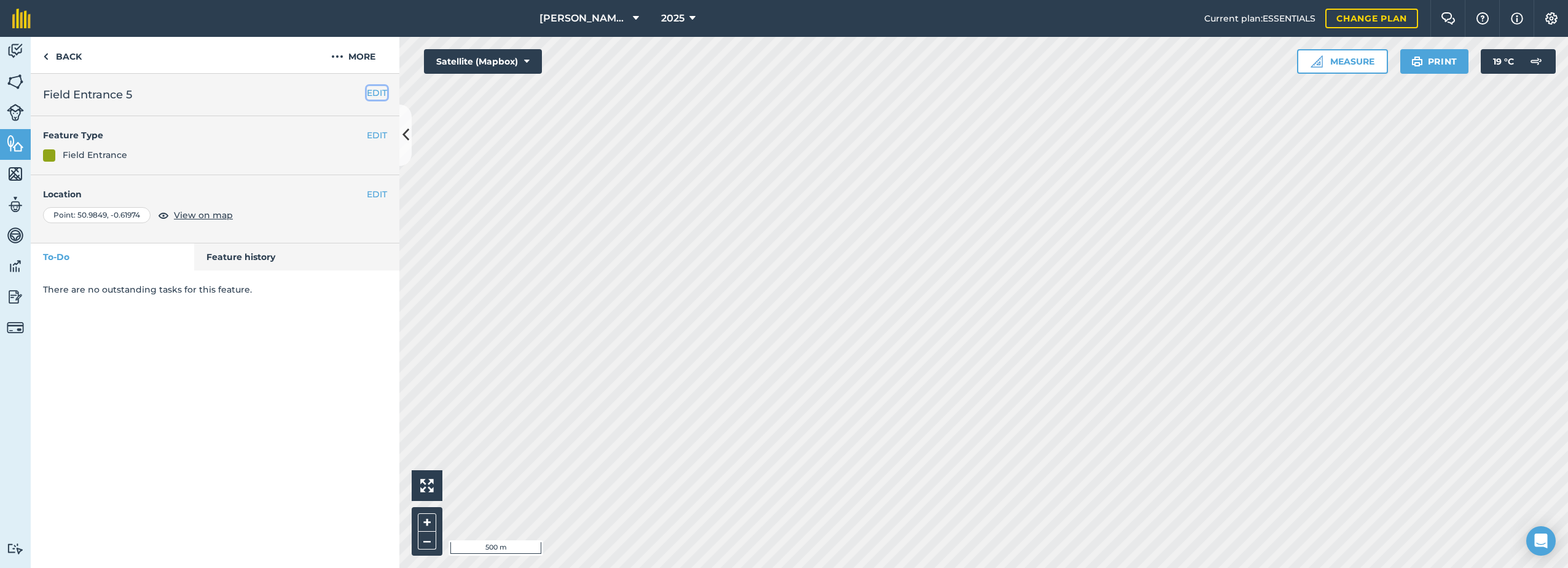
click at [377, 89] on button "EDIT" at bounding box center [376, 92] width 20 height 14
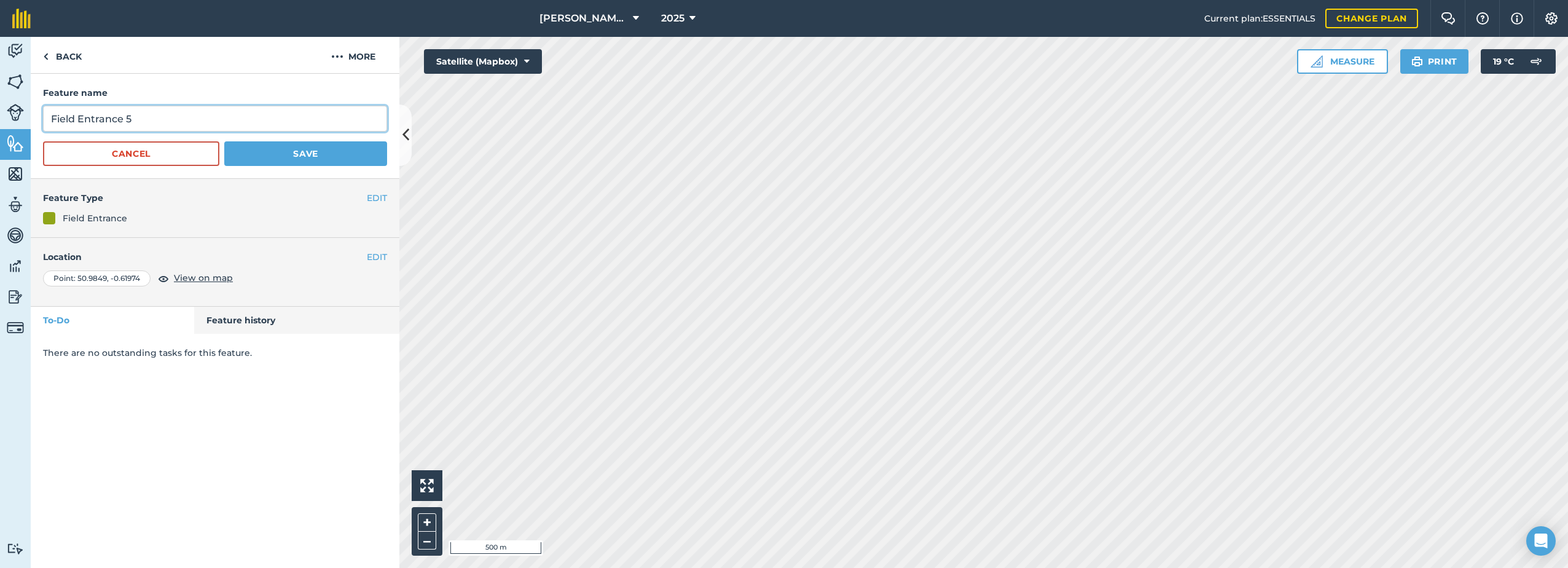
click at [171, 117] on input "Field Entrance 5" at bounding box center [215, 118] width 344 height 26
type input "Field Entrance"
click at [339, 155] on button "Save" at bounding box center [305, 154] width 162 height 24
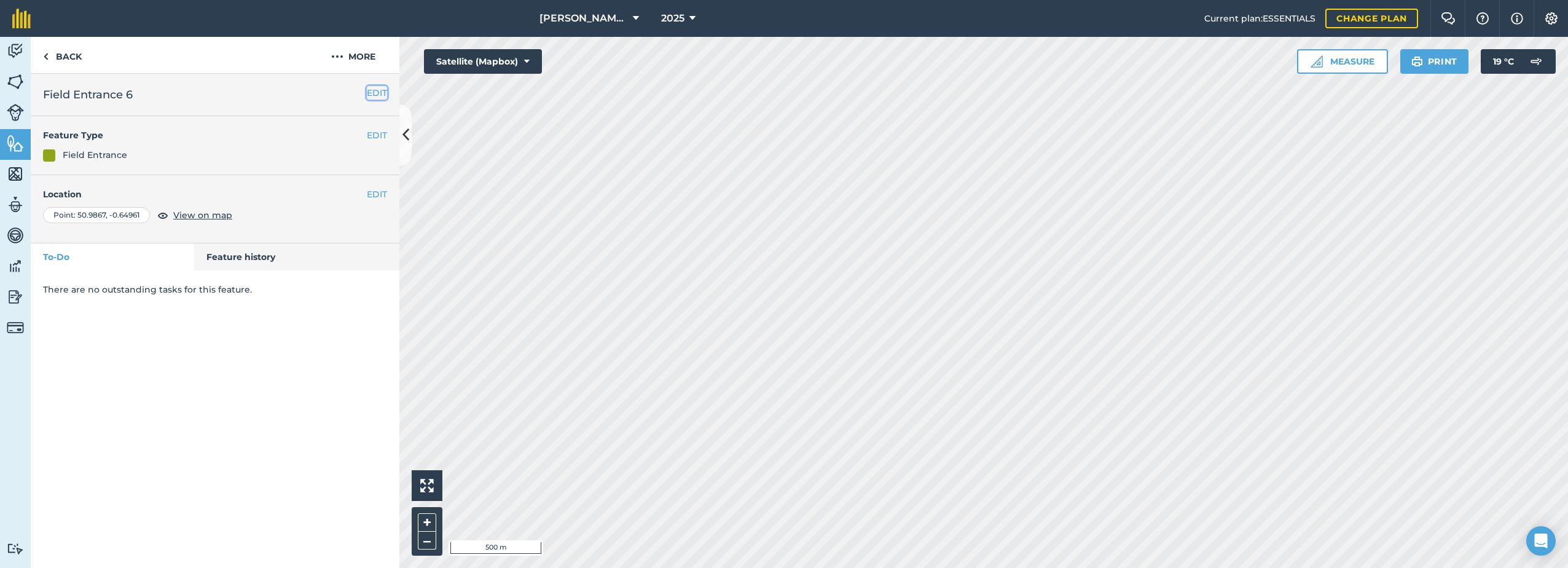
click at [380, 92] on button "EDIT" at bounding box center [376, 92] width 20 height 14
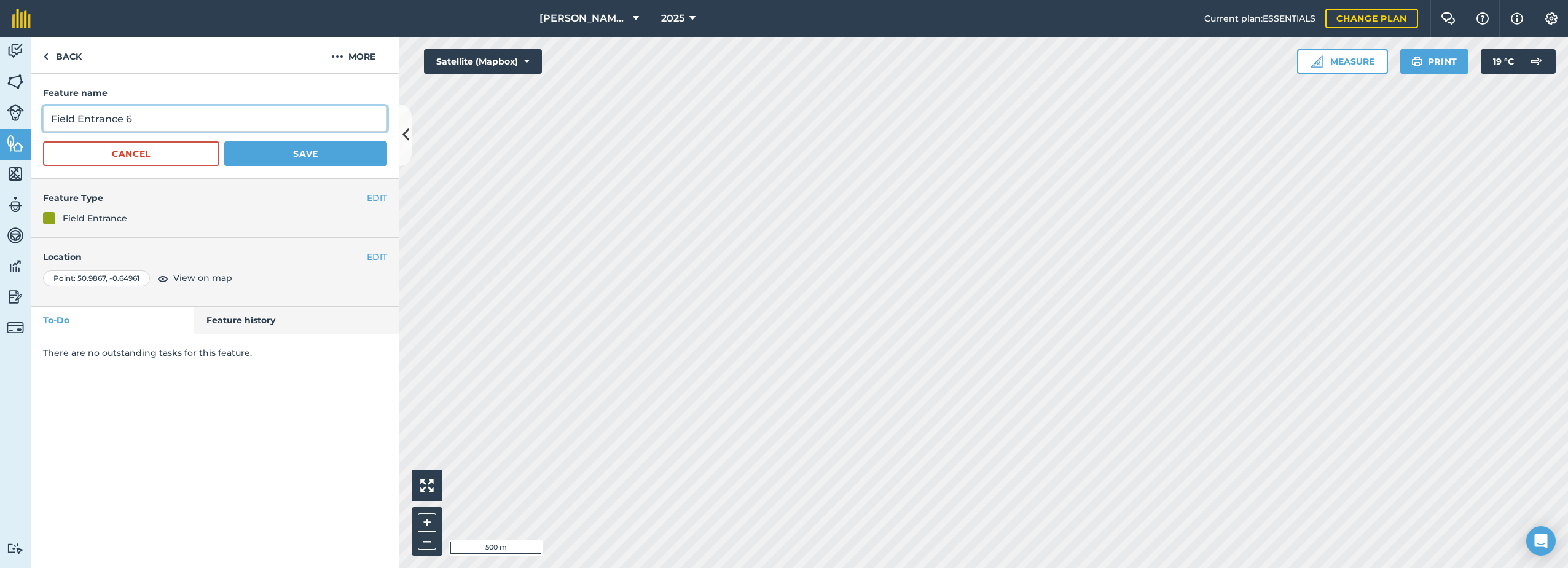
click at [264, 118] on input "Field Entrance 6" at bounding box center [215, 118] width 344 height 26
type input "Field Entrance"
click at [303, 151] on button "Save" at bounding box center [305, 154] width 162 height 24
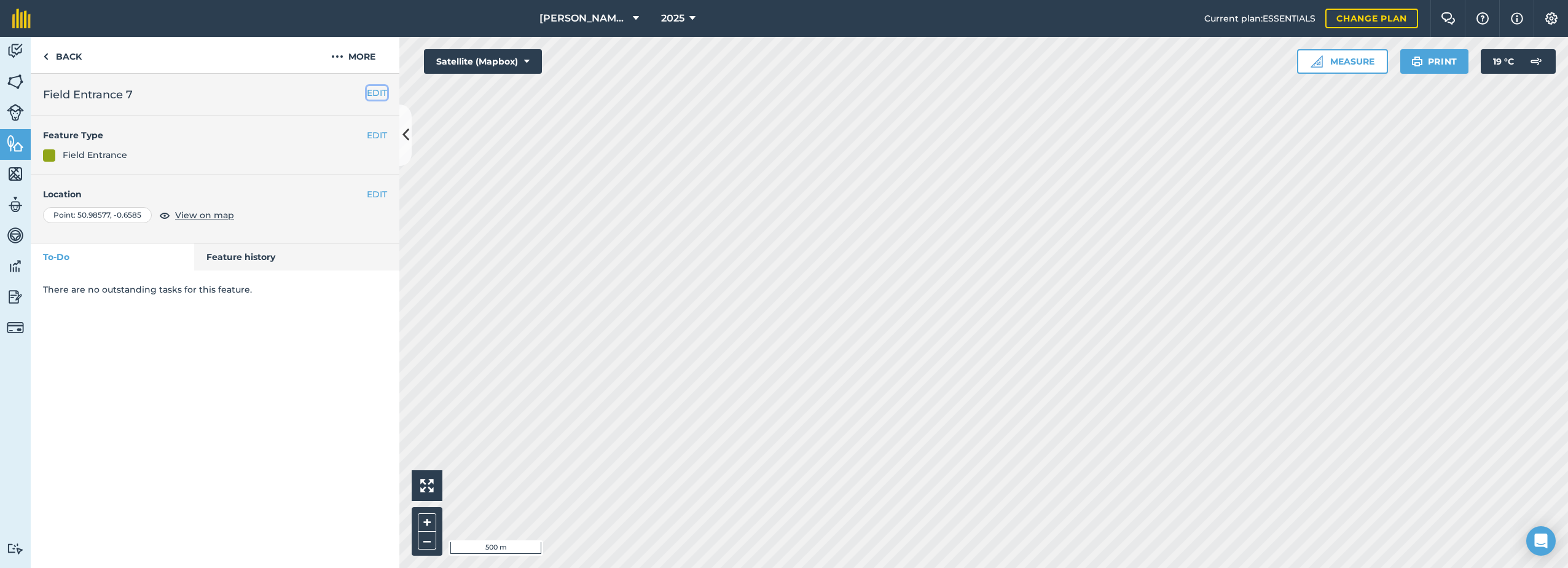
click at [382, 94] on button "EDIT" at bounding box center [376, 92] width 20 height 14
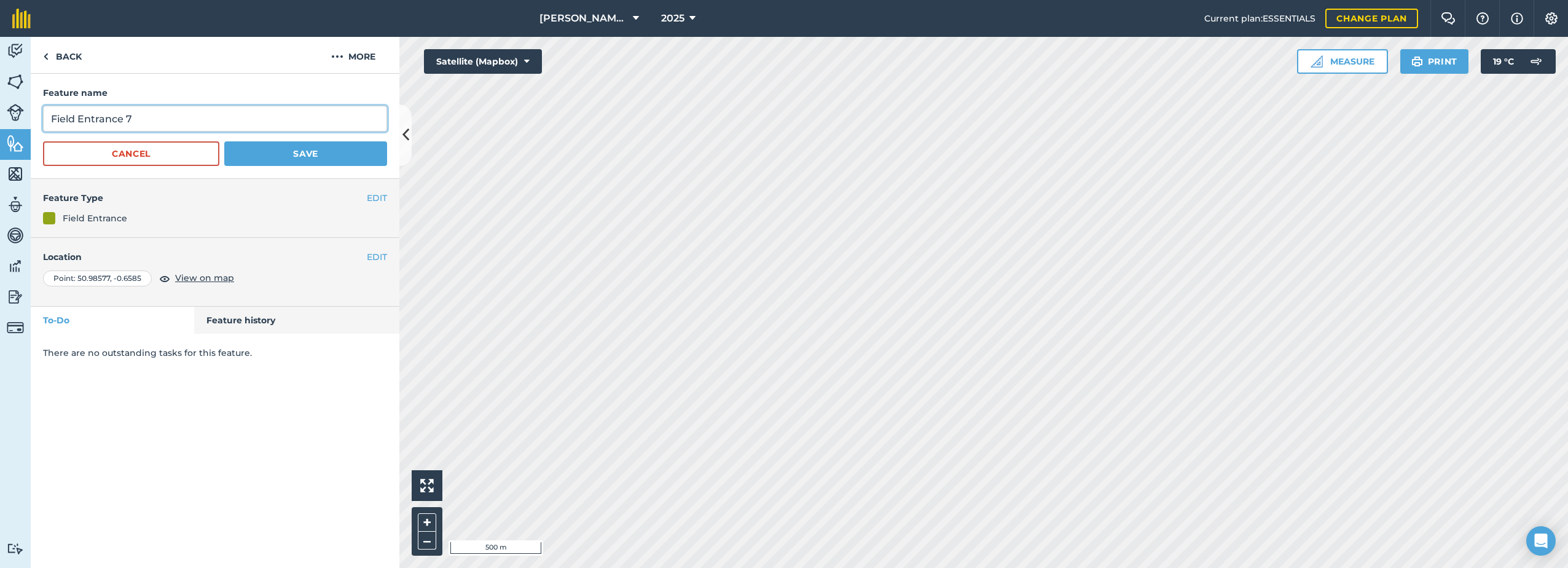
click at [206, 122] on input "Field Entrance 7" at bounding box center [215, 118] width 344 height 26
type input "Field Entrance"
click at [289, 153] on button "Save" at bounding box center [305, 154] width 162 height 24
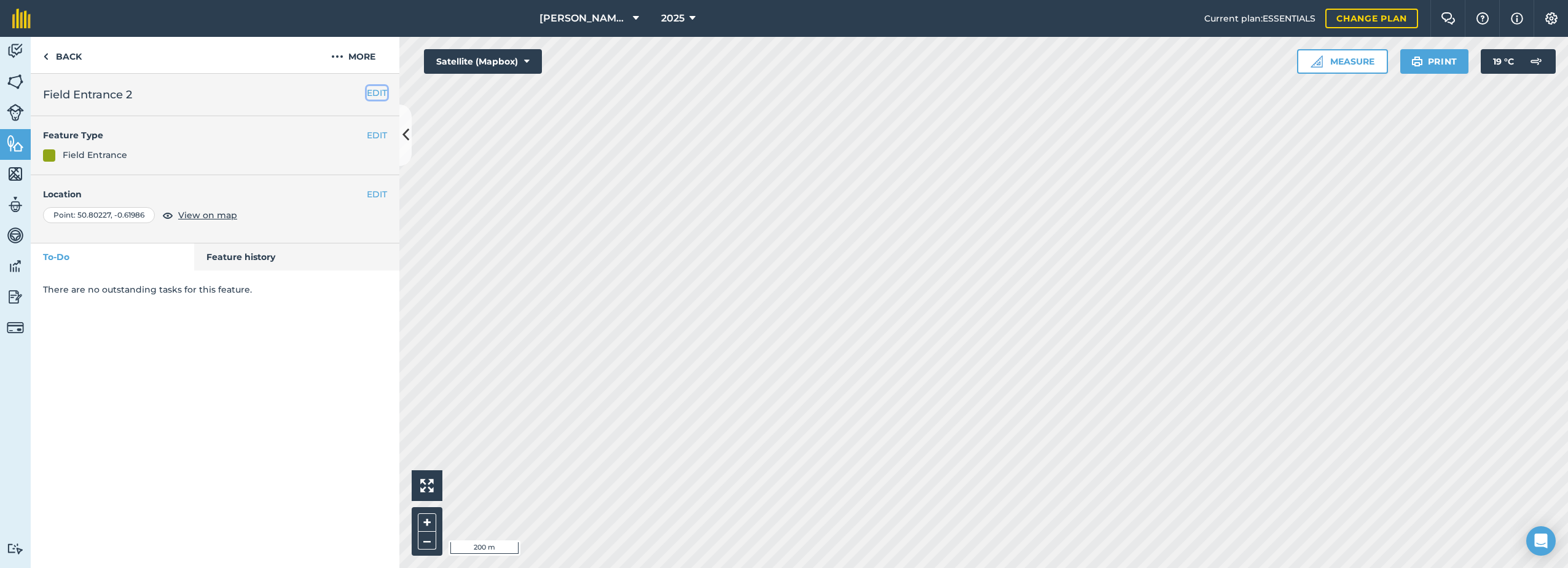
click at [373, 93] on button "EDIT" at bounding box center [376, 92] width 20 height 14
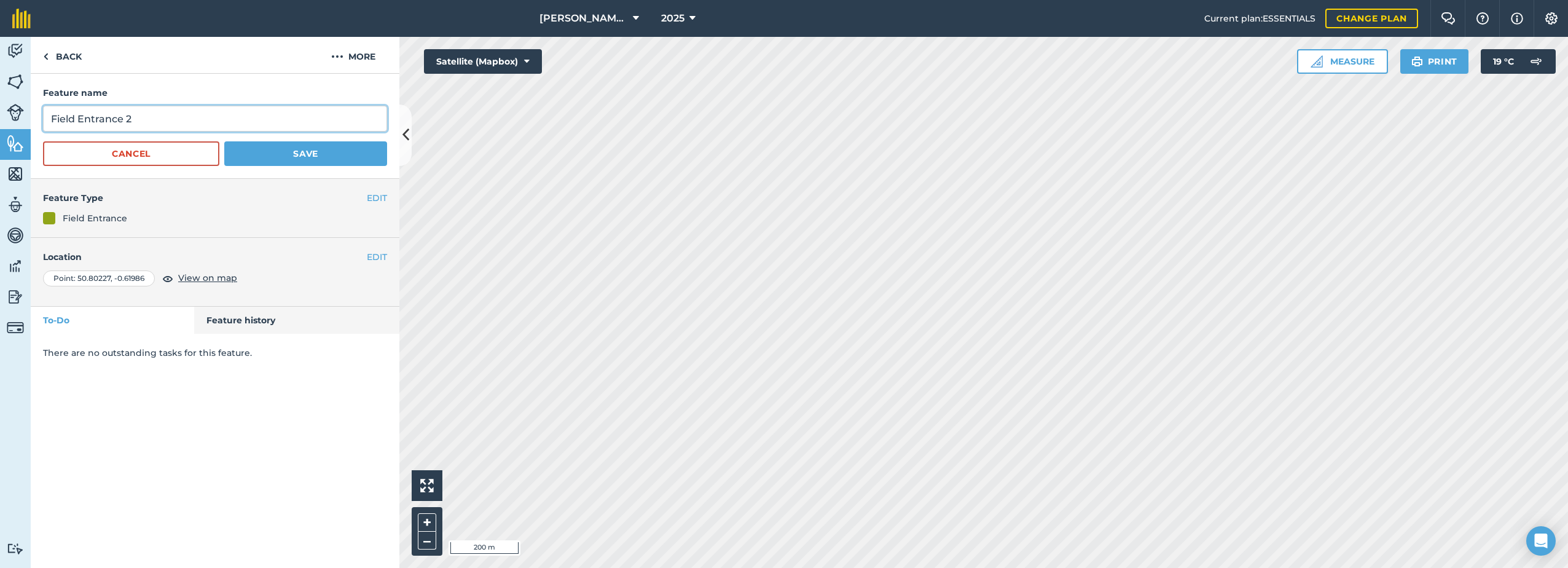
click at [201, 114] on input "Field Entrance 2" at bounding box center [215, 118] width 344 height 26
type input "Field Entrance"
click at [280, 155] on button "Save" at bounding box center [305, 154] width 162 height 24
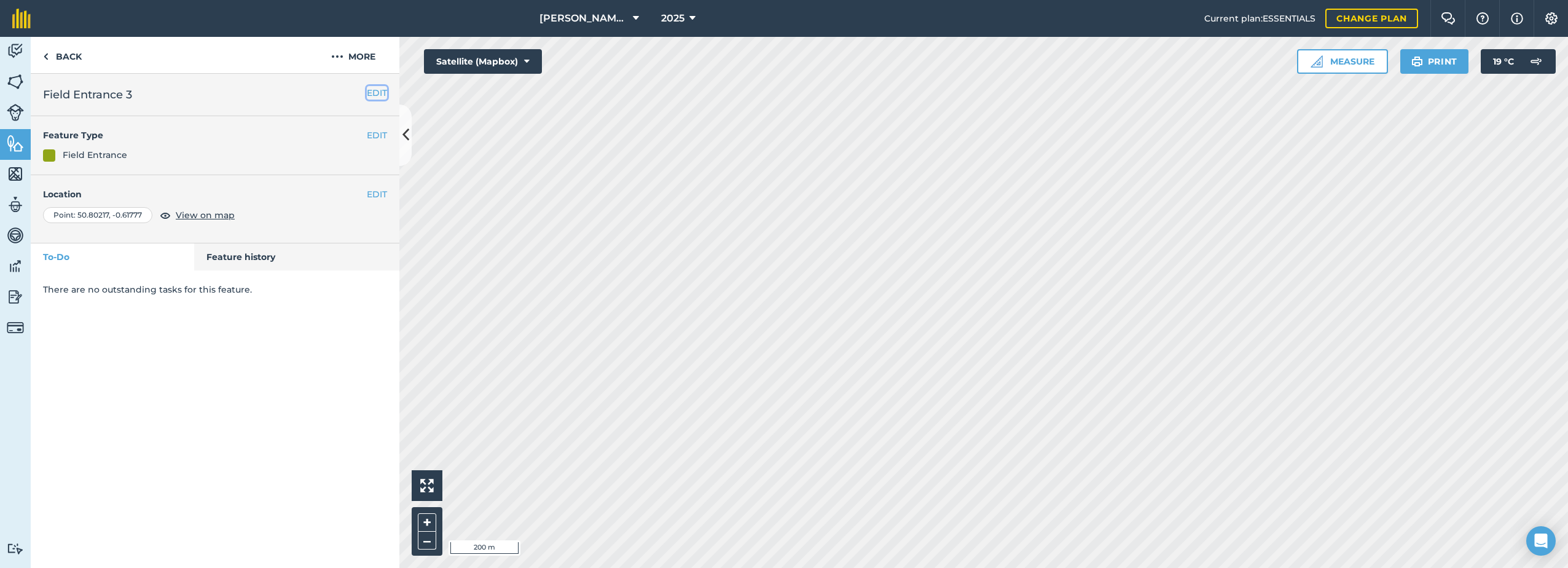
click at [383, 88] on button "EDIT" at bounding box center [376, 92] width 20 height 14
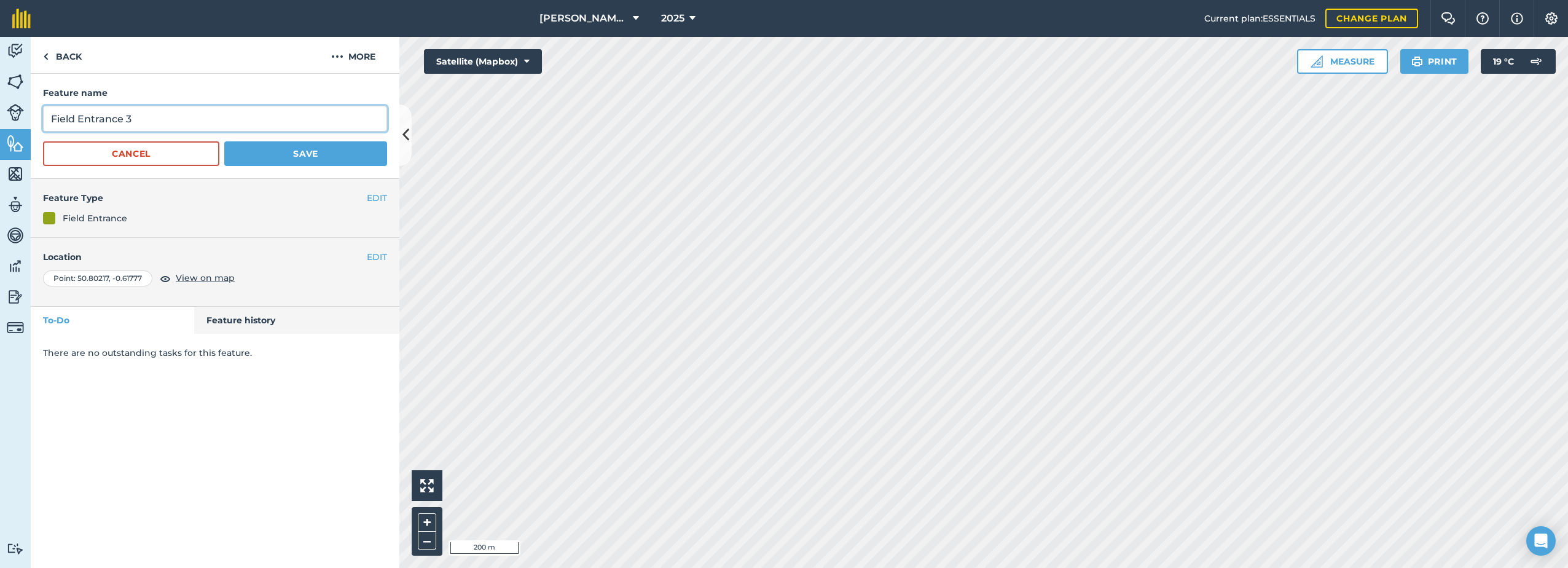
click at [197, 116] on input "Field Entrance 3" at bounding box center [215, 118] width 344 height 26
type input "Field Entrance"
click at [320, 164] on button "Save" at bounding box center [305, 154] width 162 height 24
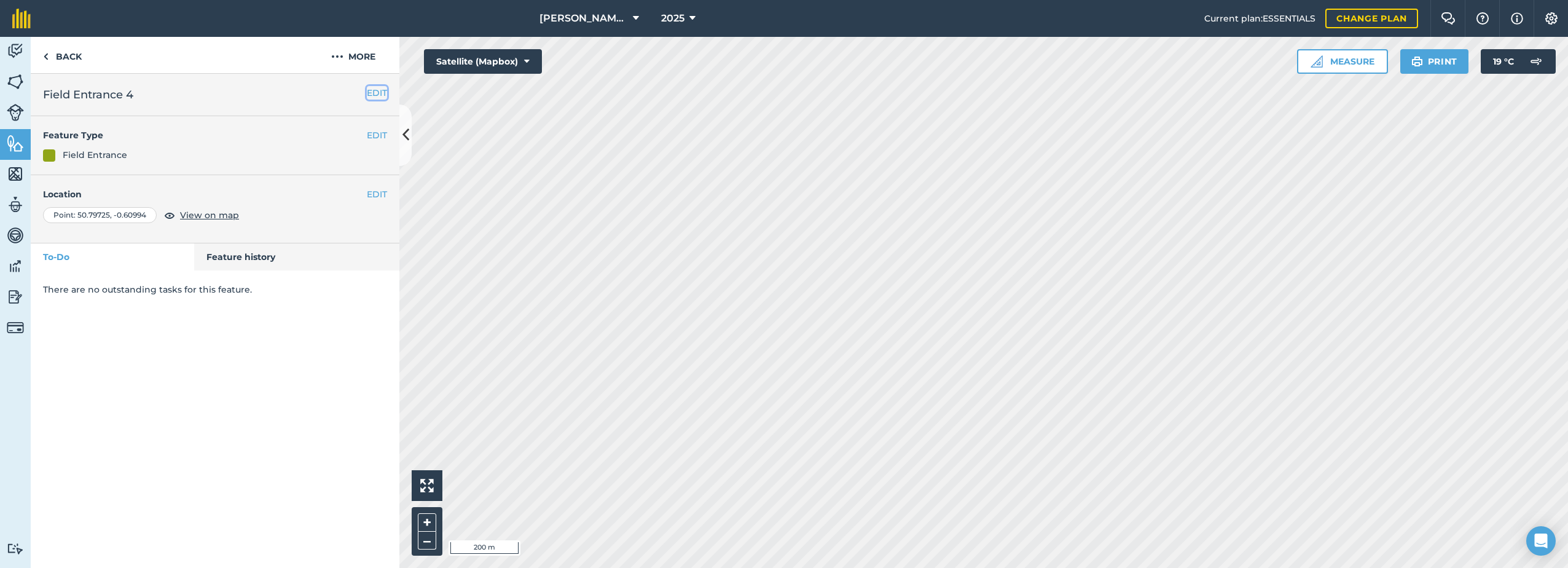
click at [383, 88] on button "EDIT" at bounding box center [376, 92] width 20 height 14
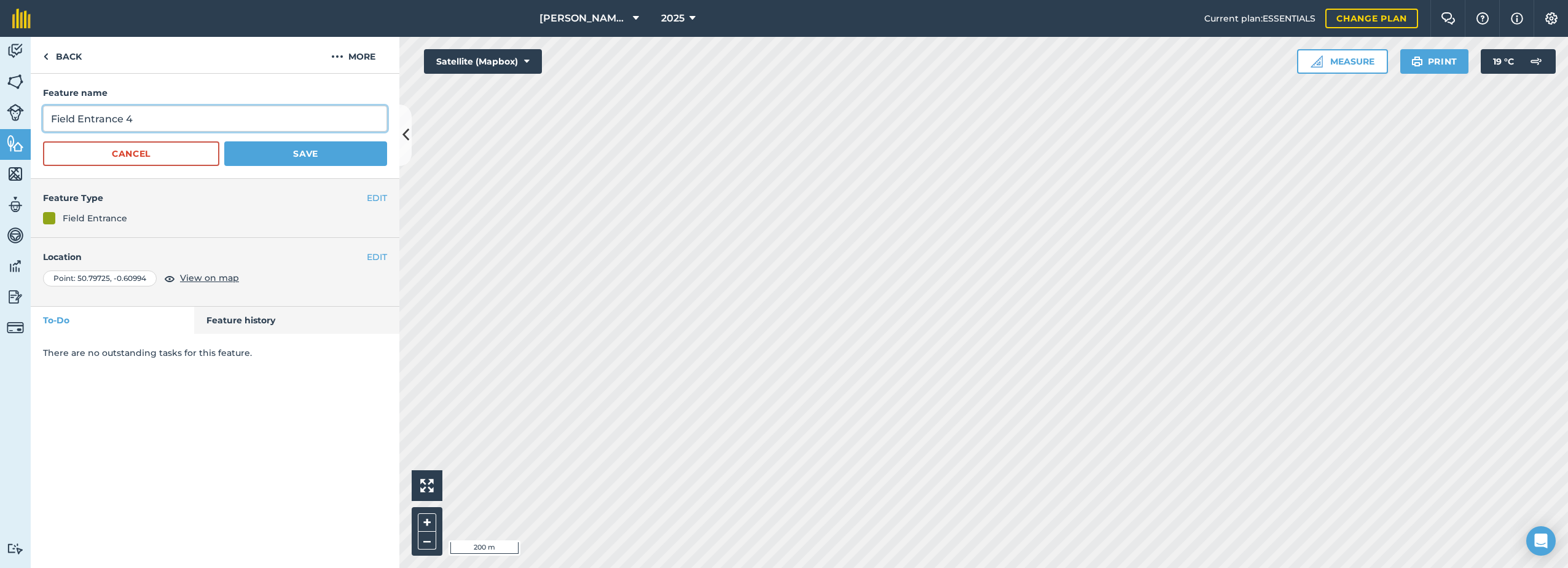
click at [264, 116] on input "Field Entrance 4" at bounding box center [215, 118] width 344 height 26
type input "Field Entrance"
drag, startPoint x: 301, startPoint y: 155, endPoint x: 308, endPoint y: 157, distance: 7.3
click at [301, 155] on button "Save" at bounding box center [305, 154] width 162 height 24
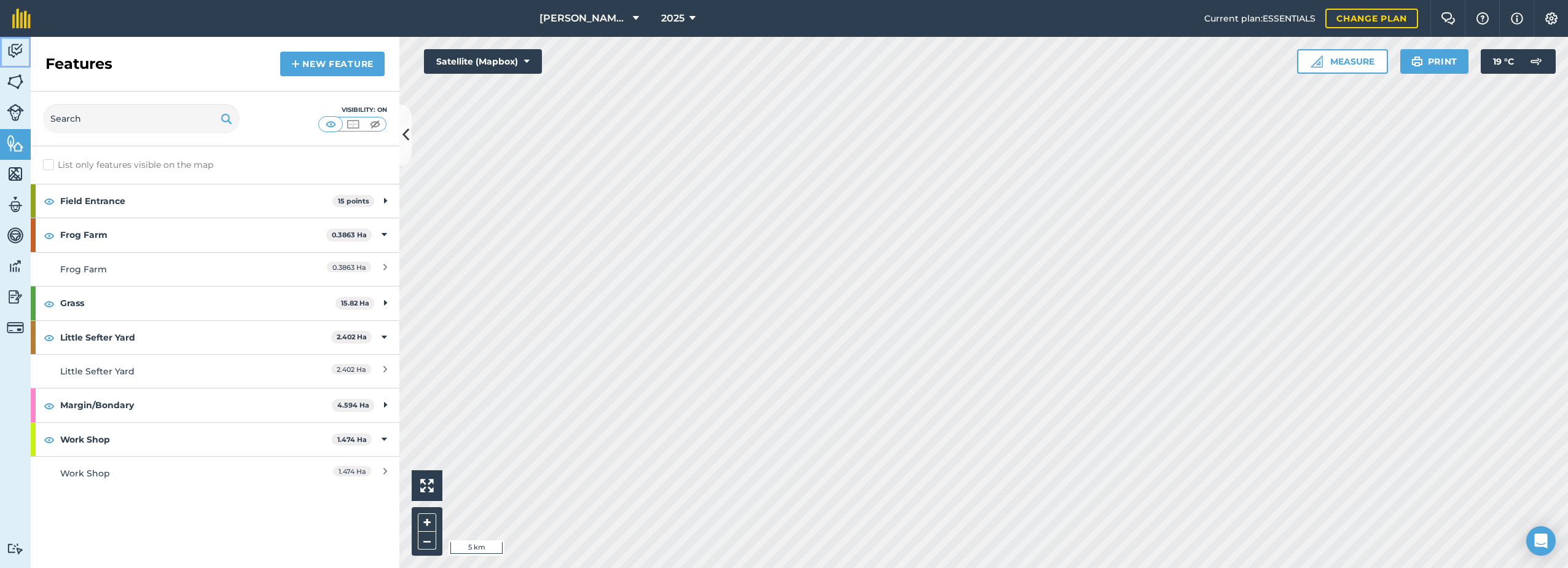
click at [26, 48] on link "Activity" at bounding box center [15, 52] width 31 height 31
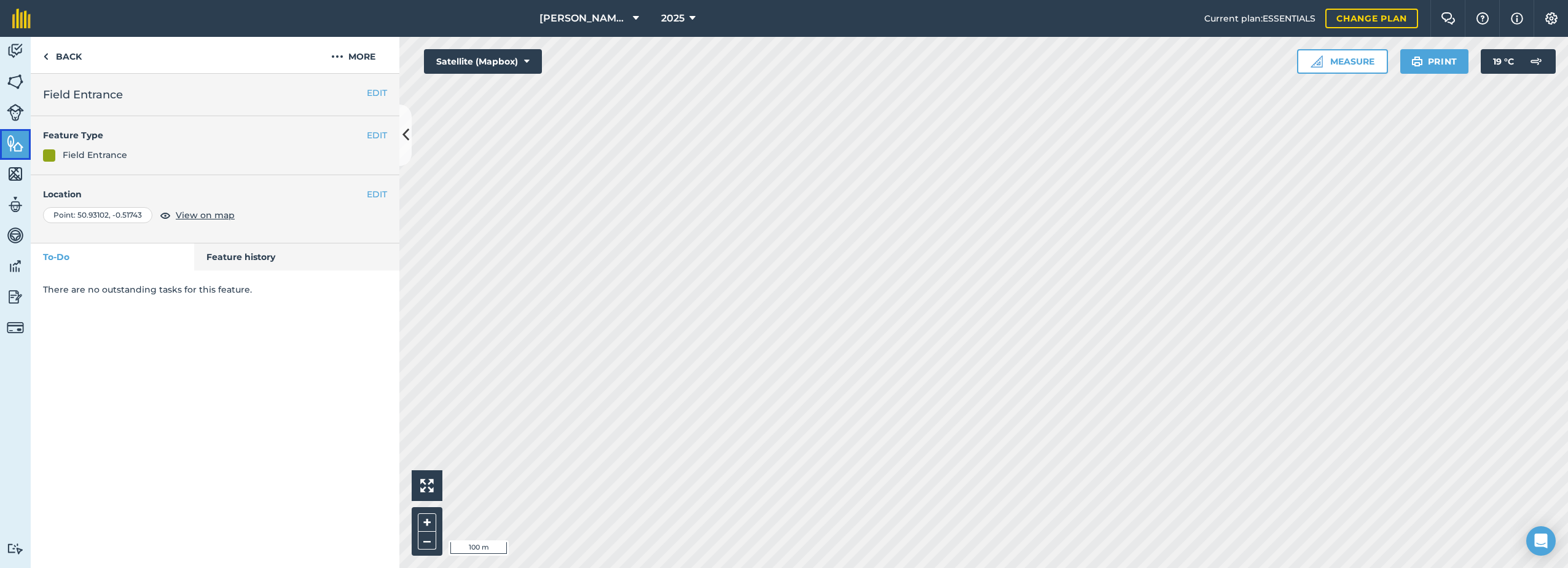
click at [11, 145] on img at bounding box center [14, 143] width 17 height 18
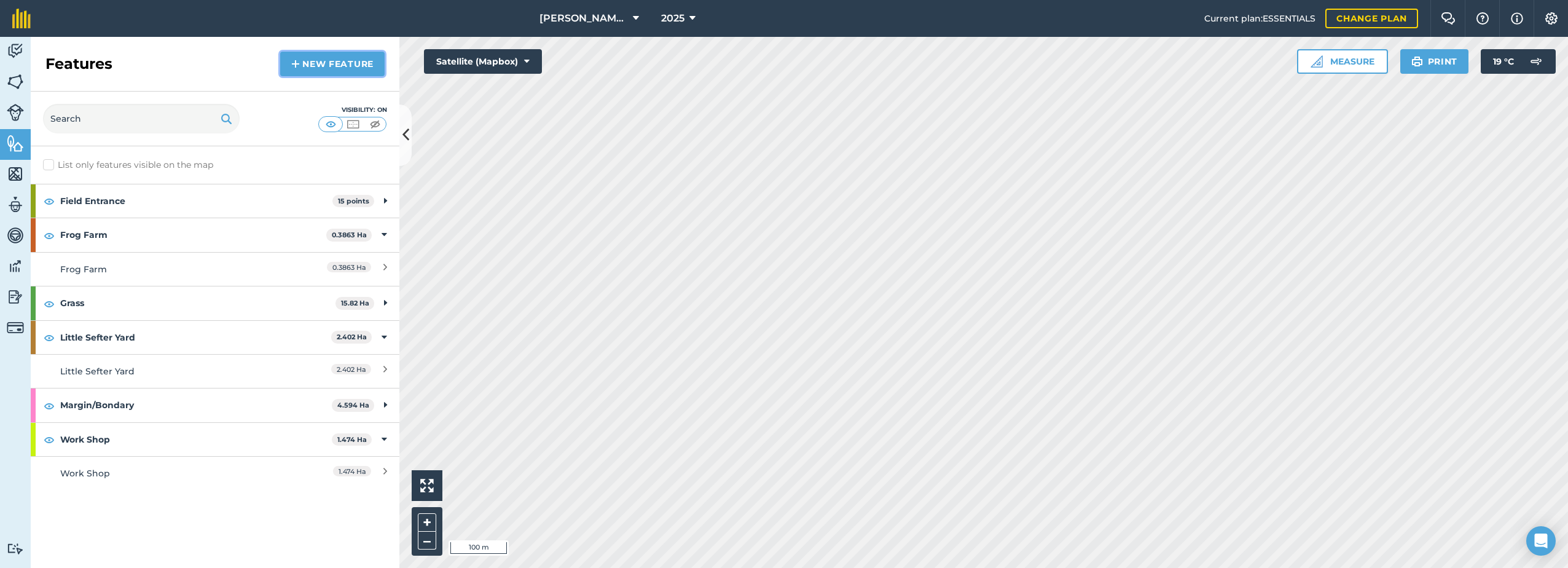
click at [302, 69] on link "New feature" at bounding box center [332, 63] width 105 height 24
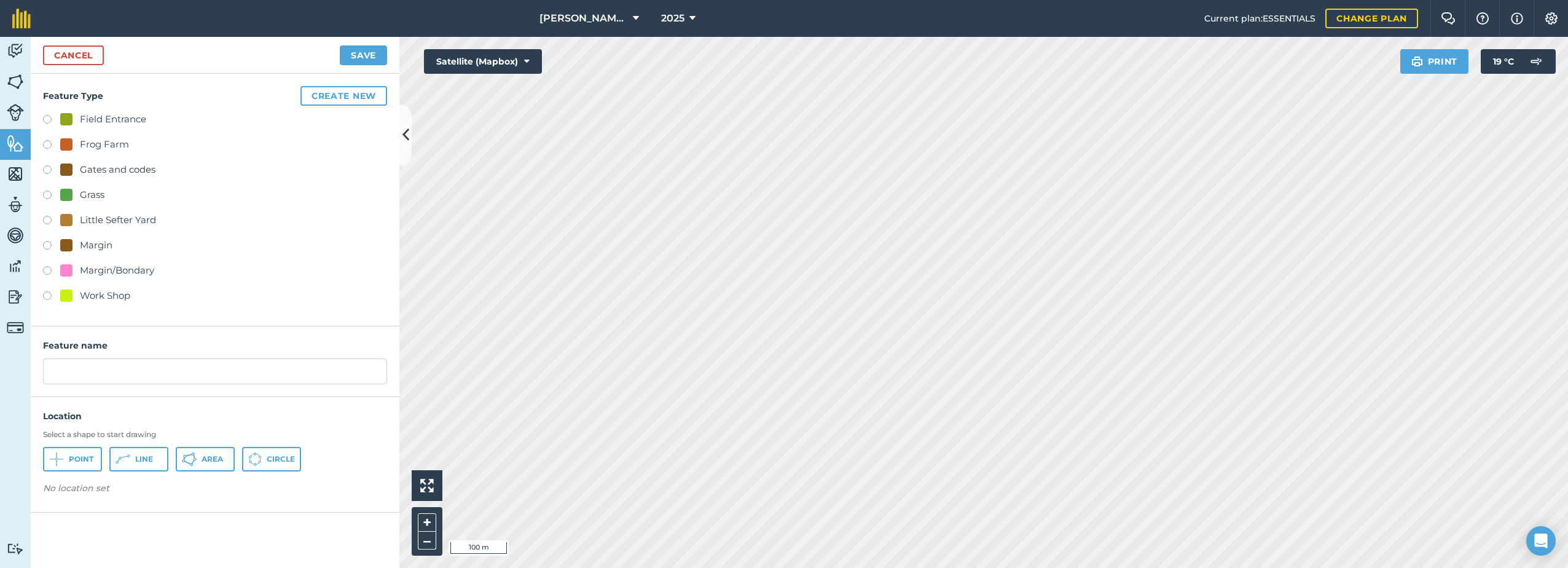
drag, startPoint x: 79, startPoint y: 118, endPoint x: 118, endPoint y: 120, distance: 39.1
click at [81, 118] on div "Field Entrance" at bounding box center [113, 119] width 67 height 14
radio input "true"
click at [69, 454] on span "Point" at bounding box center [80, 459] width 24 height 10
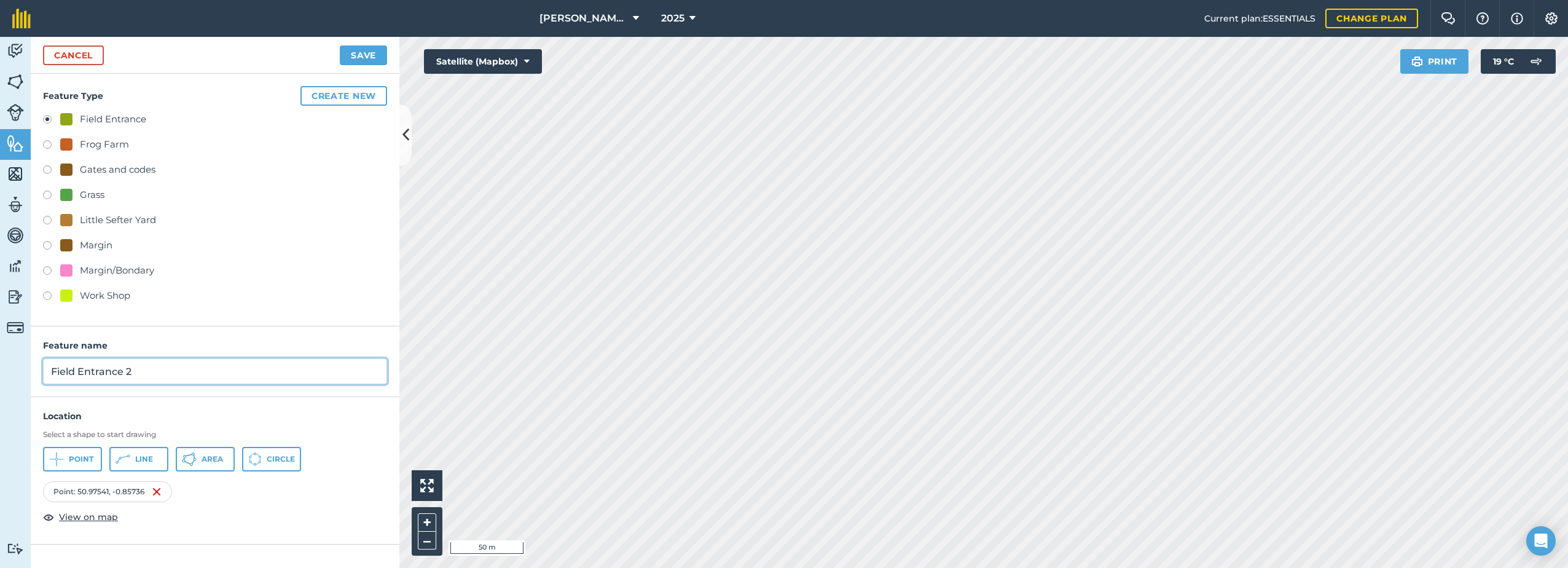
click at [143, 369] on input "Field Entrance 2" at bounding box center [215, 371] width 344 height 26
type input "Field Entrance"
click at [368, 56] on button "Save" at bounding box center [363, 55] width 47 height 20
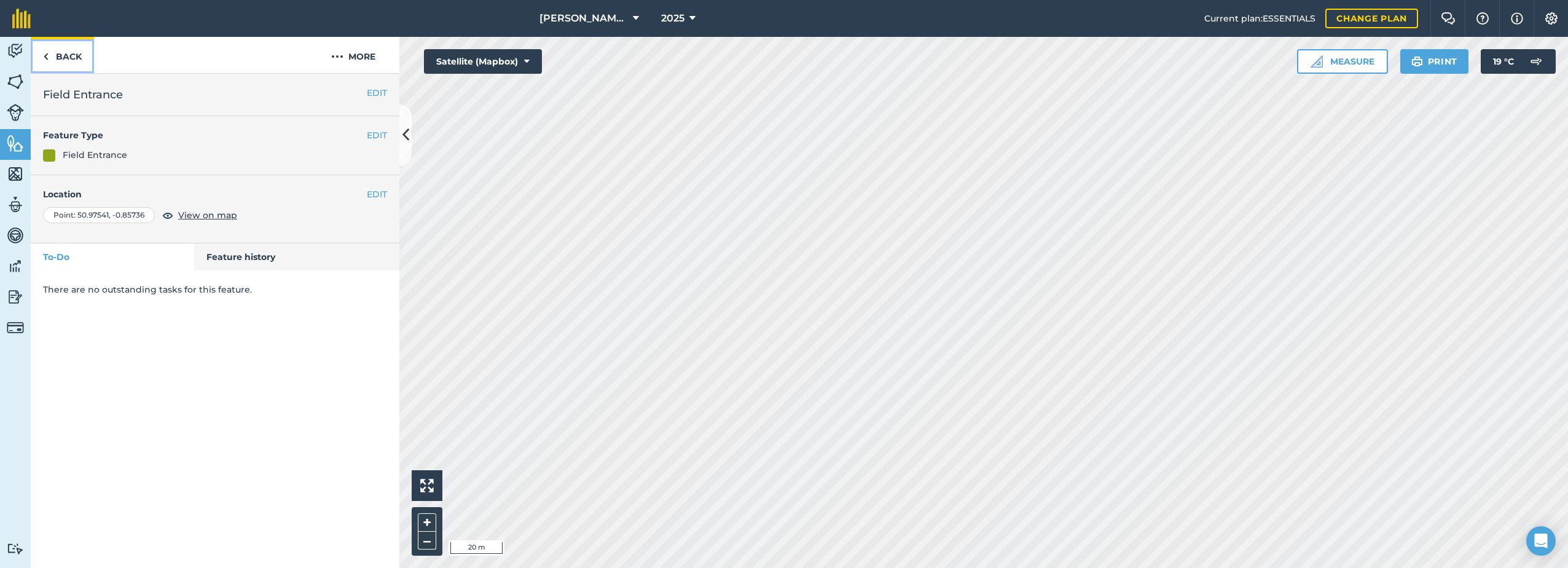
click at [62, 53] on link "Back" at bounding box center [62, 55] width 63 height 36
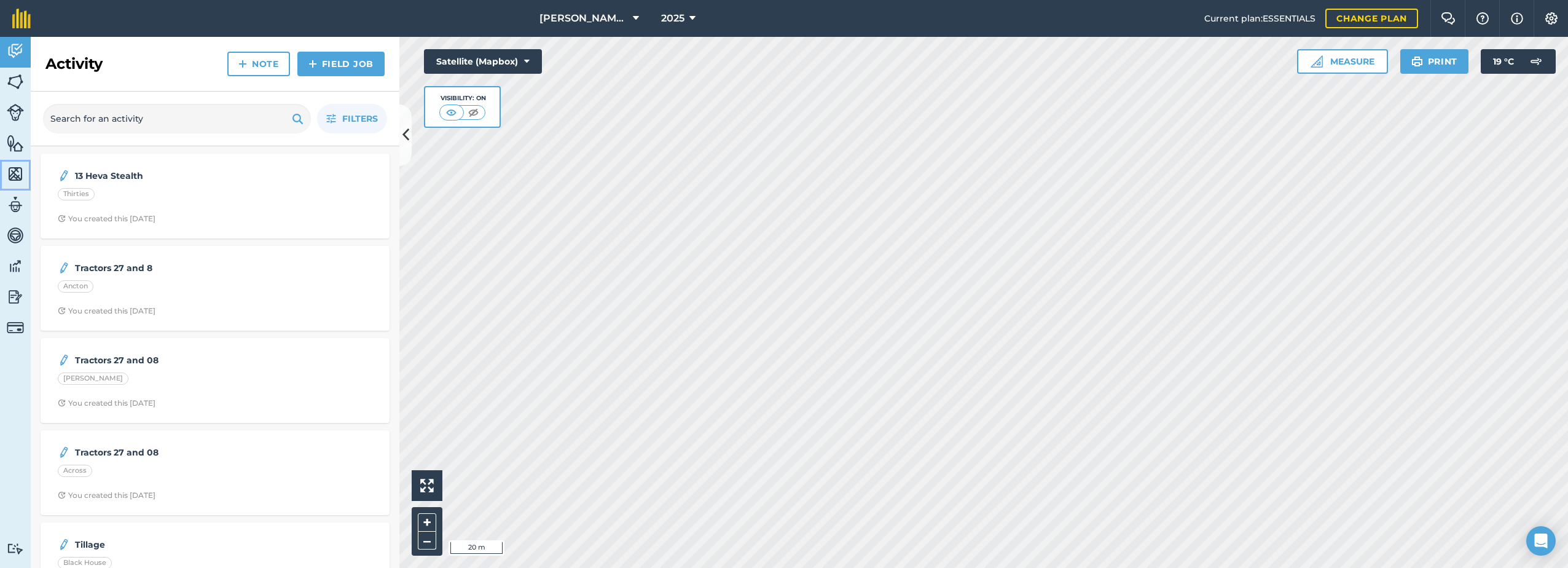
click at [19, 172] on img at bounding box center [14, 173] width 17 height 18
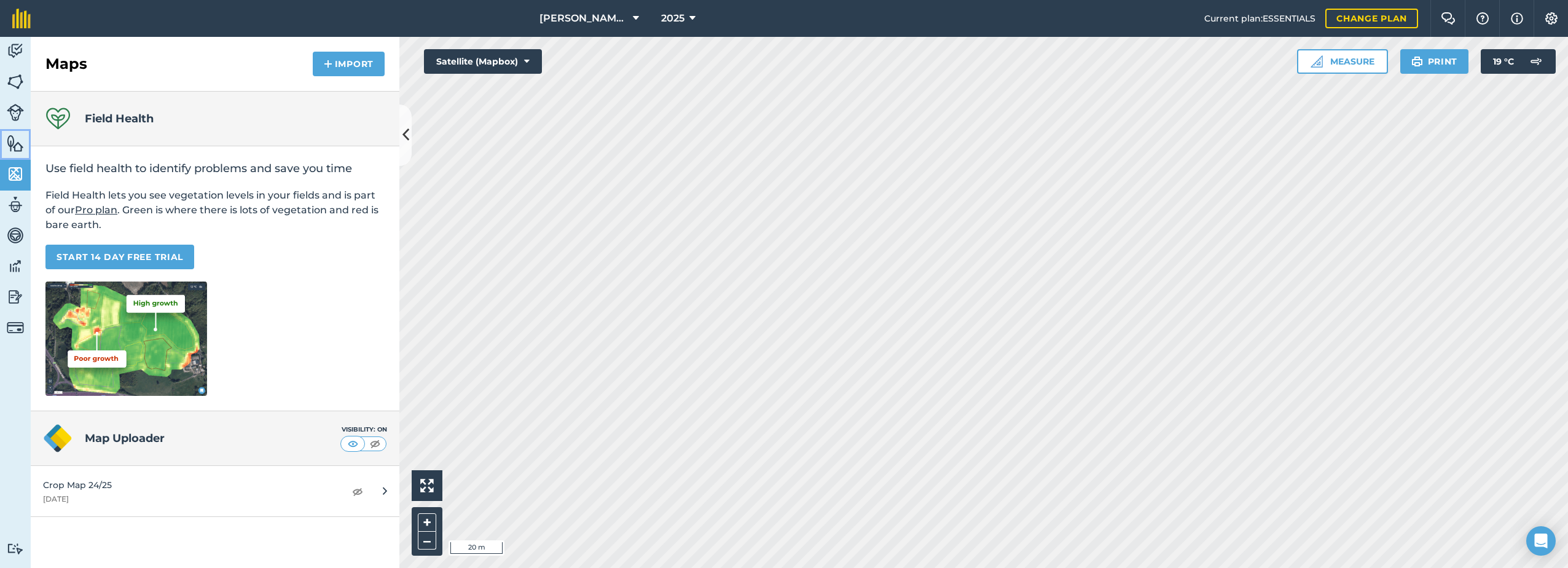
click at [23, 144] on img at bounding box center [14, 143] width 17 height 18
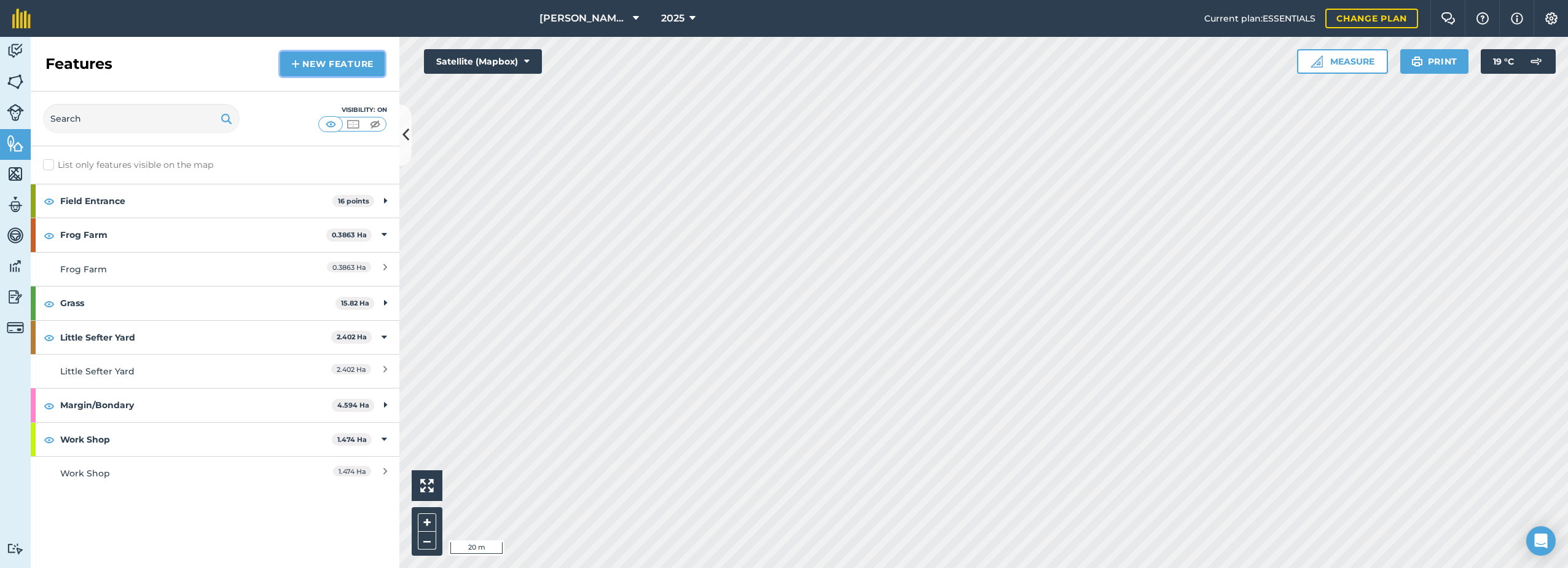
click at [307, 66] on link "New feature" at bounding box center [332, 63] width 105 height 24
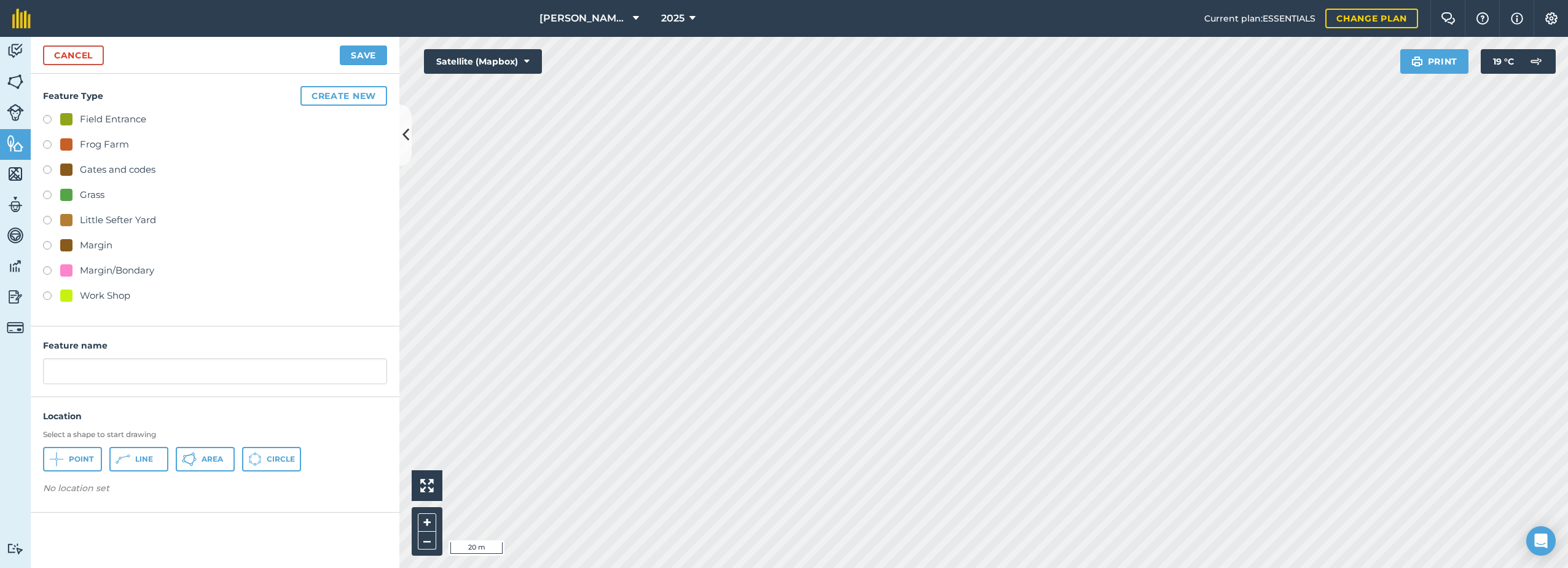
click at [93, 115] on div "Field Entrance" at bounding box center [113, 119] width 67 height 14
radio input "true"
click at [54, 467] on button "Point" at bounding box center [72, 459] width 59 height 24
click at [201, 374] on input "Field Entrance 2" at bounding box center [215, 371] width 344 height 26
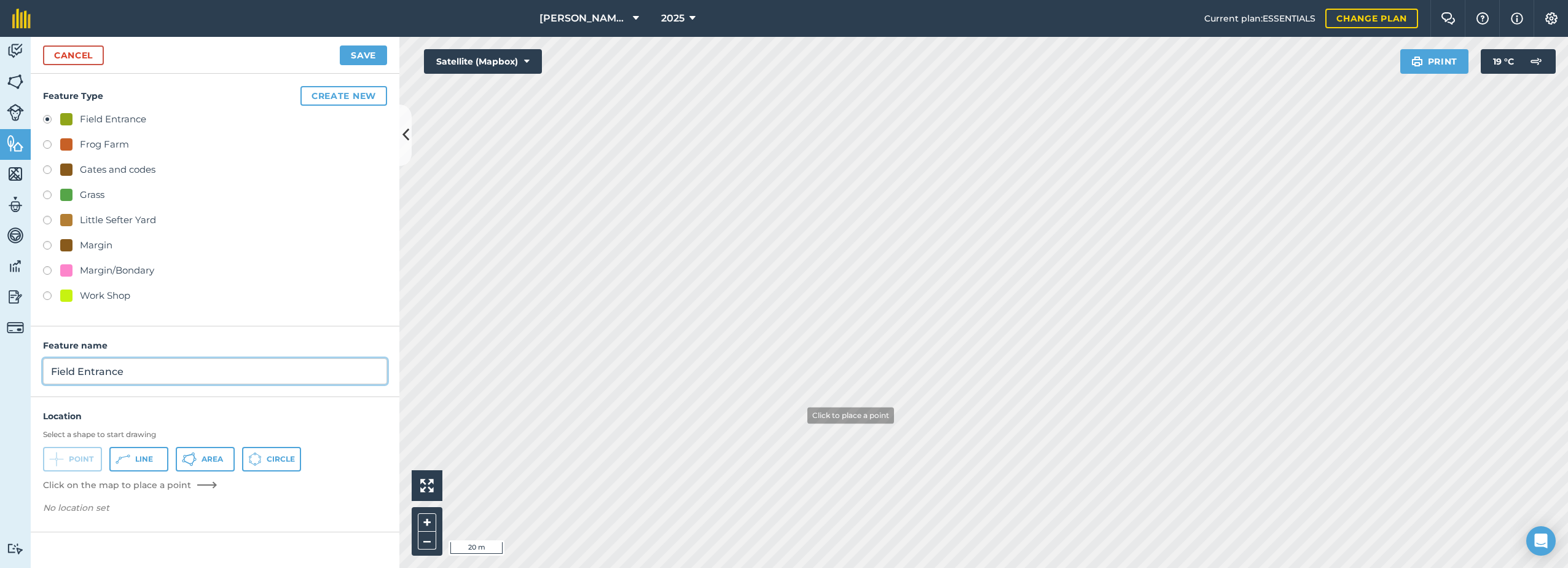
type input "Field Entrance"
click at [364, 54] on button "Save" at bounding box center [363, 55] width 47 height 20
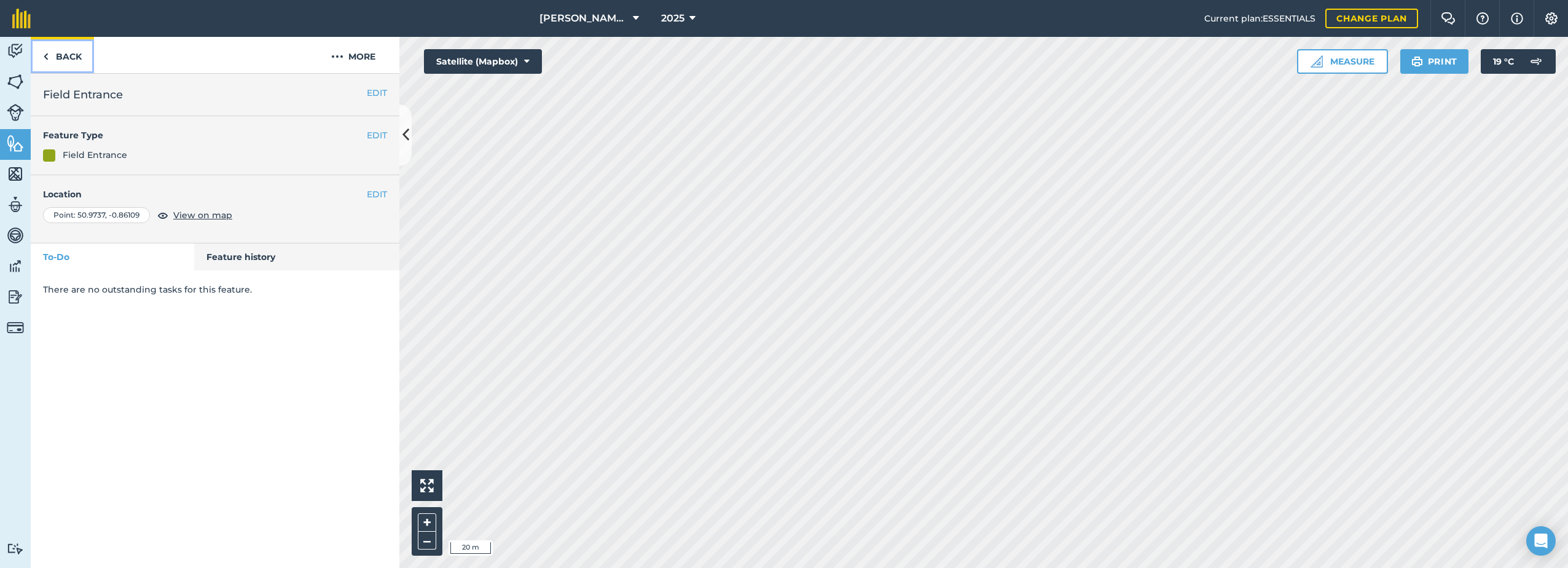
click at [65, 55] on link "Back" at bounding box center [62, 55] width 63 height 36
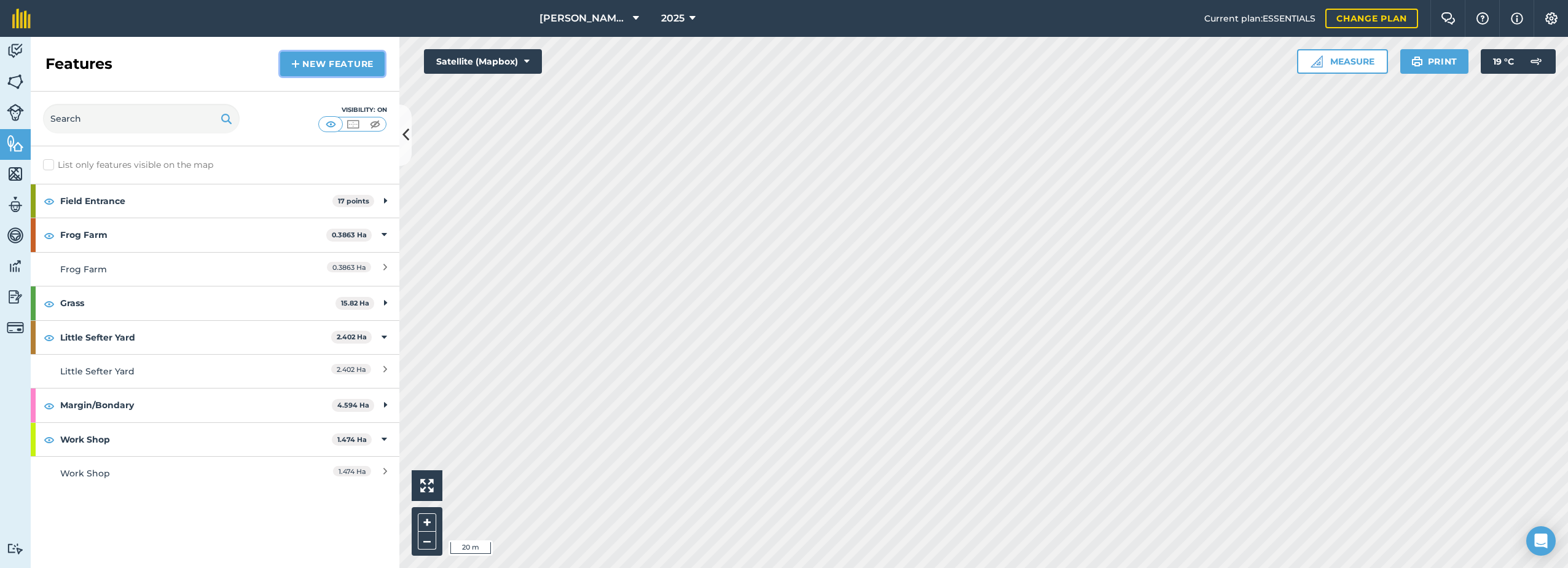
click at [322, 60] on link "New feature" at bounding box center [332, 63] width 105 height 24
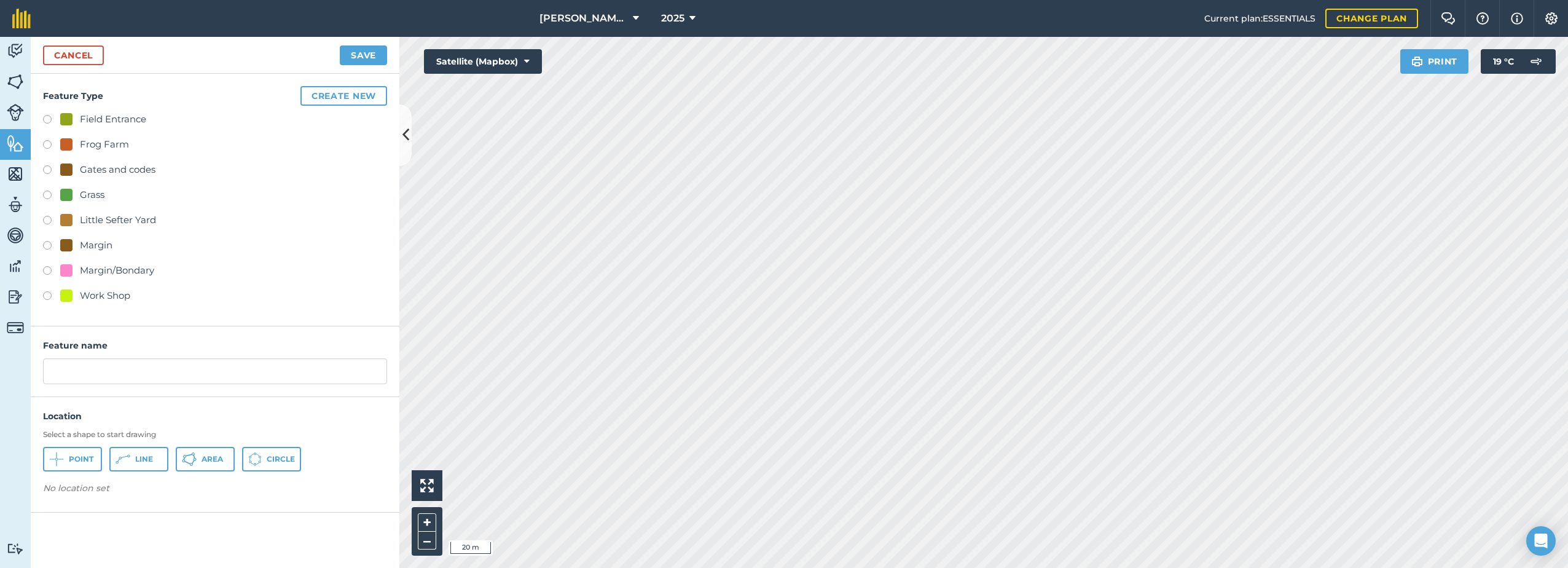
click at [106, 117] on div "Field Entrance" at bounding box center [113, 119] width 67 height 14
radio input "true"
drag, startPoint x: 146, startPoint y: 370, endPoint x: 164, endPoint y: 370, distance: 18.0
click at [148, 370] on input "Field Entrance 2" at bounding box center [215, 371] width 344 height 26
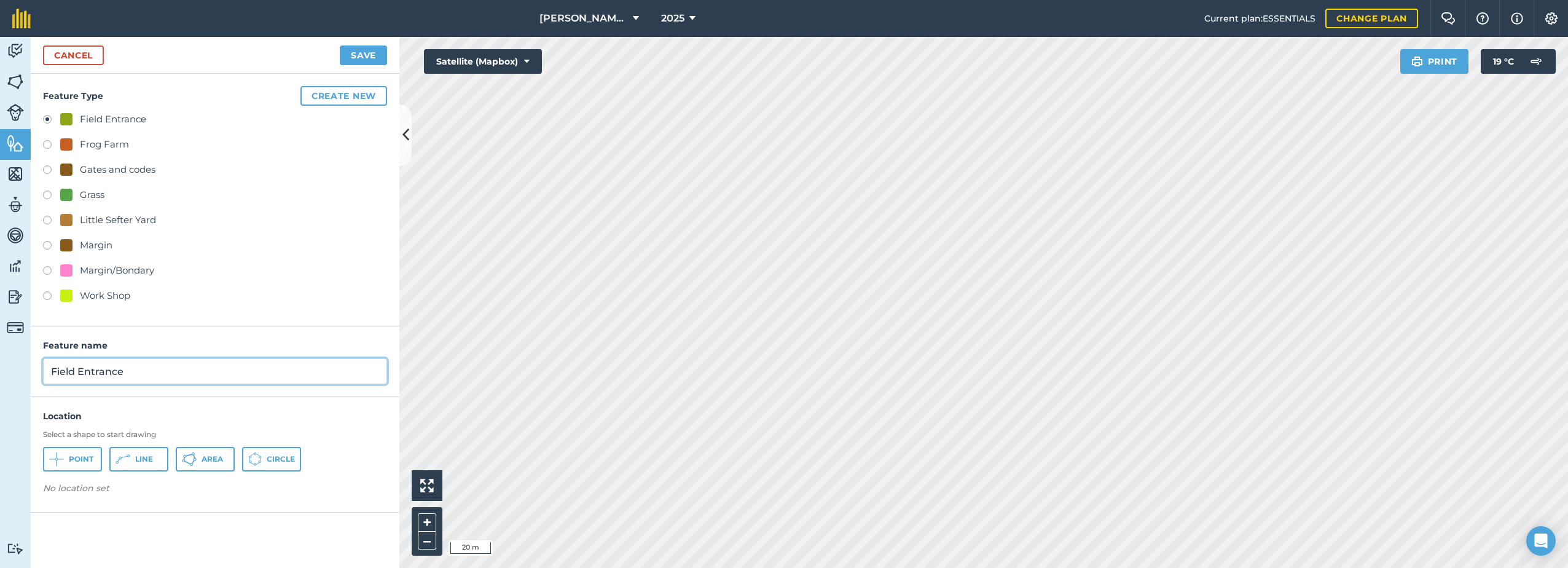
type input "Field Entrance"
click at [60, 465] on icon at bounding box center [56, 459] width 14 height 14
click at [372, 50] on button "Save" at bounding box center [363, 55] width 47 height 20
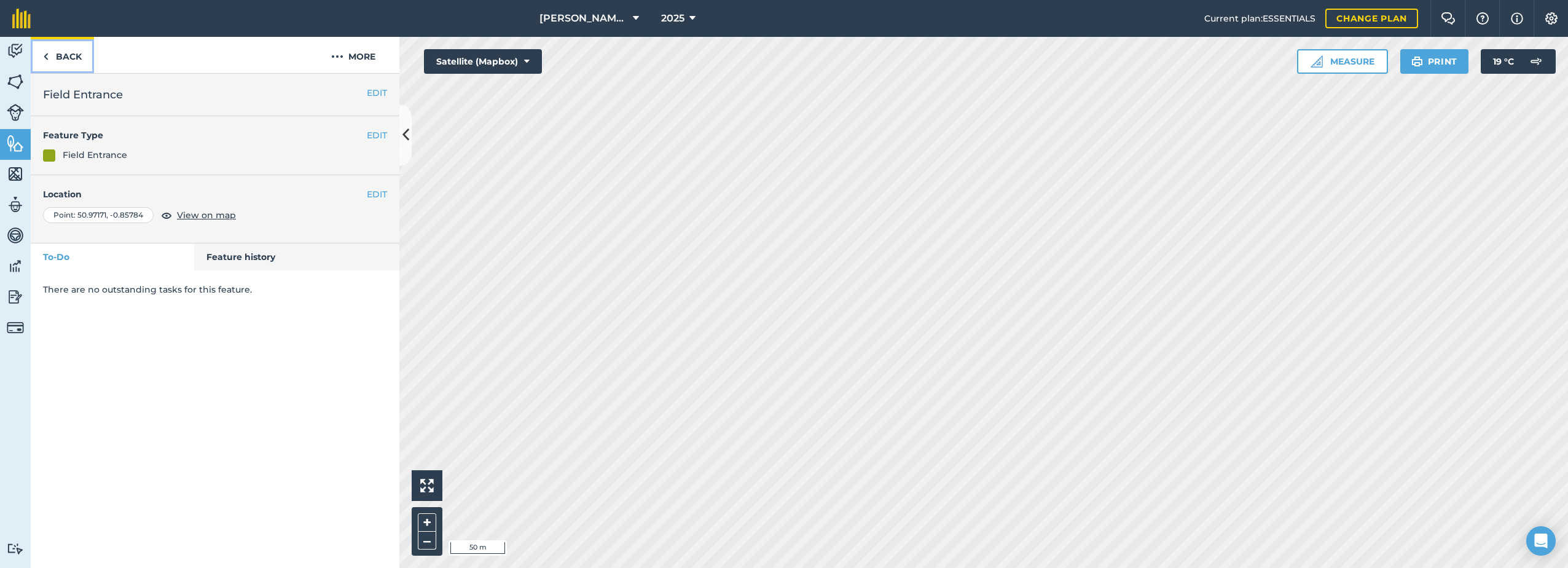
click at [46, 60] on img at bounding box center [46, 56] width 5 height 14
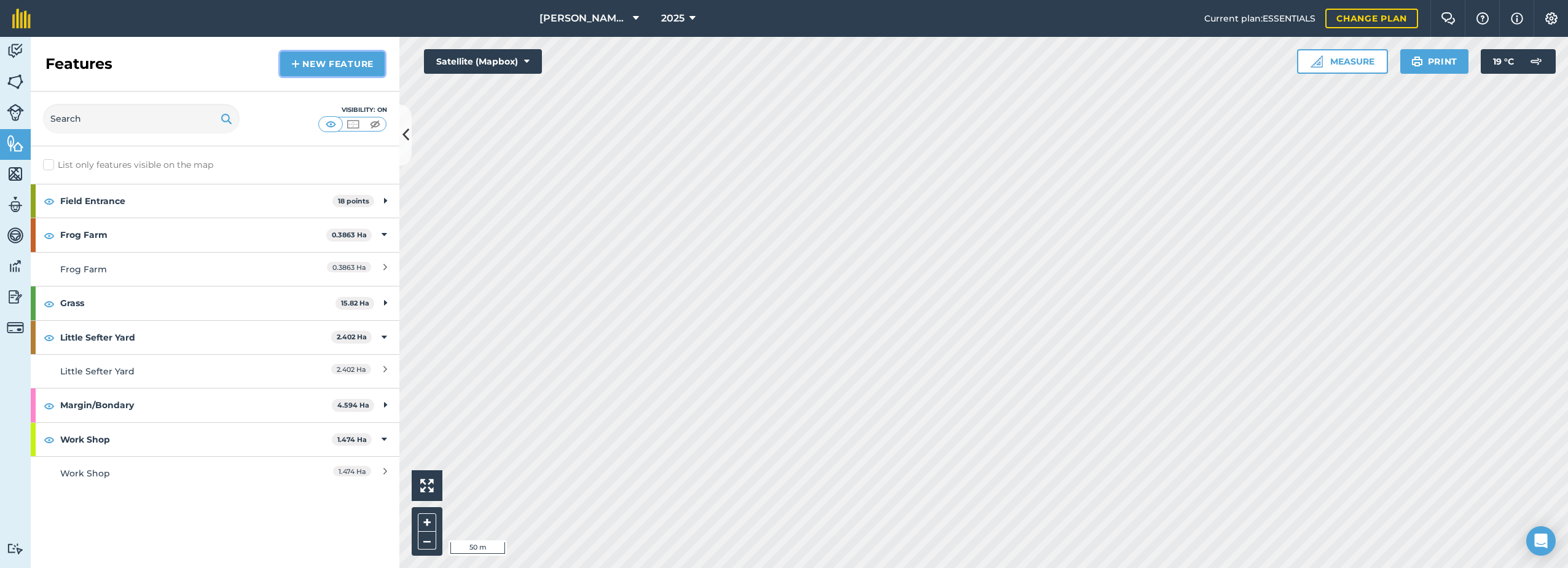
click at [331, 61] on link "New feature" at bounding box center [332, 63] width 105 height 24
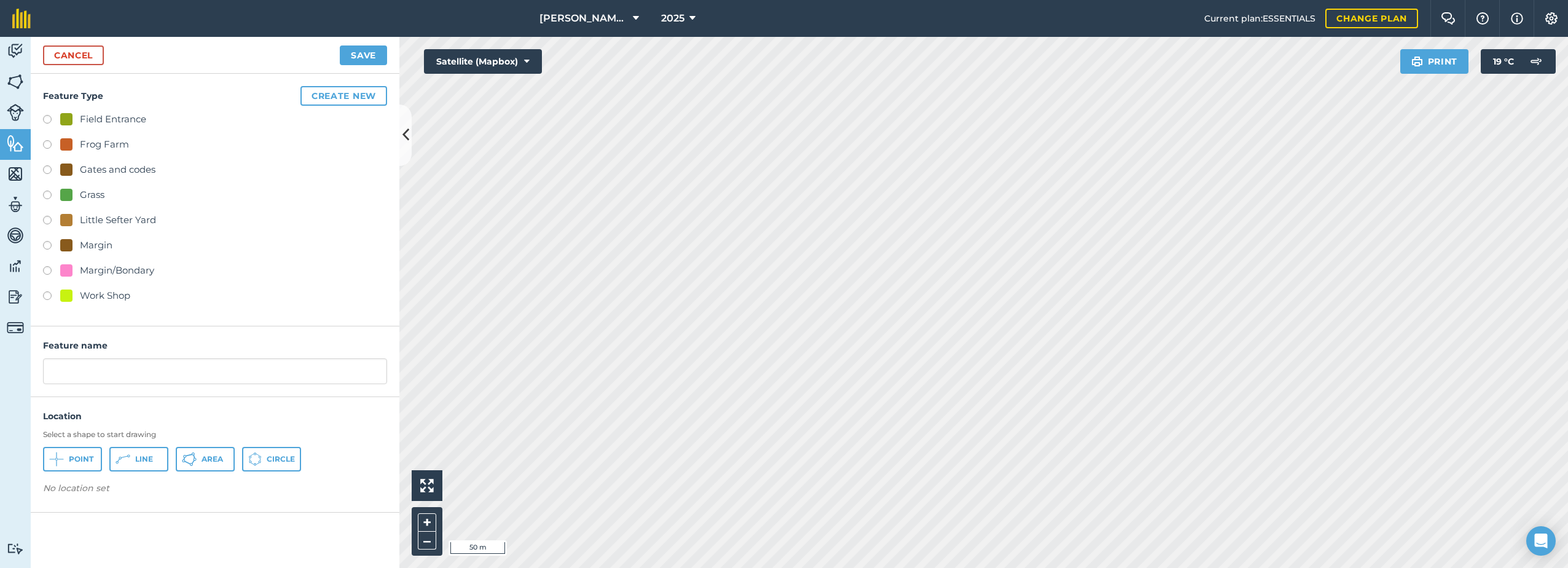
click at [105, 116] on div "Field Entrance" at bounding box center [113, 119] width 67 height 14
radio input "true"
click at [159, 368] on input "Field Entrance 2" at bounding box center [215, 371] width 344 height 26
type input "Field Entrance"
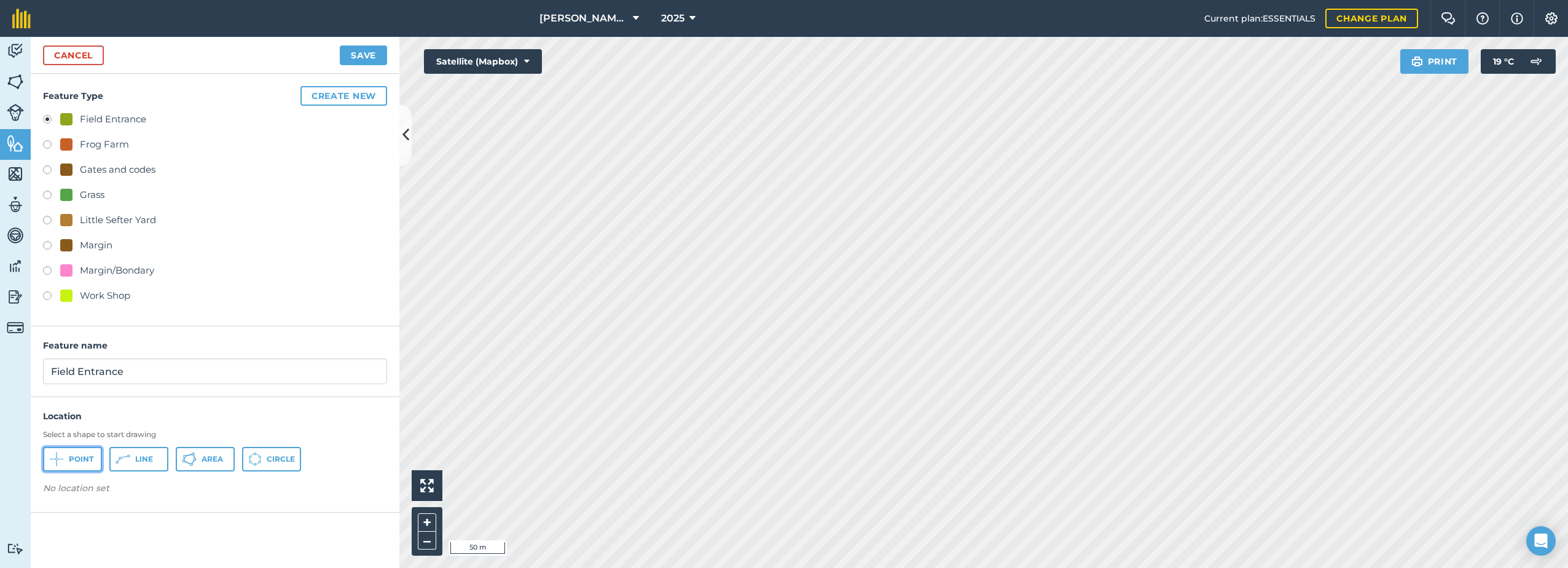
click at [62, 466] on icon at bounding box center [56, 459] width 14 height 14
click at [366, 51] on button "Save" at bounding box center [363, 55] width 47 height 20
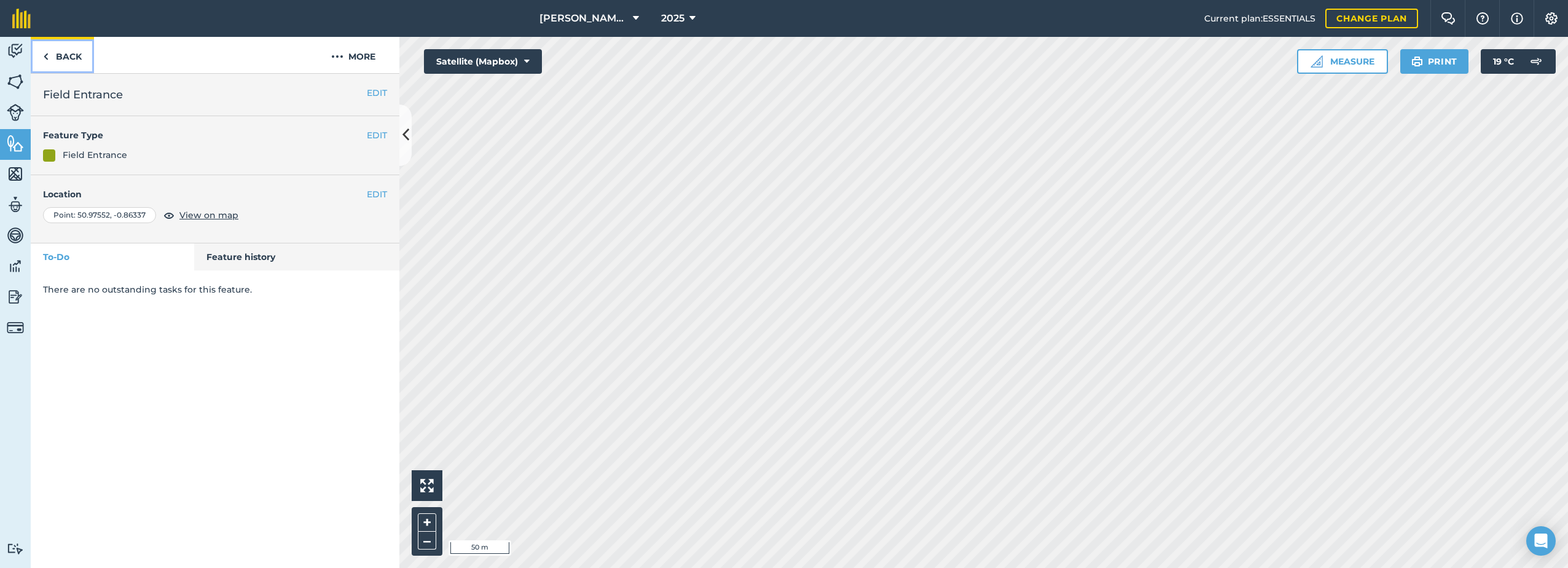
click at [55, 56] on link "Back" at bounding box center [62, 55] width 63 height 36
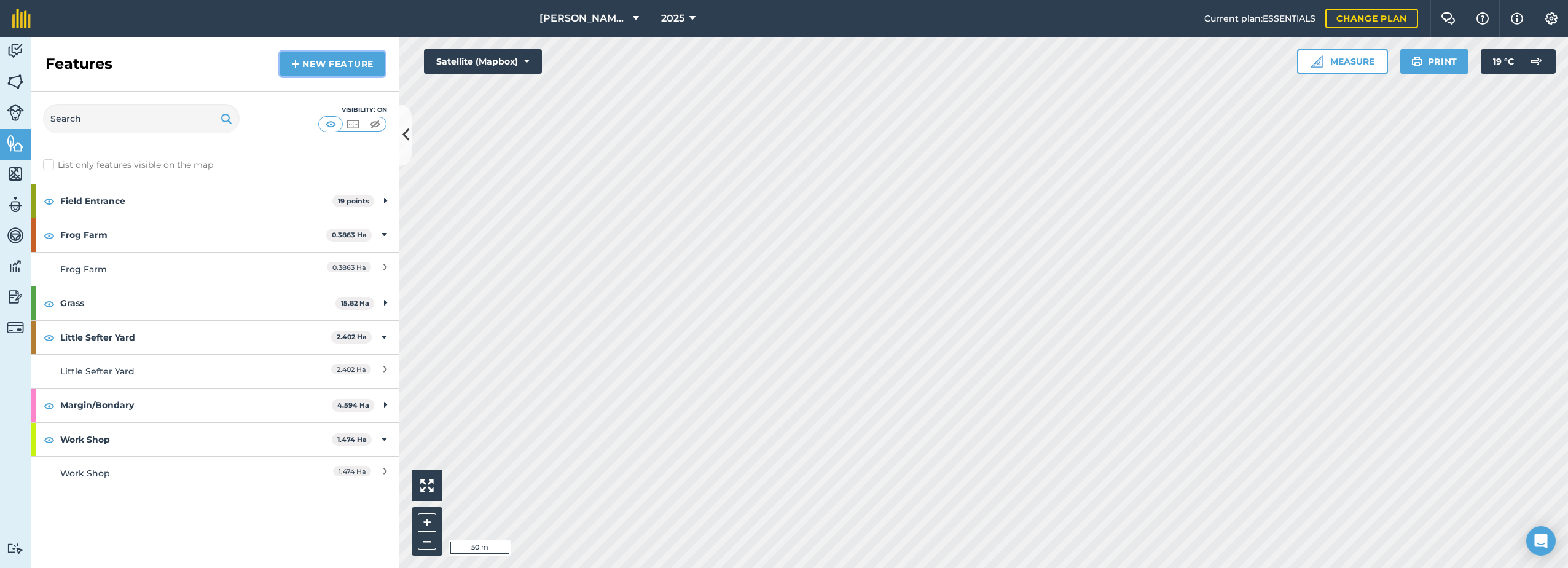
click at [321, 70] on link "New feature" at bounding box center [332, 63] width 105 height 24
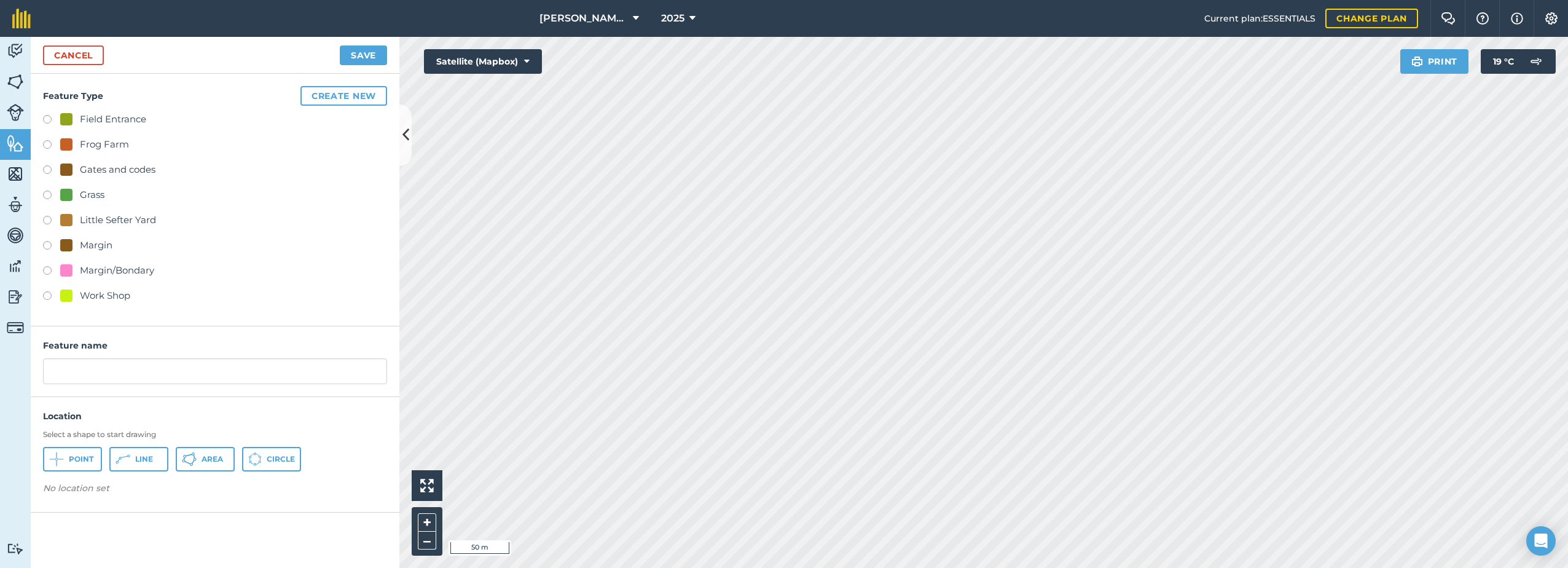
click at [93, 118] on div "Field Entrance" at bounding box center [113, 119] width 67 height 14
radio input "true"
click at [141, 374] on input "Field Entrance 2" at bounding box center [215, 371] width 344 height 26
type input "Field Entrance"
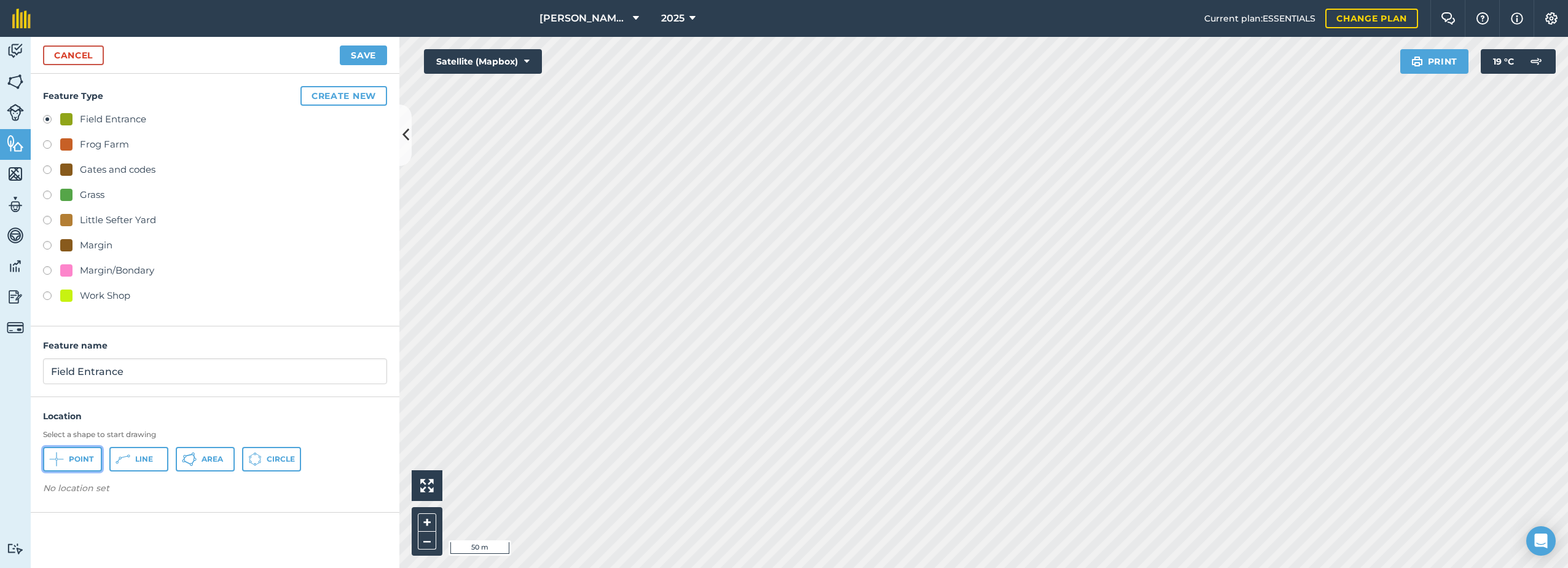
click at [69, 458] on button "Point" at bounding box center [72, 459] width 59 height 24
click at [368, 51] on button "Save" at bounding box center [363, 55] width 47 height 20
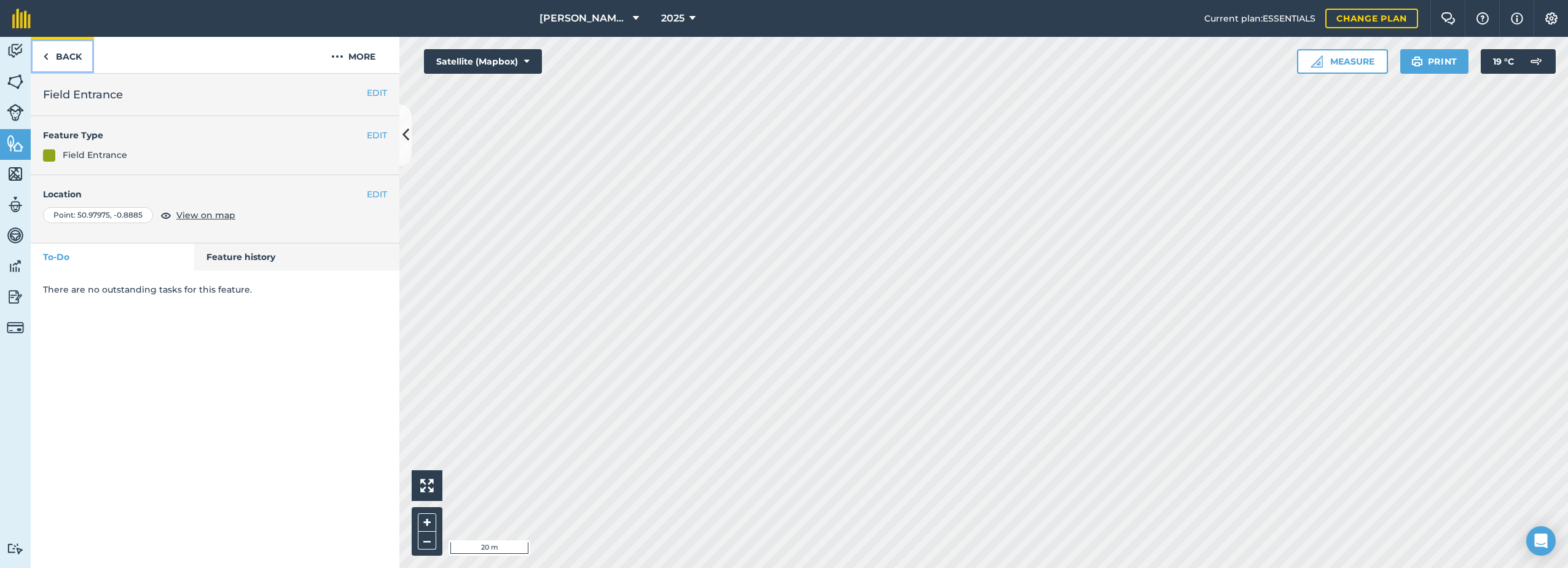
click at [69, 57] on link "Back" at bounding box center [62, 55] width 63 height 36
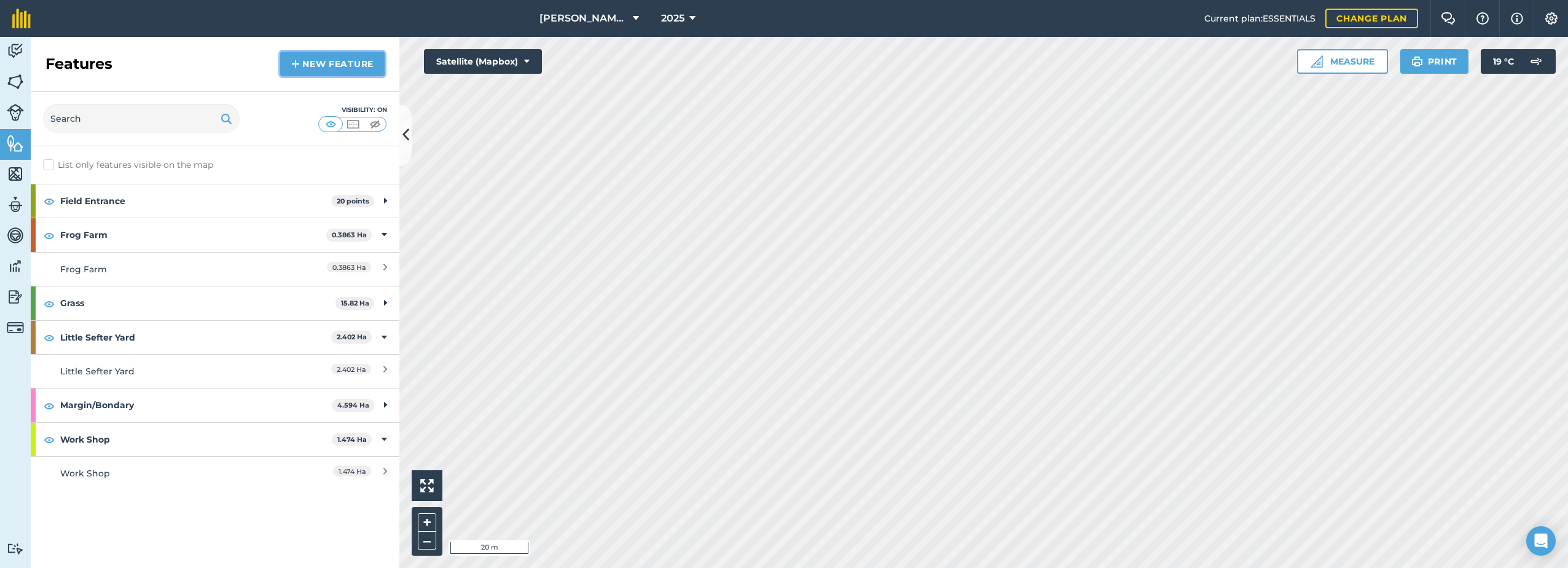
click at [326, 61] on link "New feature" at bounding box center [332, 63] width 105 height 24
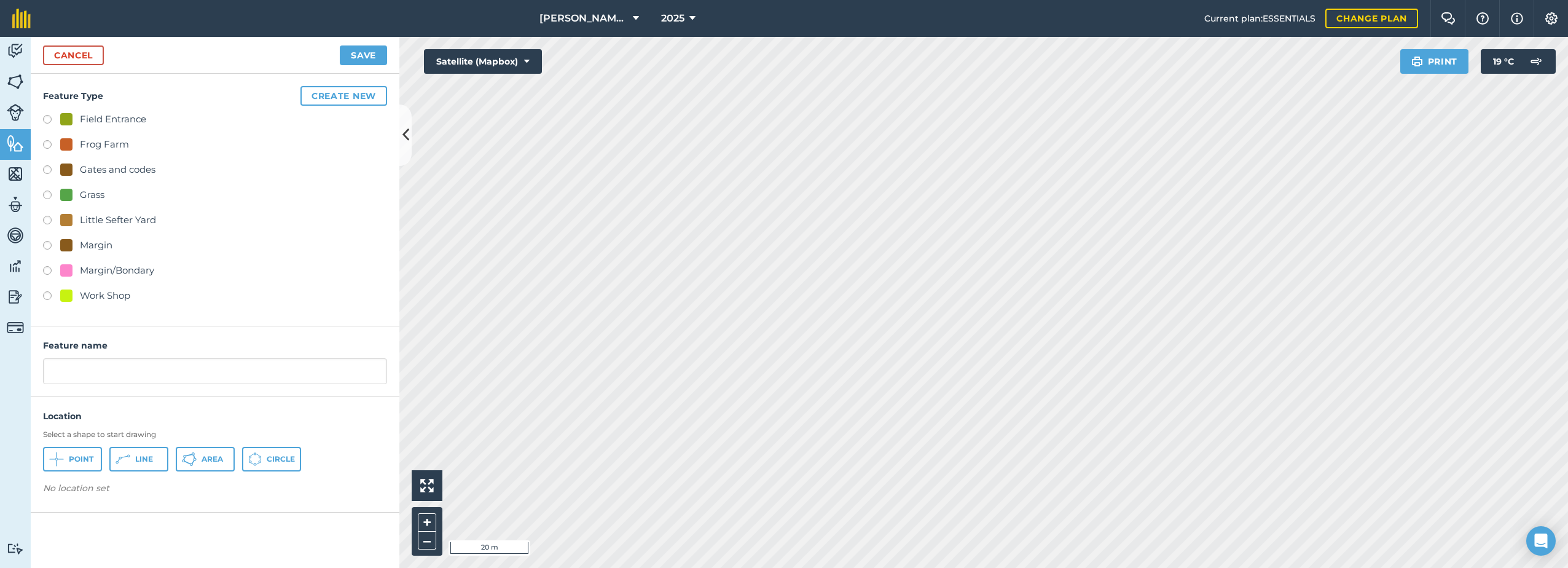
click at [115, 116] on div "Field Entrance" at bounding box center [113, 119] width 67 height 14
radio input "true"
click at [149, 368] on input "Field Entrance 2" at bounding box center [215, 371] width 344 height 26
type input "Field Entrance"
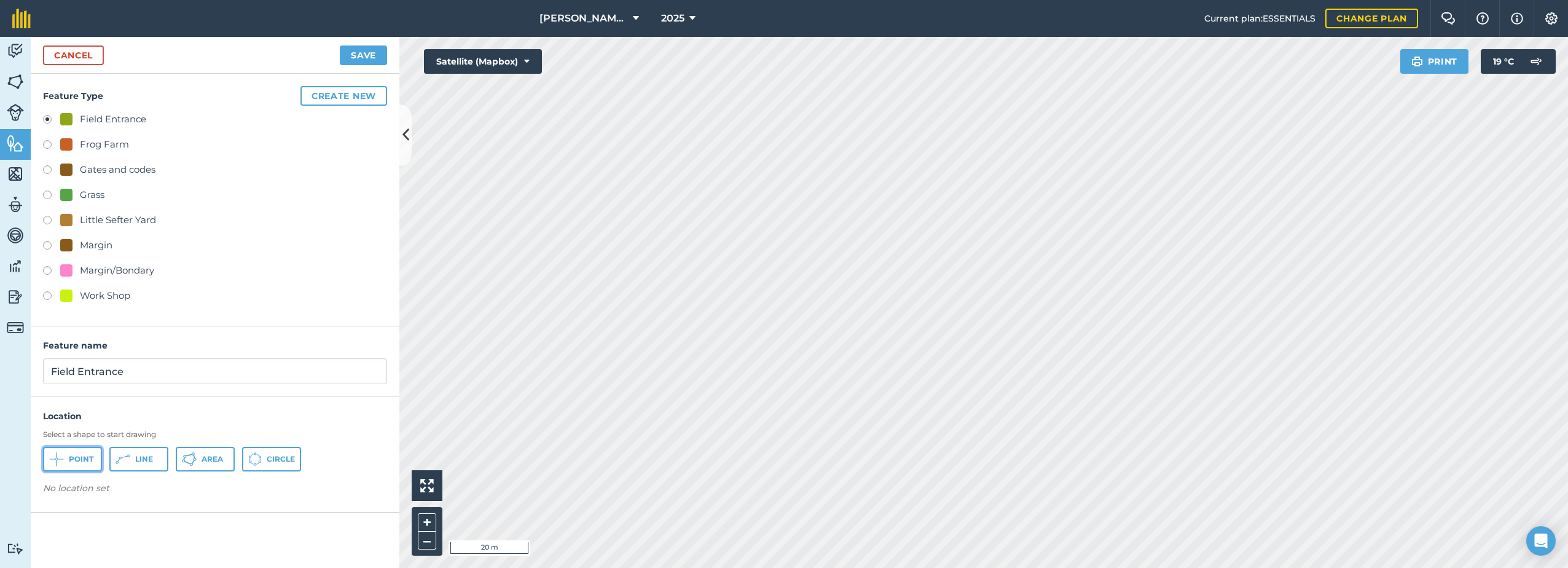
click at [75, 460] on span "Point" at bounding box center [80, 459] width 24 height 10
click at [366, 61] on button "Save" at bounding box center [363, 55] width 47 height 20
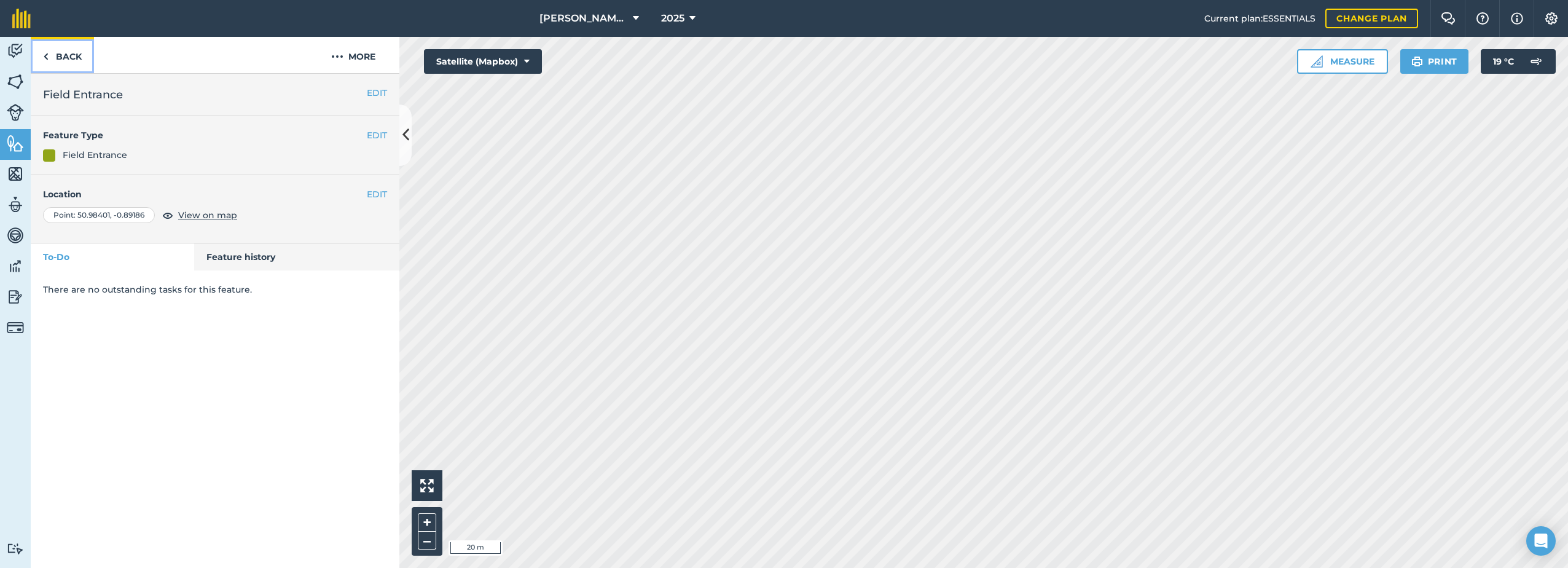
click at [75, 55] on link "Back" at bounding box center [62, 55] width 63 height 36
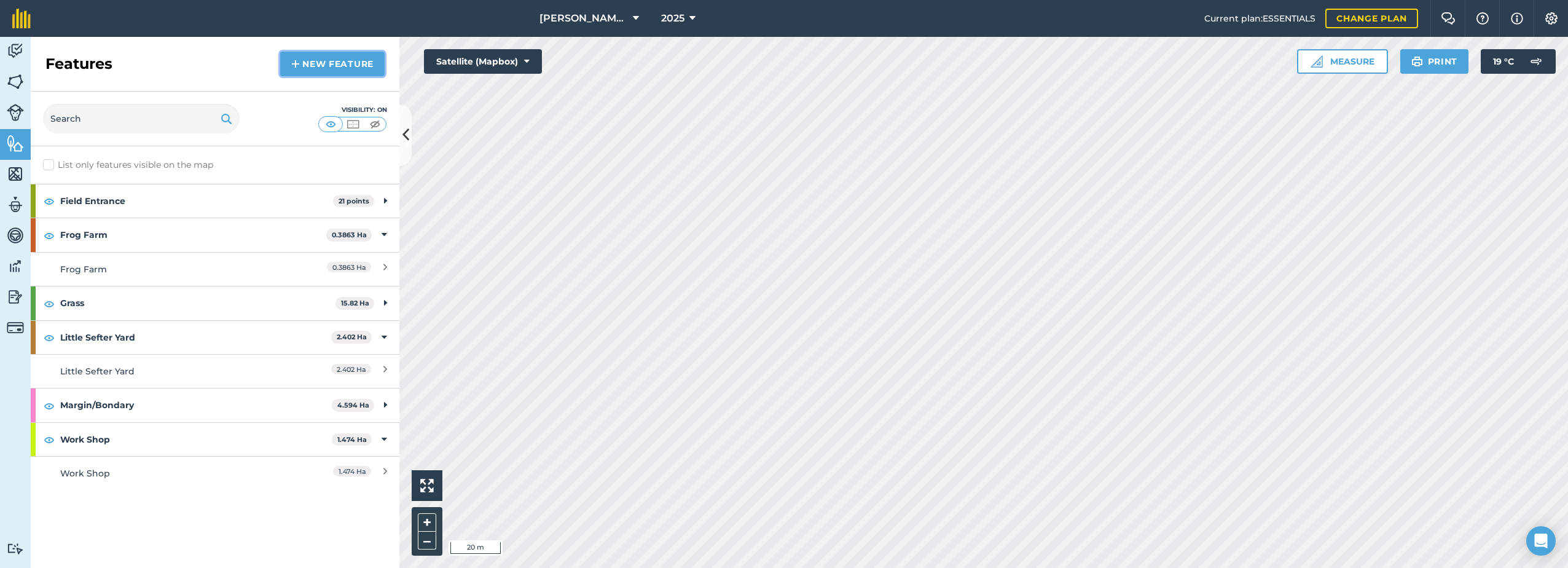
click at [321, 59] on link "New feature" at bounding box center [332, 63] width 105 height 24
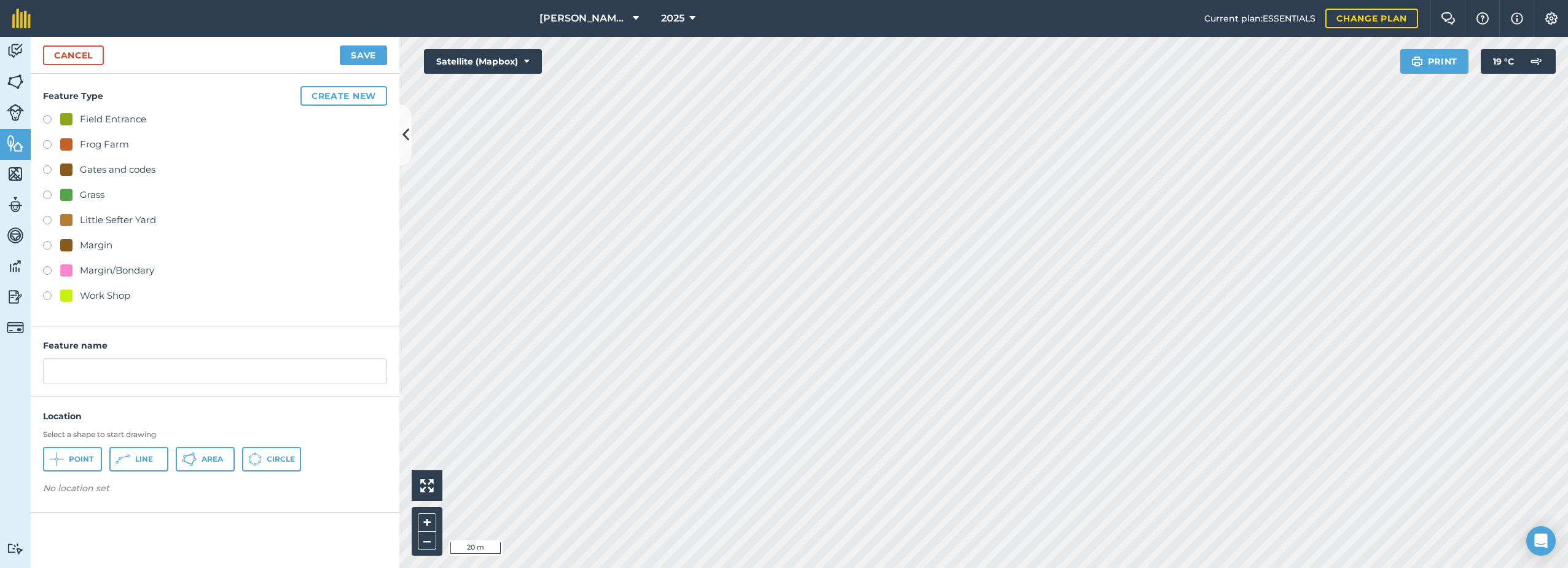
click at [95, 119] on div "Field Entrance" at bounding box center [113, 119] width 67 height 14
radio input "true"
click at [158, 367] on input "Field Entrance 2" at bounding box center [215, 371] width 344 height 26
type input "Field Entrance"
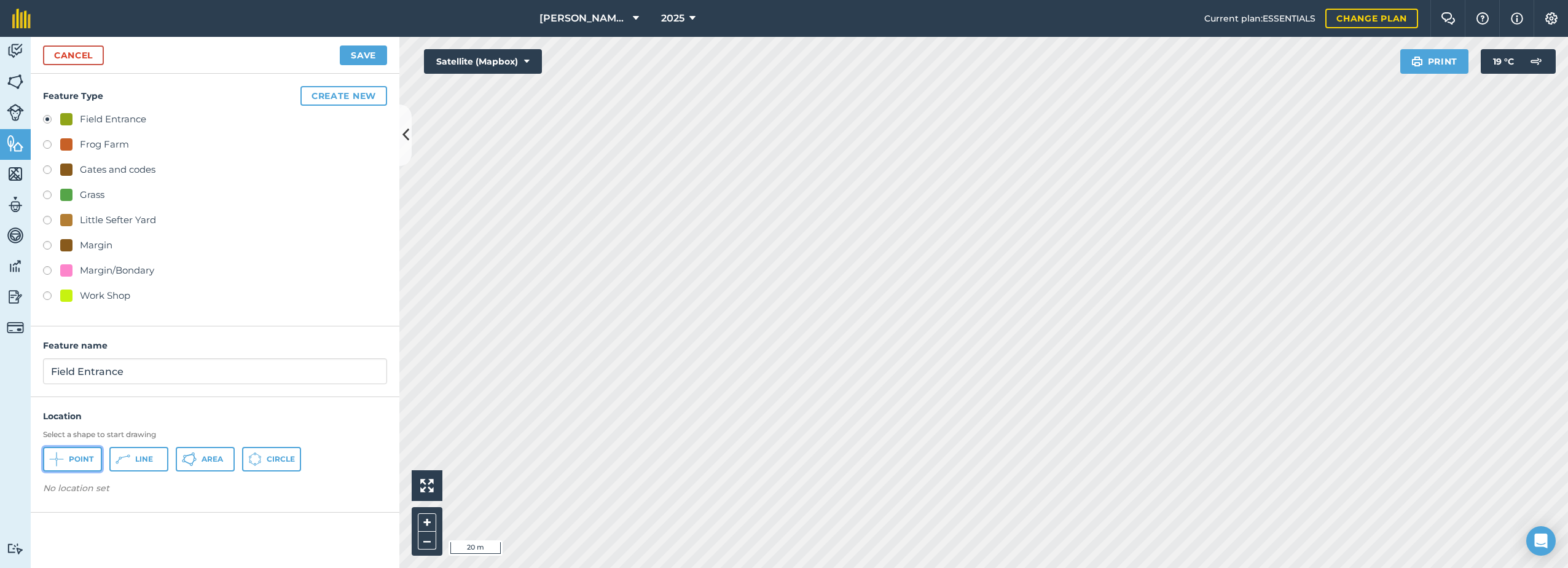
click at [76, 461] on span "Point" at bounding box center [80, 459] width 24 height 10
click at [345, 57] on button "Save" at bounding box center [363, 55] width 47 height 20
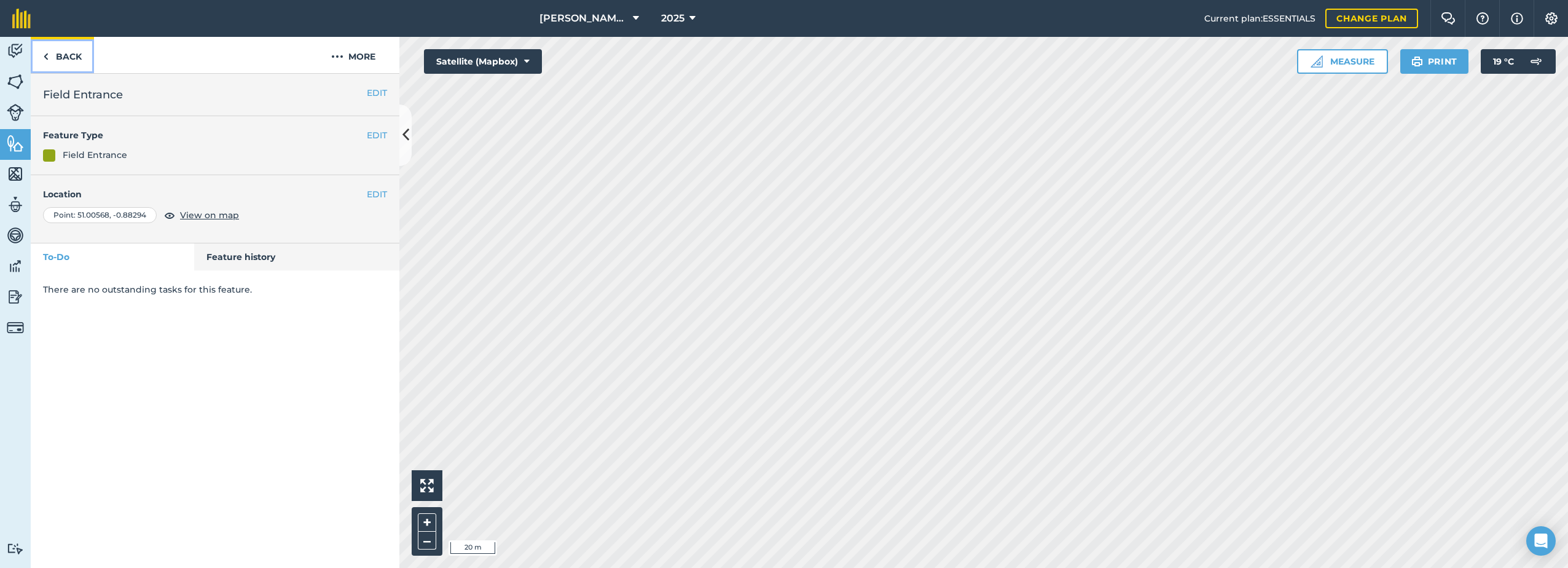
click at [62, 51] on link "Back" at bounding box center [62, 55] width 63 height 36
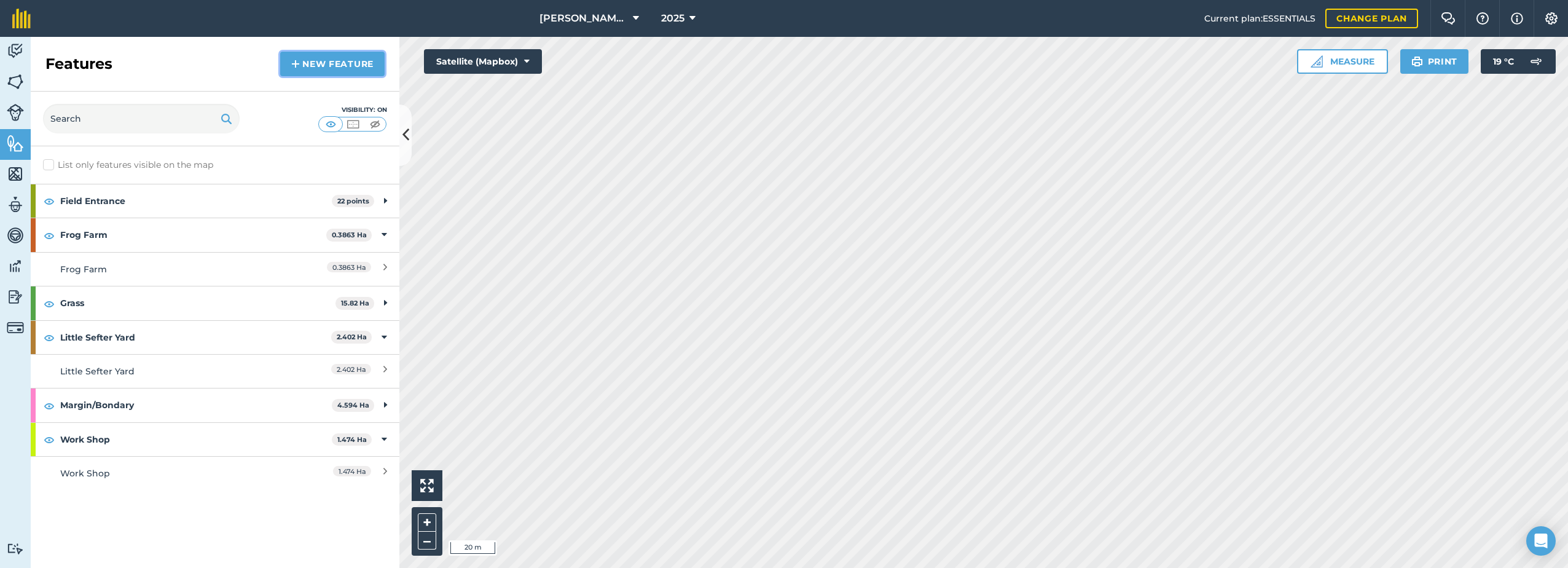
click at [354, 54] on link "New feature" at bounding box center [332, 63] width 105 height 24
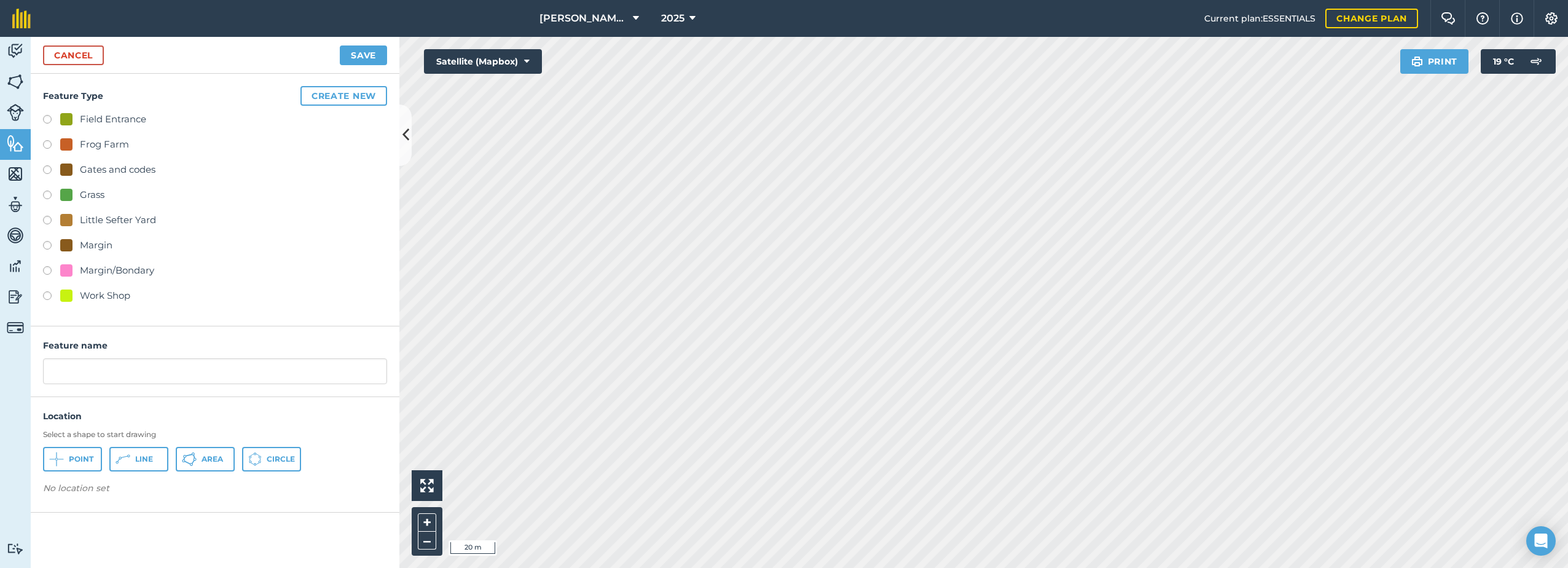
click at [107, 116] on div "Field Entrance" at bounding box center [113, 119] width 67 height 14
radio input "true"
click at [144, 368] on input "Field Entrance 2" at bounding box center [215, 371] width 344 height 26
type input "Field Entrance"
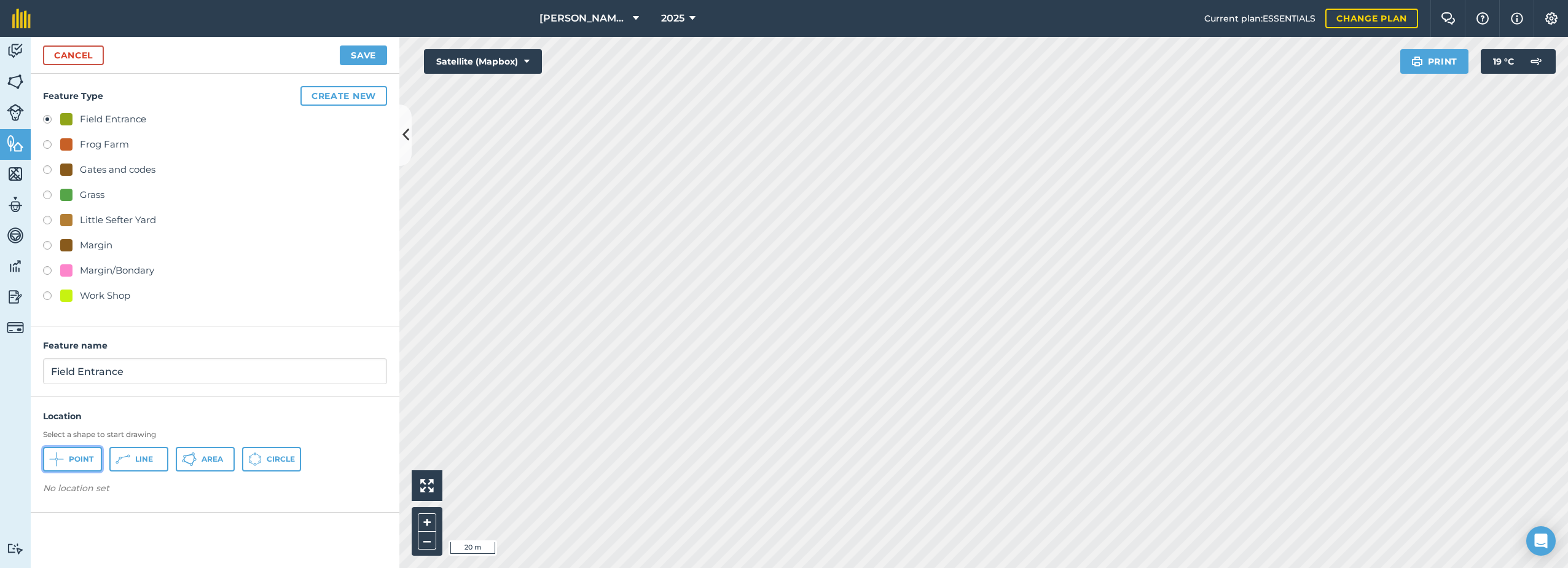
click at [68, 460] on button "Point" at bounding box center [72, 459] width 59 height 24
click at [86, 57] on link "Cancel" at bounding box center [73, 55] width 60 height 20
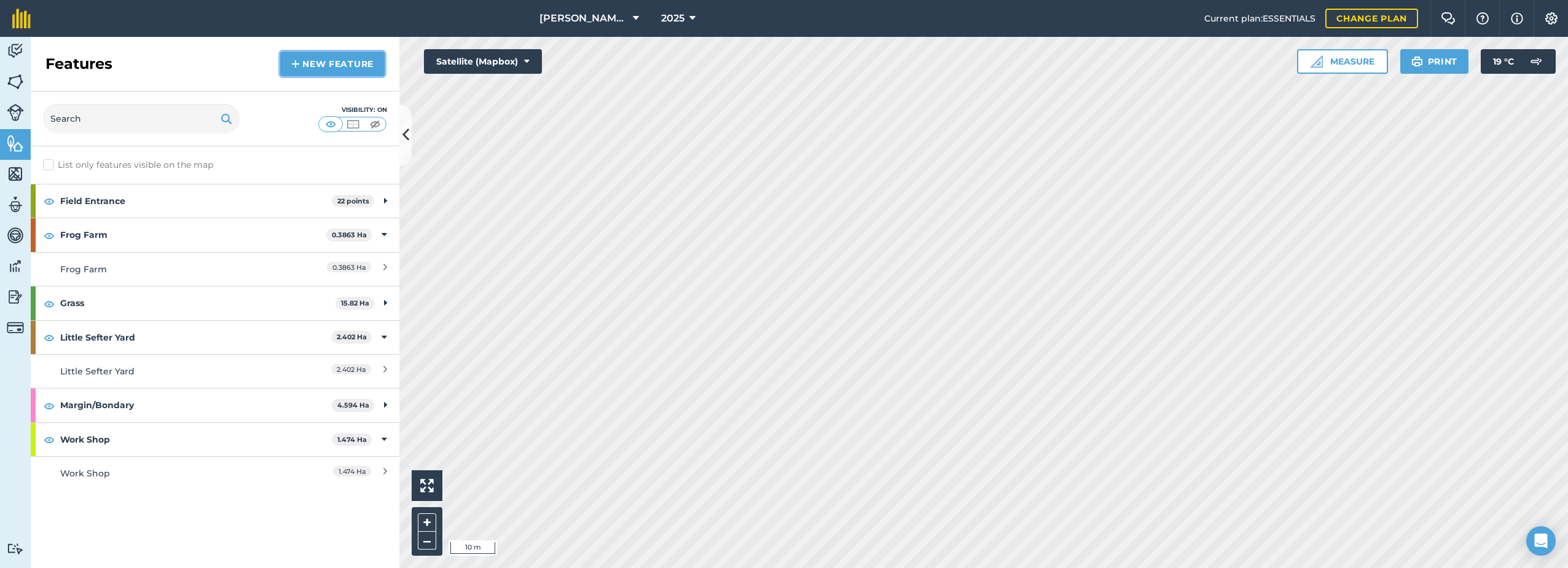
click at [323, 70] on link "New feature" at bounding box center [332, 63] width 105 height 24
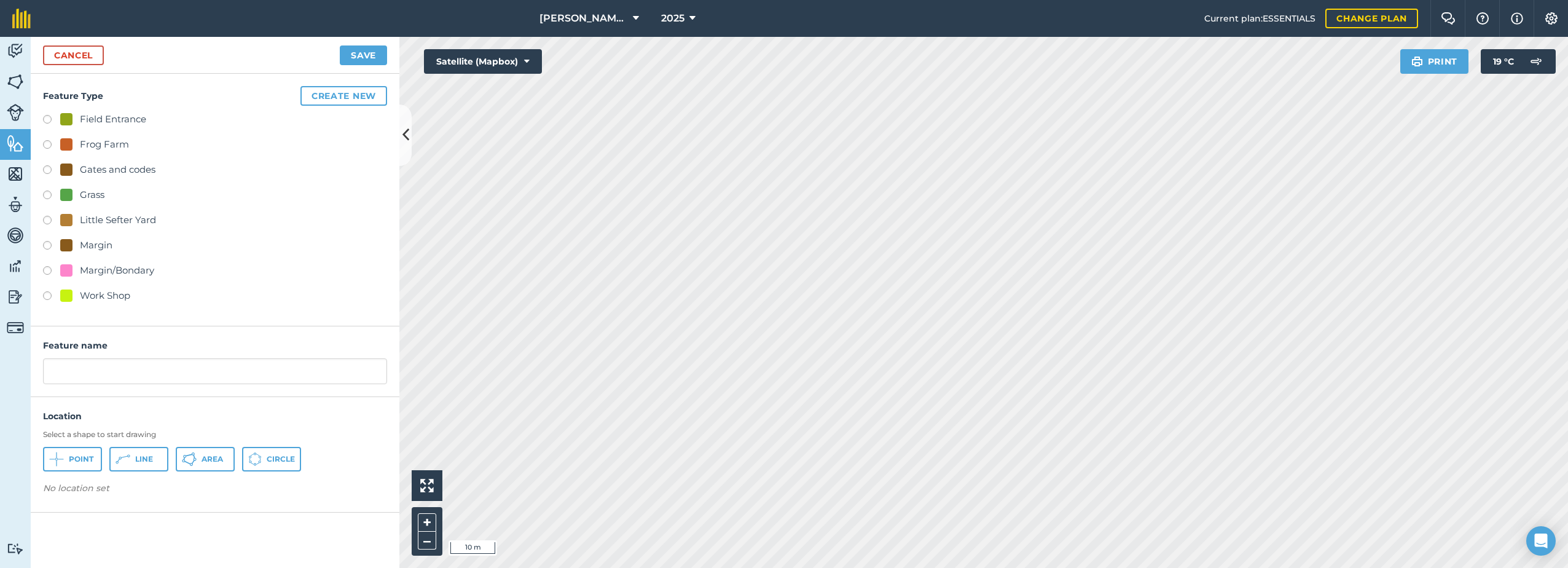
click at [77, 119] on div "Field Entrance" at bounding box center [103, 119] width 86 height 14
radio input "true"
drag, startPoint x: 79, startPoint y: 457, endPoint x: 88, endPoint y: 455, distance: 9.2
click at [79, 459] on span "Point" at bounding box center [80, 459] width 24 height 10
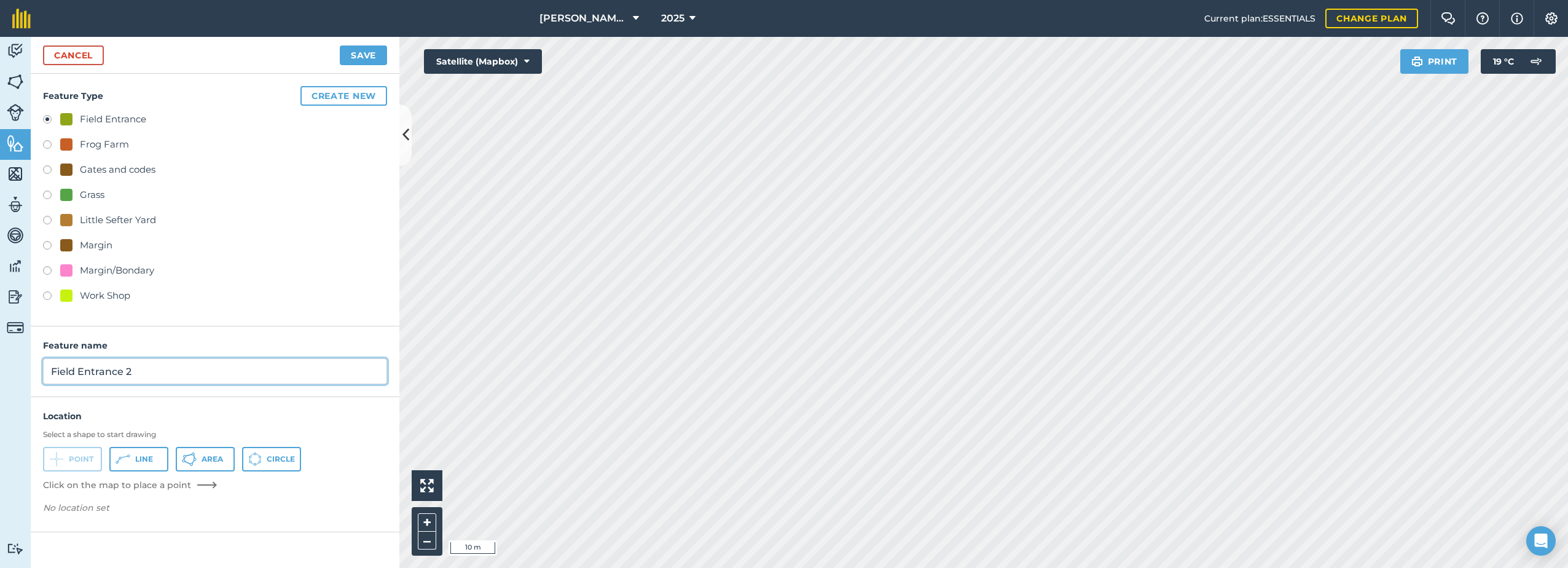
click at [175, 372] on input "Field Entrance 2" at bounding box center [215, 371] width 344 height 26
type input "Field Entrance"
click at [382, 55] on button "Save" at bounding box center [363, 55] width 47 height 20
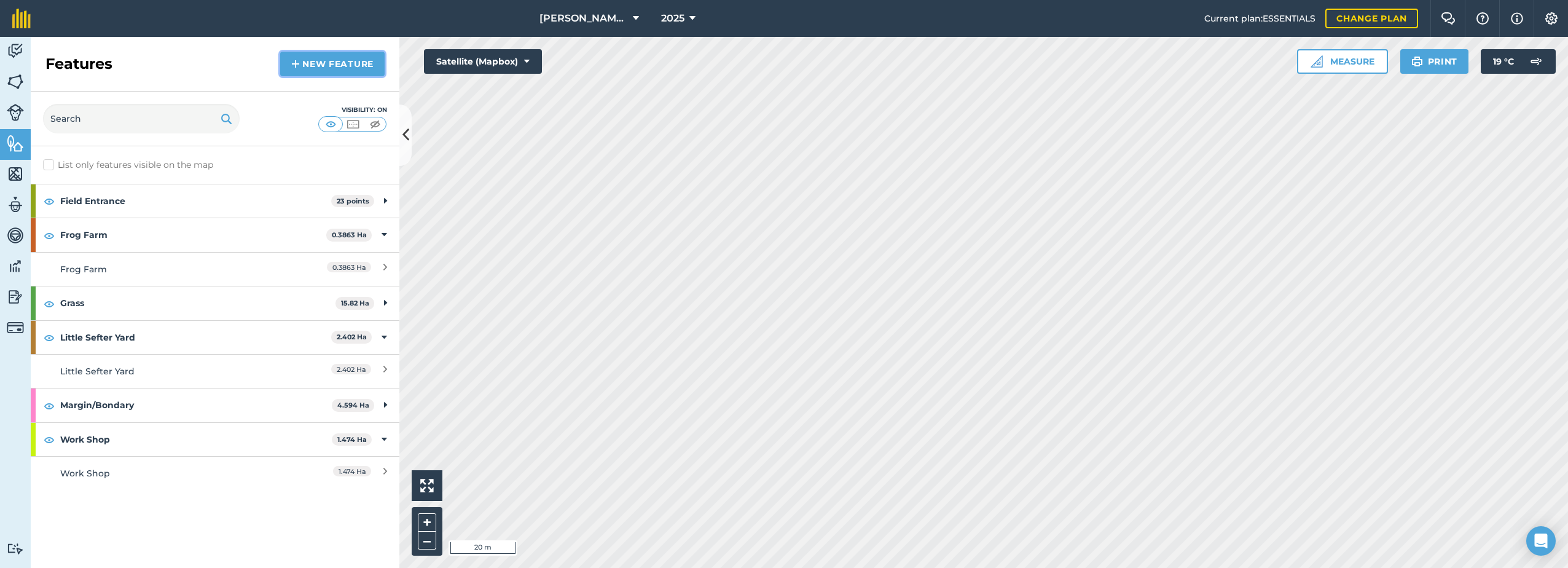
click at [307, 63] on link "New feature" at bounding box center [332, 63] width 105 height 24
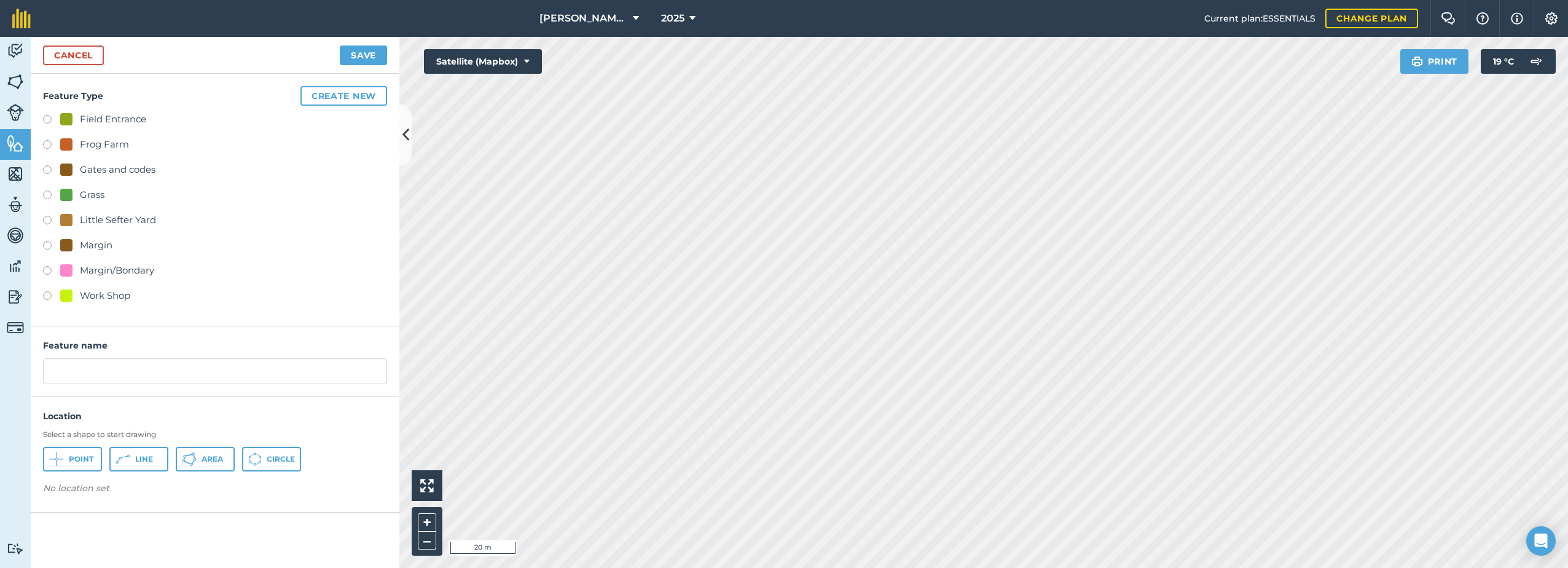
click at [101, 116] on div "Field Entrance" at bounding box center [113, 119] width 67 height 14
radio input "true"
click at [147, 365] on input "Field Entrance 2" at bounding box center [215, 371] width 344 height 26
type input "Field Entrance"
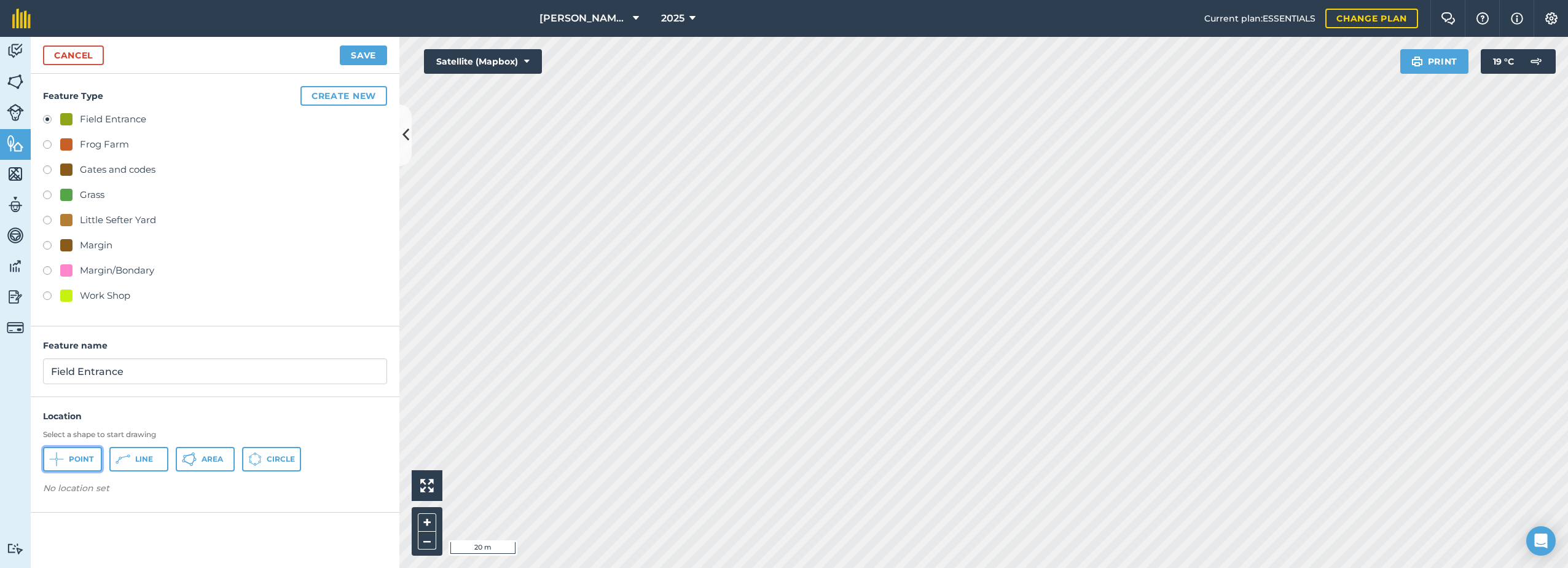
click at [51, 464] on icon at bounding box center [56, 459] width 14 height 14
click at [355, 51] on button "Save" at bounding box center [363, 55] width 47 height 20
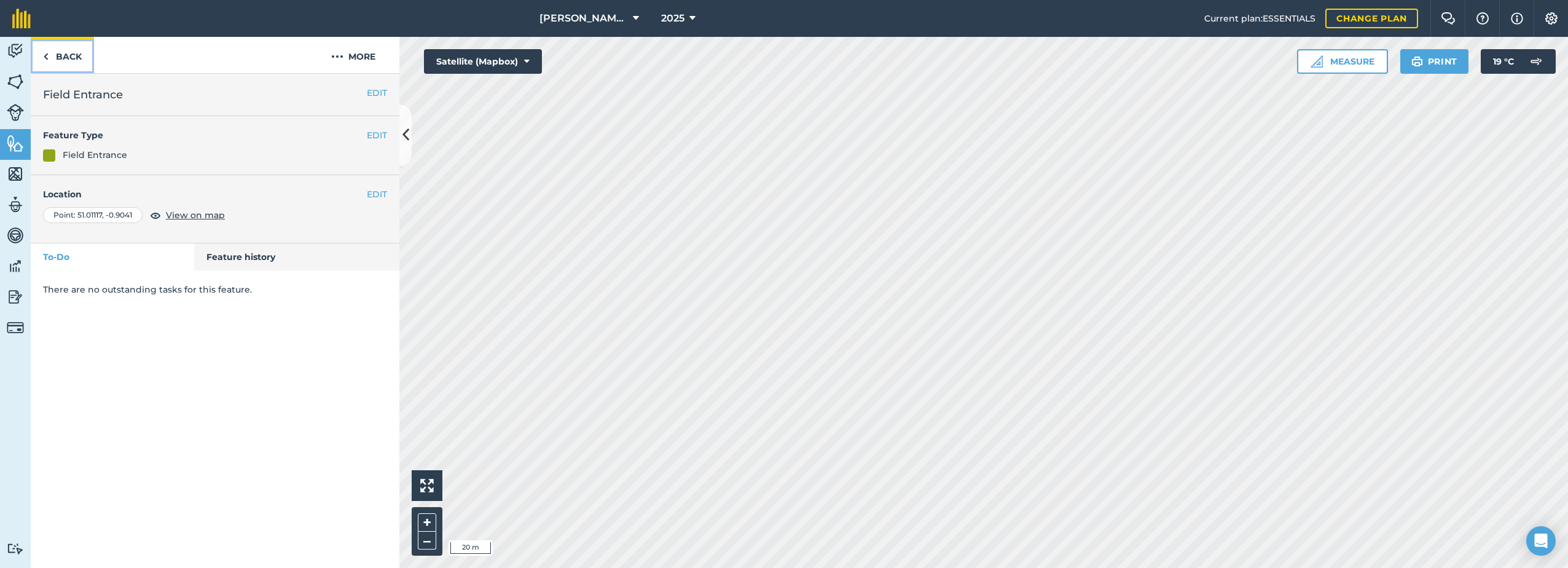
click at [64, 53] on link "Back" at bounding box center [62, 55] width 63 height 36
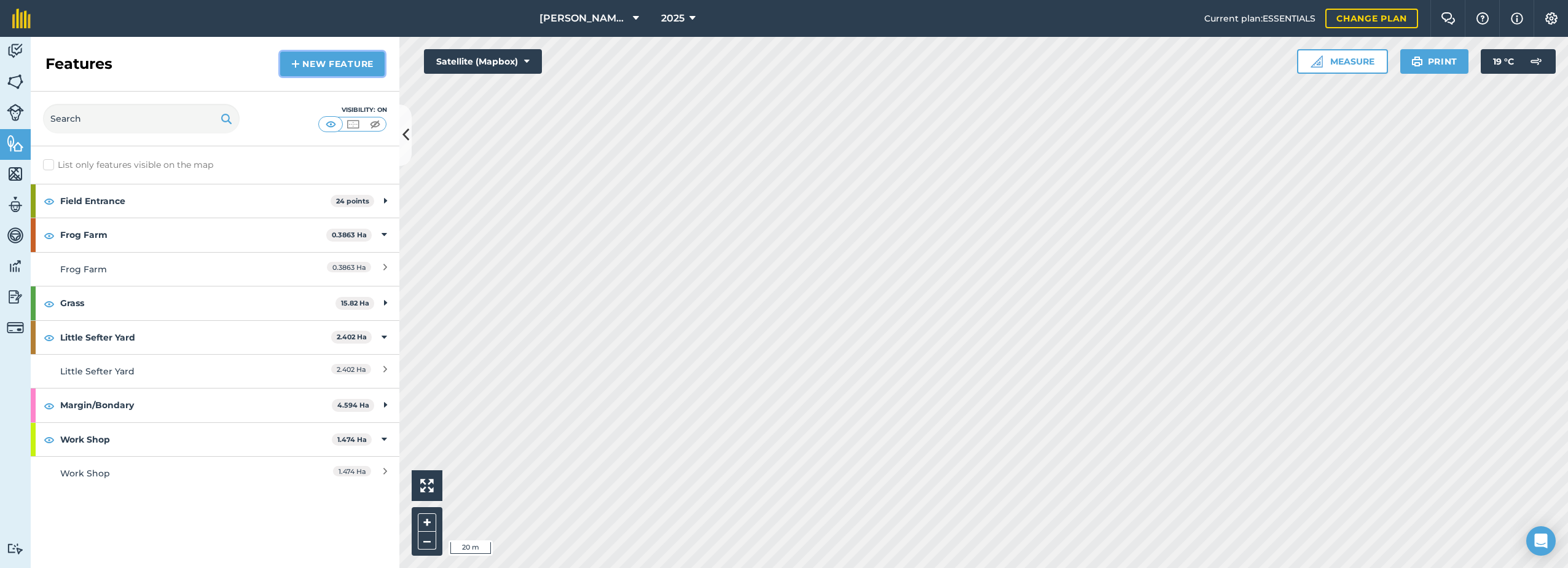
click at [326, 63] on link "New feature" at bounding box center [332, 63] width 105 height 24
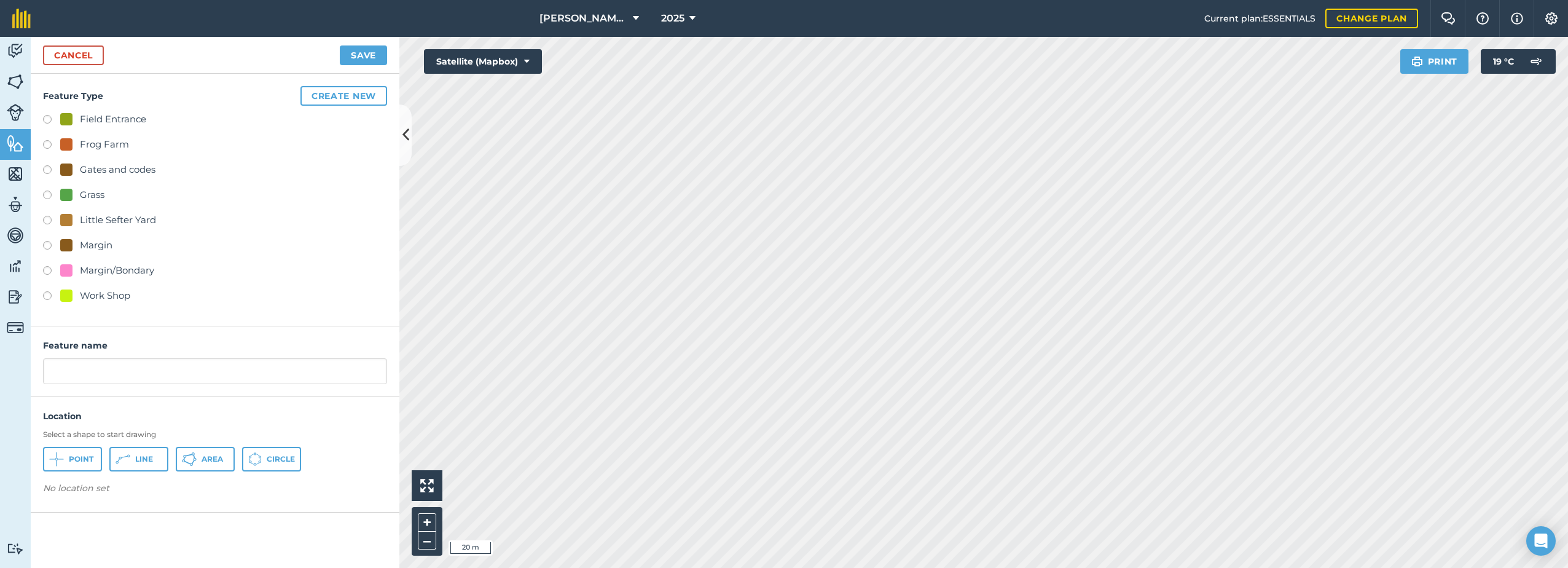
click at [74, 116] on div "Field Entrance" at bounding box center [103, 119] width 86 height 14
radio input "true"
click at [147, 377] on input "Field Entrance 2" at bounding box center [215, 371] width 344 height 26
type input "Field Entrance"
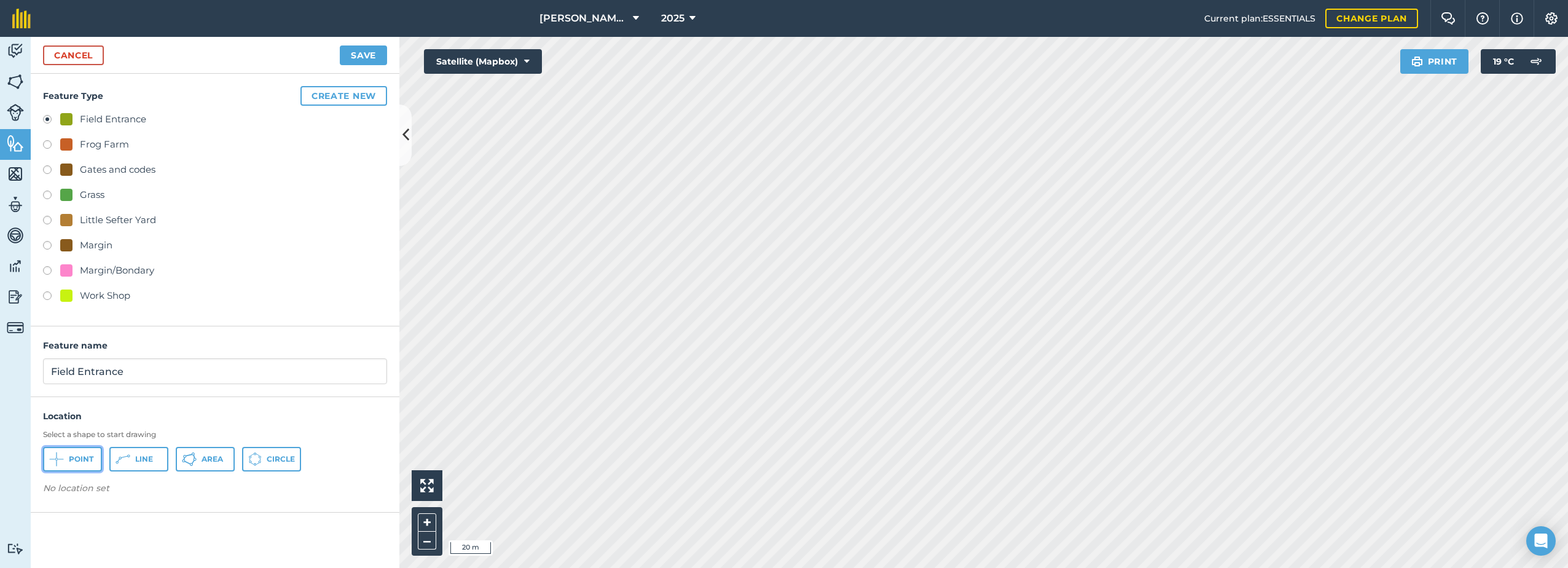
click at [70, 461] on span "Point" at bounding box center [80, 459] width 24 height 10
click at [360, 52] on button "Save" at bounding box center [363, 55] width 47 height 20
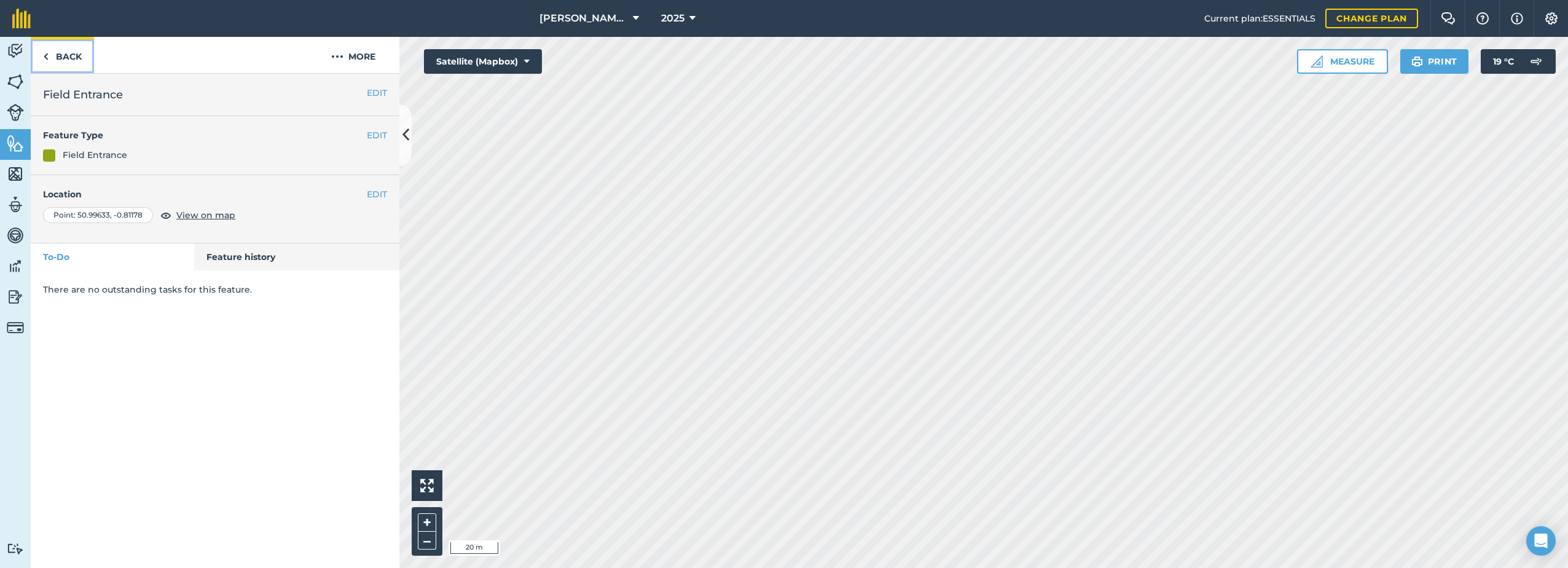
click at [72, 53] on link "Back" at bounding box center [62, 55] width 63 height 36
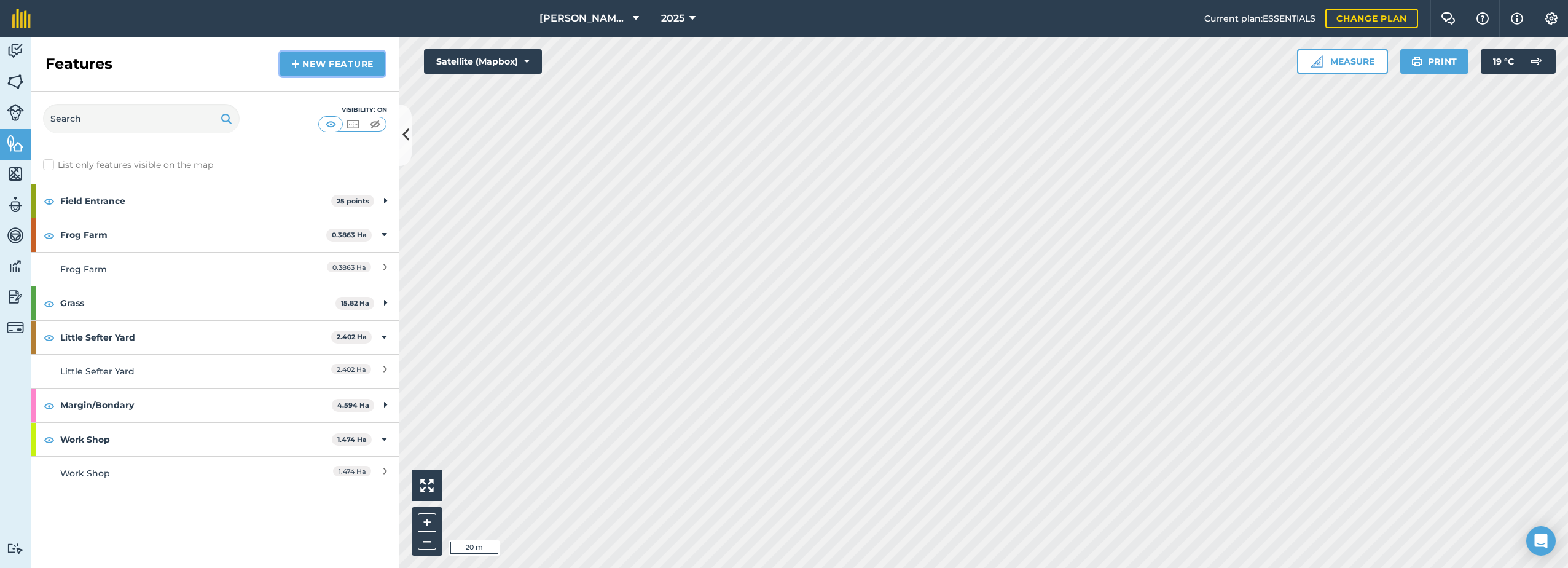
click at [313, 59] on link "New feature" at bounding box center [332, 63] width 105 height 24
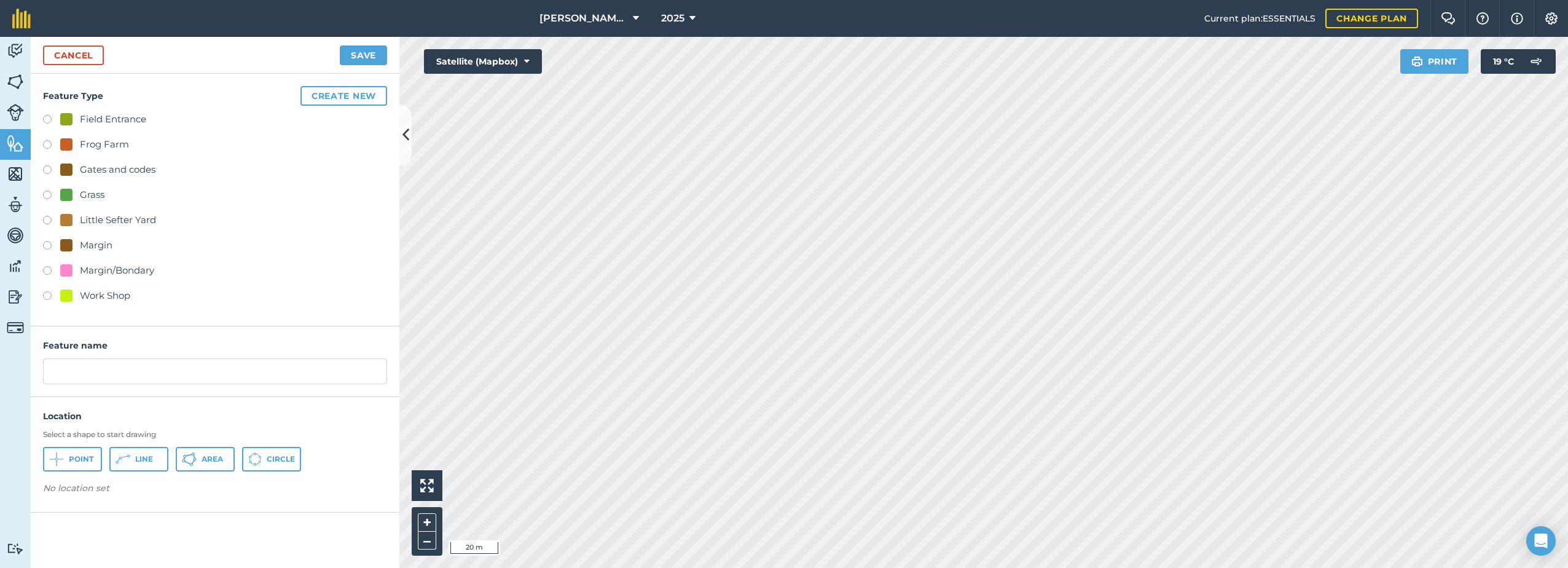
click at [62, 118] on div at bounding box center [67, 119] width 13 height 13
radio input "true"
click at [150, 370] on input "Field Entrance 2" at bounding box center [215, 371] width 344 height 26
type input "Field Entrance"
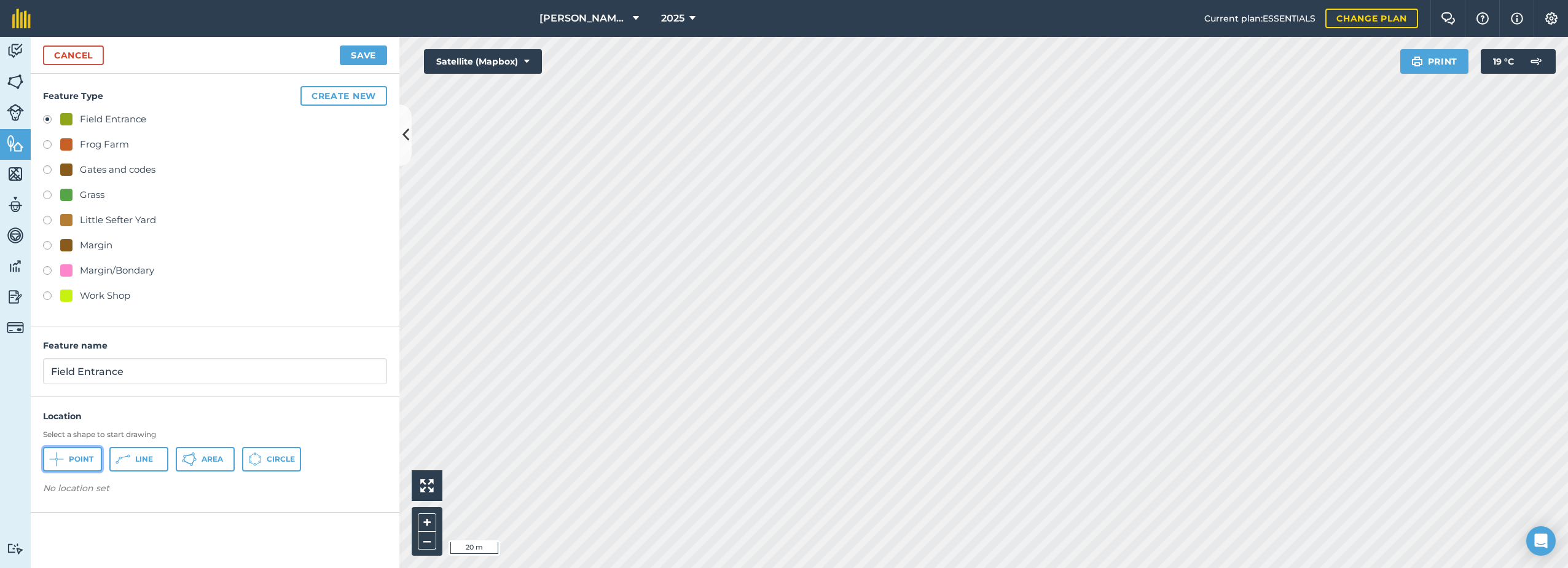
drag, startPoint x: 79, startPoint y: 459, endPoint x: 117, endPoint y: 459, distance: 38.0
click at [81, 459] on span "Point" at bounding box center [80, 459] width 24 height 10
click at [362, 55] on button "Save" at bounding box center [363, 55] width 47 height 20
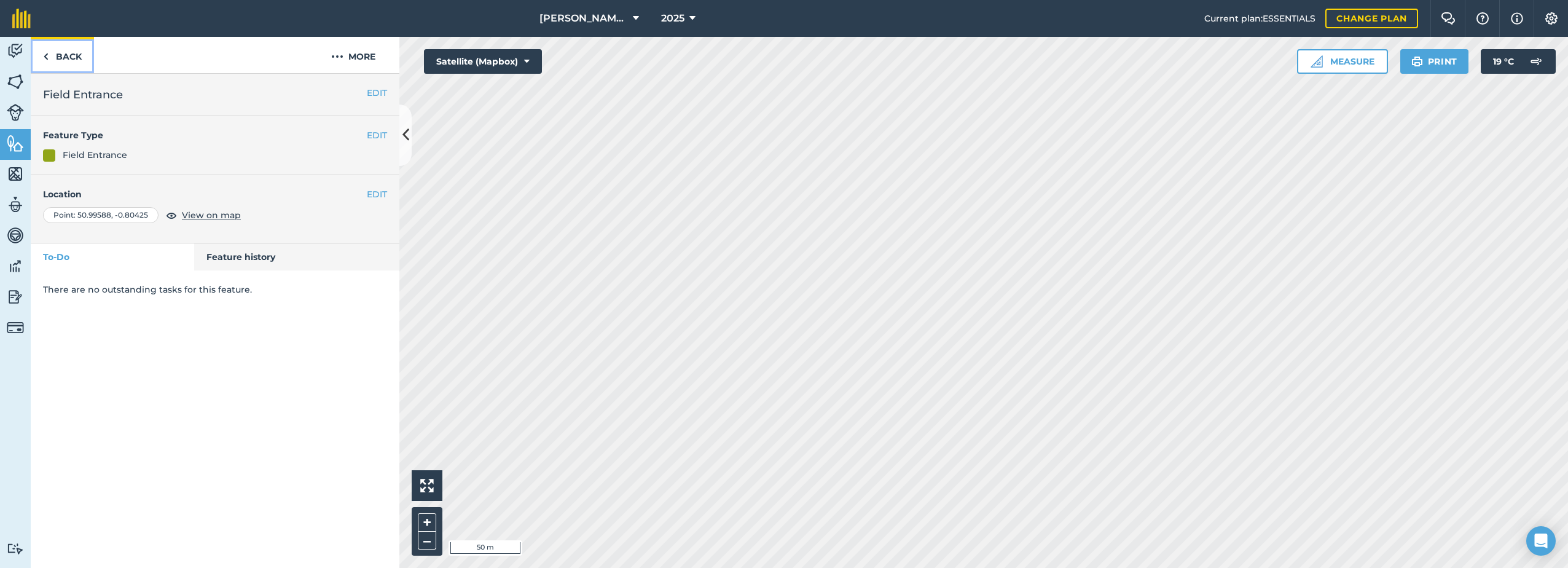
click at [47, 55] on img at bounding box center [46, 56] width 5 height 14
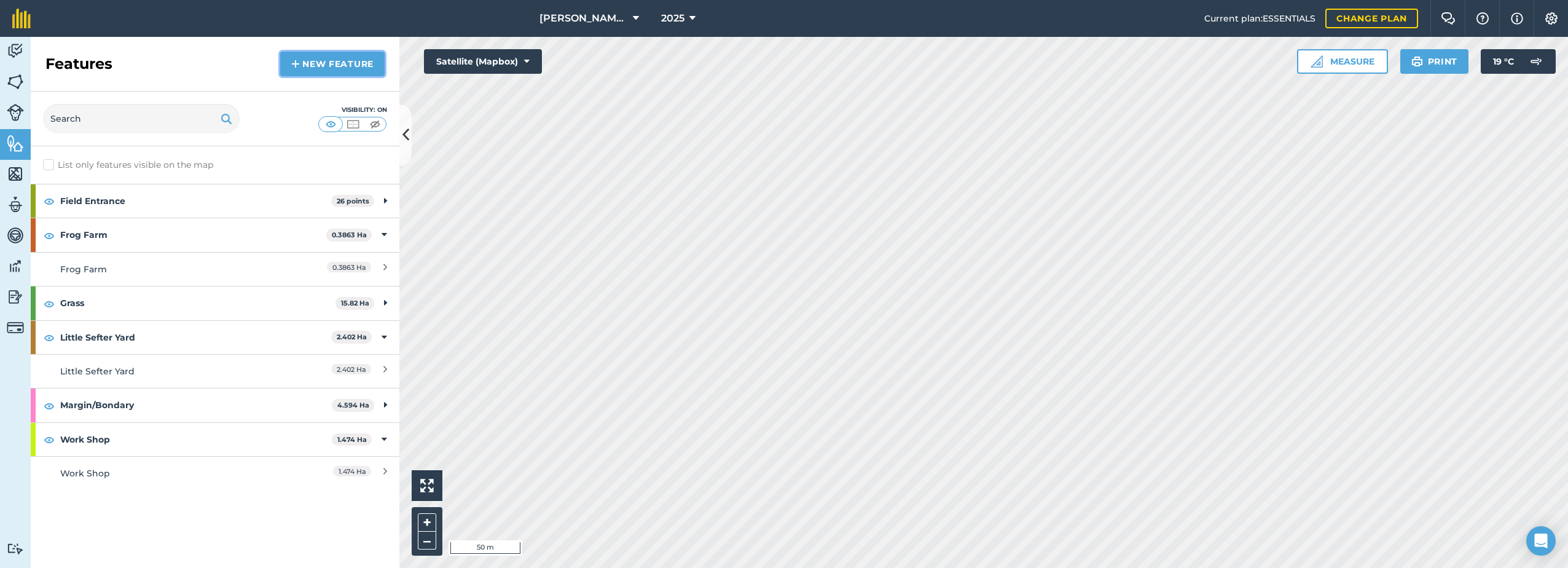
click at [306, 59] on link "New feature" at bounding box center [332, 63] width 105 height 24
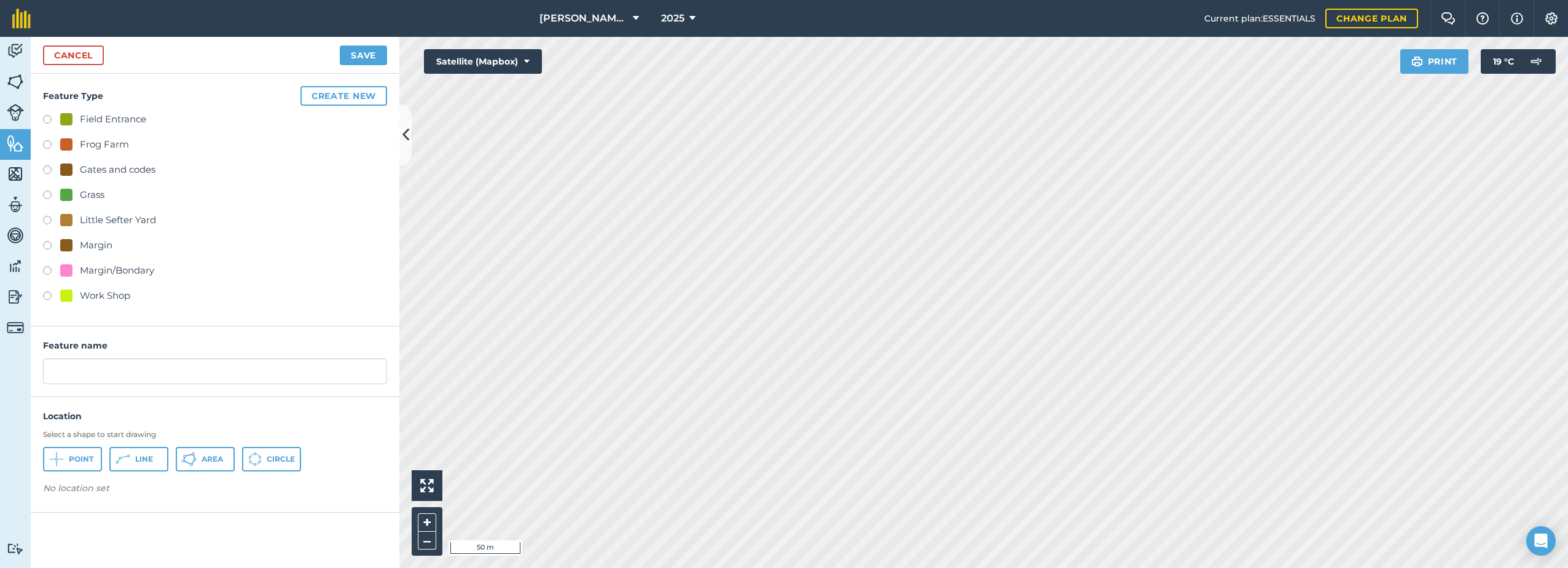
click at [78, 122] on div "Field Entrance" at bounding box center [103, 119] width 86 height 14
radio input "true"
click at [142, 374] on input "Field Entrance 2" at bounding box center [215, 371] width 344 height 26
type input "Field Entrance"
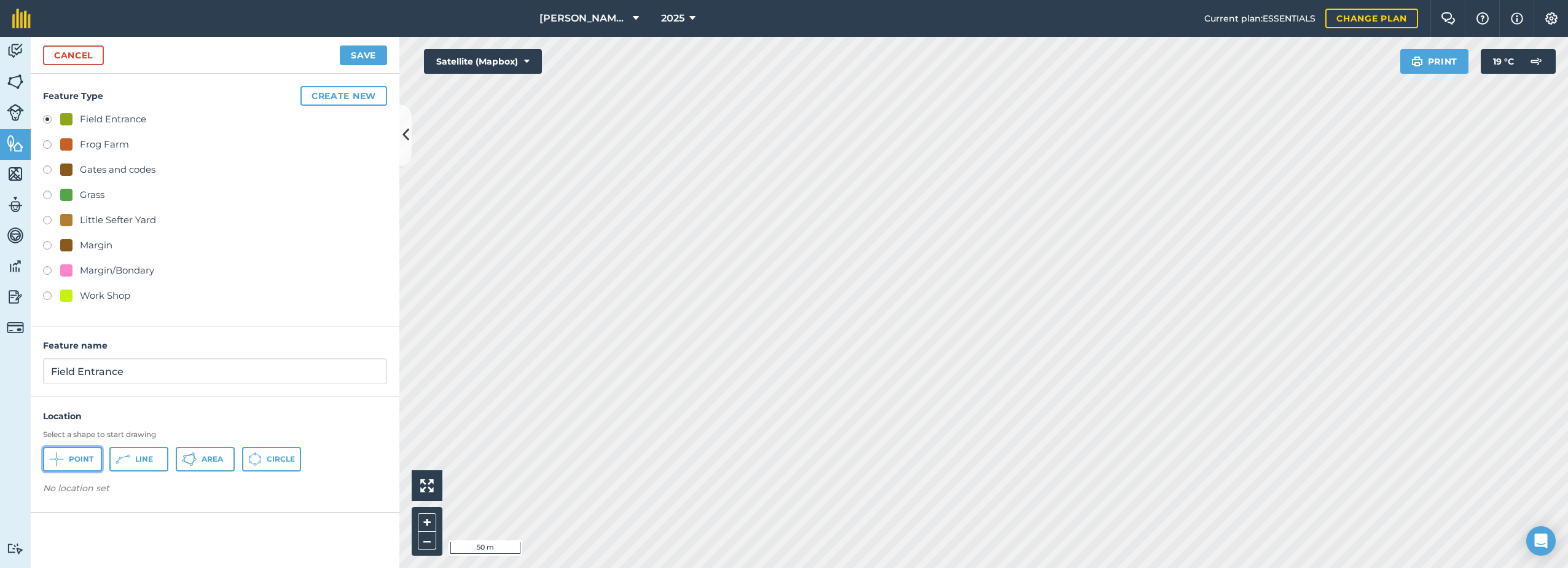
click at [69, 458] on button "Point" at bounding box center [72, 459] width 59 height 24
click at [354, 57] on button "Save" at bounding box center [363, 55] width 47 height 20
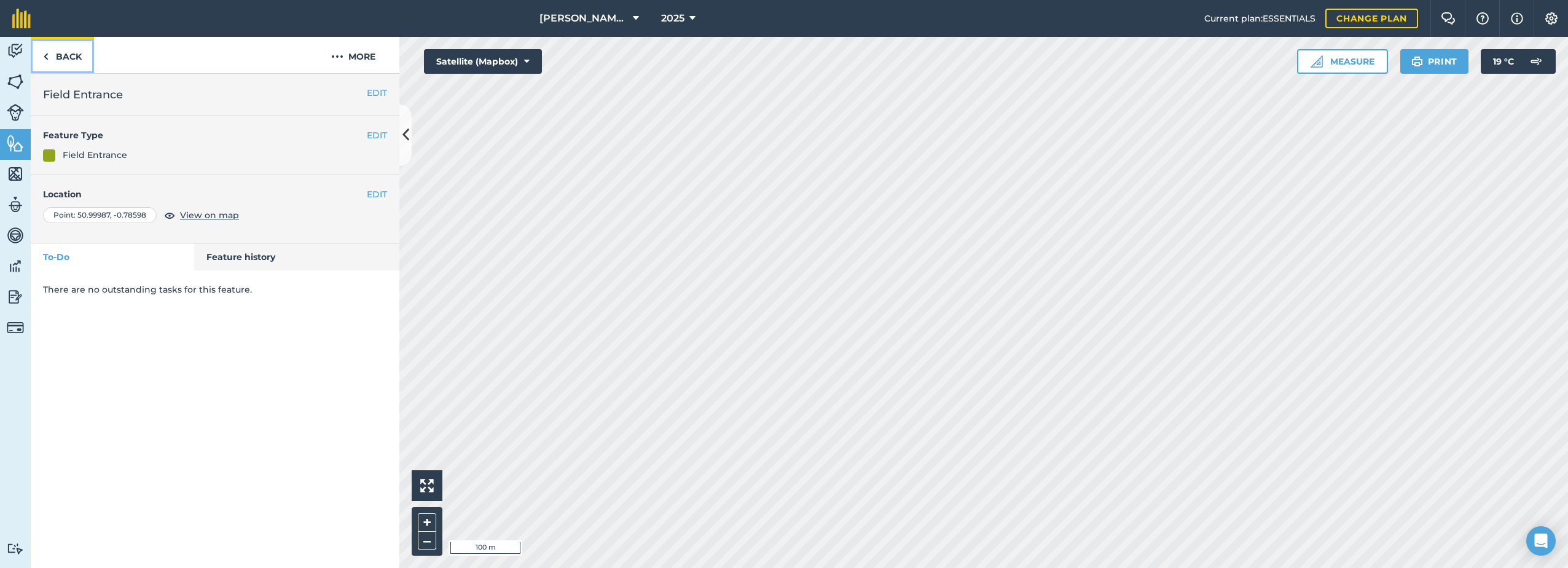
click at [57, 55] on link "Back" at bounding box center [62, 55] width 63 height 36
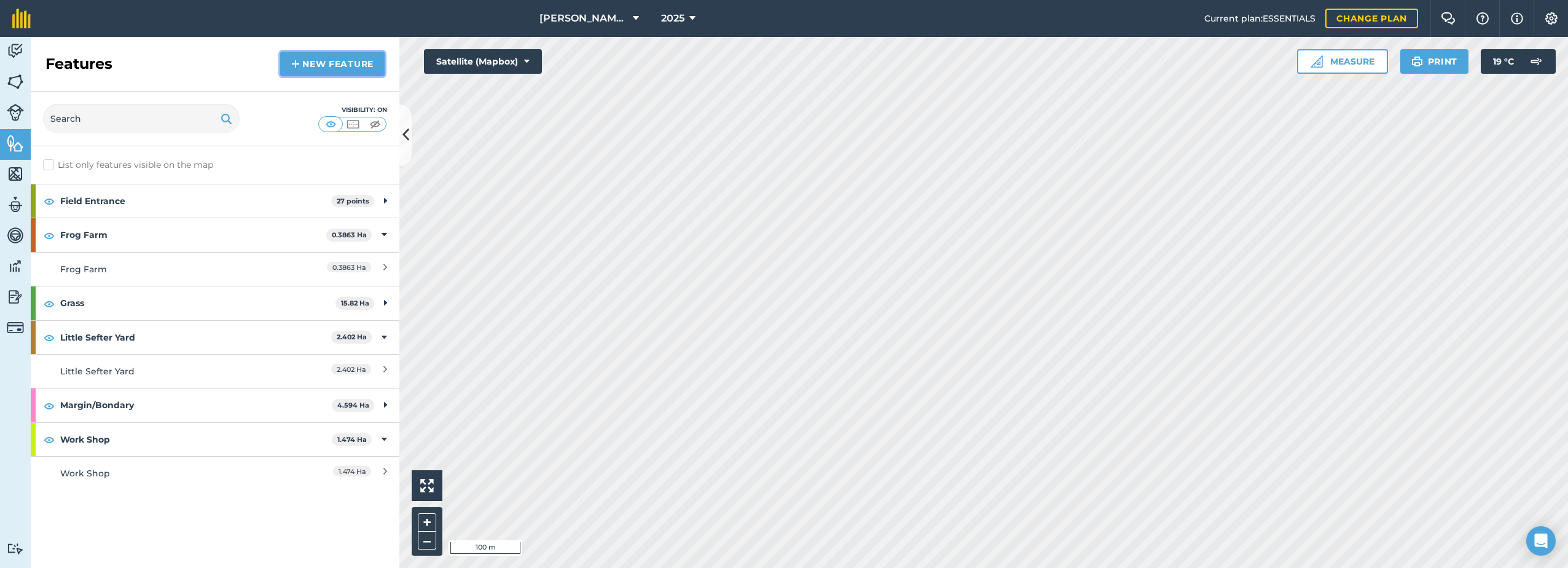
click at [321, 72] on link "New feature" at bounding box center [332, 63] width 105 height 24
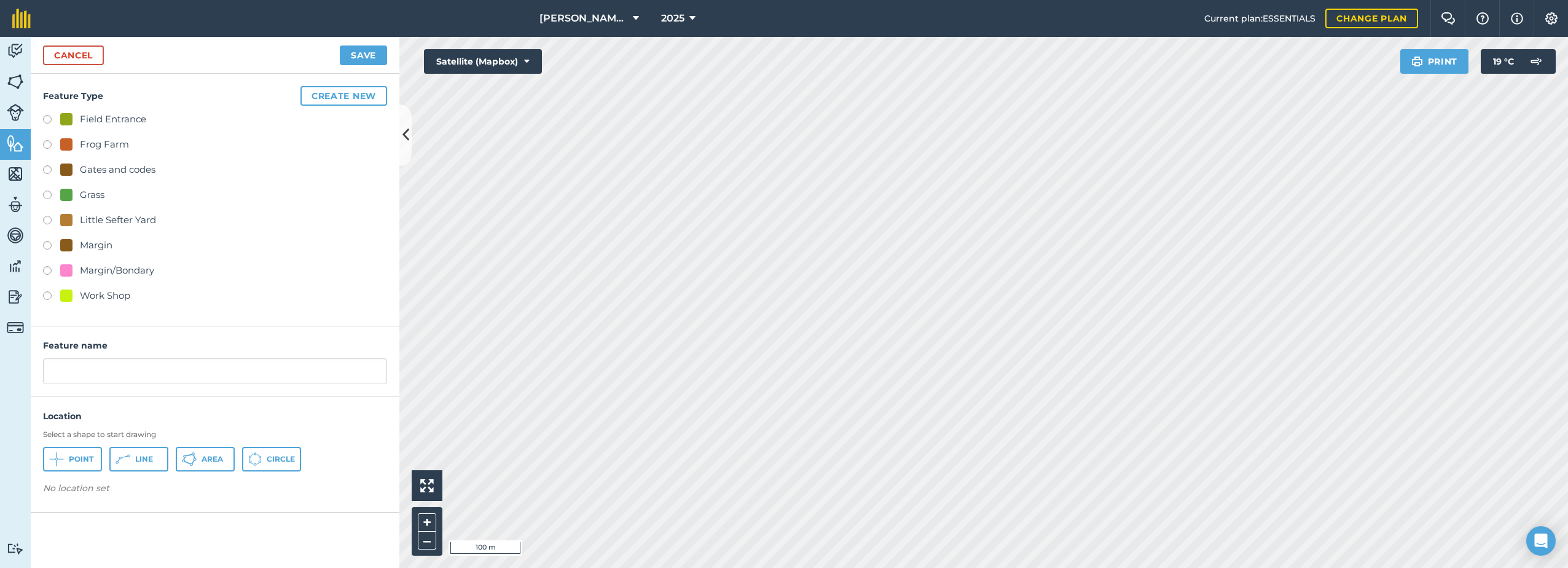
drag, startPoint x: 107, startPoint y: 119, endPoint x: 103, endPoint y: 132, distance: 13.6
click at [107, 119] on div "Field Entrance" at bounding box center [113, 119] width 67 height 14
radio input "true"
click at [150, 362] on input "Field Entrance 2" at bounding box center [215, 371] width 344 height 26
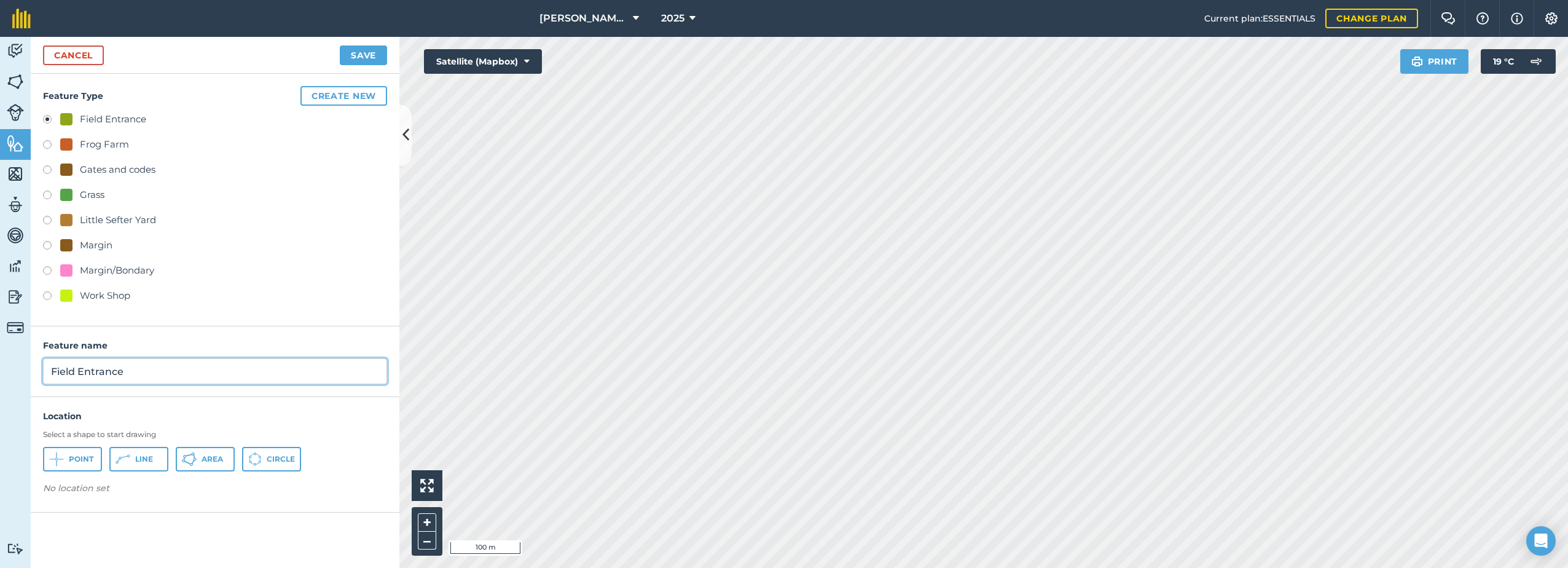
type input "Field Entrance"
click at [79, 461] on span "Point" at bounding box center [80, 459] width 24 height 10
click at [369, 53] on button "Save" at bounding box center [363, 55] width 47 height 20
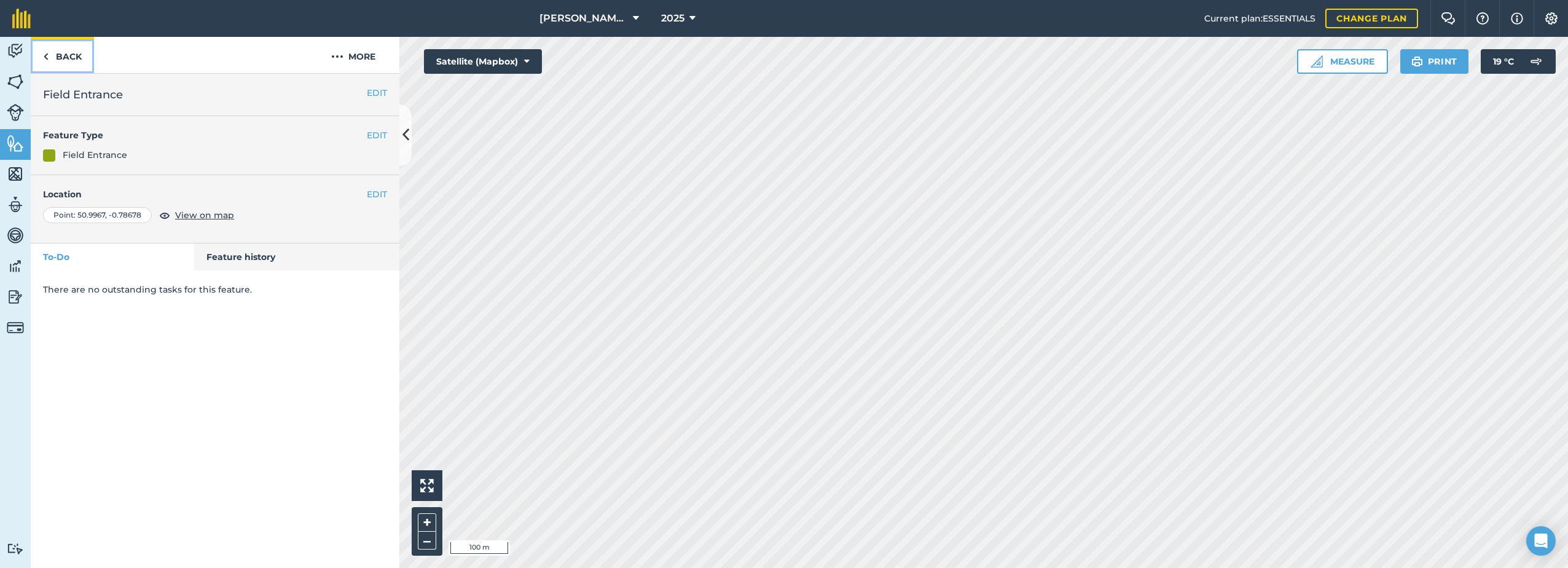
click at [53, 55] on link "Back" at bounding box center [62, 55] width 63 height 36
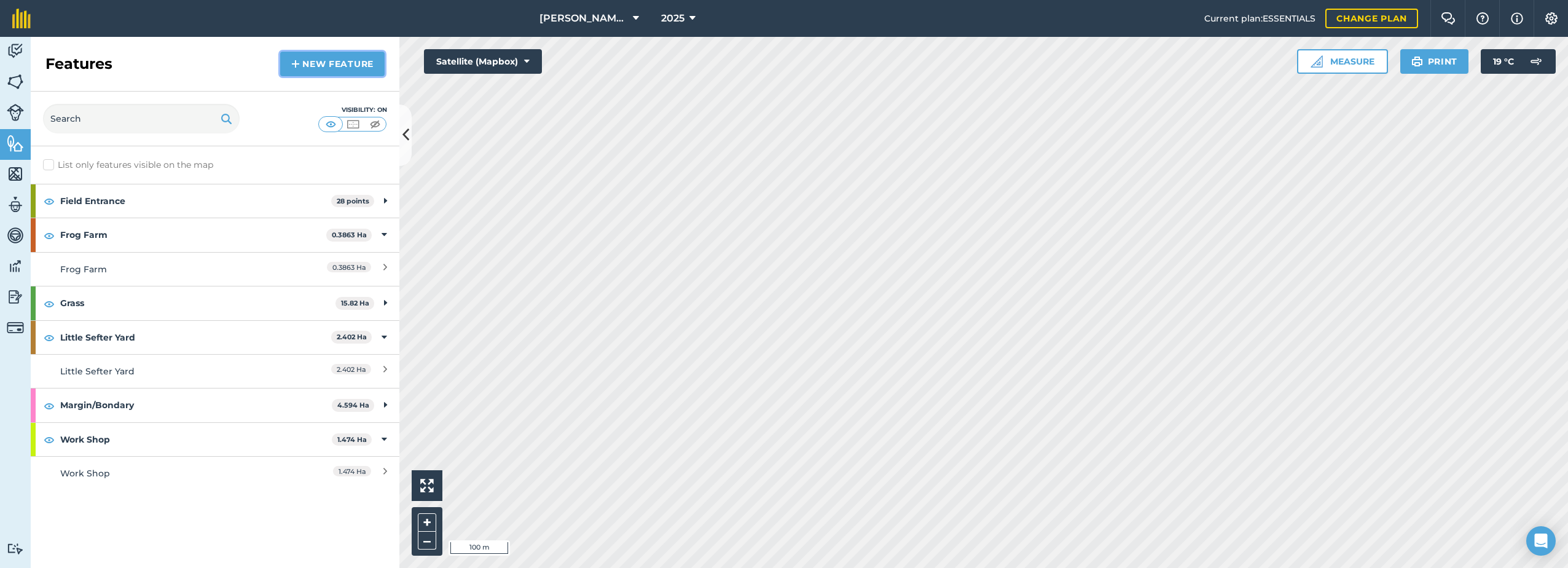
click at [320, 62] on link "New feature" at bounding box center [332, 63] width 105 height 24
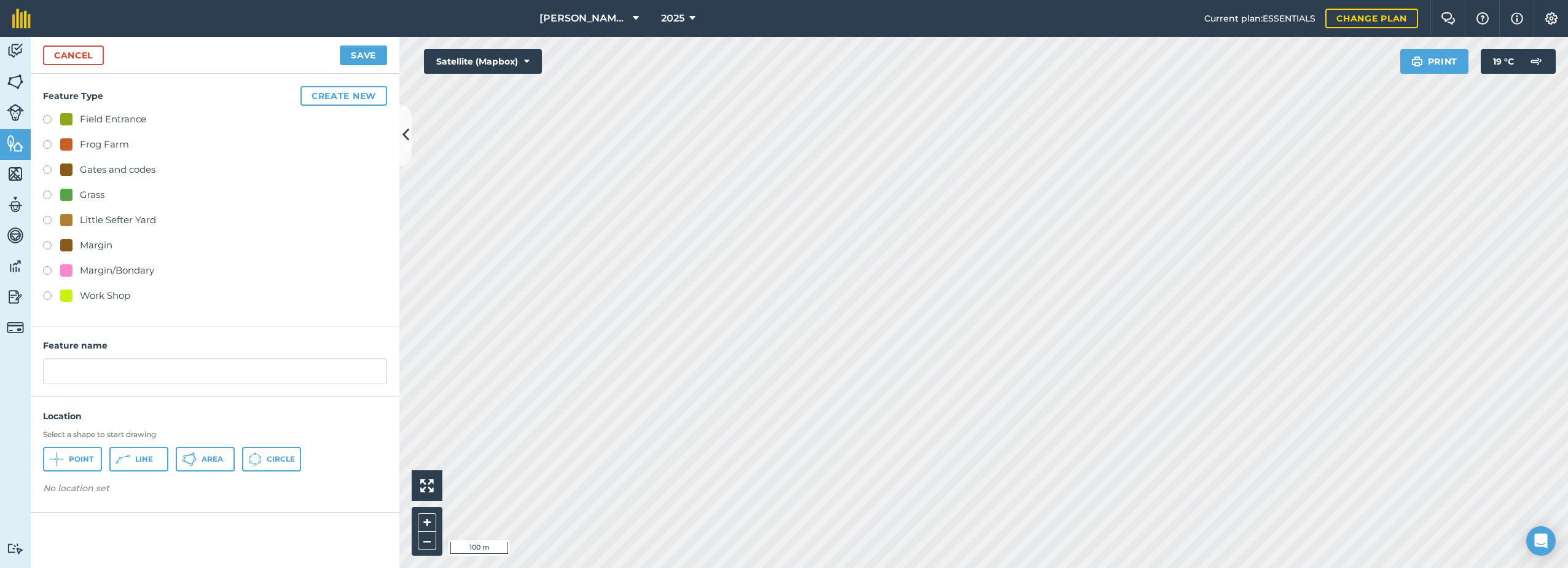
click at [60, 120] on div at bounding box center [67, 119] width 13 height 13
radio input "true"
type input "Field Entrance 2"
click at [61, 455] on icon at bounding box center [56, 459] width 14 height 14
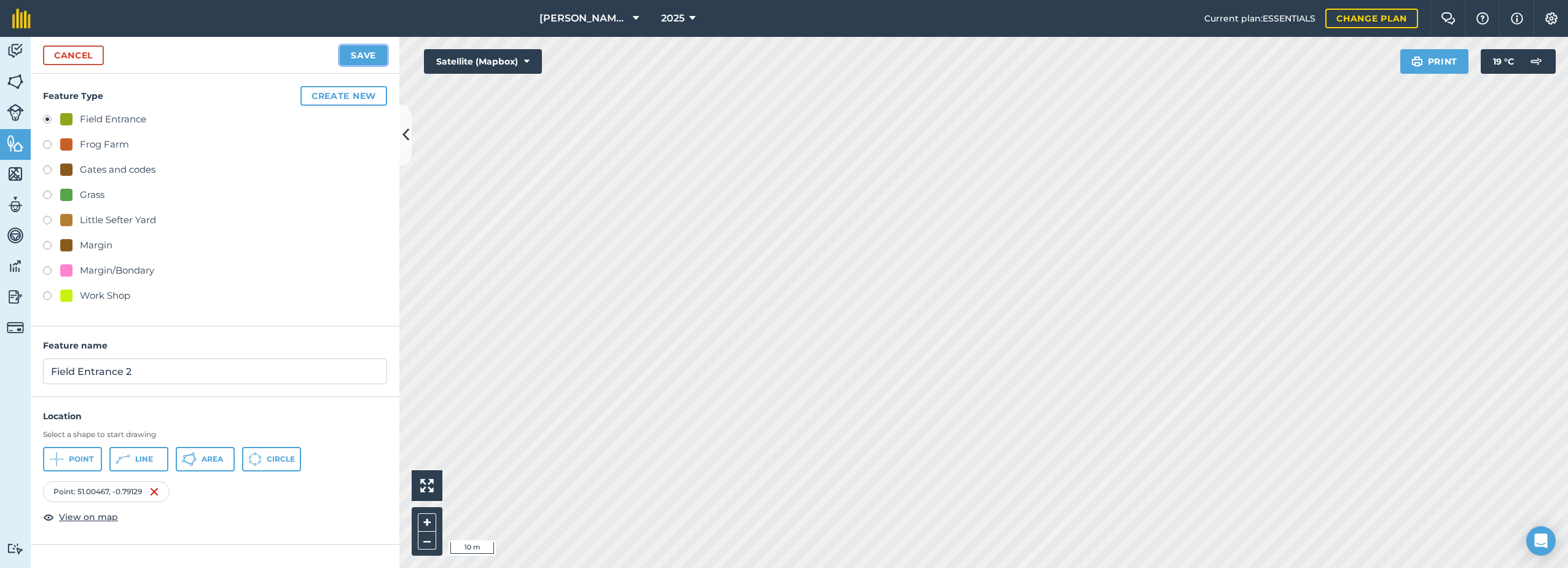
click at [377, 53] on button "Save" at bounding box center [363, 55] width 47 height 20
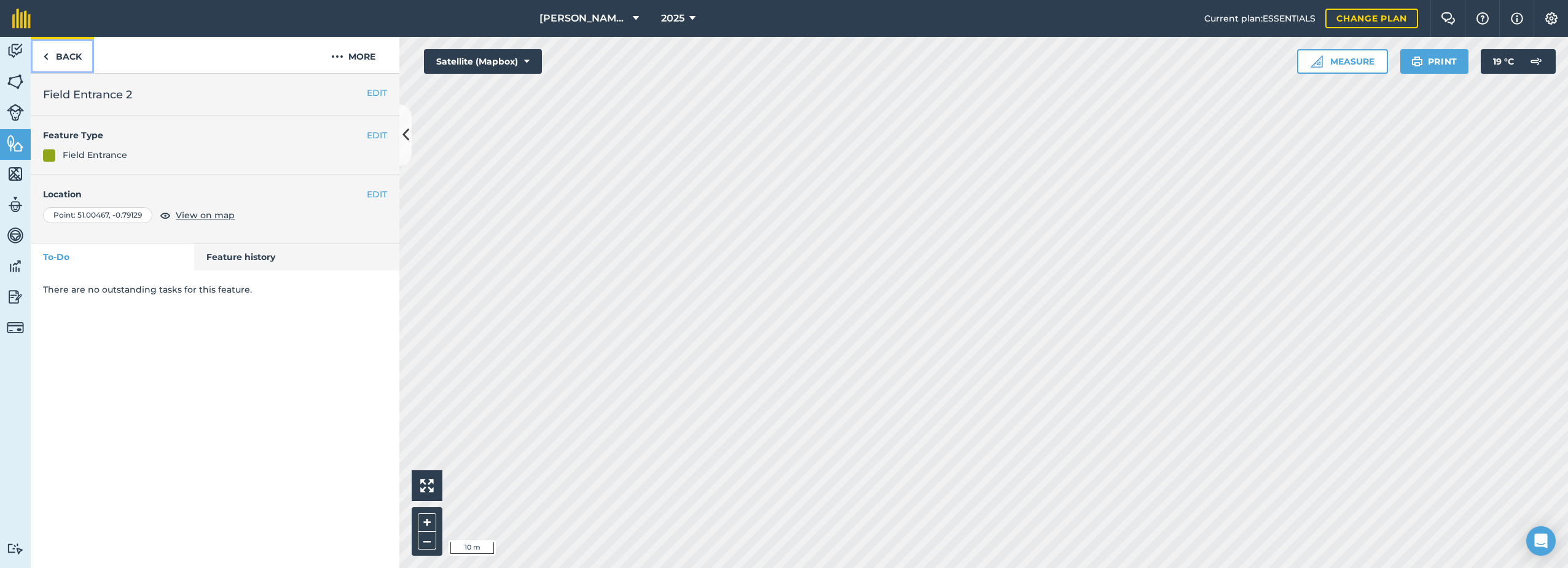
click at [57, 52] on link "Back" at bounding box center [62, 55] width 63 height 36
click at [378, 89] on button "EDIT" at bounding box center [376, 92] width 20 height 14
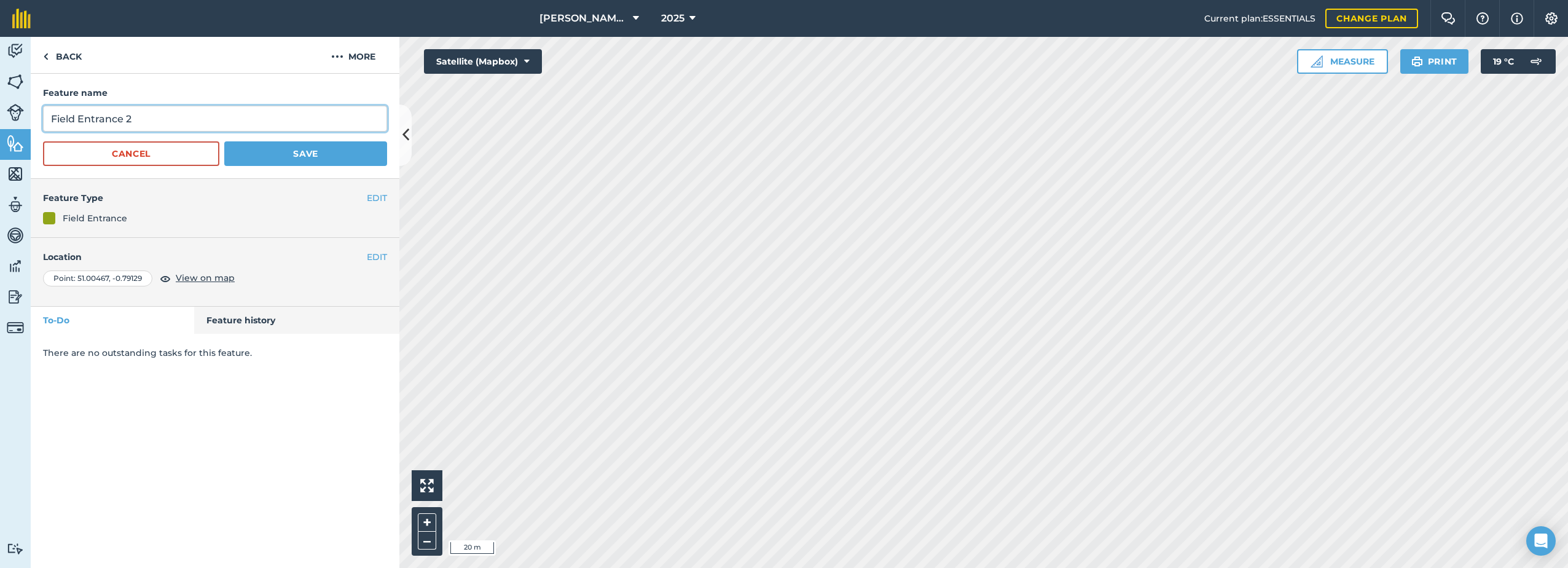
click at [159, 118] on input "Field Entrance 2" at bounding box center [215, 118] width 344 height 26
type input "Field Entrance"
click at [282, 150] on button "Save" at bounding box center [305, 154] width 162 height 24
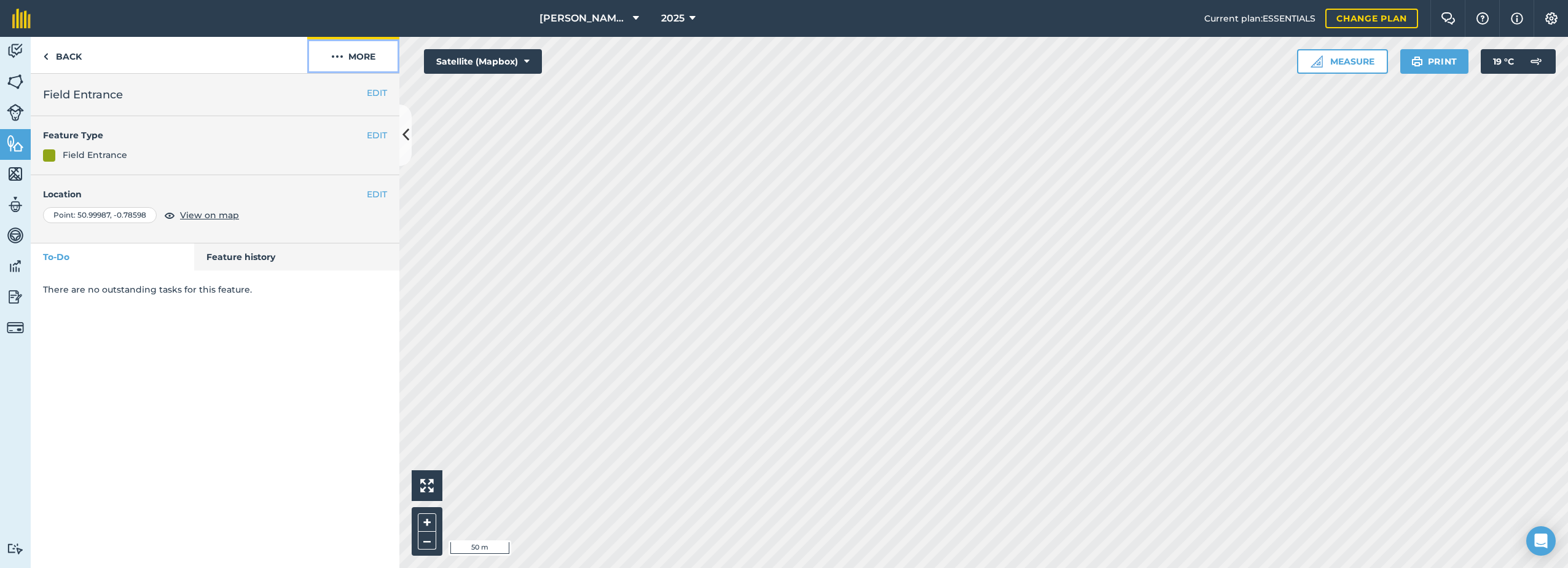
click at [359, 53] on button "More" at bounding box center [353, 55] width 92 height 36
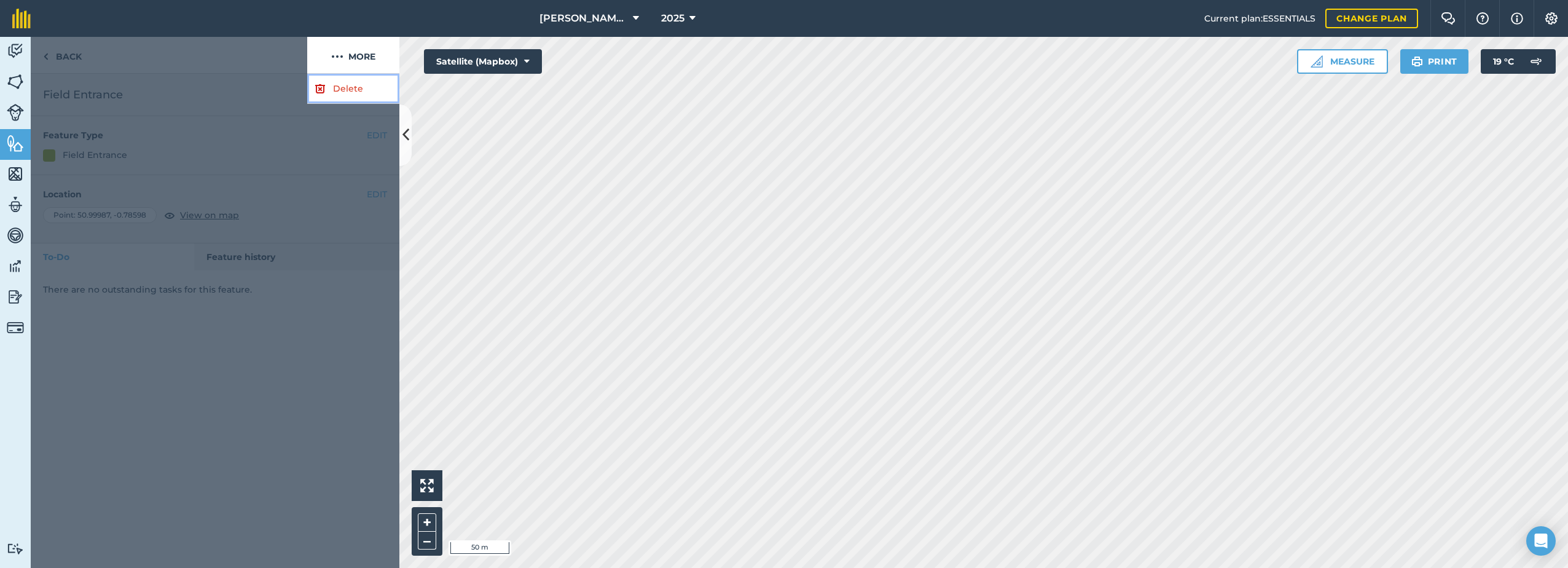
click at [330, 88] on link "Delete" at bounding box center [353, 88] width 92 height 30
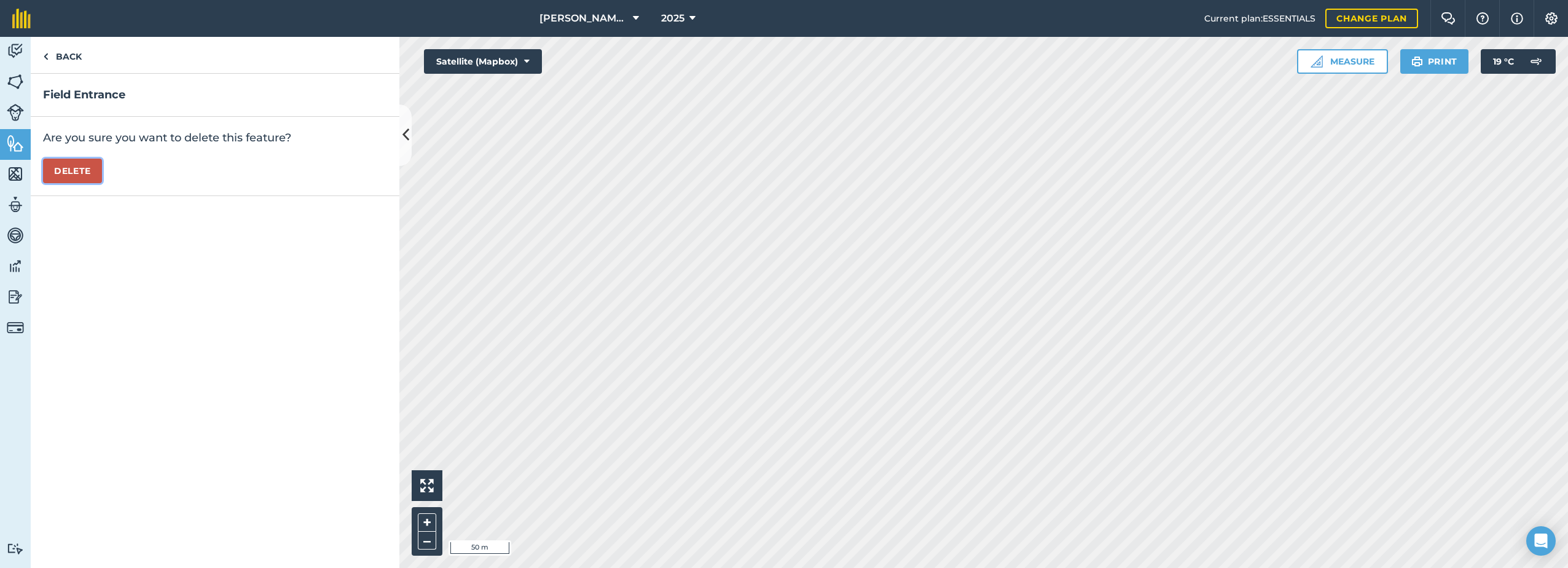
drag, startPoint x: 88, startPoint y: 166, endPoint x: 114, endPoint y: 180, distance: 29.5
click at [88, 166] on button "Delete" at bounding box center [72, 171] width 59 height 24
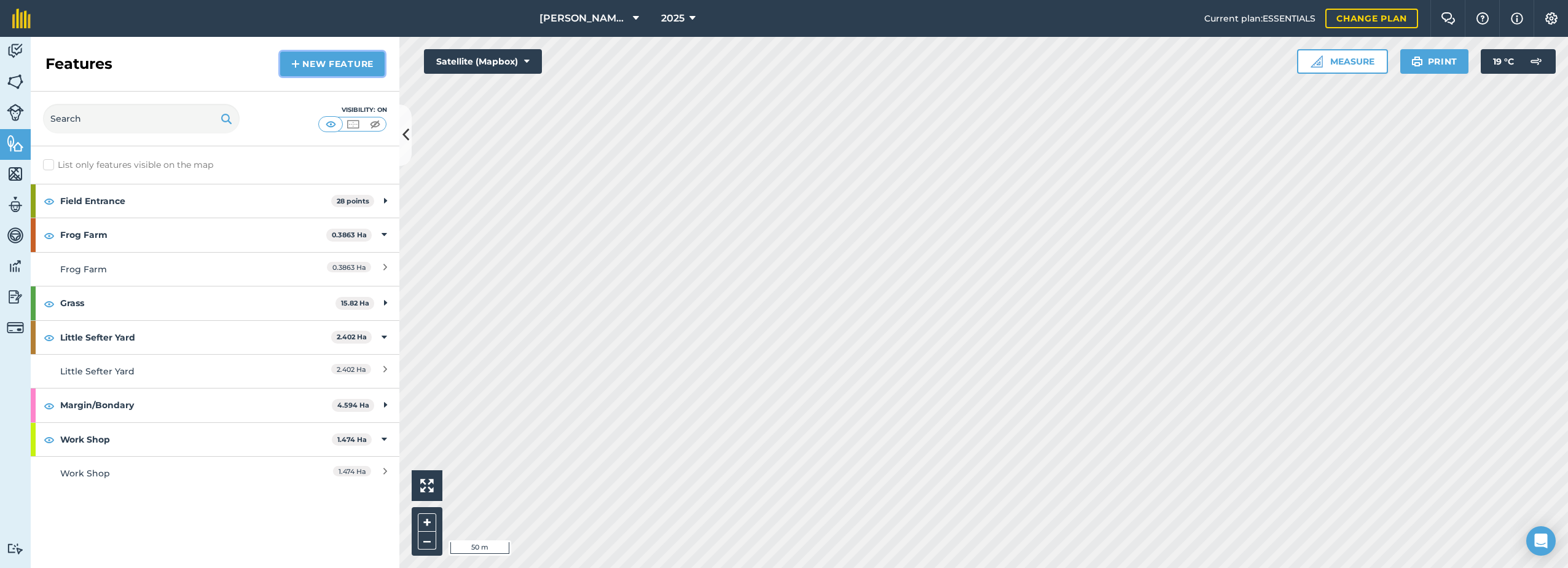
click at [314, 62] on link "New feature" at bounding box center [332, 63] width 105 height 24
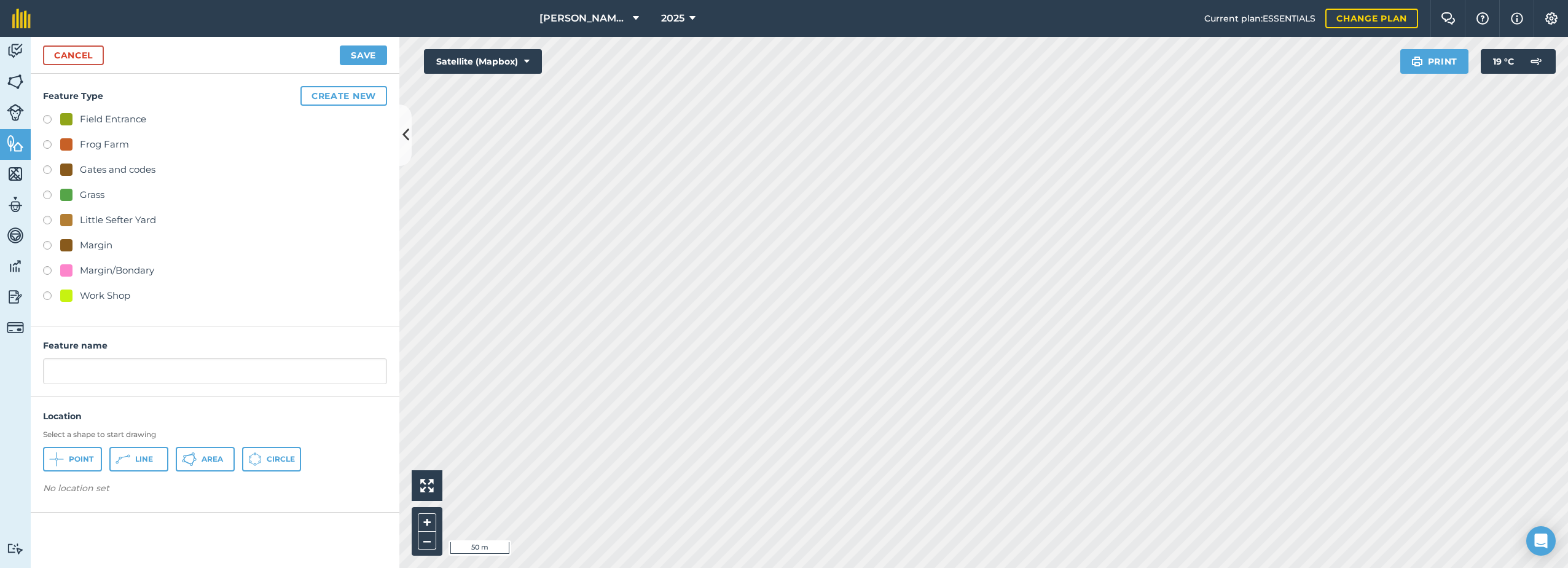
click at [82, 118] on div "Field Entrance" at bounding box center [113, 119] width 67 height 14
radio input "true"
click at [151, 460] on span "Line" at bounding box center [144, 459] width 18 height 10
click at [146, 373] on input "Field Entrance 2" at bounding box center [215, 371] width 344 height 26
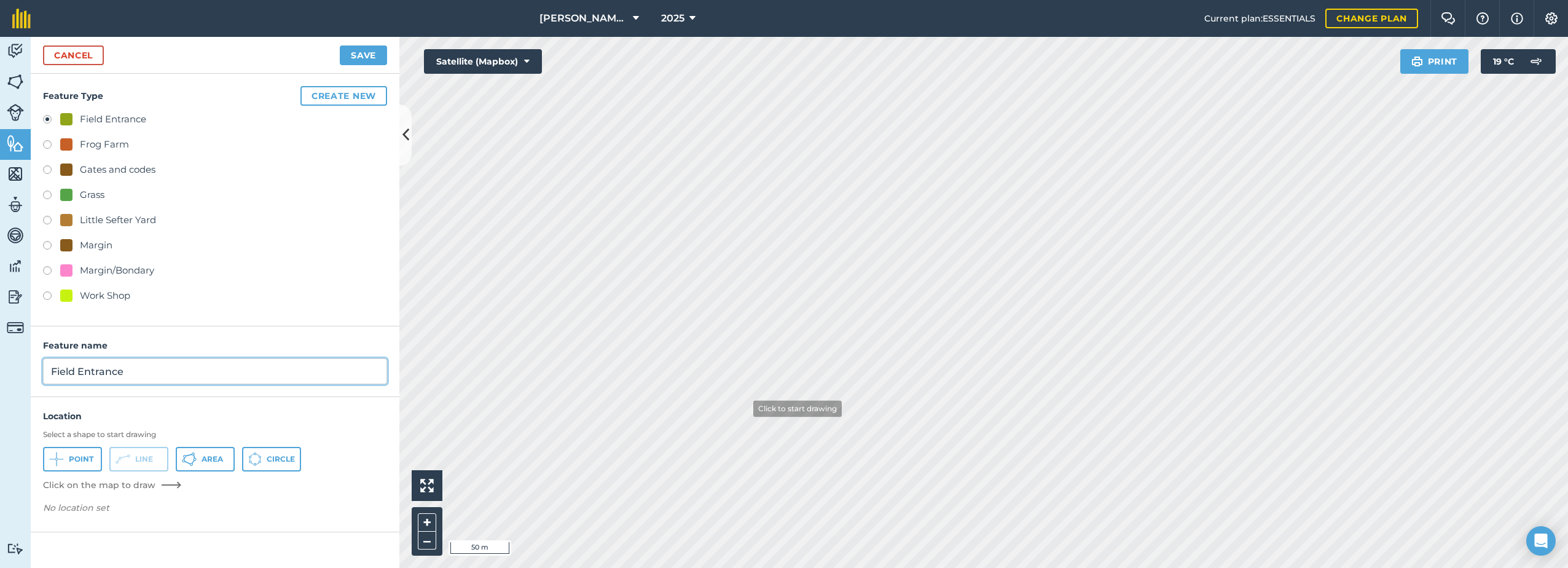
type input "Field Entrance"
click at [378, 60] on button "Save" at bounding box center [363, 55] width 47 height 20
click at [370, 55] on button "Save" at bounding box center [363, 55] width 47 height 20
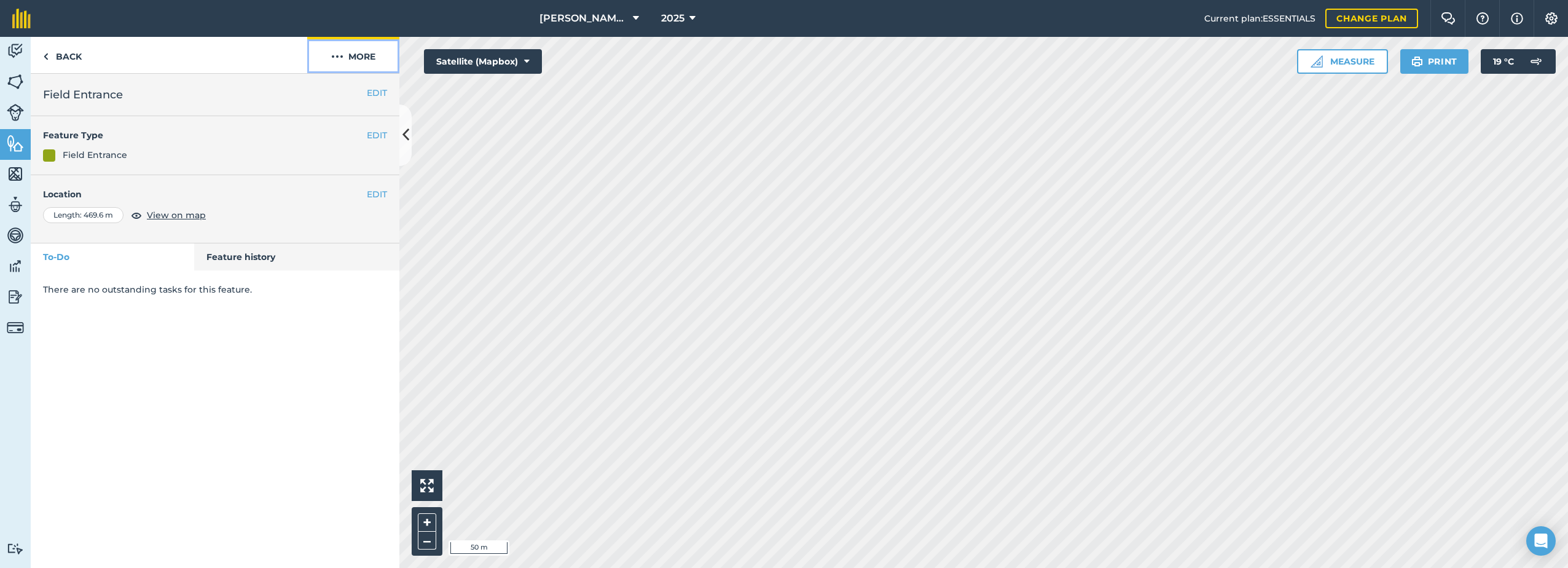
click at [348, 59] on button "More" at bounding box center [353, 55] width 92 height 36
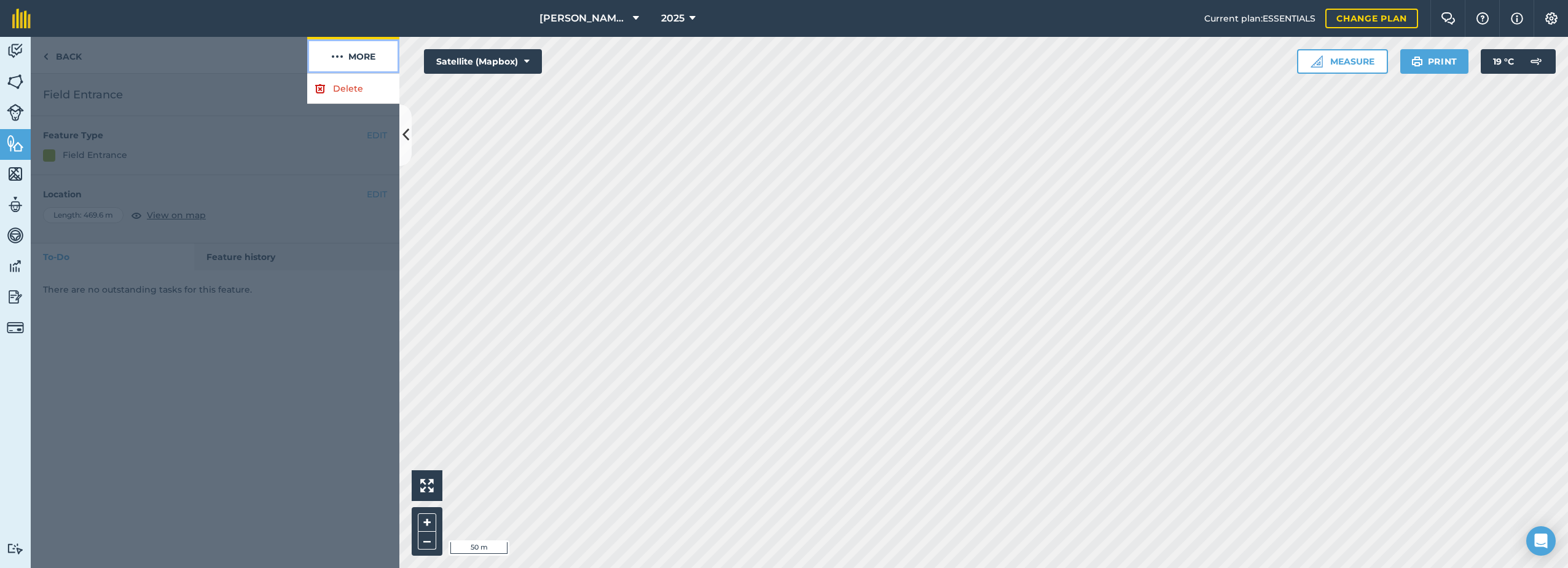
click at [348, 59] on button "More" at bounding box center [353, 55] width 92 height 36
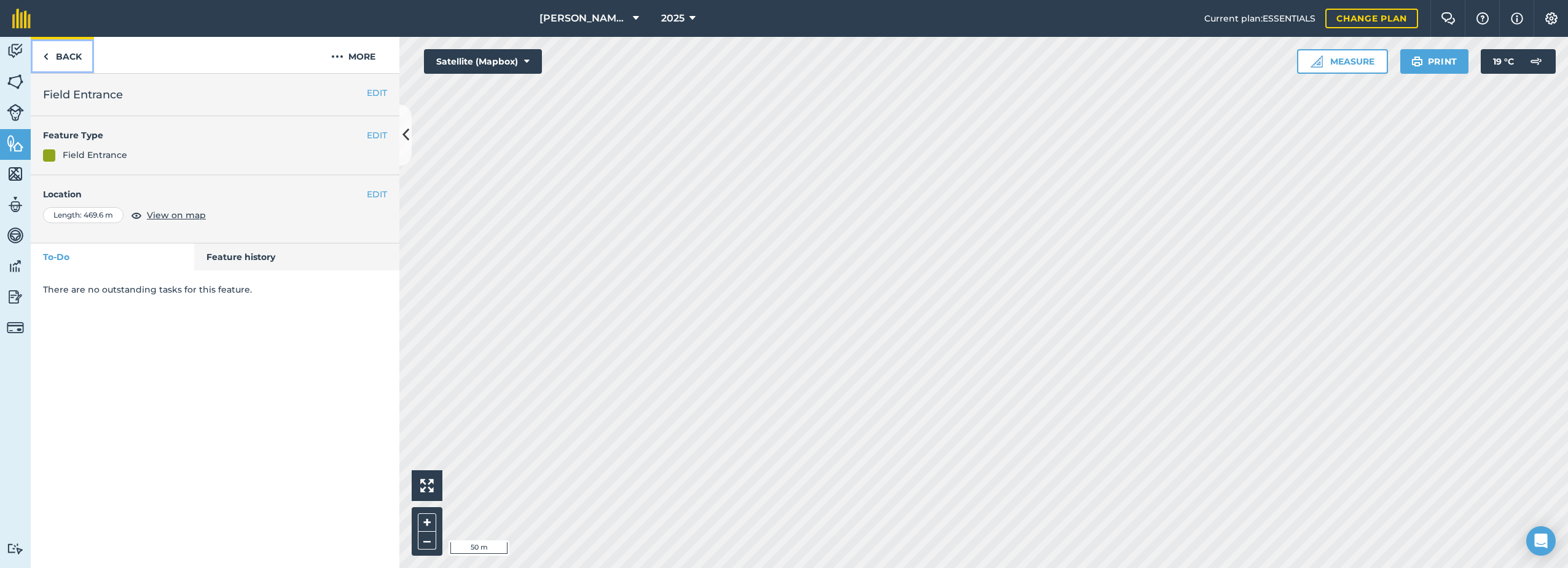
click at [67, 54] on link "Back" at bounding box center [62, 55] width 63 height 36
click at [65, 58] on link "Back" at bounding box center [62, 55] width 63 height 36
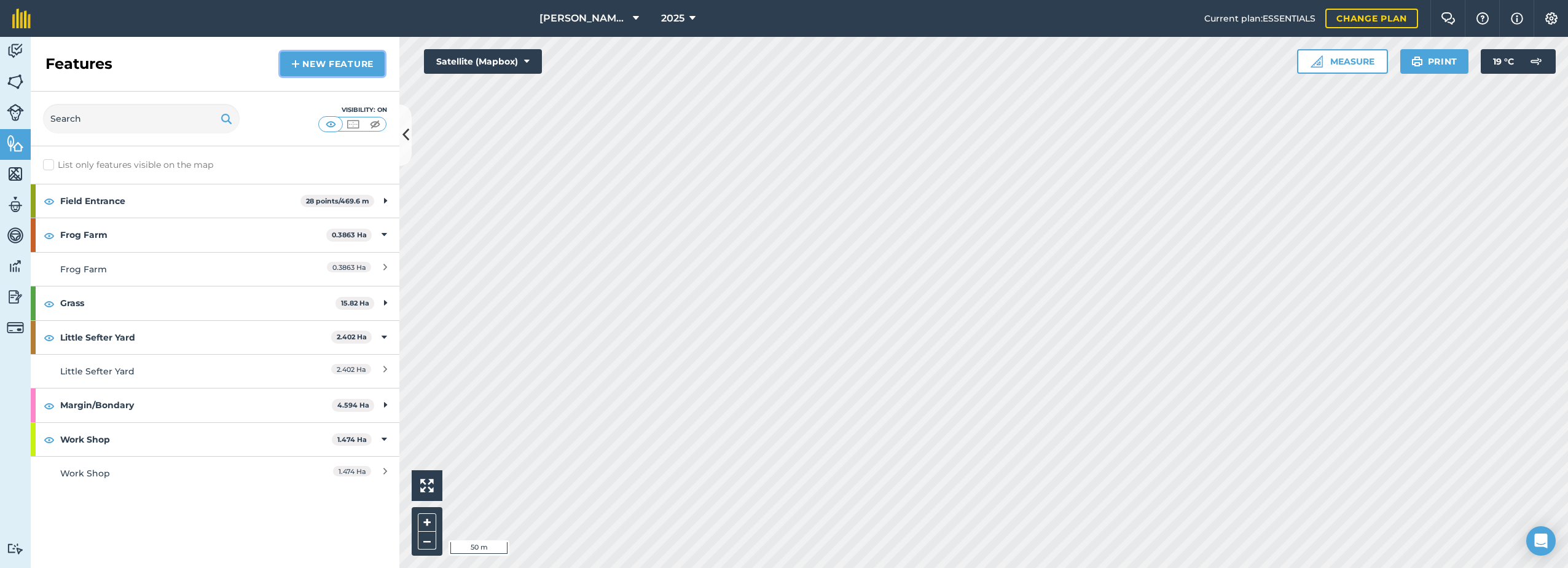
click at [320, 63] on link "New feature" at bounding box center [332, 63] width 105 height 24
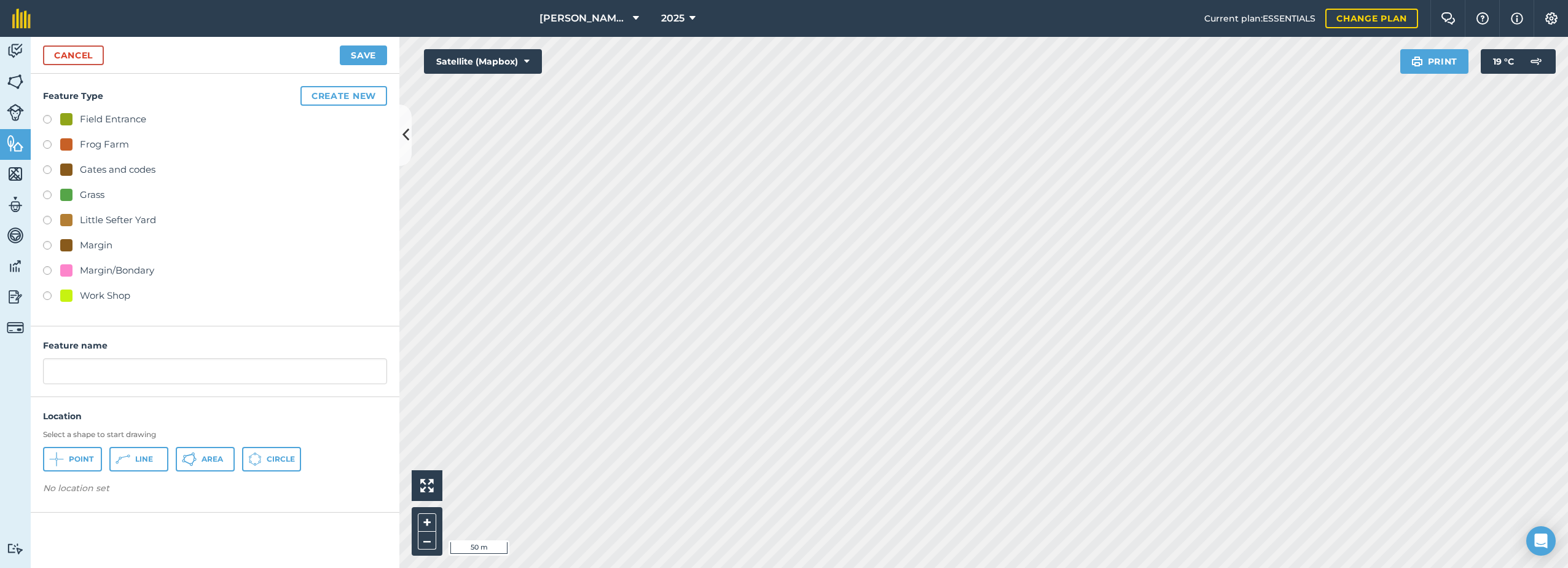
click at [38, 118] on div "Feature Type Create new Field Entrance Frog Farm Gates and codes Grass Little S…" at bounding box center [215, 200] width 368 height 253
click at [48, 118] on label at bounding box center [51, 121] width 17 height 13
radio input "true"
click at [151, 365] on input "Field Entrance 2" at bounding box center [215, 371] width 344 height 26
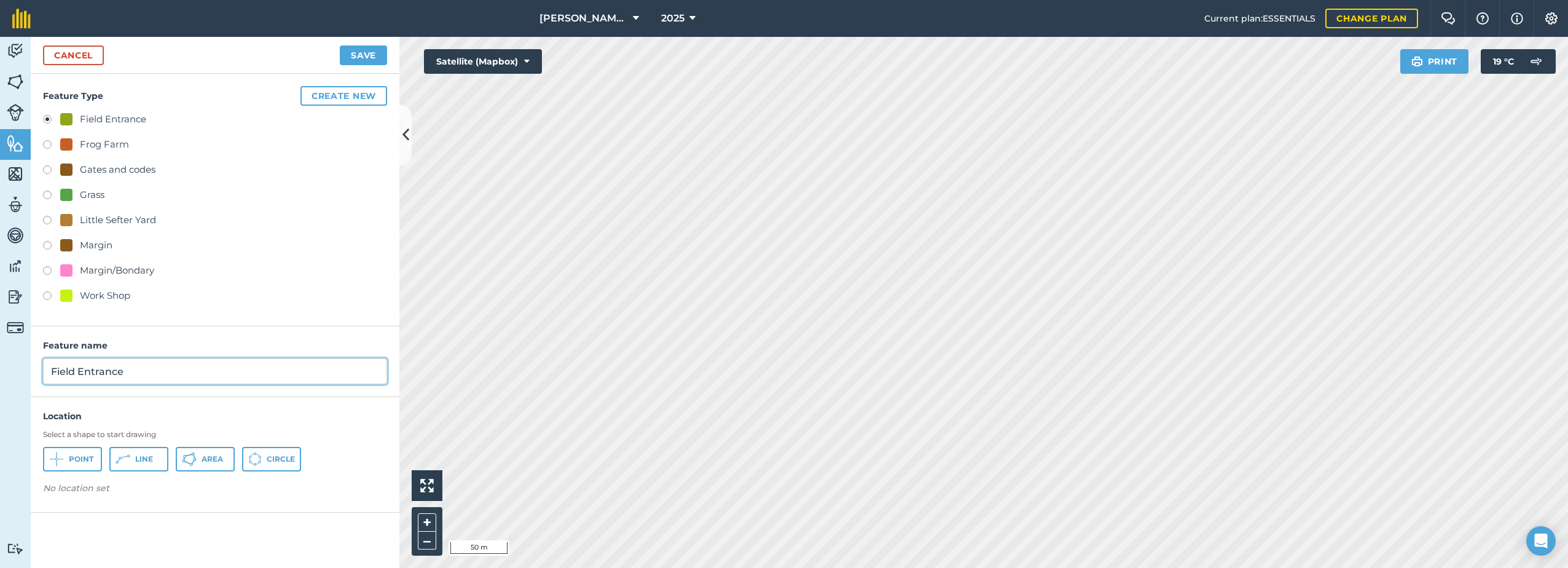
type input "Field Entrance"
drag, startPoint x: 60, startPoint y: 461, endPoint x: 70, endPoint y: 457, distance: 10.8
click at [61, 461] on icon at bounding box center [56, 459] width 14 height 14
click at [358, 57] on button "Save" at bounding box center [363, 55] width 47 height 20
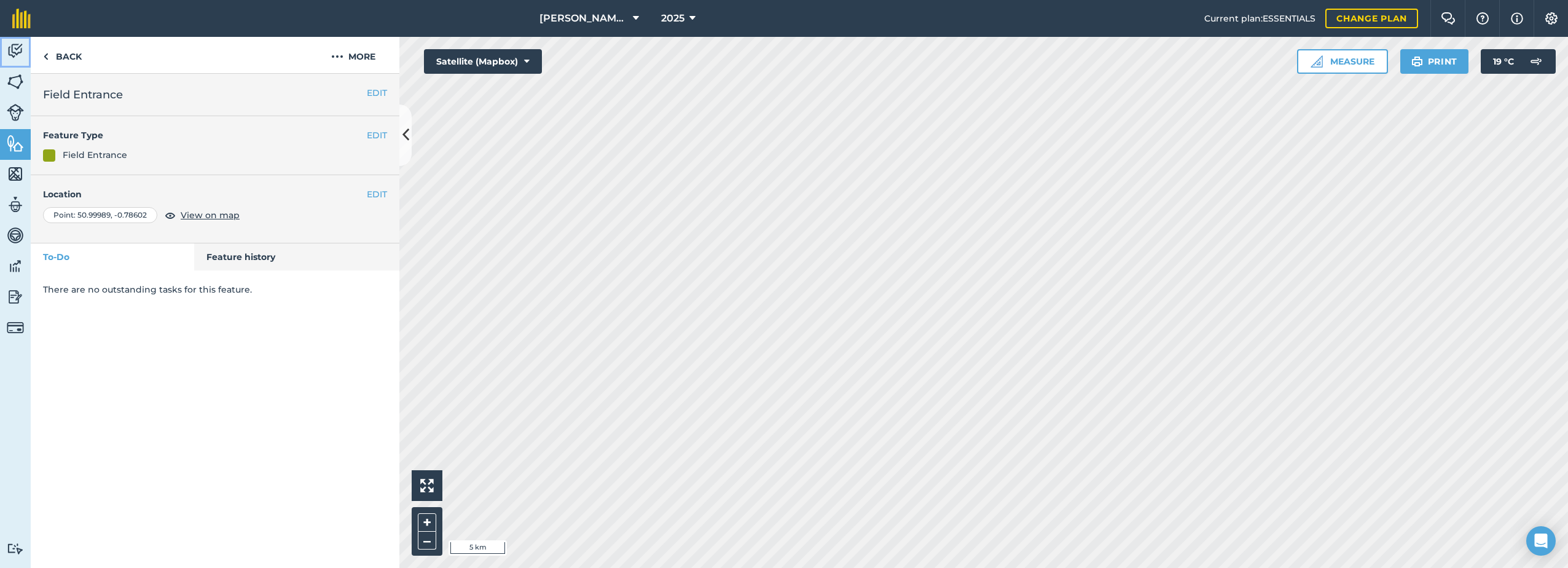
click at [14, 44] on img at bounding box center [14, 51] width 17 height 18
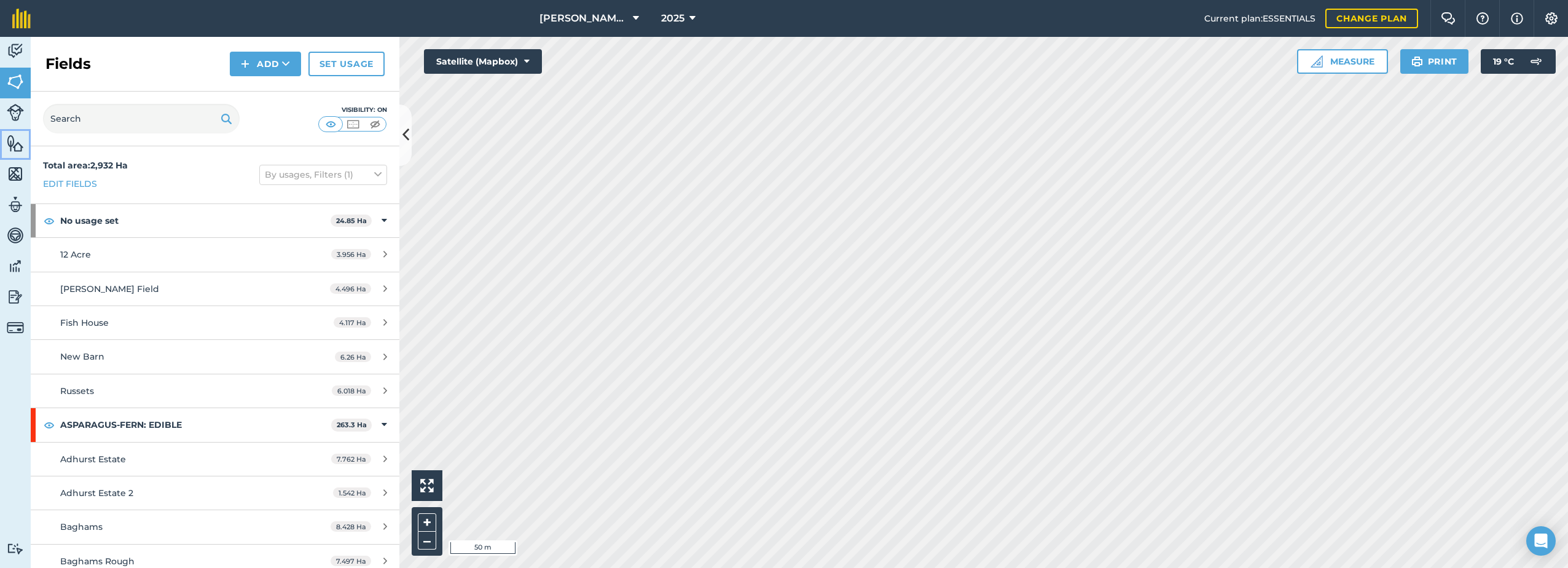
click at [11, 144] on img at bounding box center [14, 143] width 17 height 18
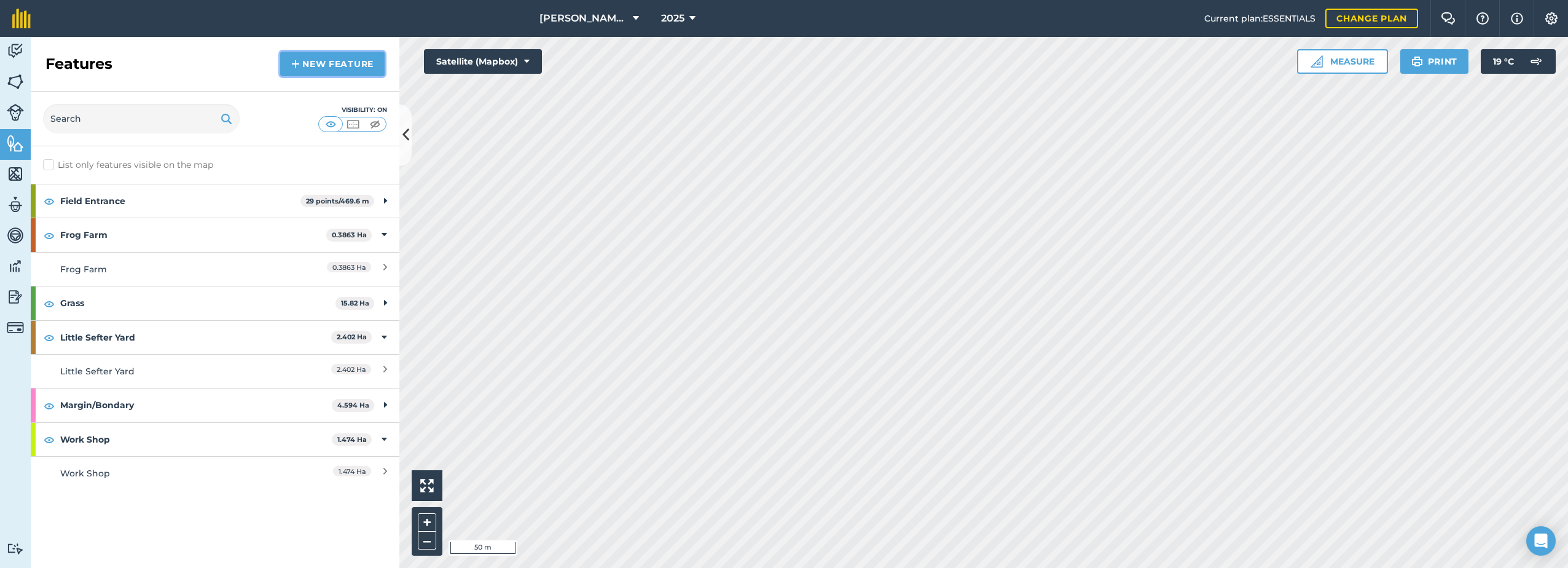
click at [316, 63] on link "New feature" at bounding box center [332, 63] width 105 height 24
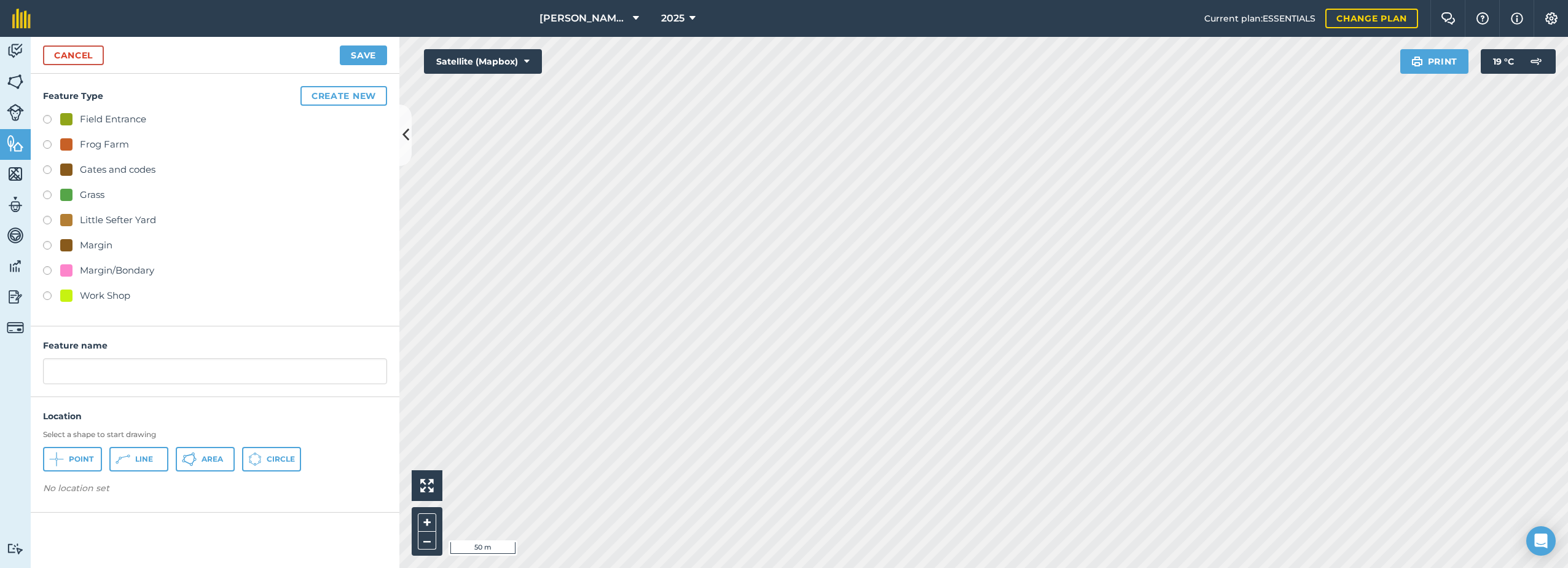
click at [88, 119] on div "Field Entrance" at bounding box center [113, 119] width 67 height 14
radio input "true"
click at [124, 459] on icon at bounding box center [123, 459] width 14 height 14
click at [147, 370] on input "Field Entrance 2" at bounding box center [215, 371] width 344 height 26
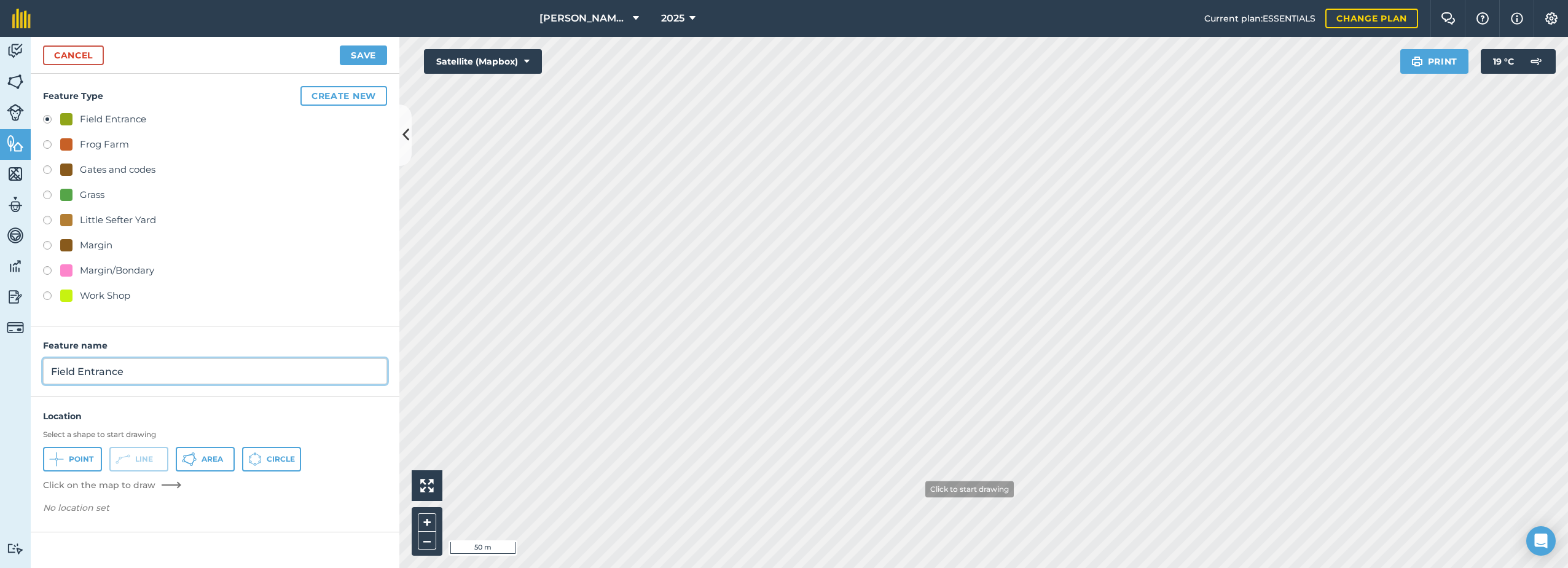
type input "Field Entrance"
click at [376, 52] on button "Save" at bounding box center [363, 55] width 47 height 20
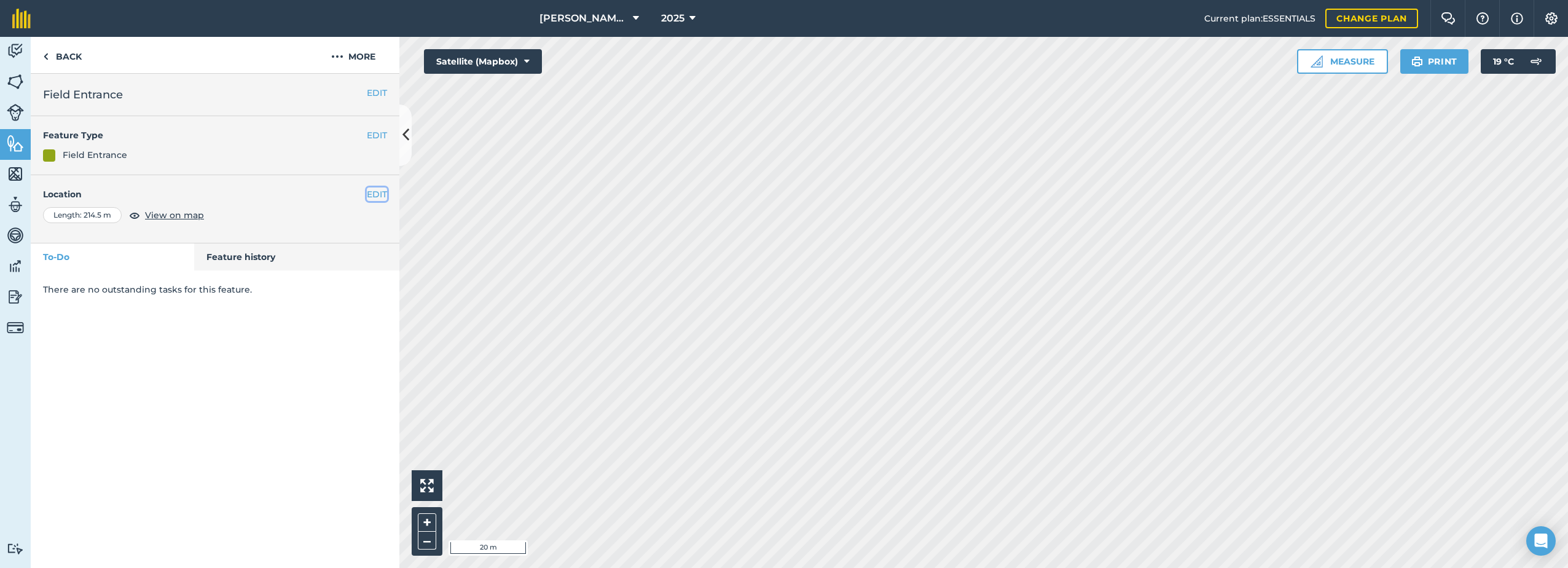
click at [373, 195] on button "EDIT" at bounding box center [376, 194] width 20 height 14
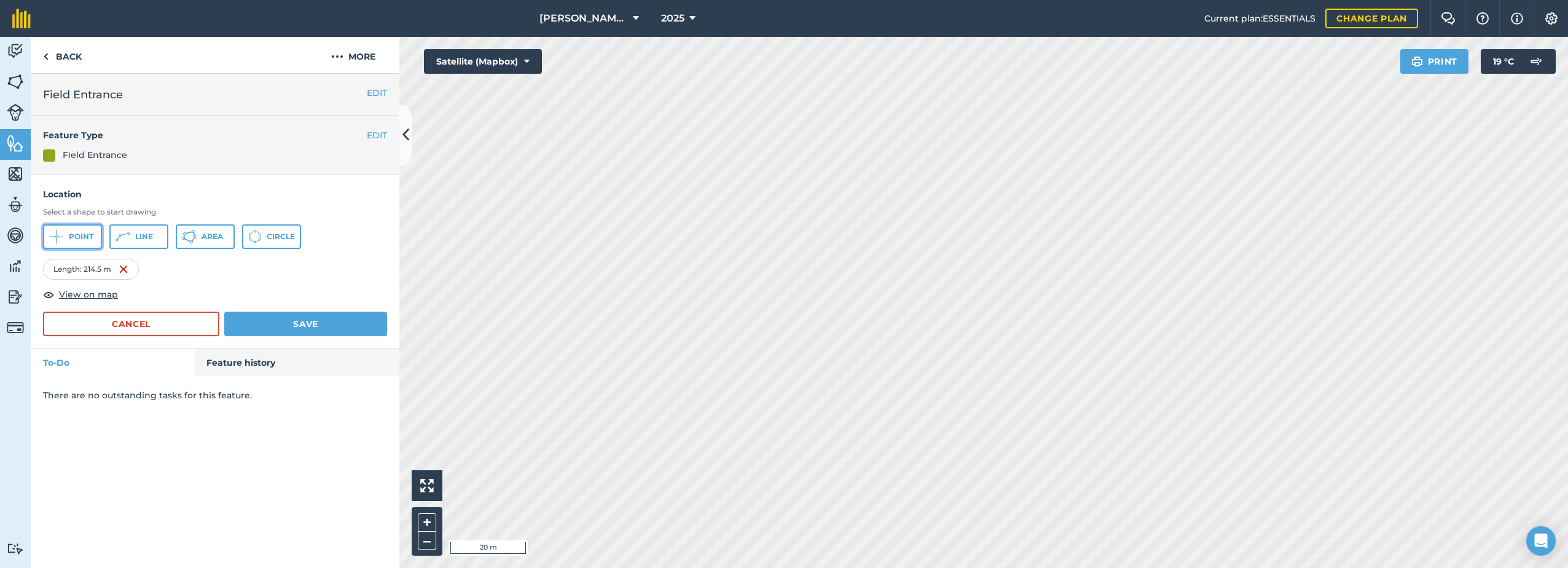
click at [66, 241] on button "Point" at bounding box center [72, 236] width 59 height 24
click at [322, 321] on button "Save" at bounding box center [305, 323] width 162 height 24
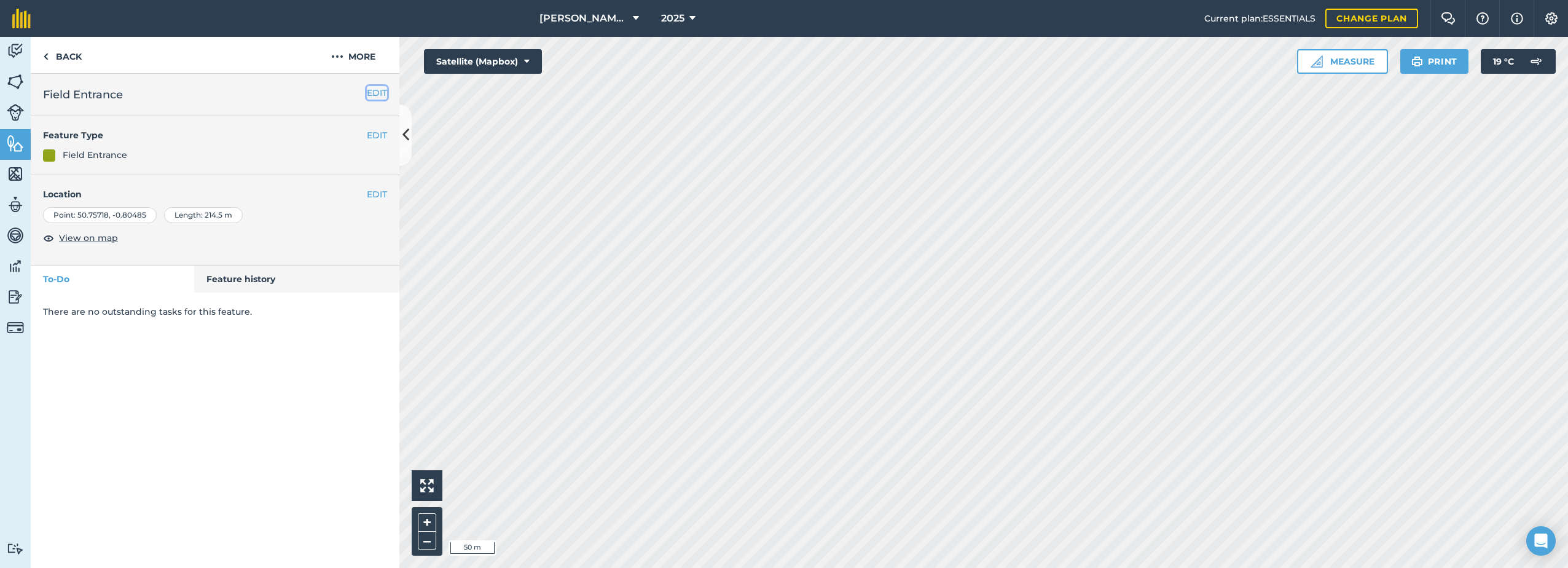
click at [381, 93] on button "EDIT" at bounding box center [376, 92] width 20 height 14
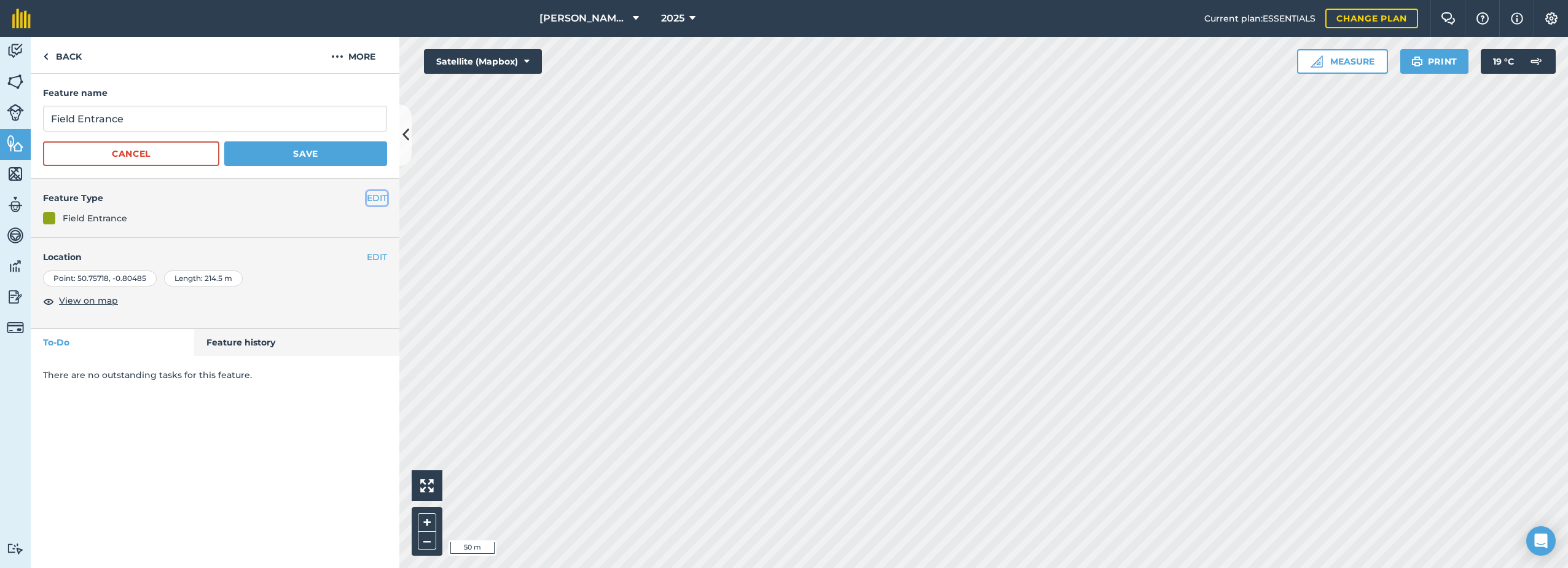
click at [381, 199] on button "EDIT" at bounding box center [376, 198] width 20 height 14
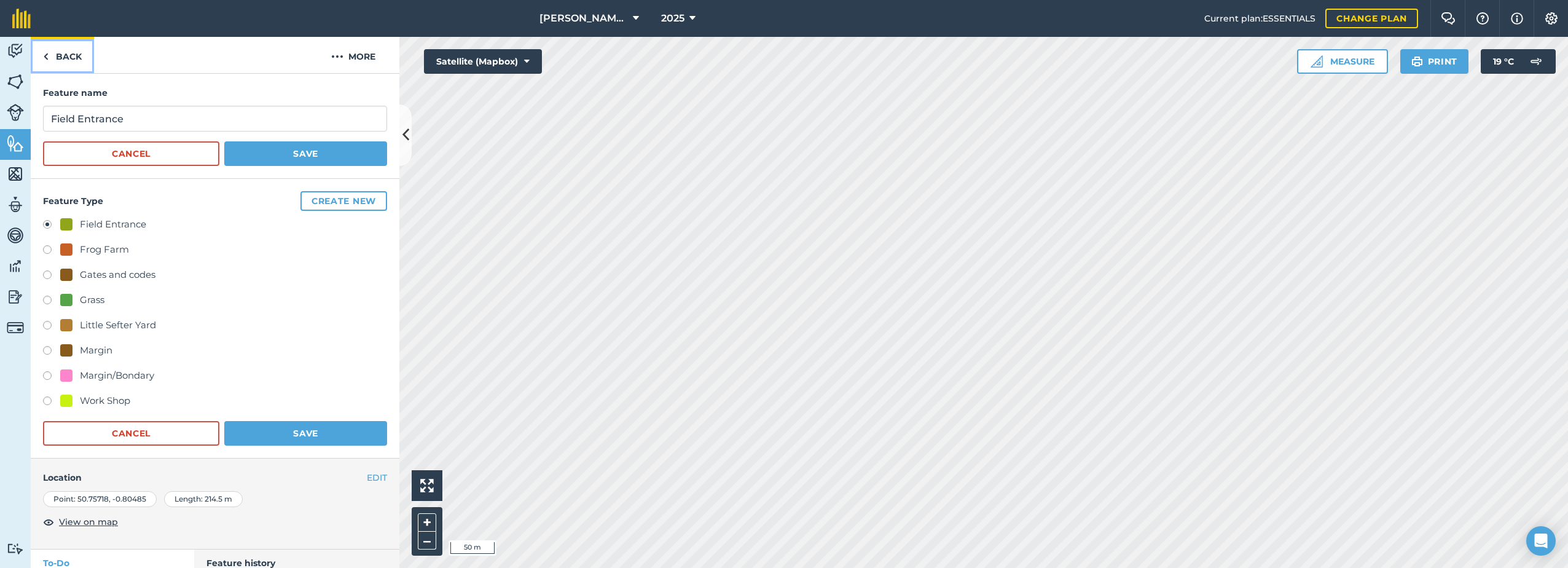
click at [59, 50] on link "Back" at bounding box center [62, 55] width 63 height 36
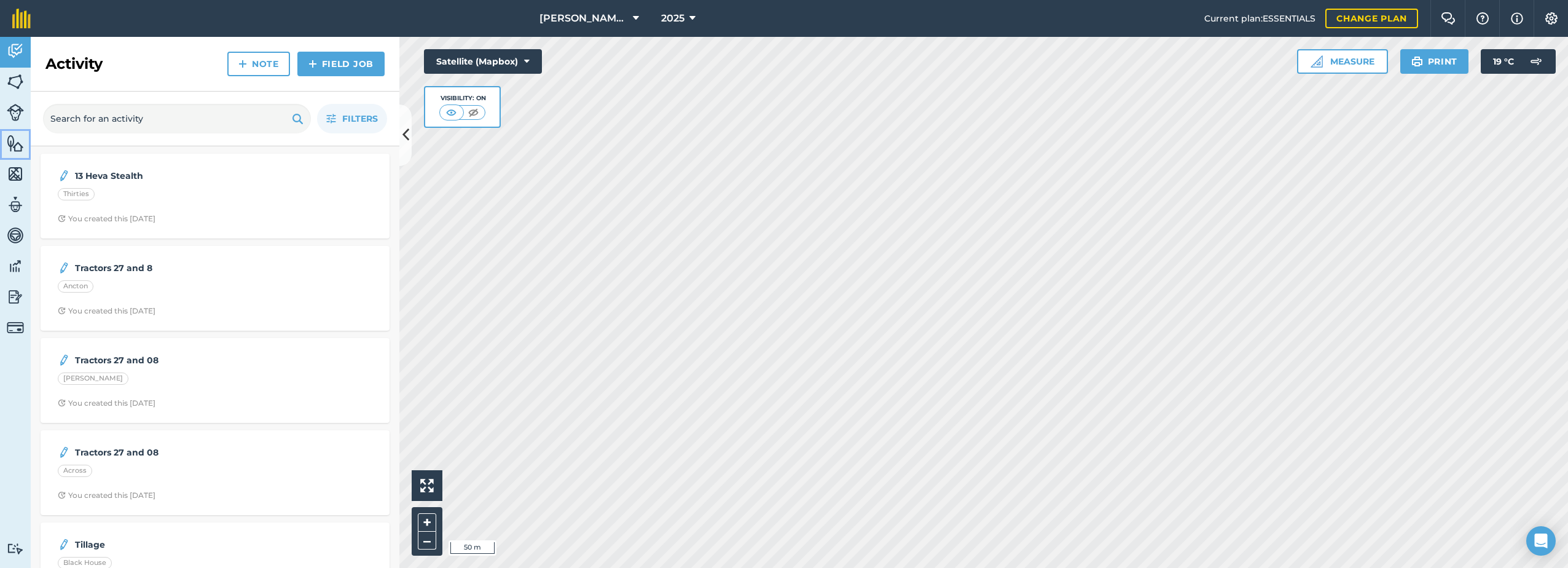
click at [20, 142] on img at bounding box center [14, 143] width 17 height 18
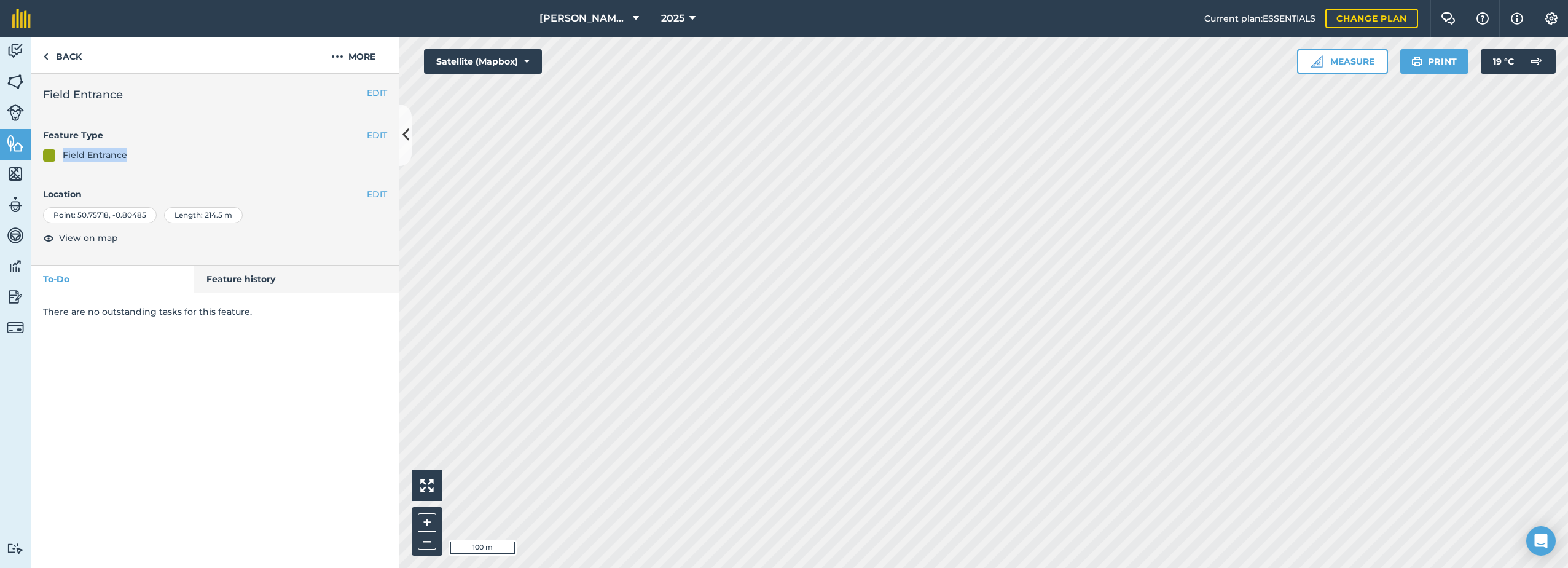
drag, startPoint x: 132, startPoint y: 151, endPoint x: 62, endPoint y: 154, distance: 70.1
click at [62, 154] on div "Field Entrance" at bounding box center [215, 154] width 344 height 14
drag, startPoint x: 62, startPoint y: 154, endPoint x: 74, endPoint y: 155, distance: 12.0
click at [326, 377] on div "EDIT Field Entrance EDIT Feature Type Field Entrance EDIT Location Point : [GEO…" at bounding box center [215, 321] width 368 height 494
click at [236, 275] on link "Feature history" at bounding box center [297, 279] width 206 height 27
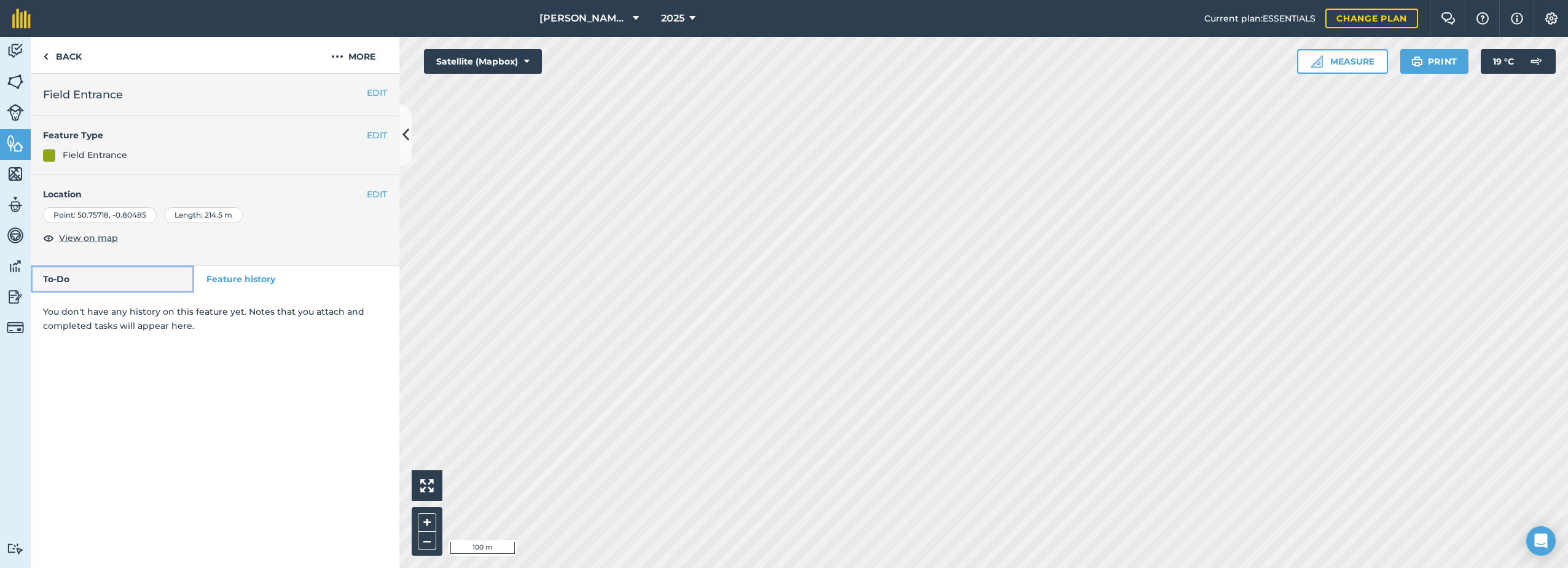
click at [116, 276] on link "To-Do" at bounding box center [112, 279] width 163 height 27
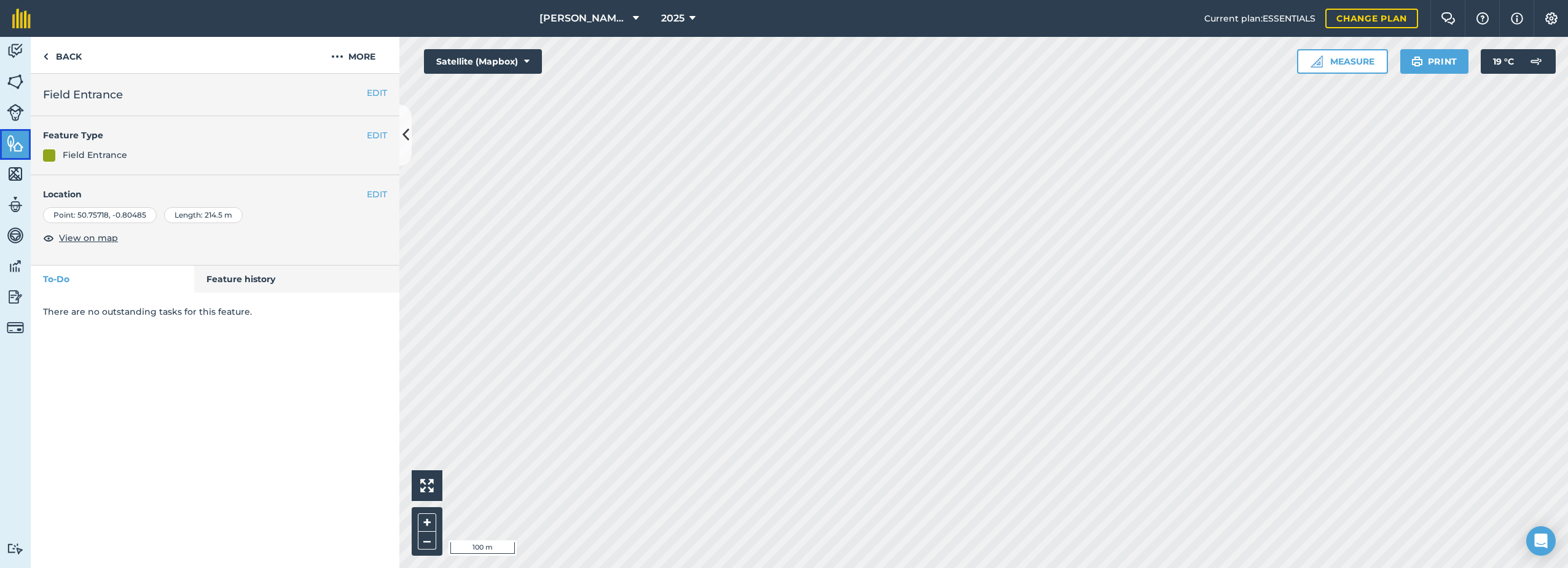
click at [16, 145] on img at bounding box center [14, 143] width 17 height 18
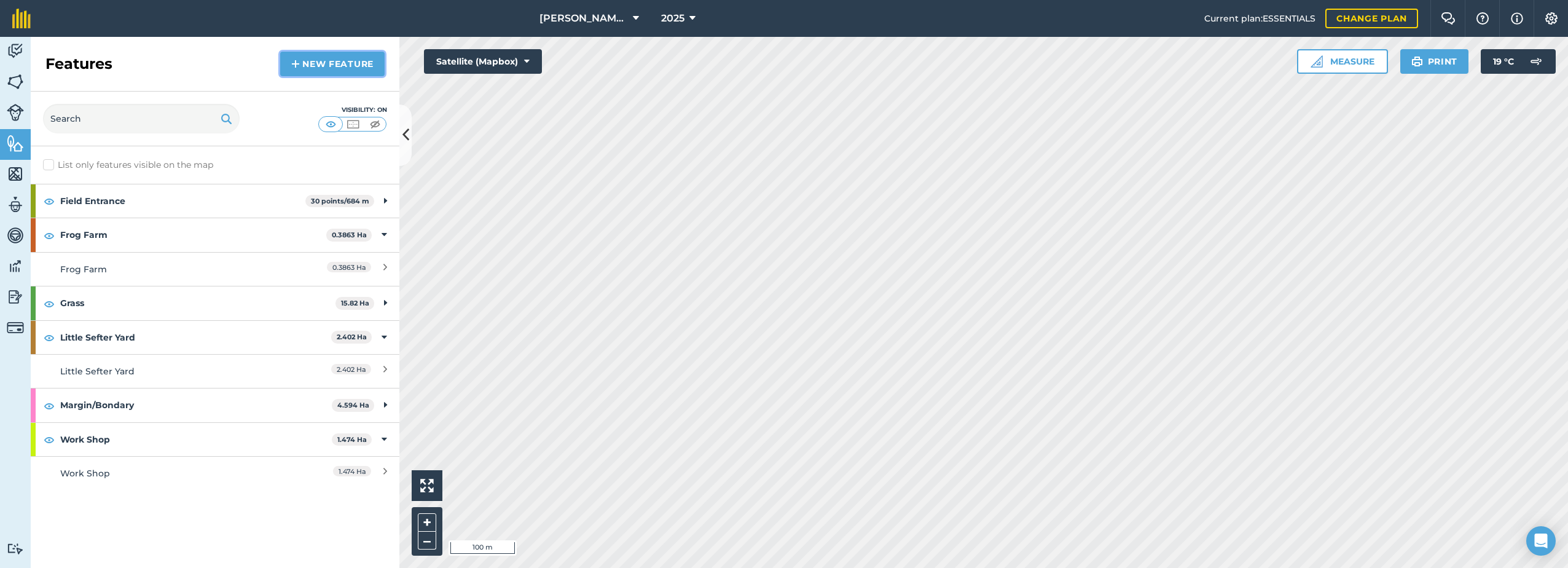
click at [316, 69] on link "New feature" at bounding box center [332, 63] width 105 height 24
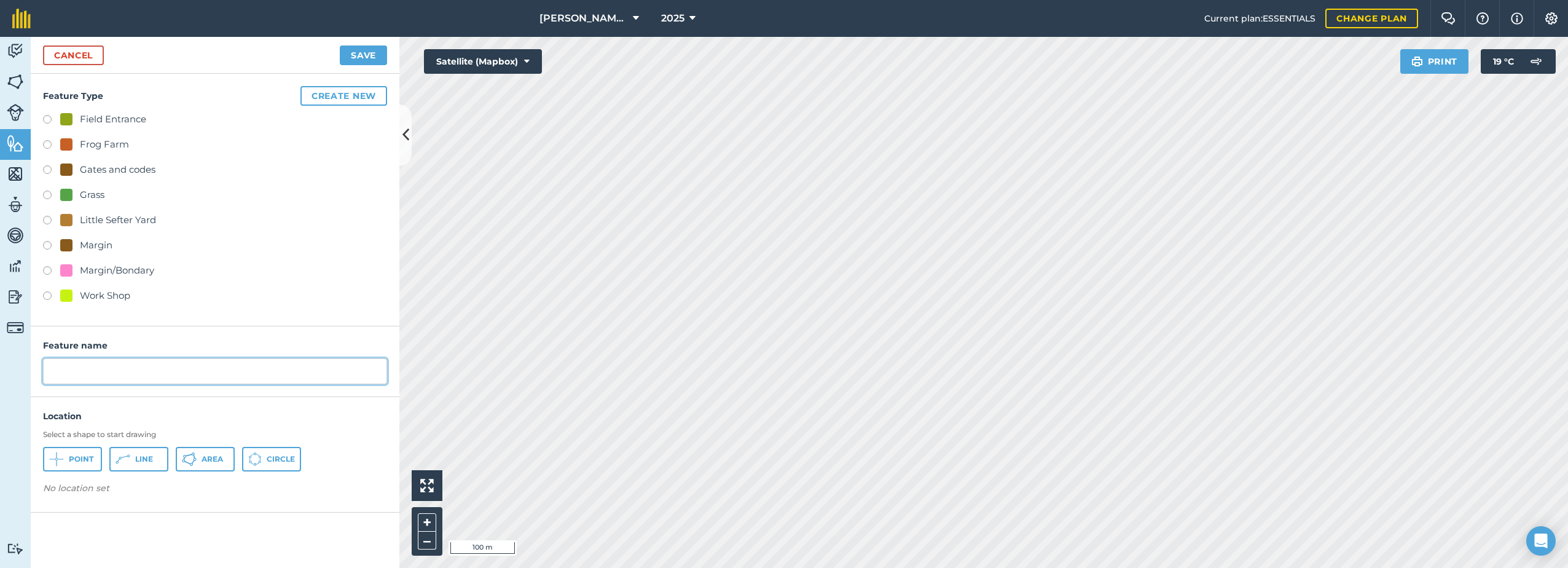
click at [88, 368] on input "text" at bounding box center [215, 371] width 344 height 26
paste input "Field Entrance"
drag, startPoint x: 126, startPoint y: 368, endPoint x: 78, endPoint y: 373, distance: 48.3
click at [78, 373] on input "Field Entrance" at bounding box center [215, 371] width 344 height 26
type input "Field Route"
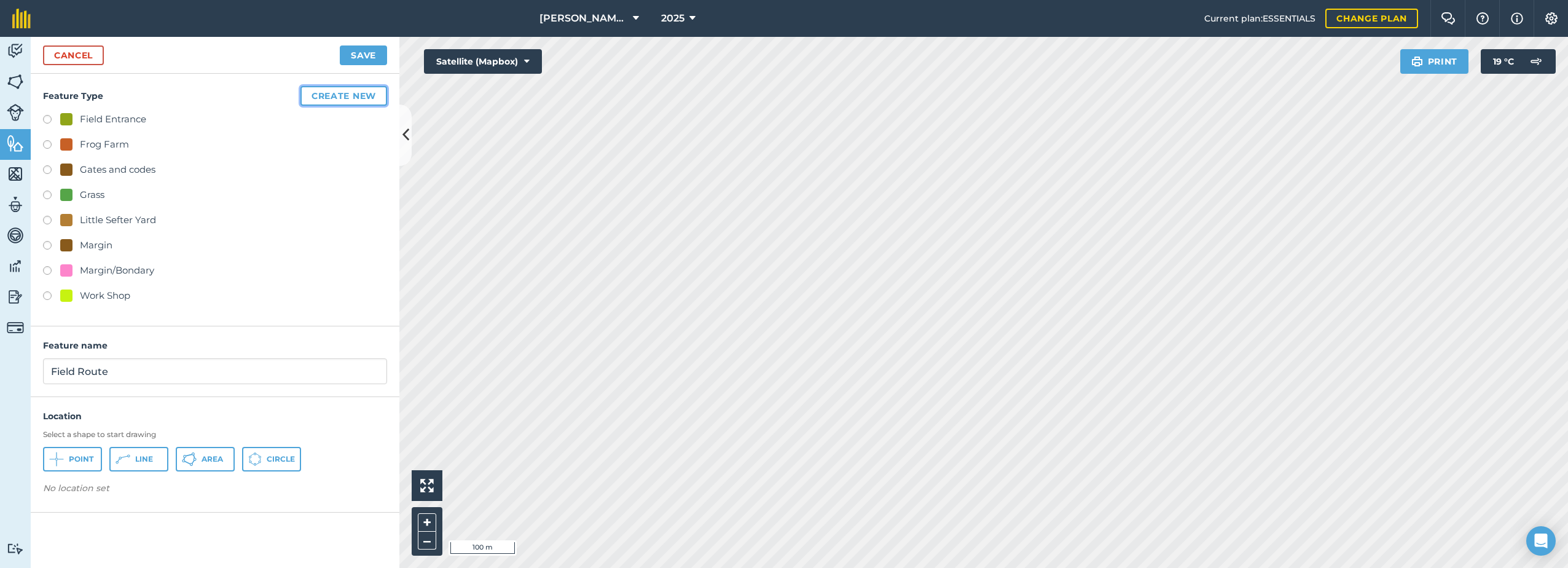
click at [320, 98] on button "Create new" at bounding box center [344, 96] width 87 height 20
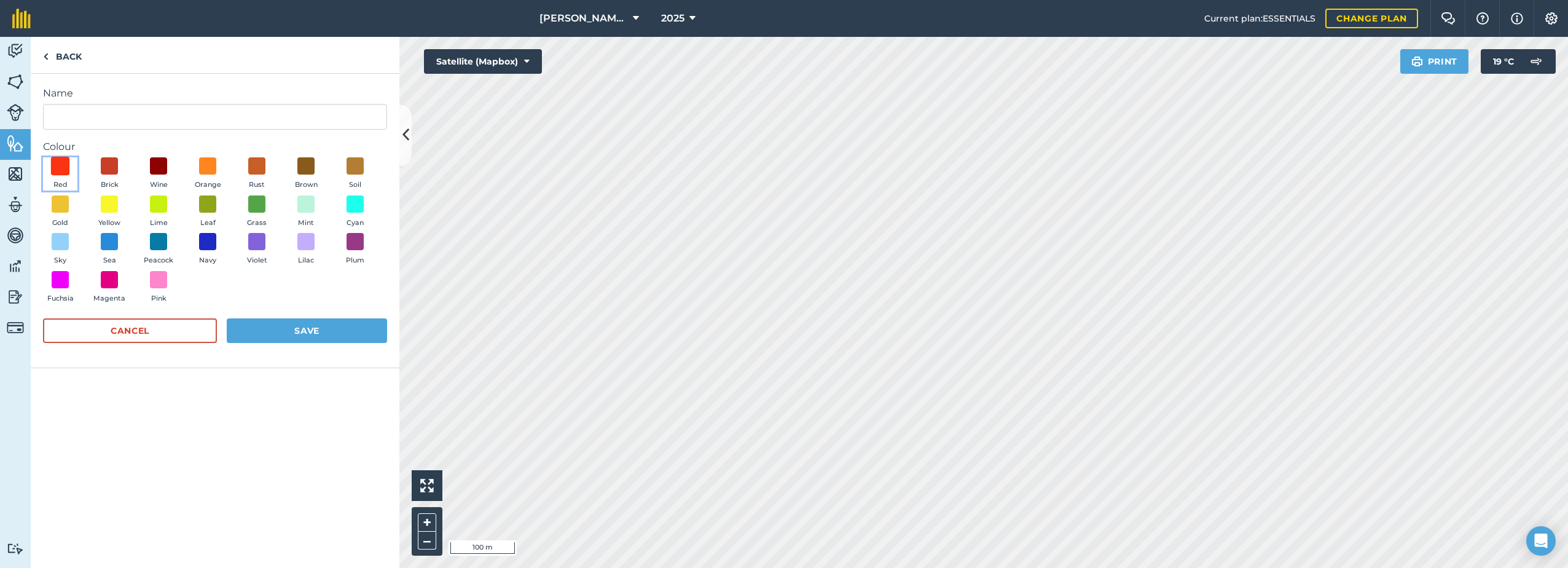
click at [55, 167] on span at bounding box center [60, 166] width 19 height 19
click at [295, 334] on button "Save" at bounding box center [307, 331] width 161 height 24
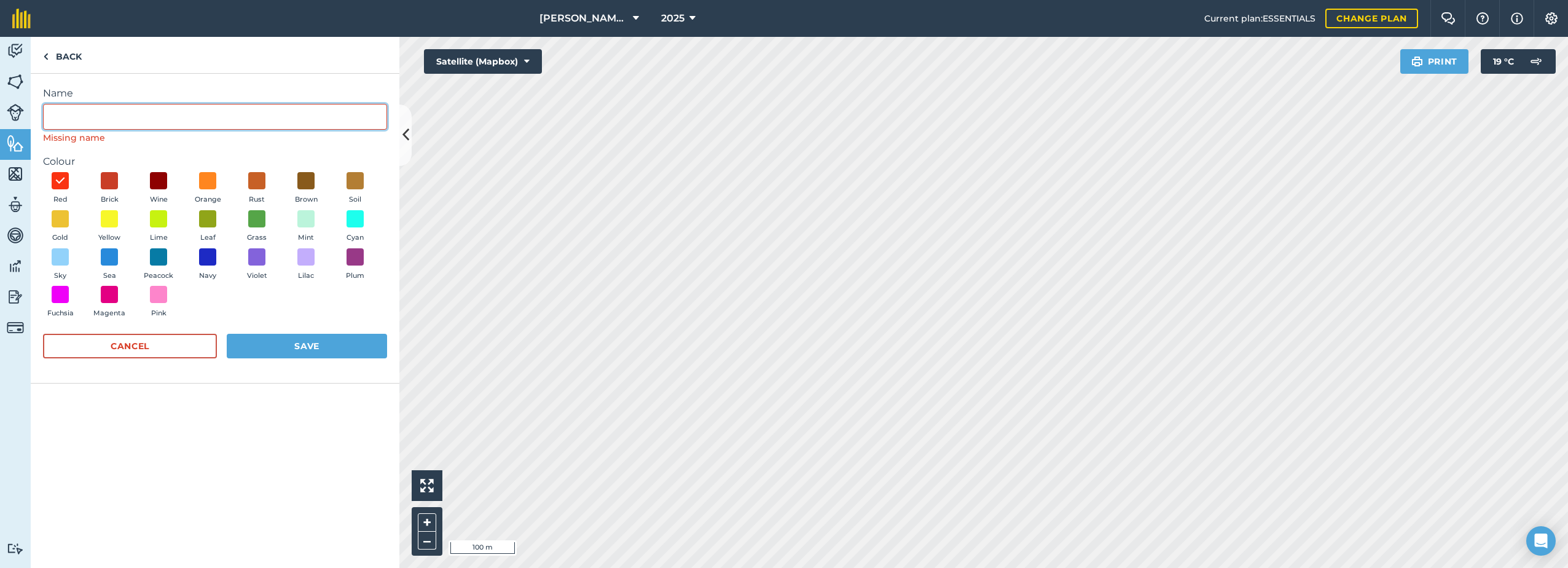
click at [119, 120] on input "Name" at bounding box center [215, 116] width 344 height 26
paste input "Field Entrance"
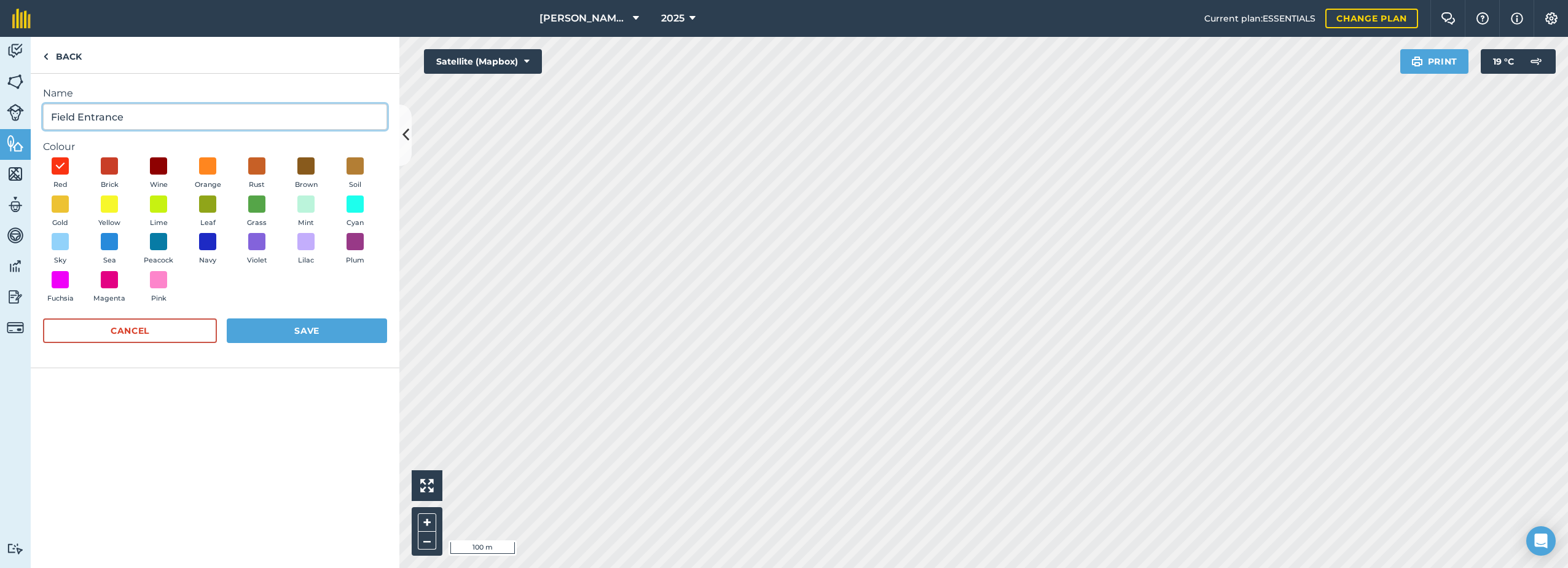
drag, startPoint x: 135, startPoint y: 117, endPoint x: 80, endPoint y: 119, distance: 55.0
click at [80, 119] on input "Field Entrance" at bounding box center [215, 116] width 344 height 26
type input "Field Route"
click at [304, 329] on button "Save" at bounding box center [307, 331] width 161 height 24
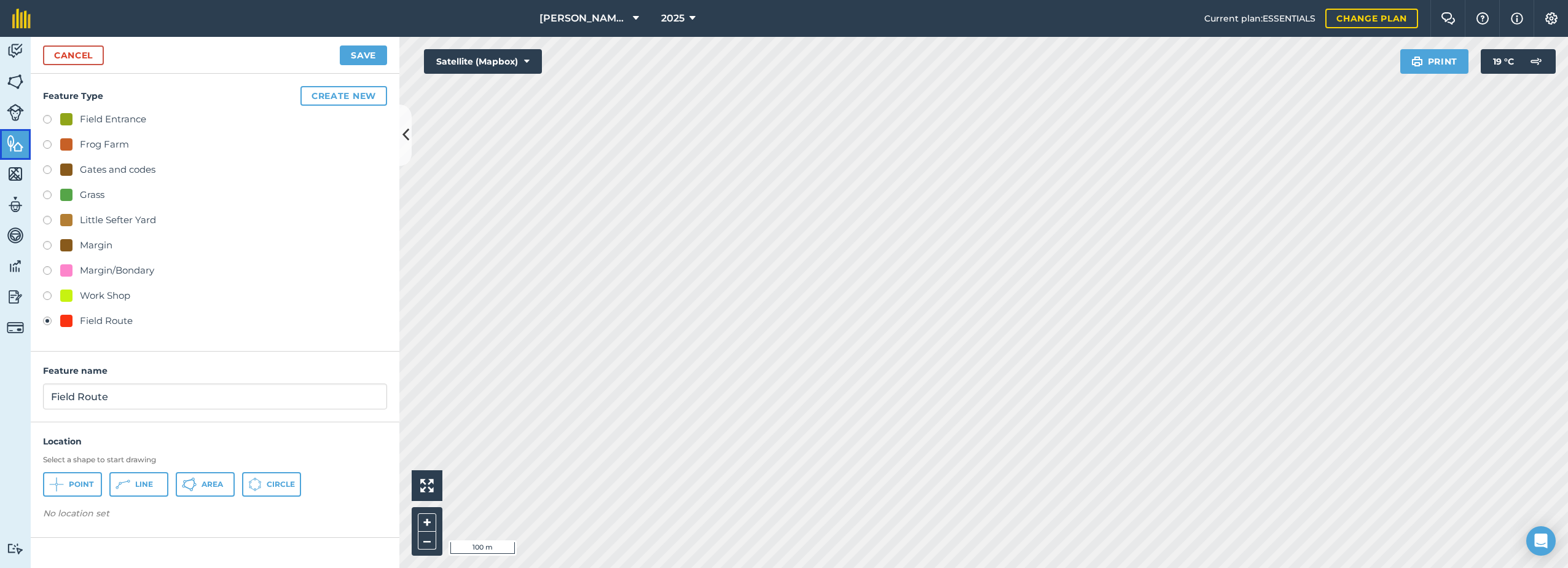
click at [11, 142] on img at bounding box center [14, 143] width 17 height 18
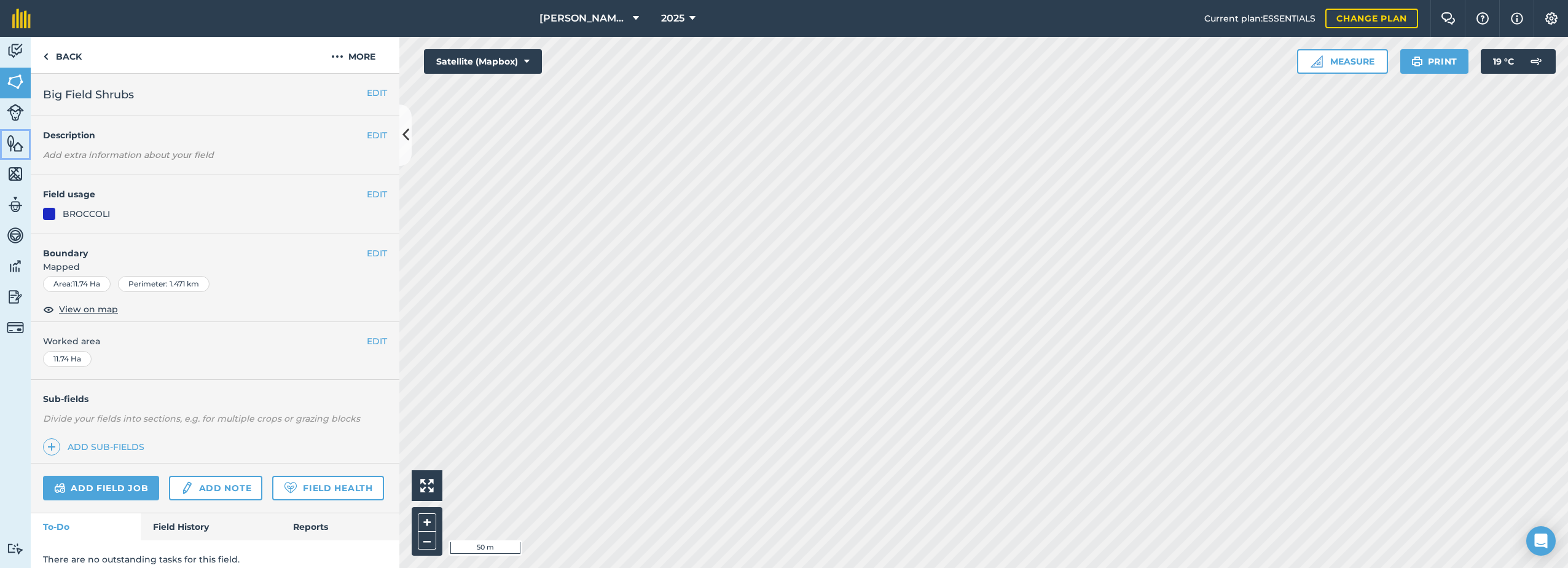
click at [14, 144] on img at bounding box center [14, 143] width 17 height 18
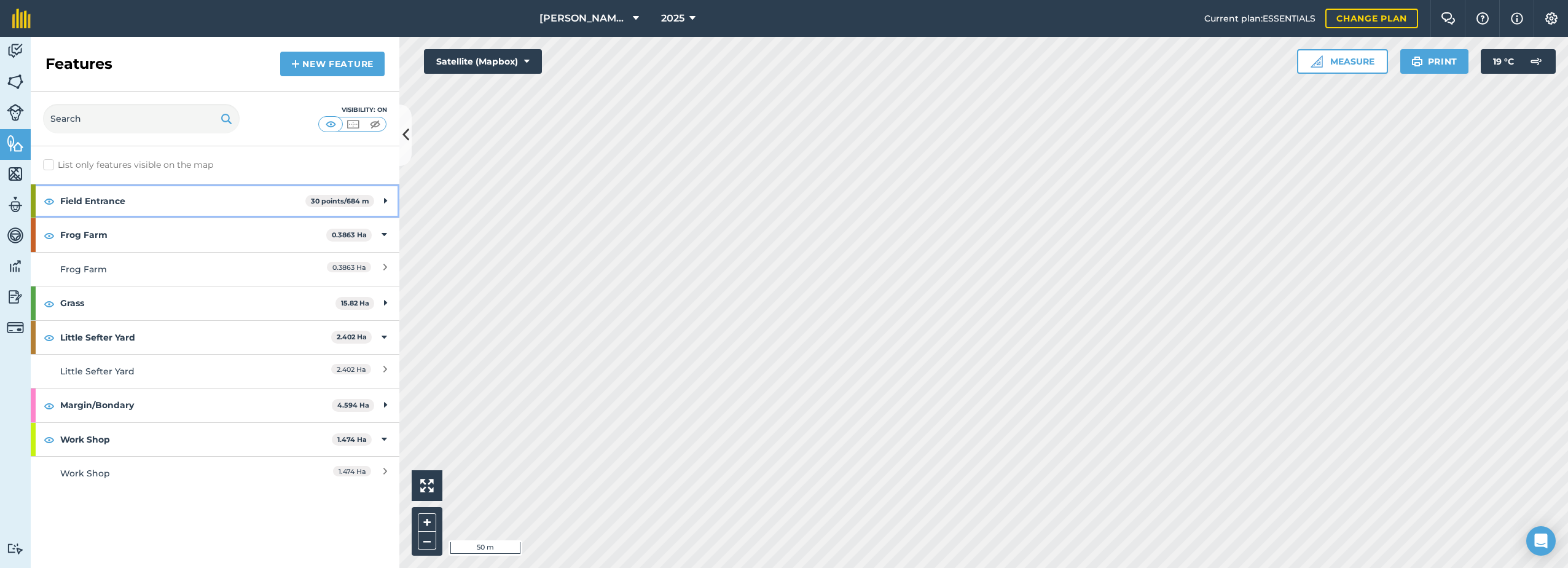
click at [102, 194] on strong "Field Entrance" at bounding box center [183, 200] width 246 height 33
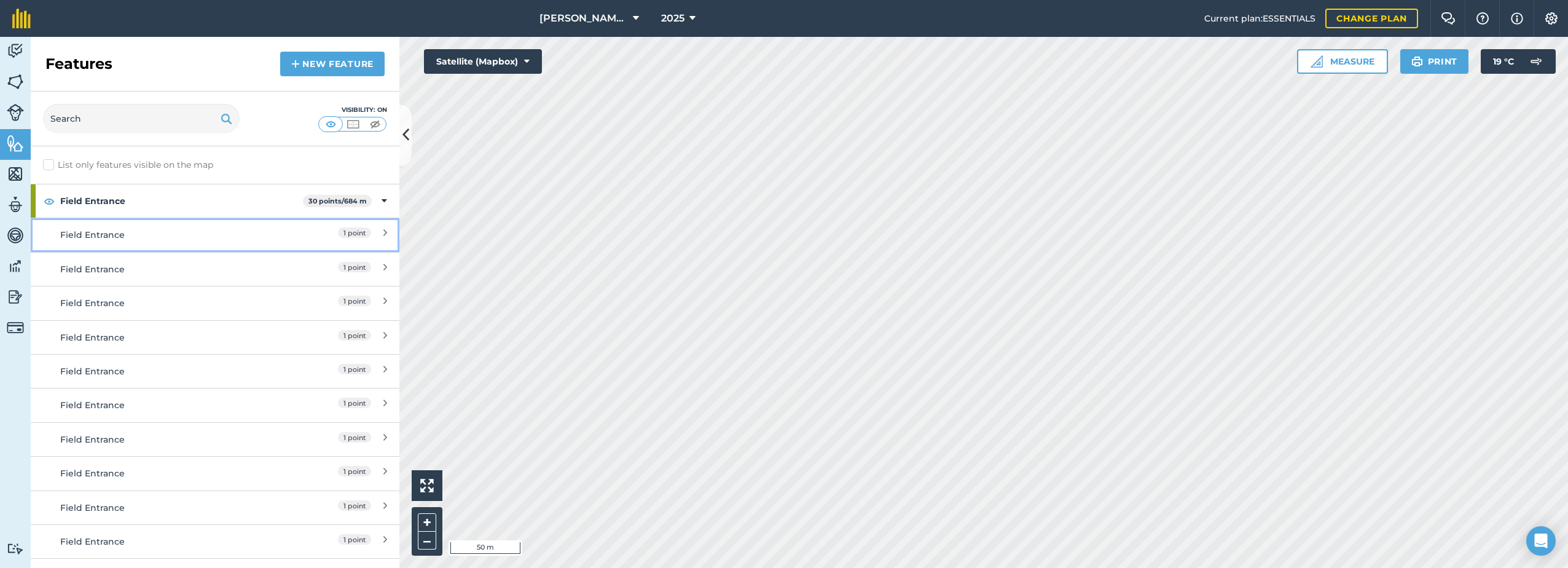
click at [384, 233] on icon at bounding box center [385, 234] width 4 height 14
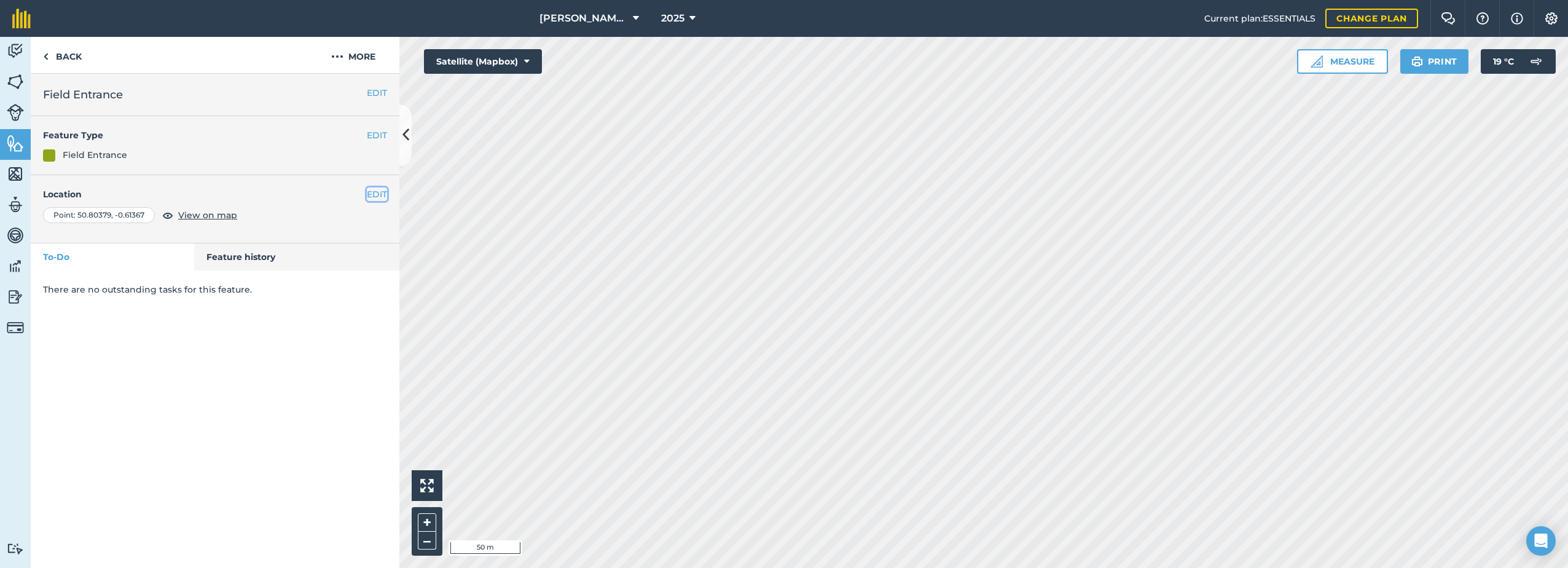
click at [385, 192] on button "EDIT" at bounding box center [376, 194] width 20 height 14
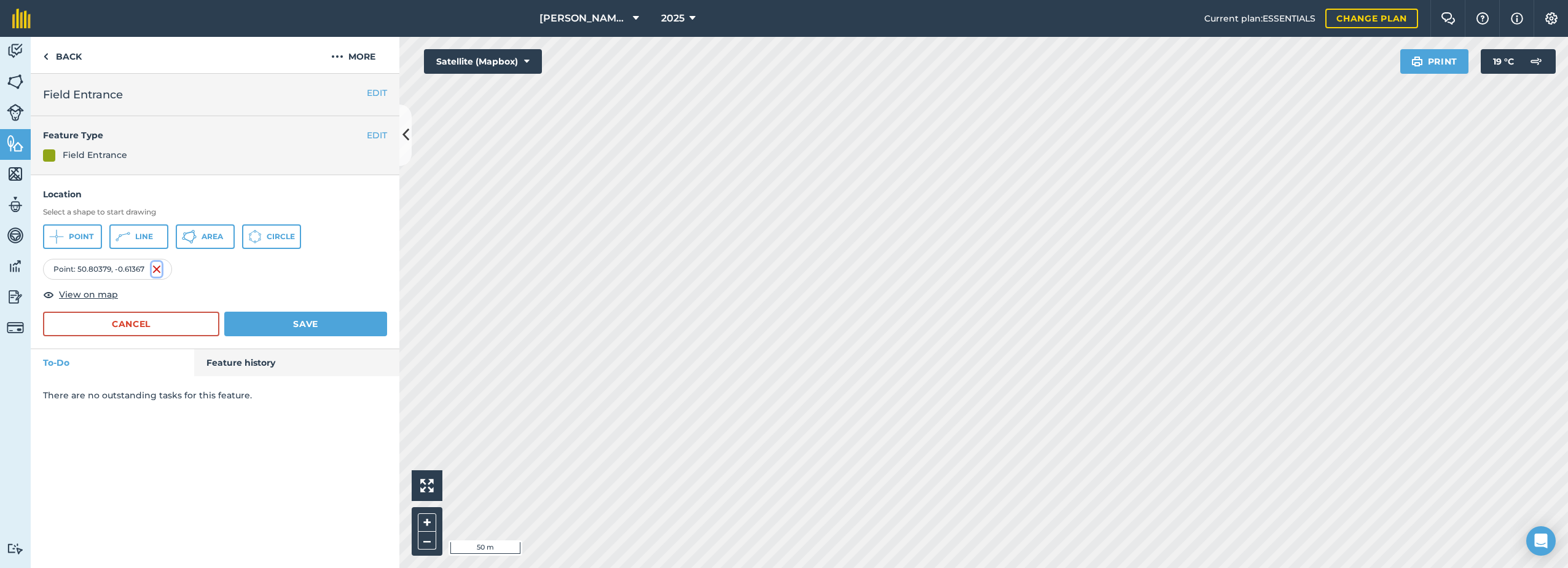
click at [157, 266] on img at bounding box center [156, 269] width 10 height 14
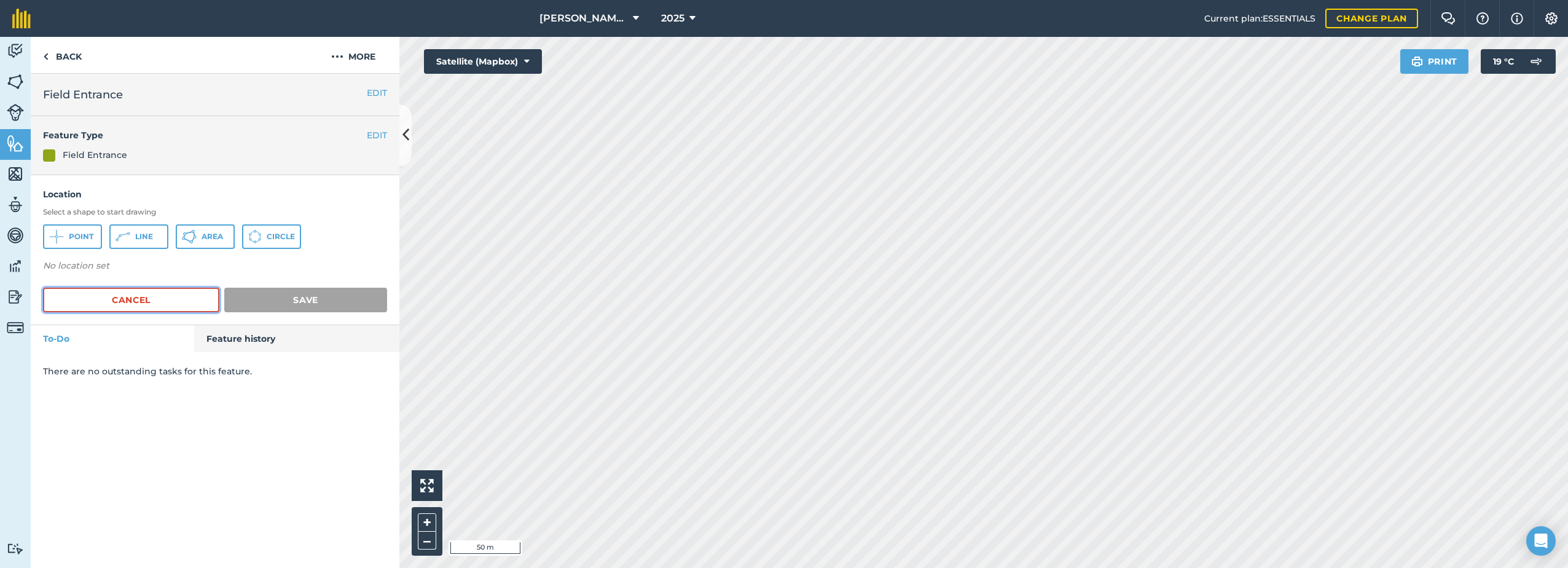
click at [144, 303] on button "Cancel" at bounding box center [131, 300] width 176 height 24
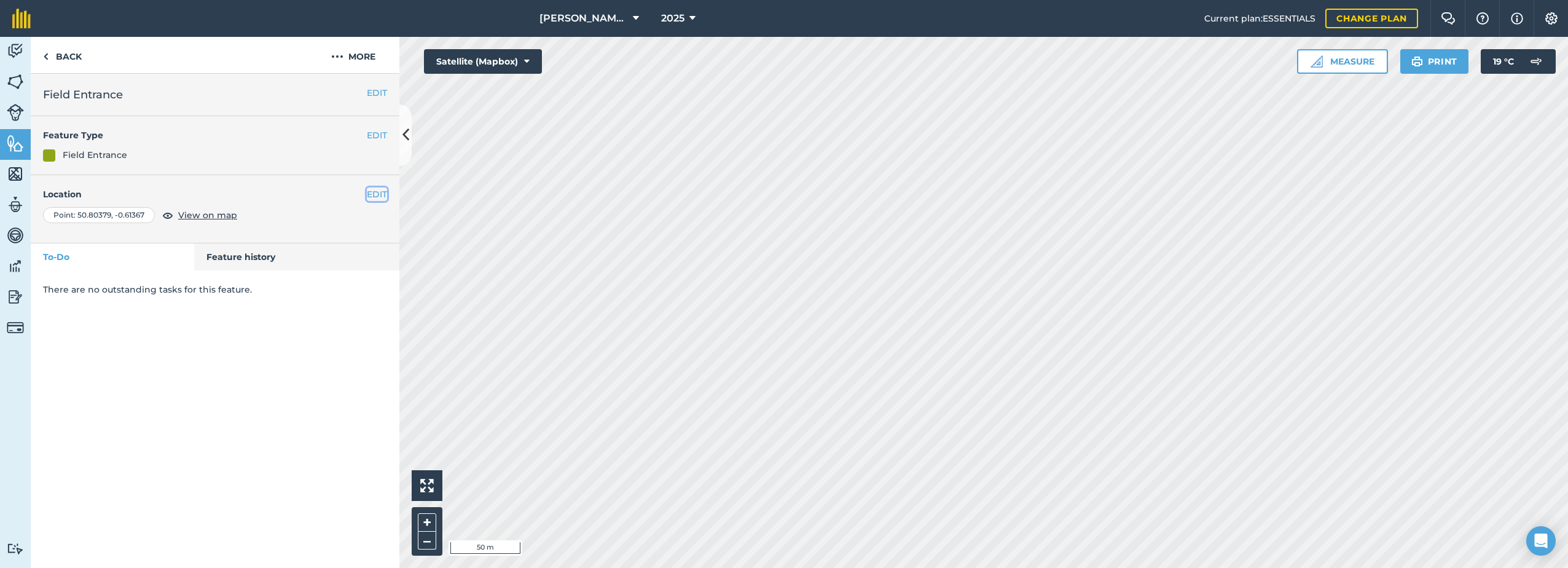
click at [368, 195] on button "EDIT" at bounding box center [376, 194] width 20 height 14
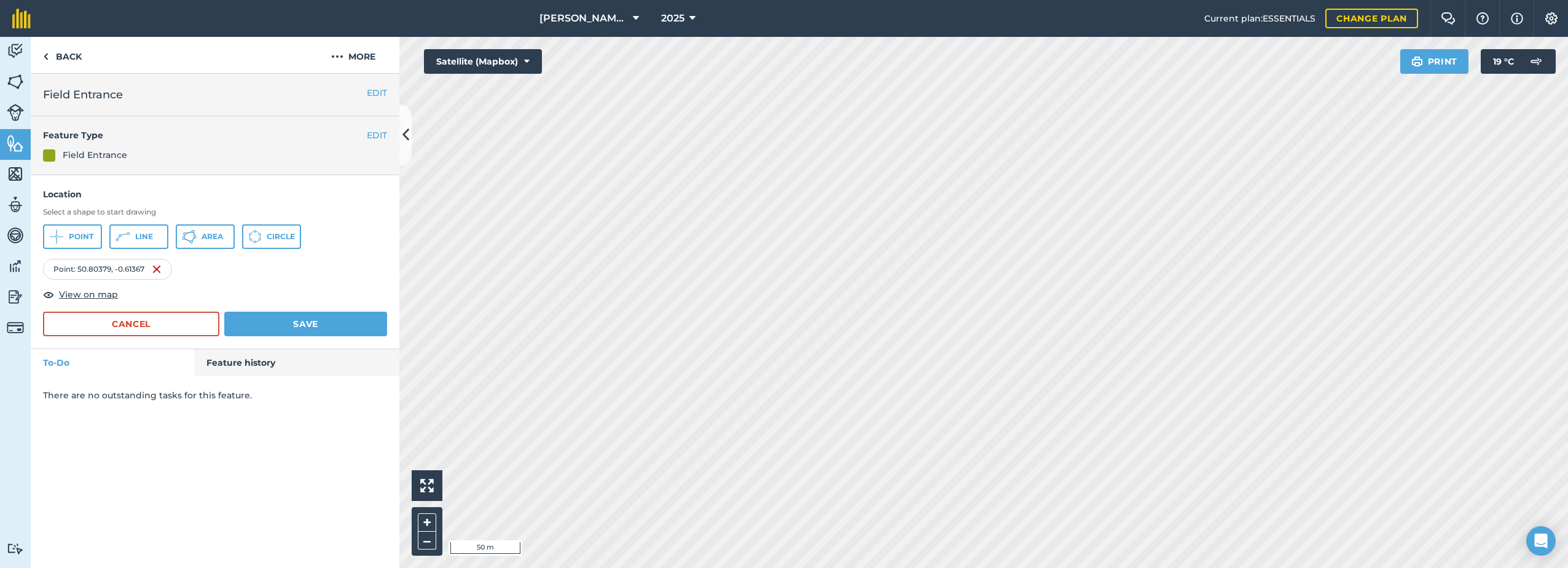
click at [365, 258] on div "Location Select a shape to start drawing Point Line Area [GEOGRAPHIC_DATA] : [G…" at bounding box center [215, 245] width 344 height 115
click at [60, 55] on link "Back" at bounding box center [62, 55] width 63 height 36
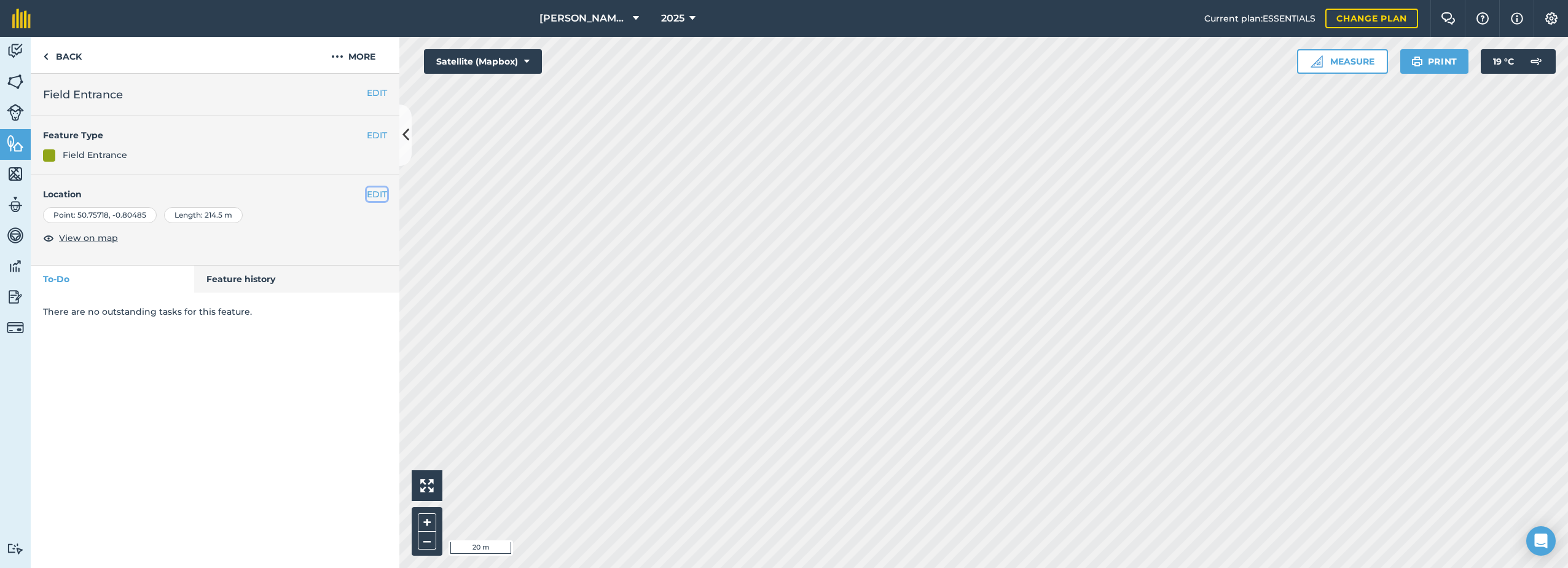
click at [379, 191] on button "EDIT" at bounding box center [376, 194] width 20 height 14
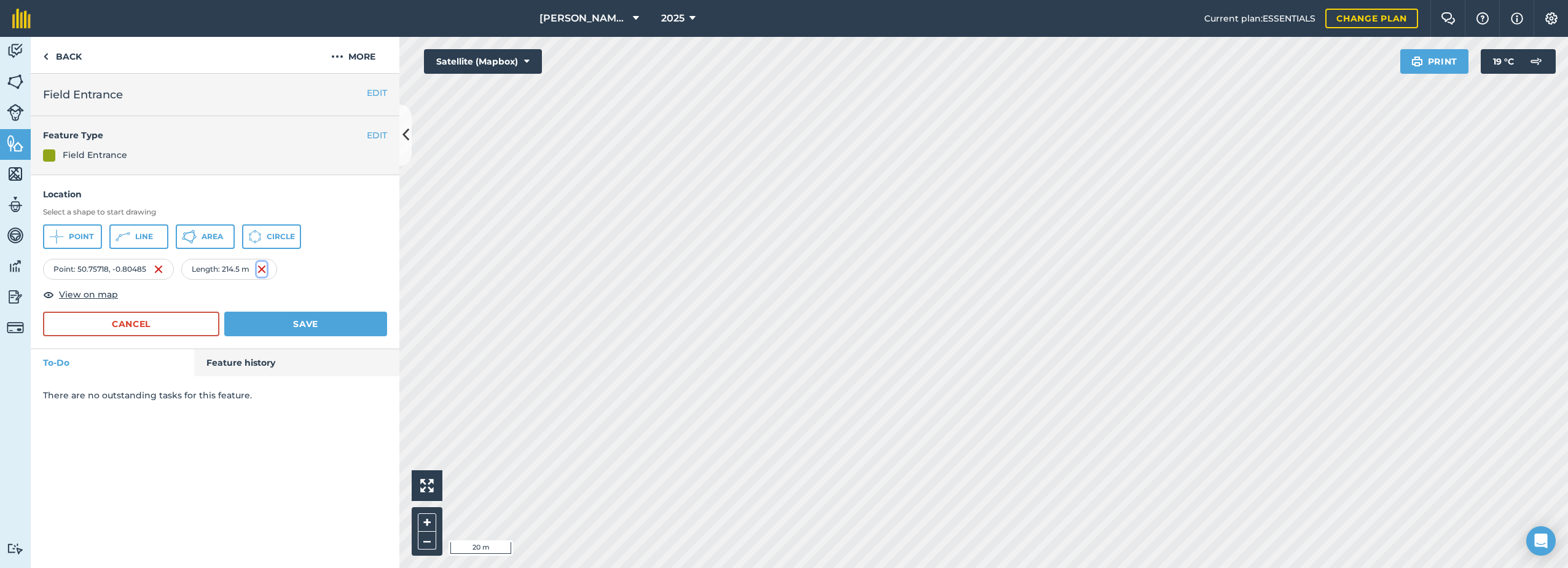
click at [263, 268] on img at bounding box center [261, 269] width 10 height 14
click at [283, 330] on button "Save" at bounding box center [305, 323] width 162 height 24
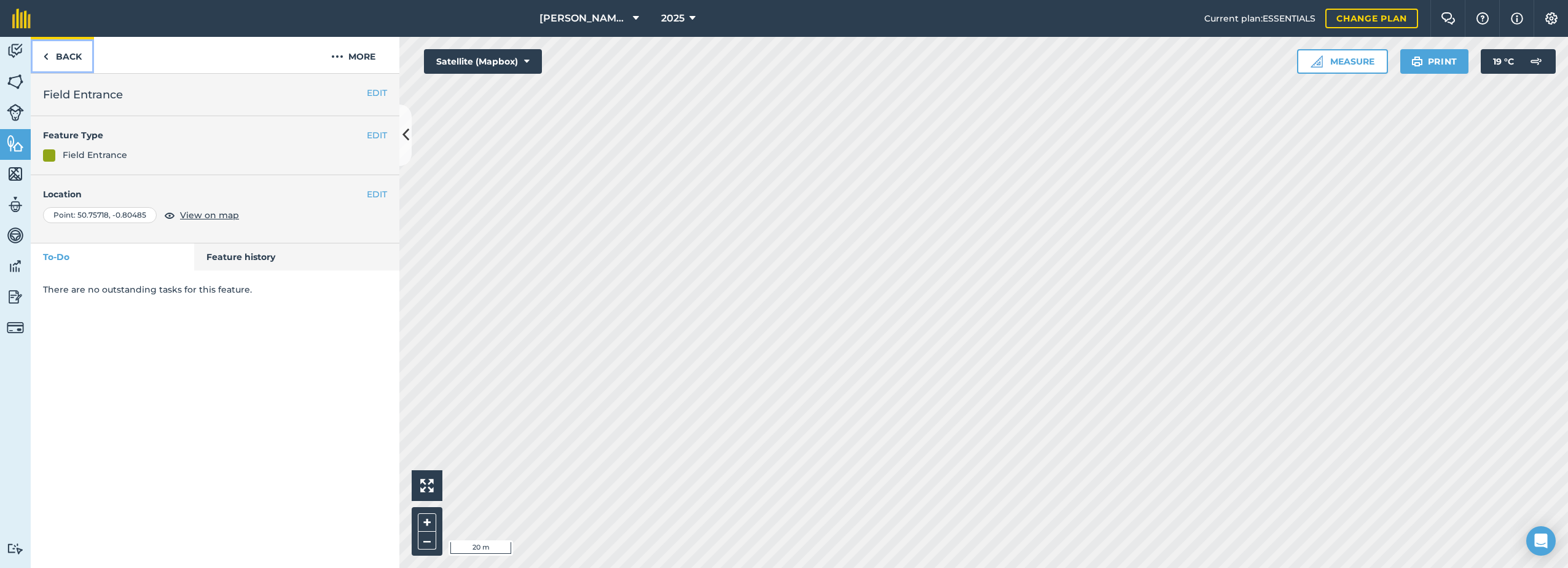
click at [49, 60] on link "Back" at bounding box center [62, 55] width 63 height 36
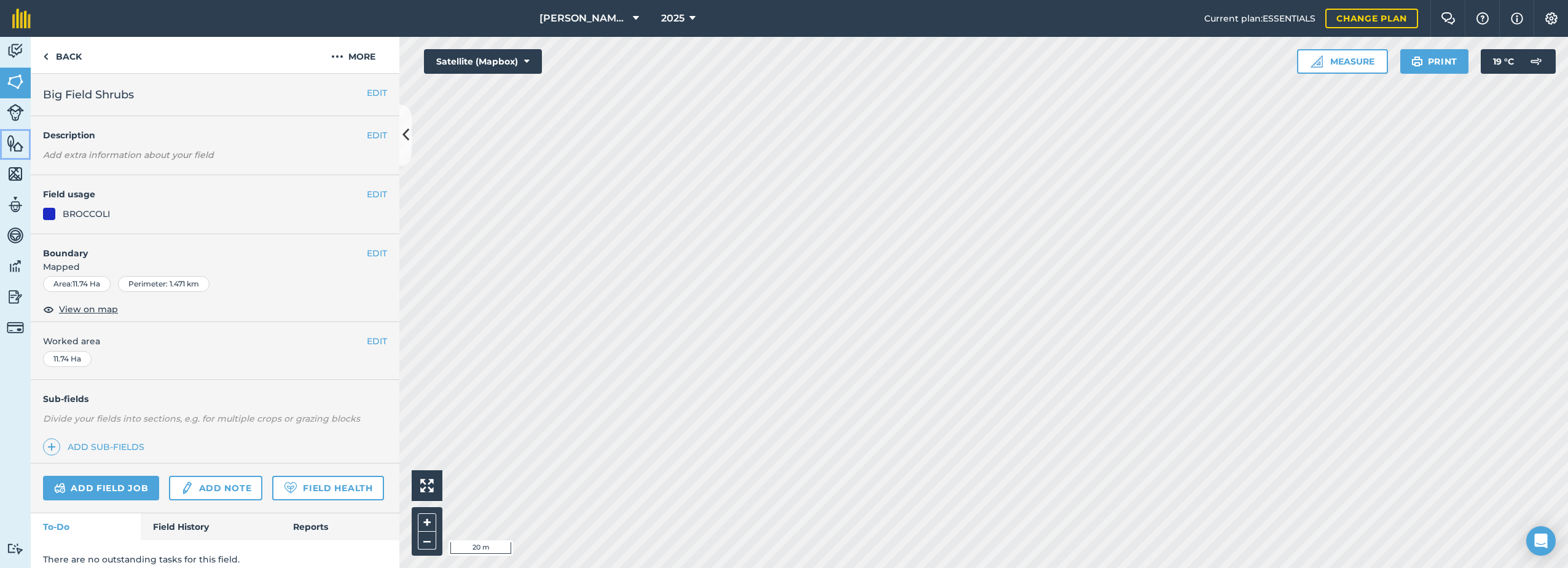
click at [14, 141] on img at bounding box center [14, 143] width 17 height 18
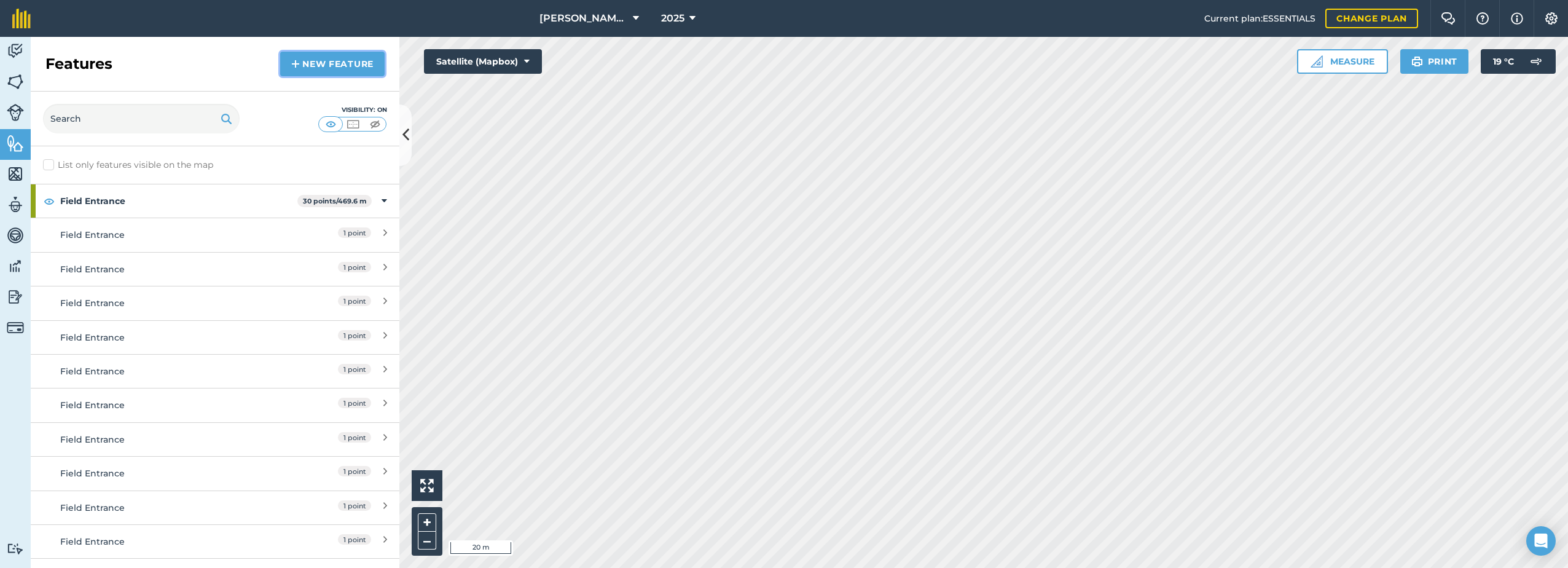
click at [310, 64] on link "New feature" at bounding box center [332, 63] width 105 height 24
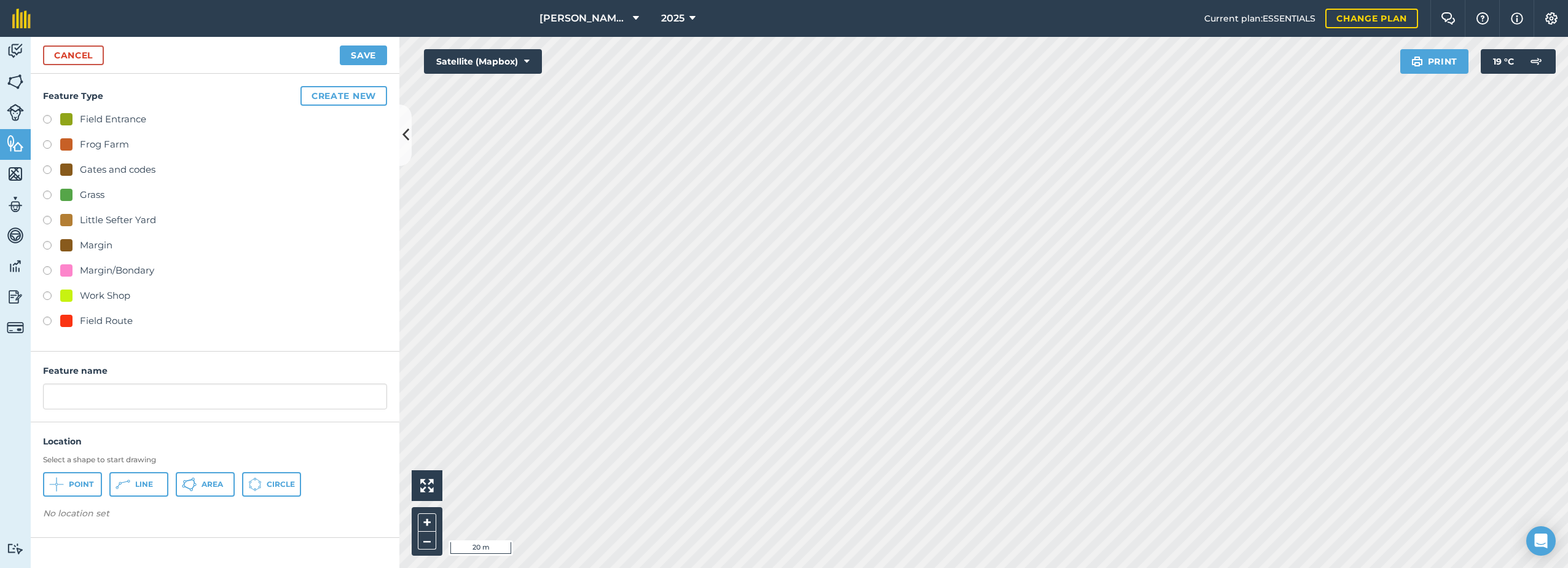
click at [45, 320] on label at bounding box center [51, 322] width 17 height 13
radio input "true"
type input "Field Route"
click at [145, 477] on button "Line" at bounding box center [138, 484] width 59 height 24
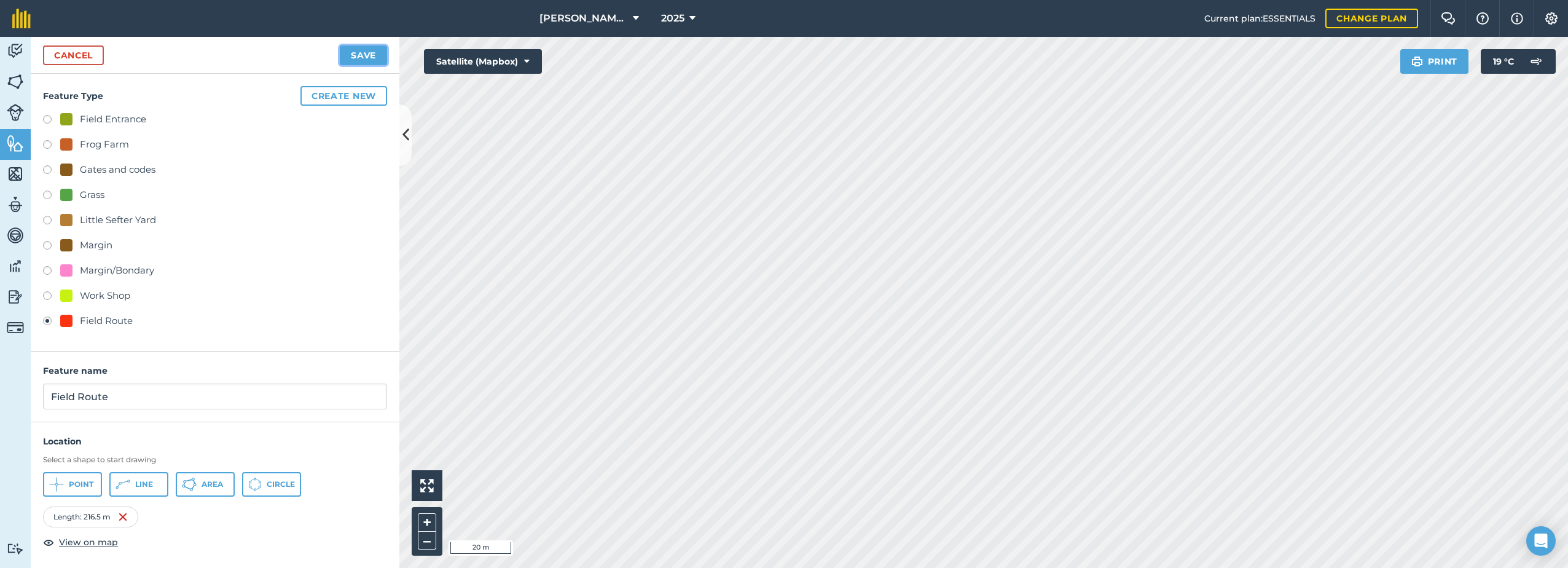
click at [376, 58] on button "Save" at bounding box center [363, 55] width 47 height 20
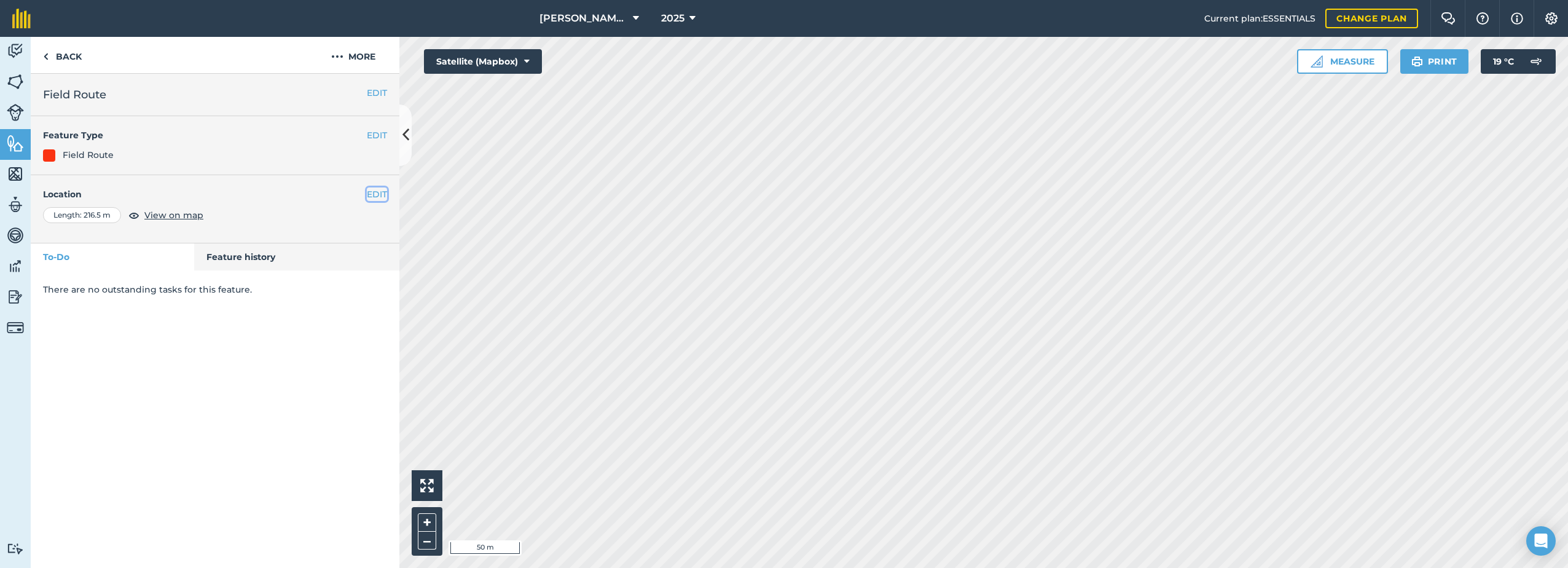
click at [370, 191] on button "EDIT" at bounding box center [376, 194] width 20 height 14
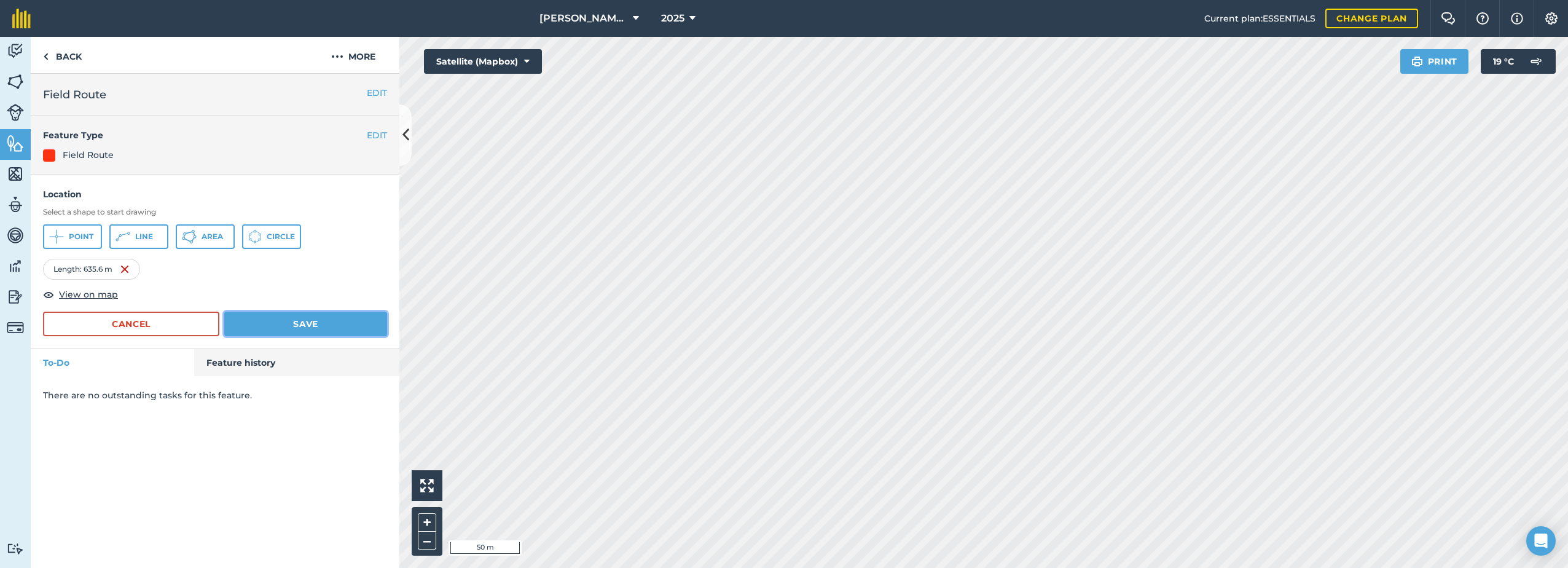
click at [324, 326] on button "Save" at bounding box center [305, 323] width 162 height 24
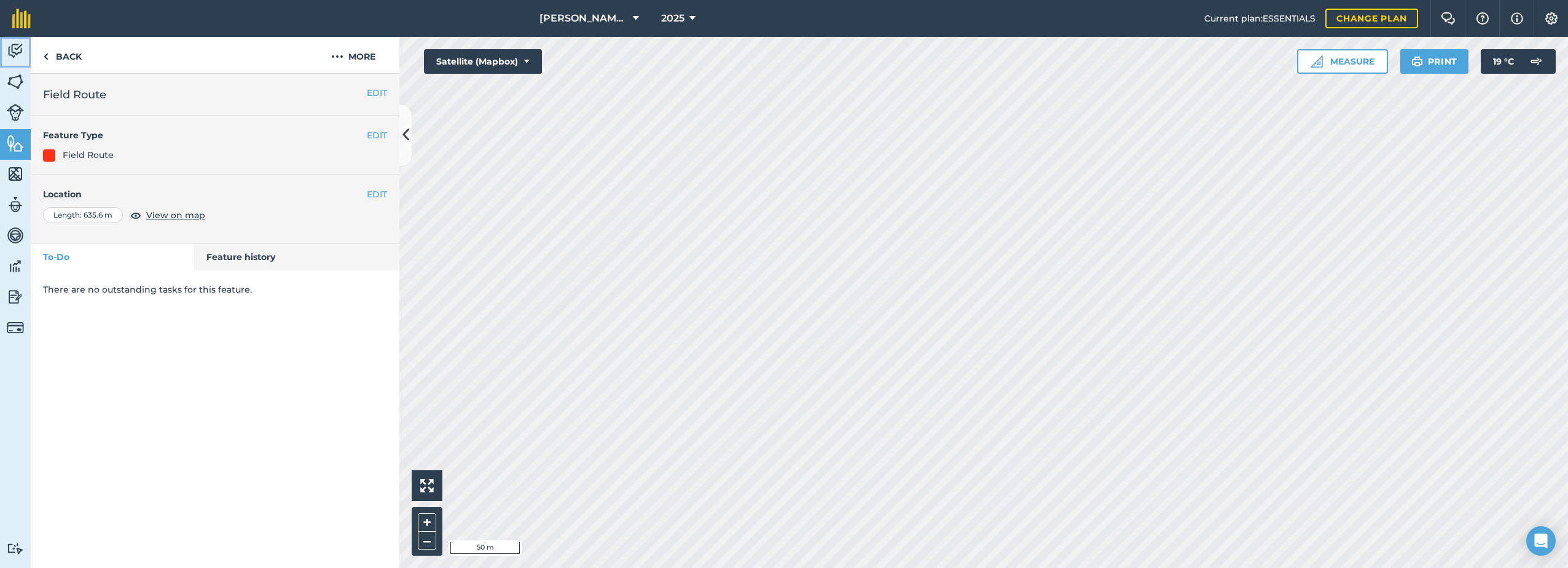
click at [15, 45] on img at bounding box center [14, 51] width 17 height 18
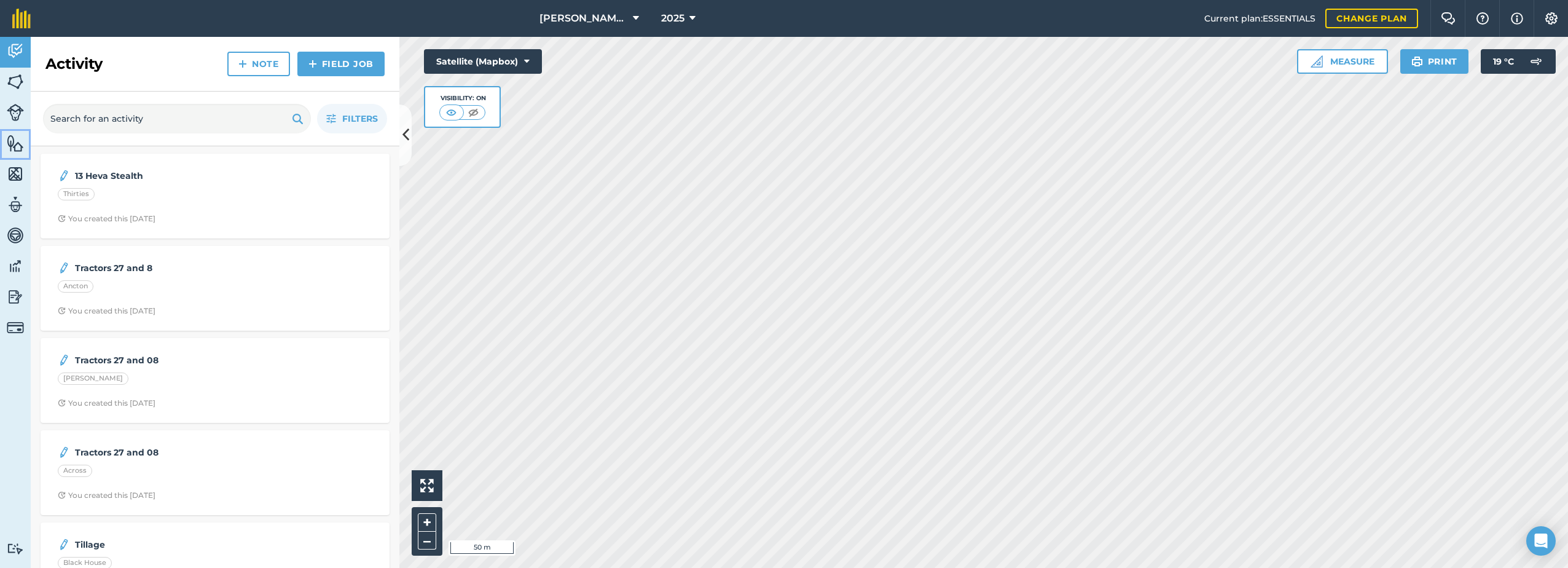
click at [17, 145] on img at bounding box center [14, 143] width 17 height 18
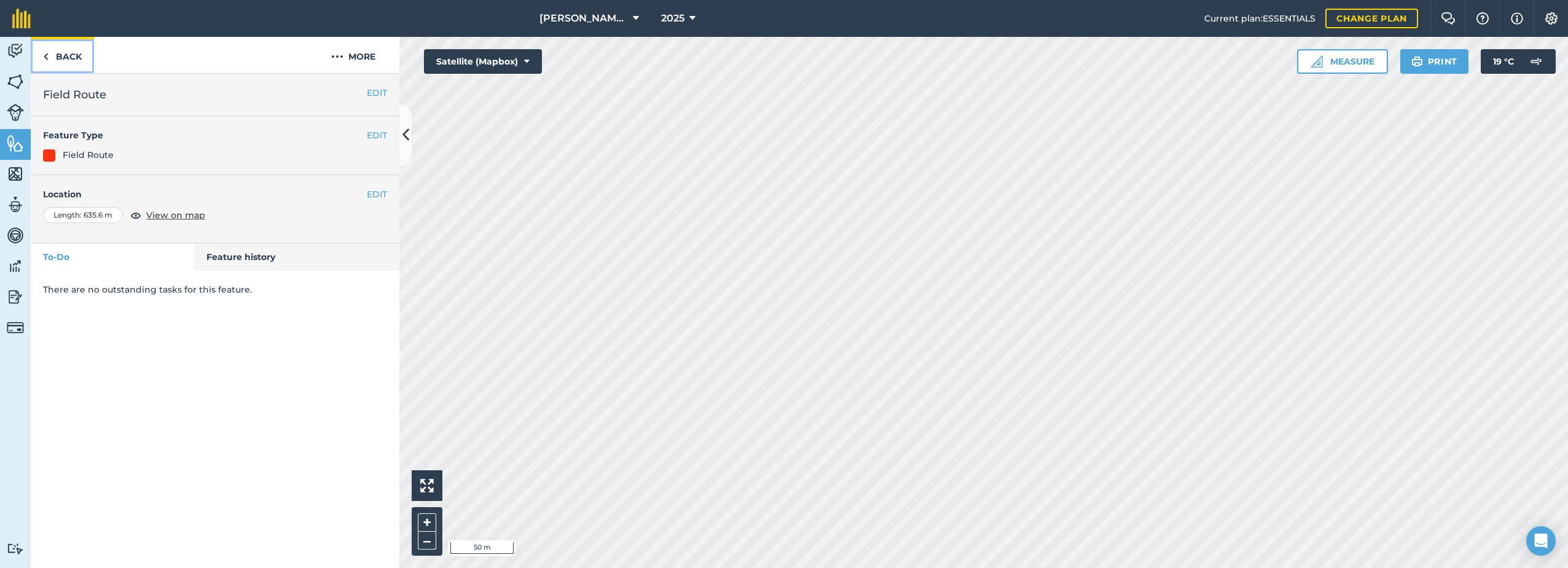
click at [64, 55] on link "Back" at bounding box center [62, 55] width 63 height 36
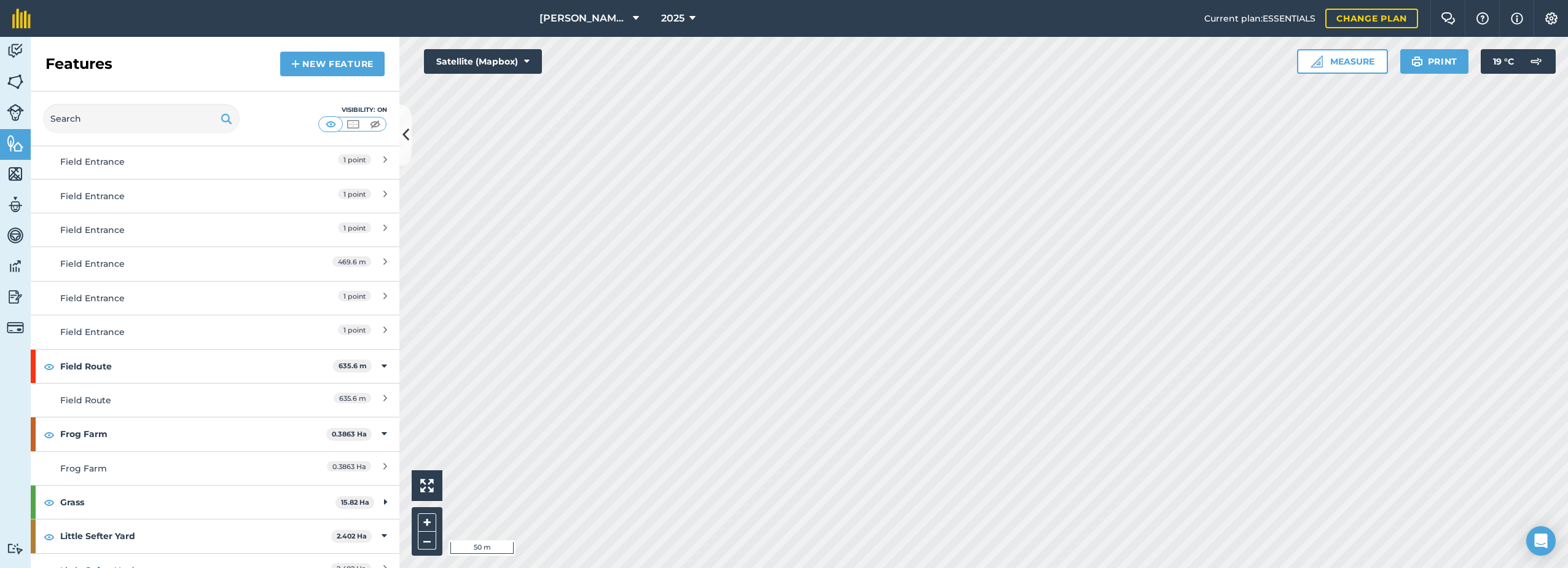
scroll to position [923, 0]
click at [380, 368] on div "Field Route 635.6 m" at bounding box center [215, 368] width 368 height 33
click at [305, 365] on strong "Field Route" at bounding box center [198, 368] width 275 height 33
click at [264, 361] on strong "Field Route" at bounding box center [197, 368] width 273 height 33
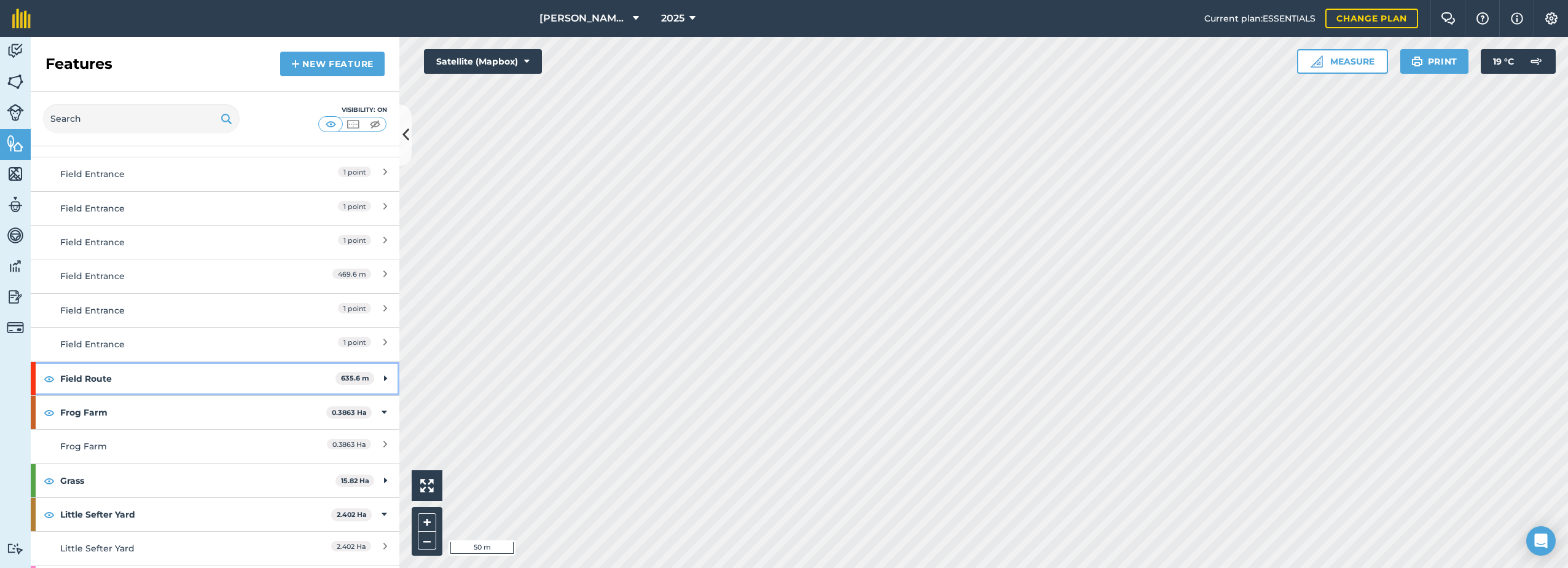
scroll to position [889, 0]
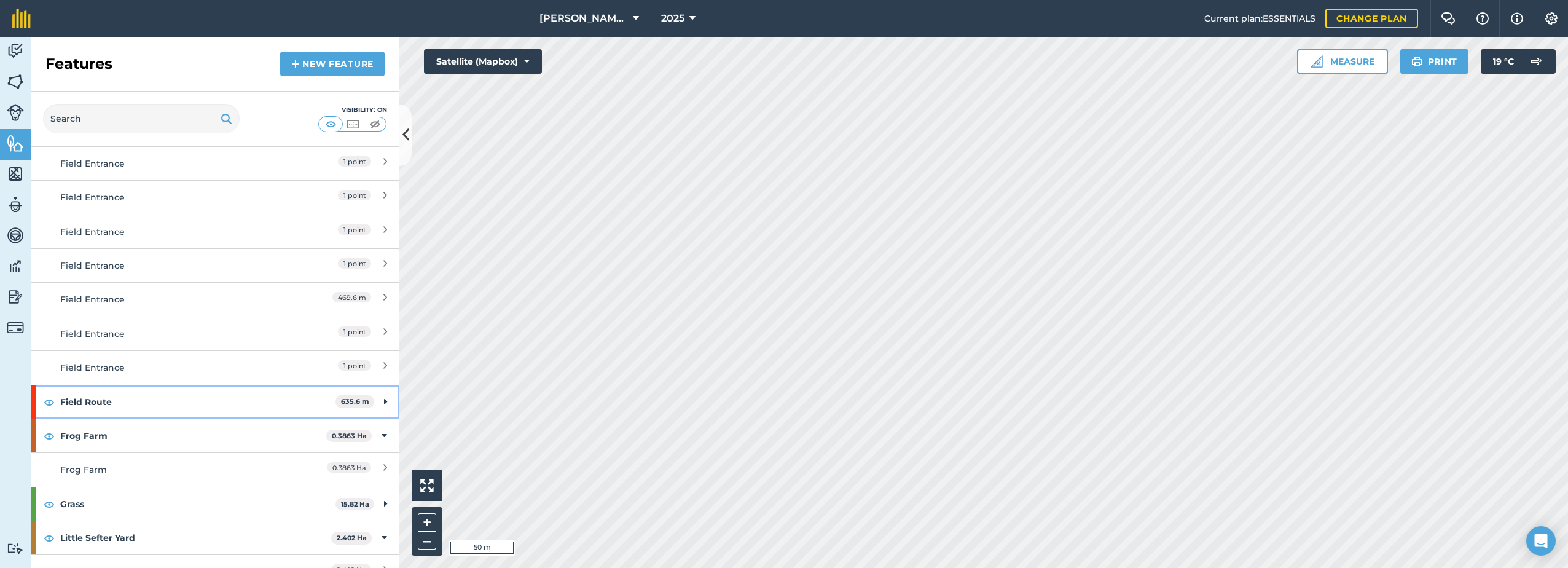
click at [384, 401] on div "Field Route 635.6 m" at bounding box center [215, 402] width 368 height 33
click at [384, 430] on icon at bounding box center [385, 435] width 4 height 14
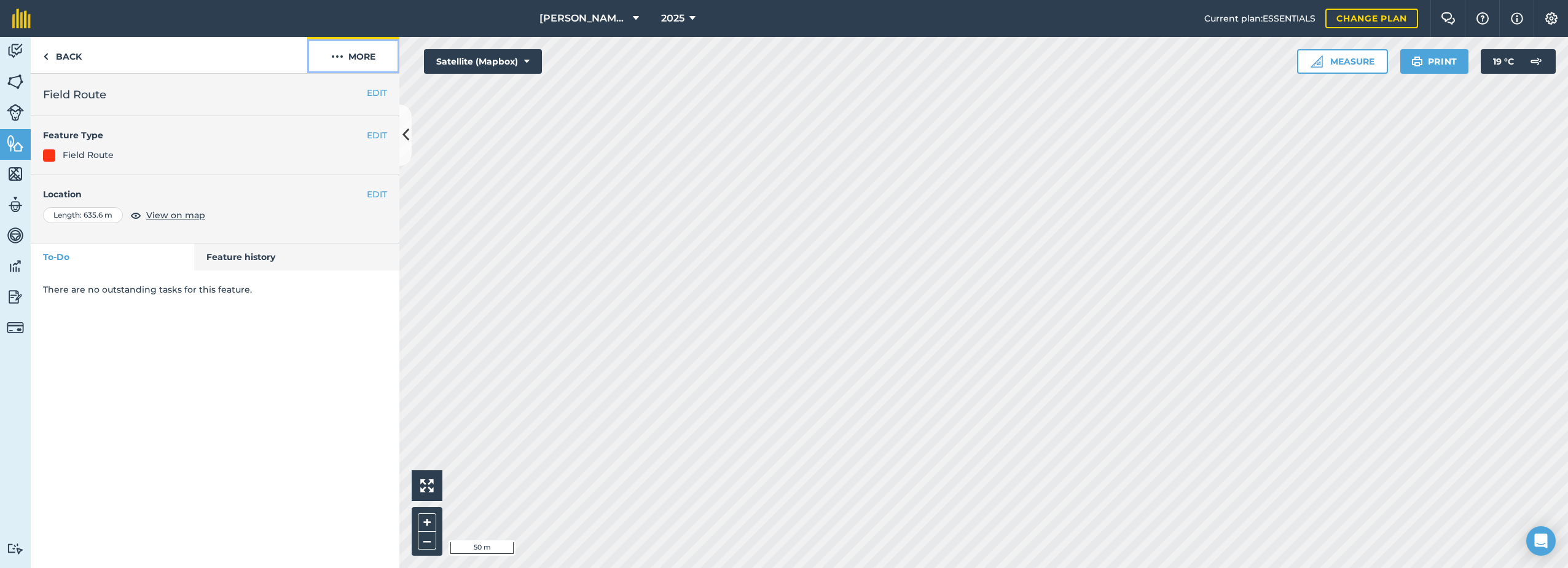
click at [363, 57] on button "More" at bounding box center [353, 55] width 92 height 36
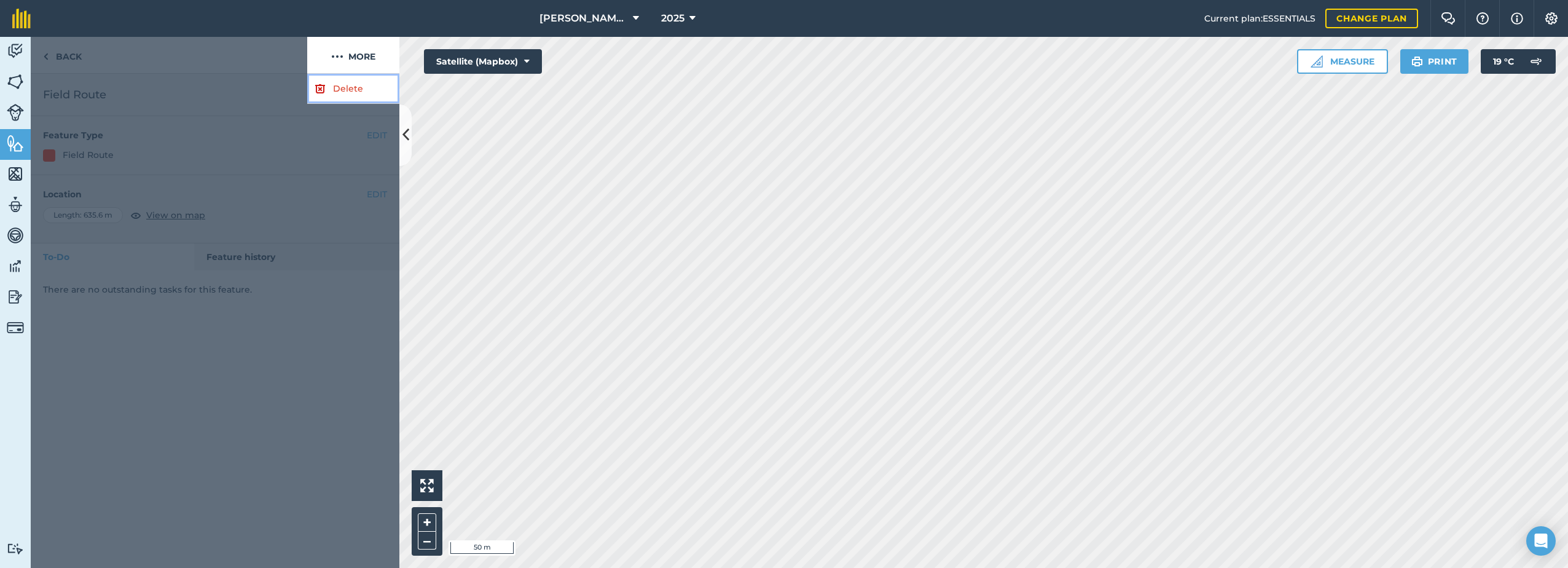
click at [336, 84] on link "Delete" at bounding box center [353, 88] width 92 height 30
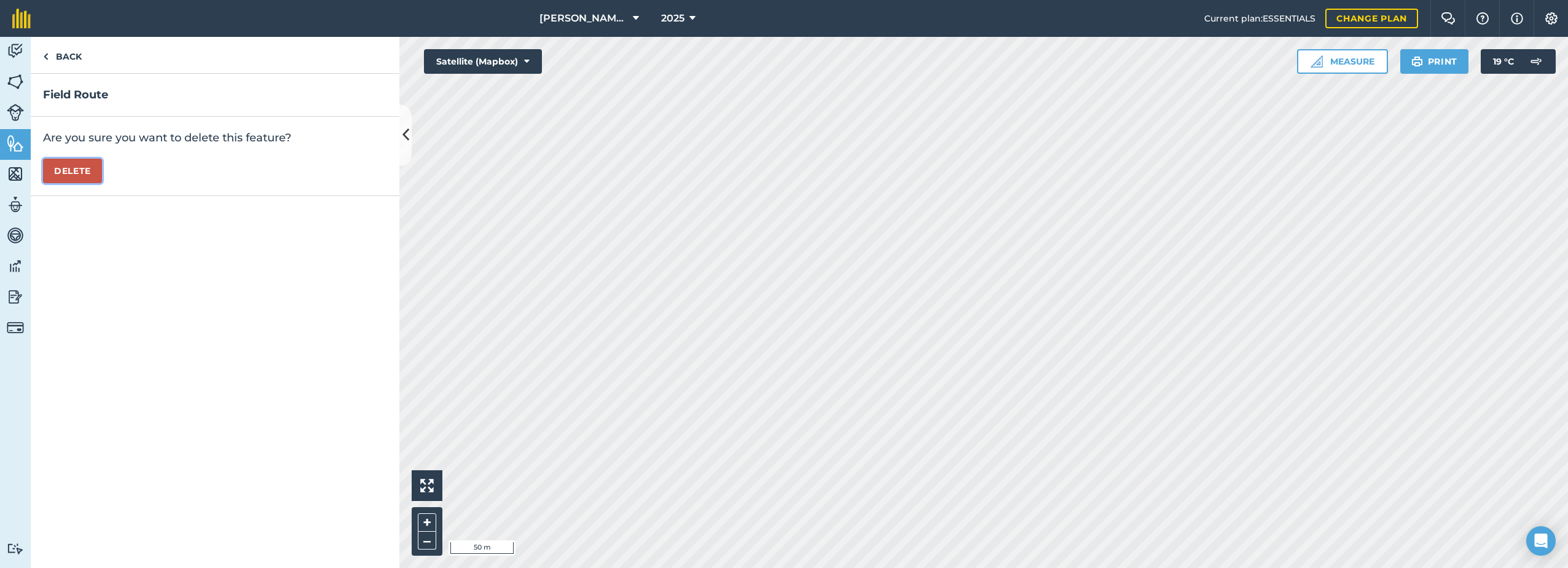
click at [65, 173] on button "Delete" at bounding box center [72, 171] width 59 height 24
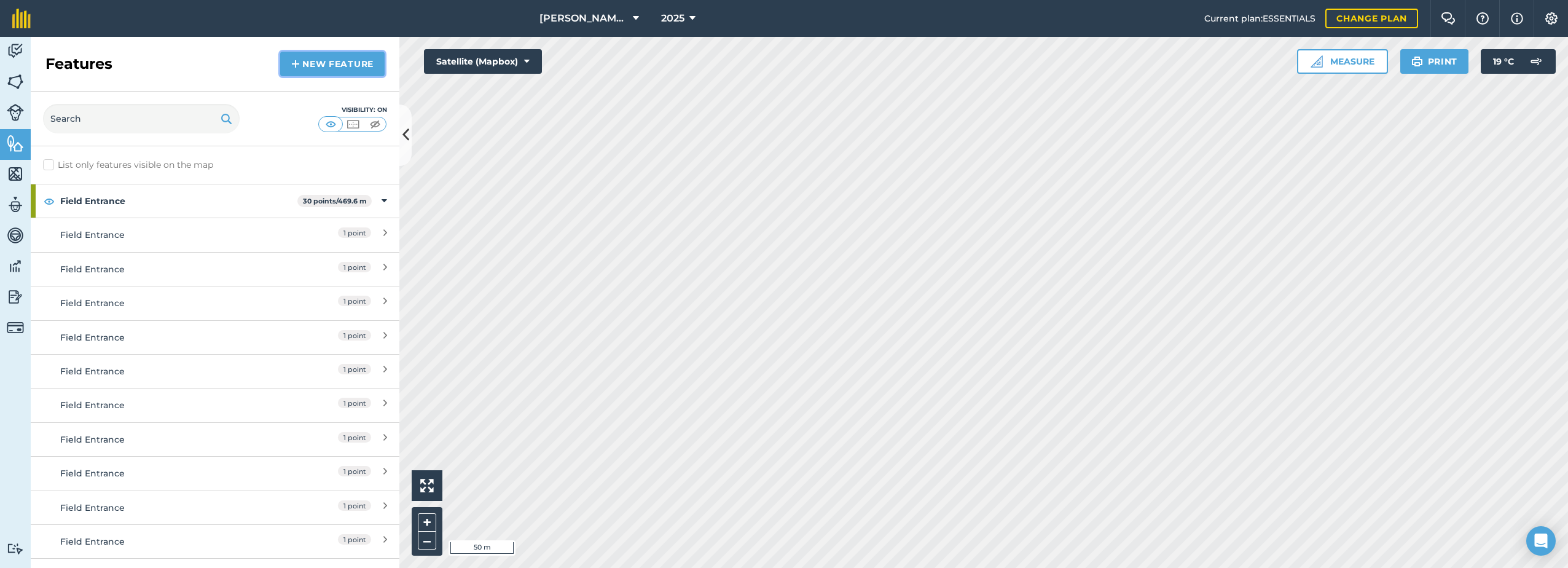
click at [319, 69] on link "New feature" at bounding box center [332, 63] width 105 height 24
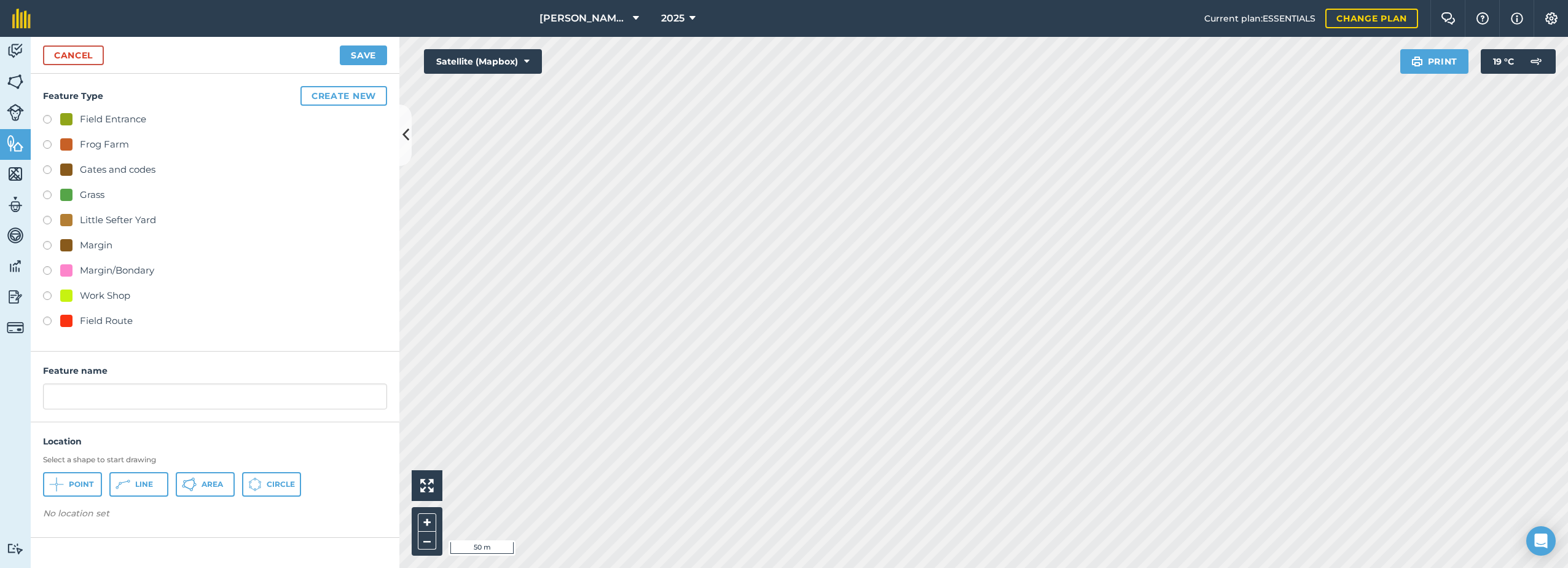
click at [98, 321] on div "Field Route" at bounding box center [106, 321] width 53 height 14
radio input "true"
type input "Field Route"
click at [135, 484] on span "Line" at bounding box center [144, 484] width 18 height 10
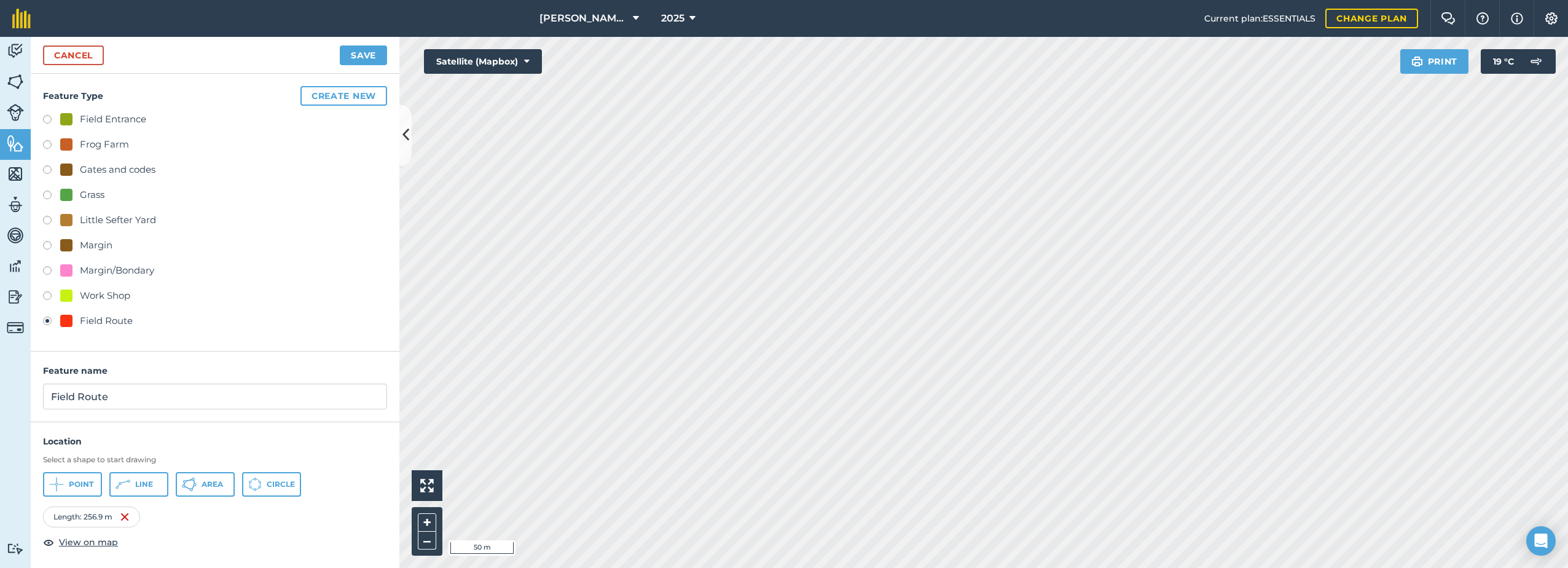
click at [84, 67] on div "Cancel Save" at bounding box center [215, 55] width 368 height 37
click at [90, 57] on link "Cancel" at bounding box center [73, 55] width 60 height 20
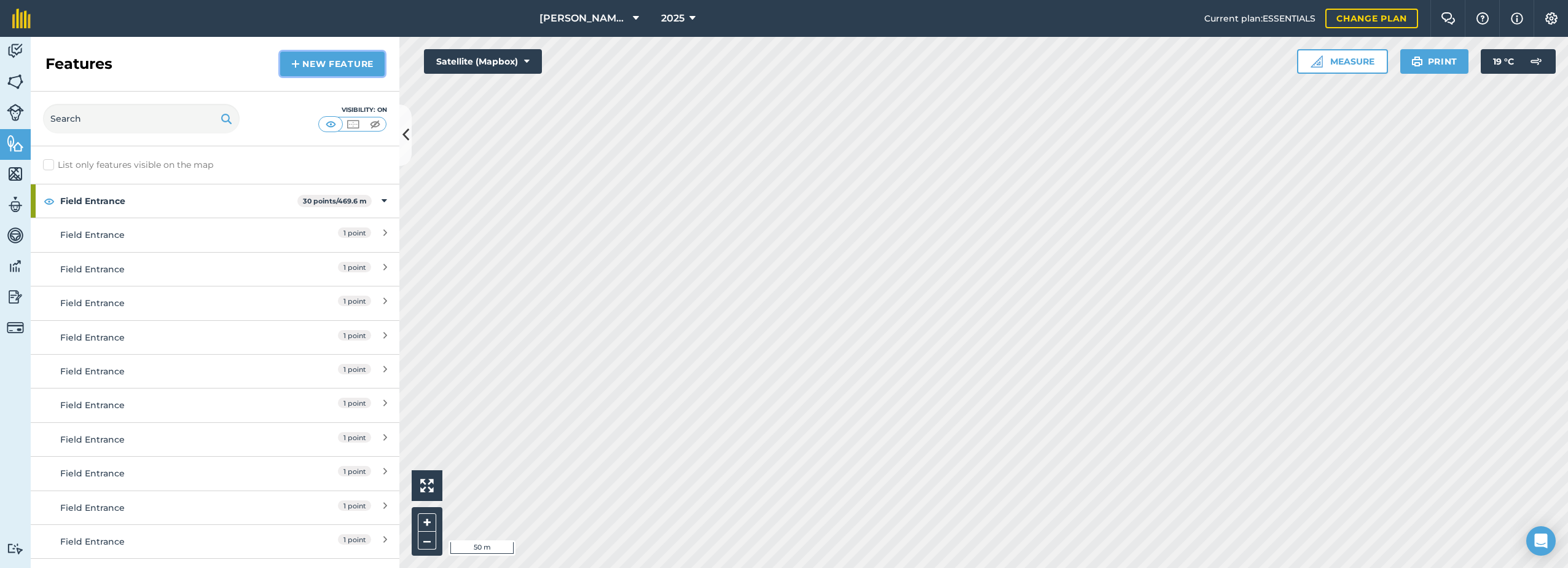
click at [309, 65] on link "New feature" at bounding box center [332, 63] width 105 height 24
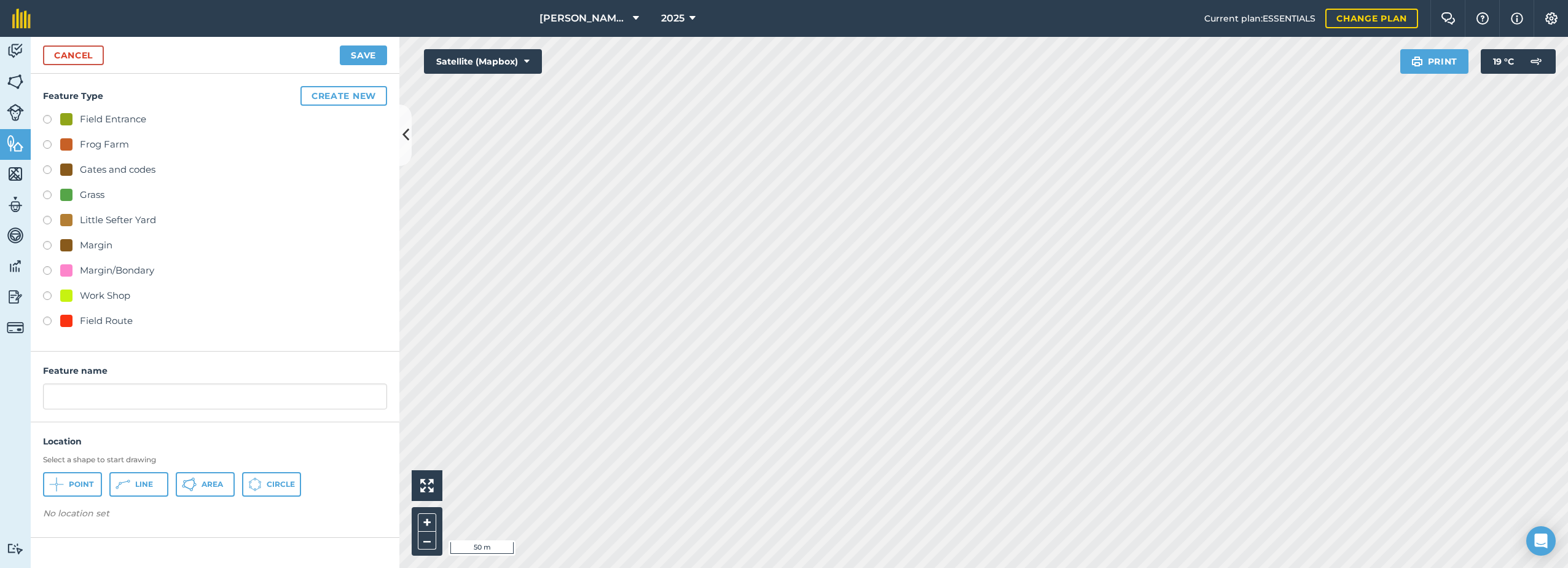
click at [47, 319] on label at bounding box center [51, 322] width 17 height 13
radio input "true"
type input "Field Route"
click at [135, 483] on button "Line" at bounding box center [138, 484] width 59 height 24
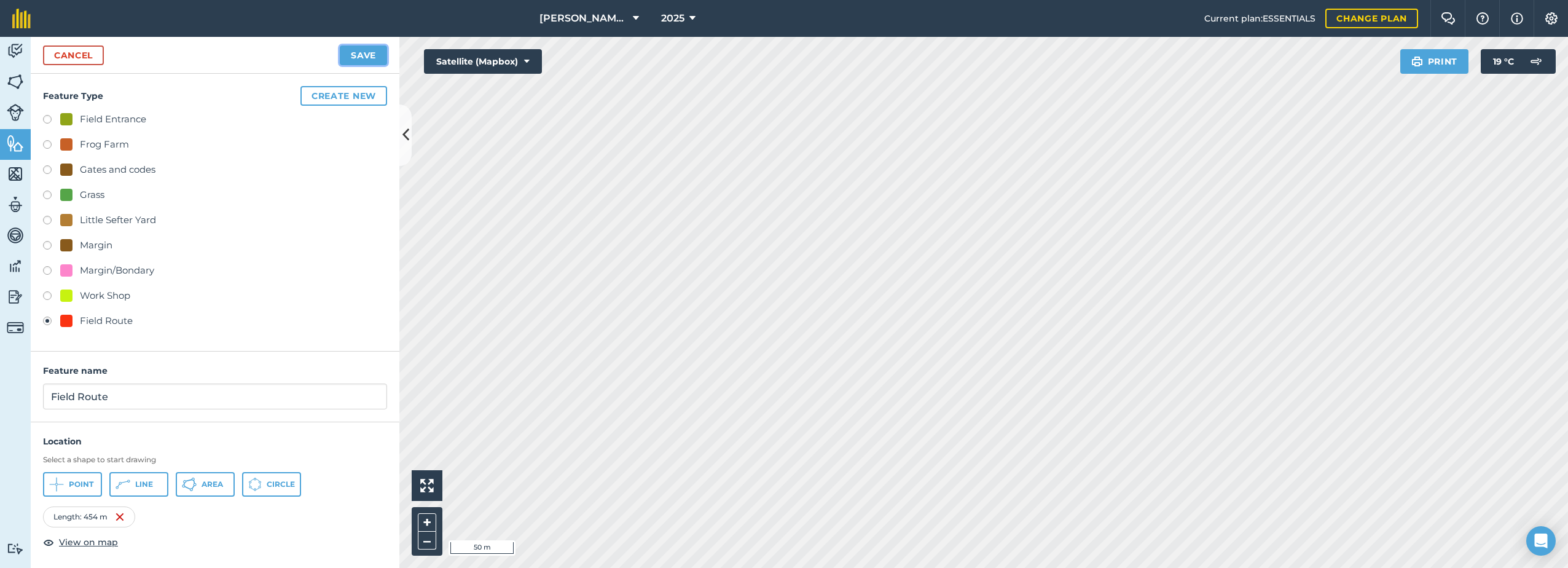
click at [363, 55] on button "Save" at bounding box center [363, 55] width 47 height 20
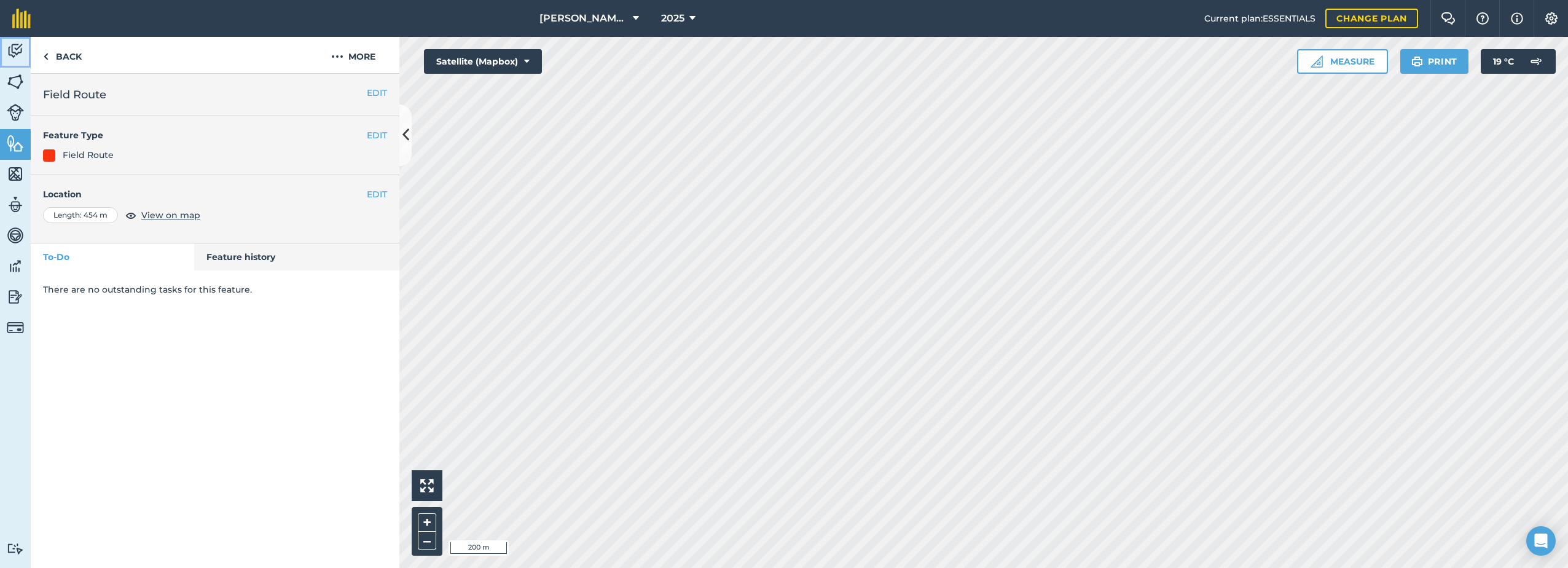
click at [26, 47] on link "Activity" at bounding box center [15, 52] width 31 height 31
